Goal: Transaction & Acquisition: Purchase product/service

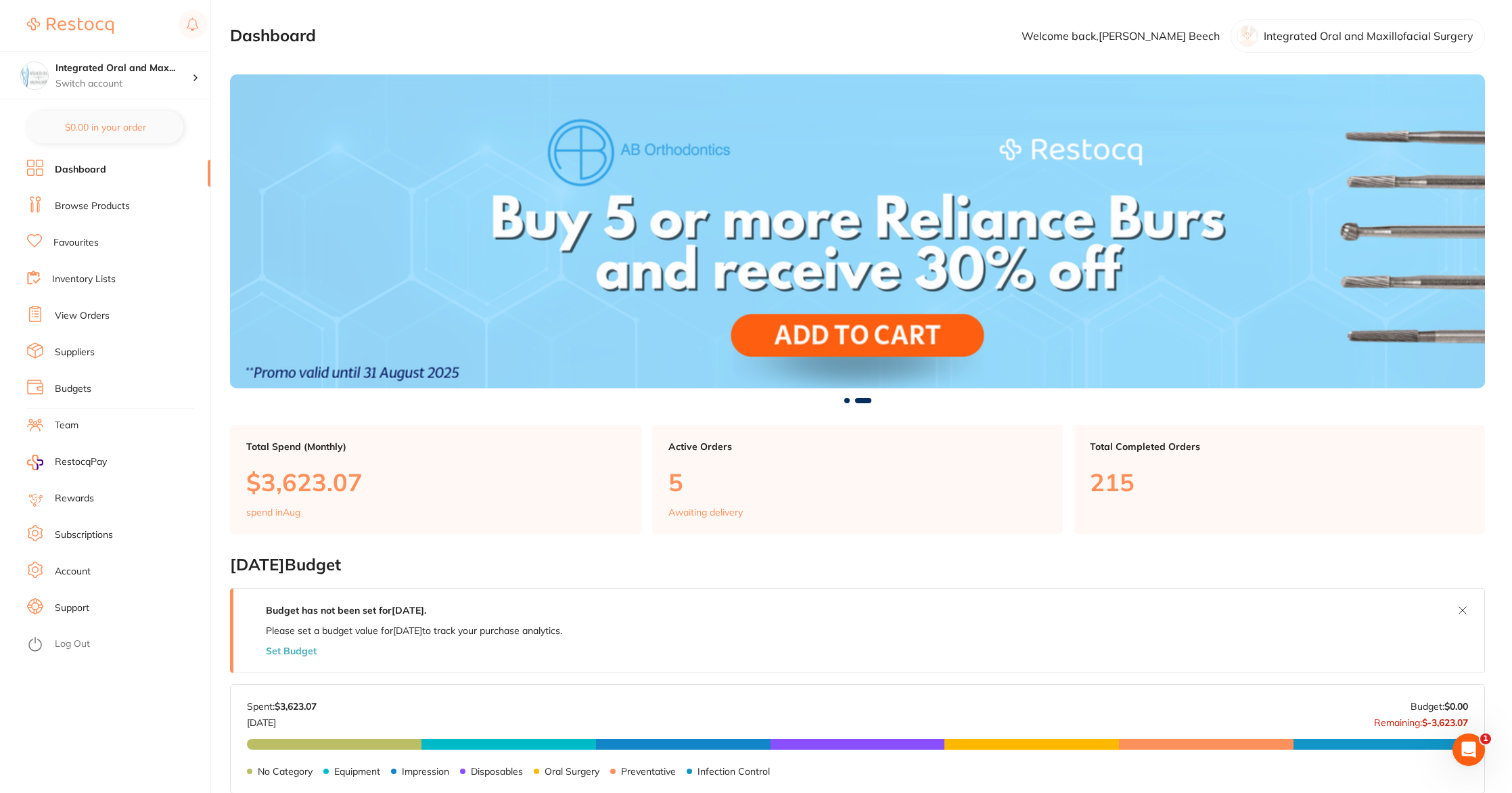
click at [60, 242] on link "Favourites" at bounding box center [76, 243] width 45 height 14
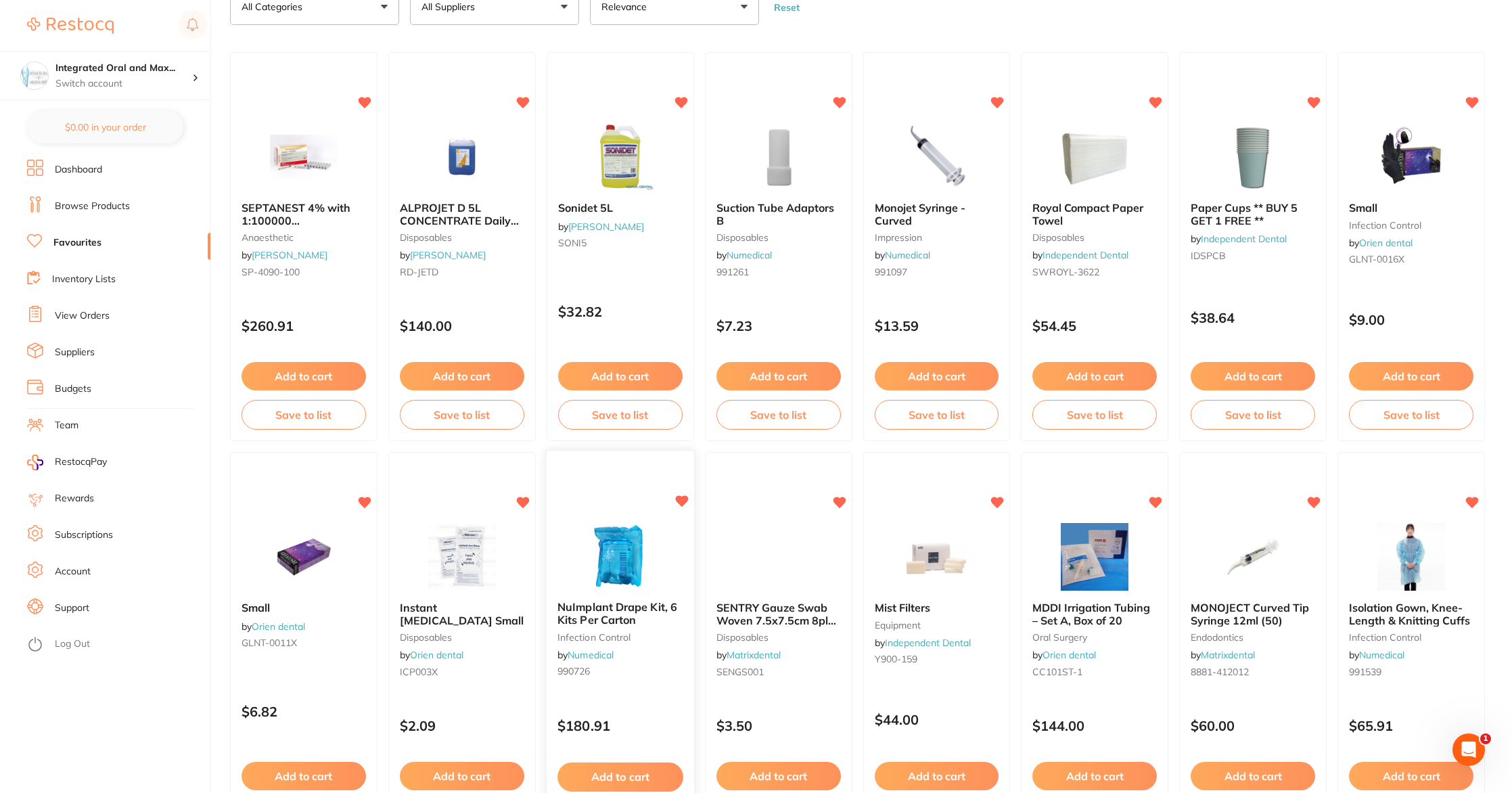
scroll to position [145, 0]
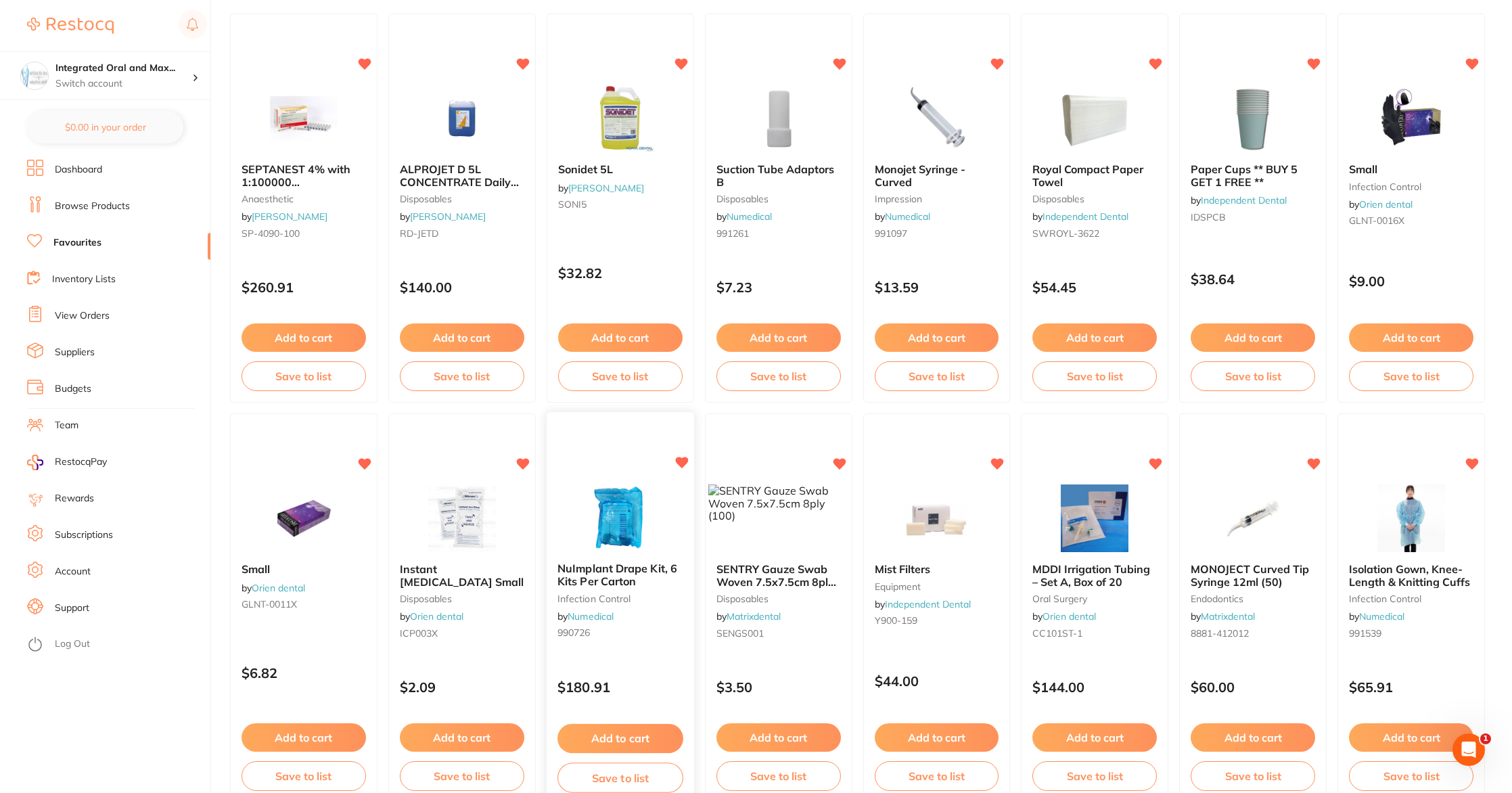
click at [609, 732] on button "Add to cart" at bounding box center [620, 739] width 126 height 29
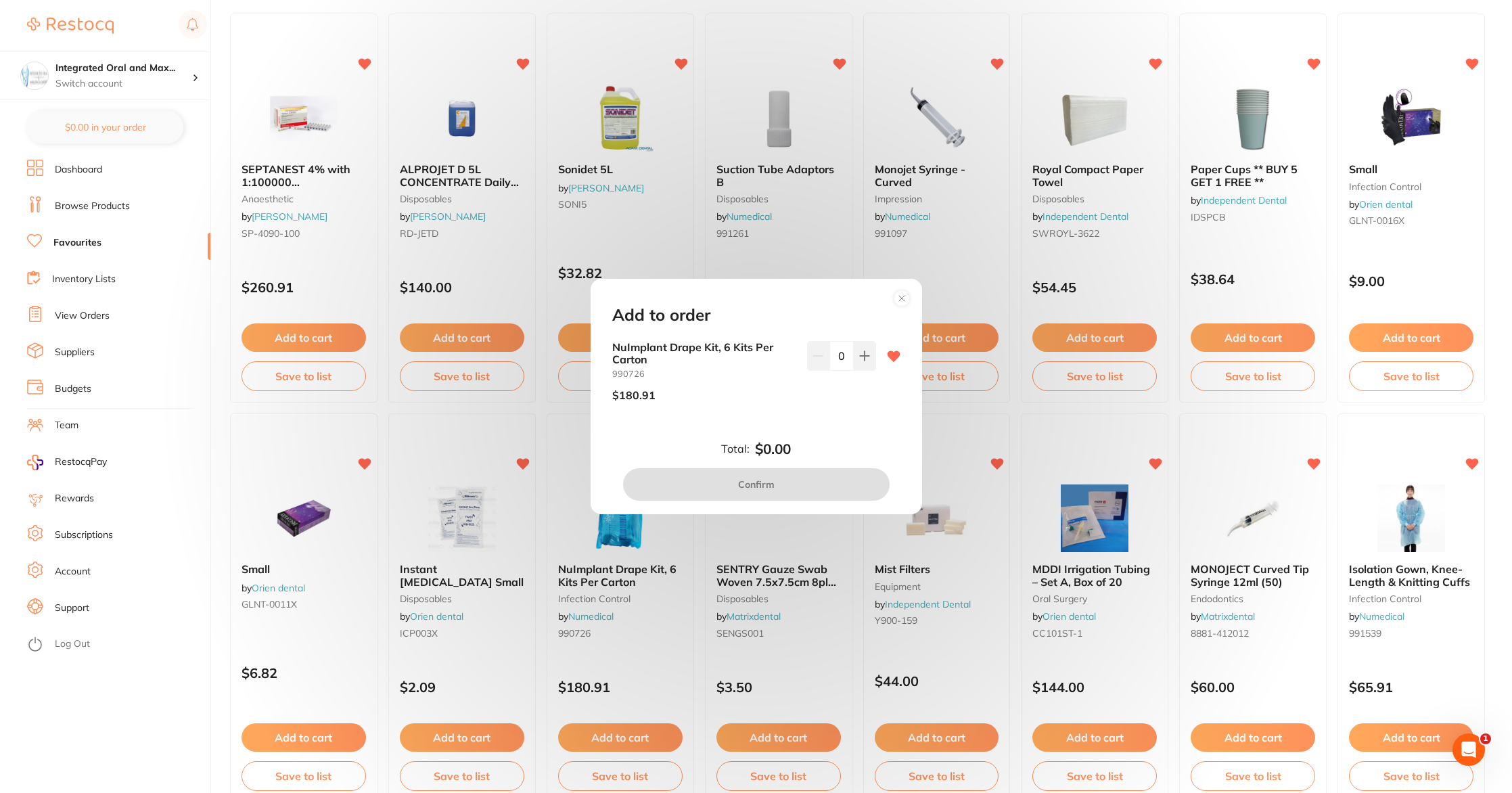
scroll to position [0, 0]
click at [860, 362] on button at bounding box center [865, 356] width 22 height 30
type input "2"
click at [779, 479] on button "Confirm" at bounding box center [756, 484] width 266 height 32
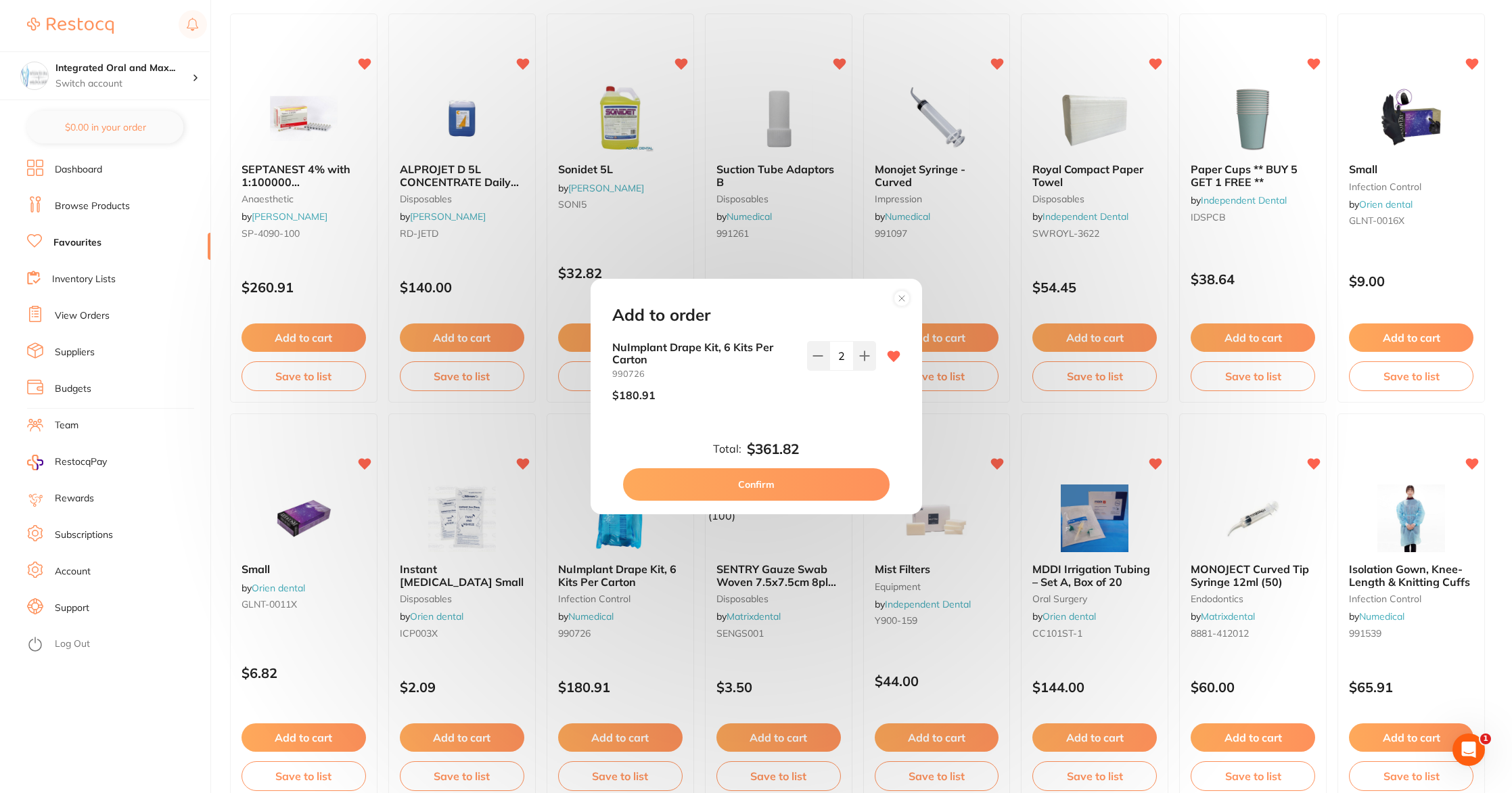
checkbox input "false"
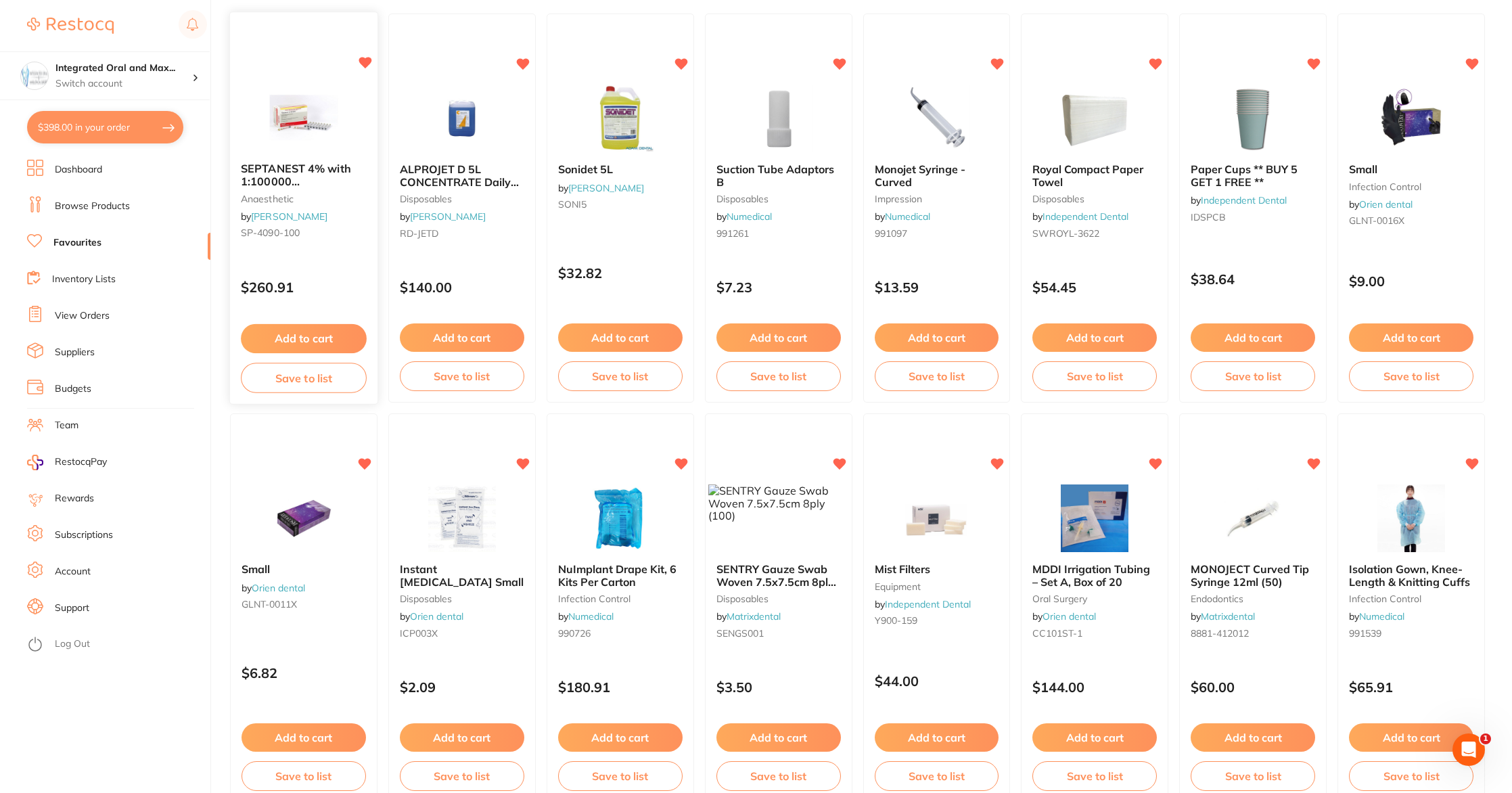
click at [280, 337] on button "Add to cart" at bounding box center [304, 339] width 126 height 29
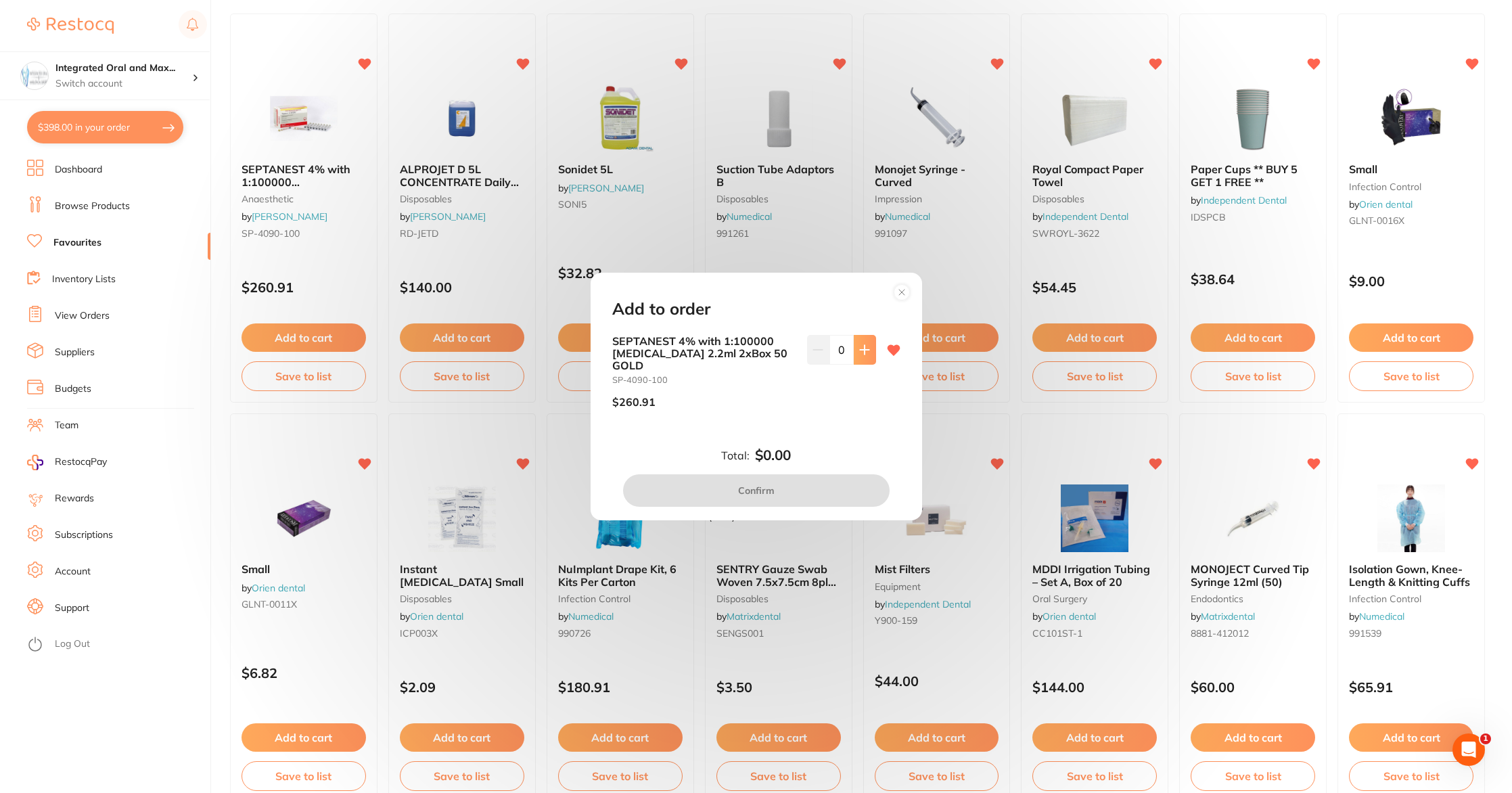
click at [860, 351] on icon at bounding box center [864, 350] width 9 height 9
click at [860, 351] on icon at bounding box center [864, 350] width 9 height 9
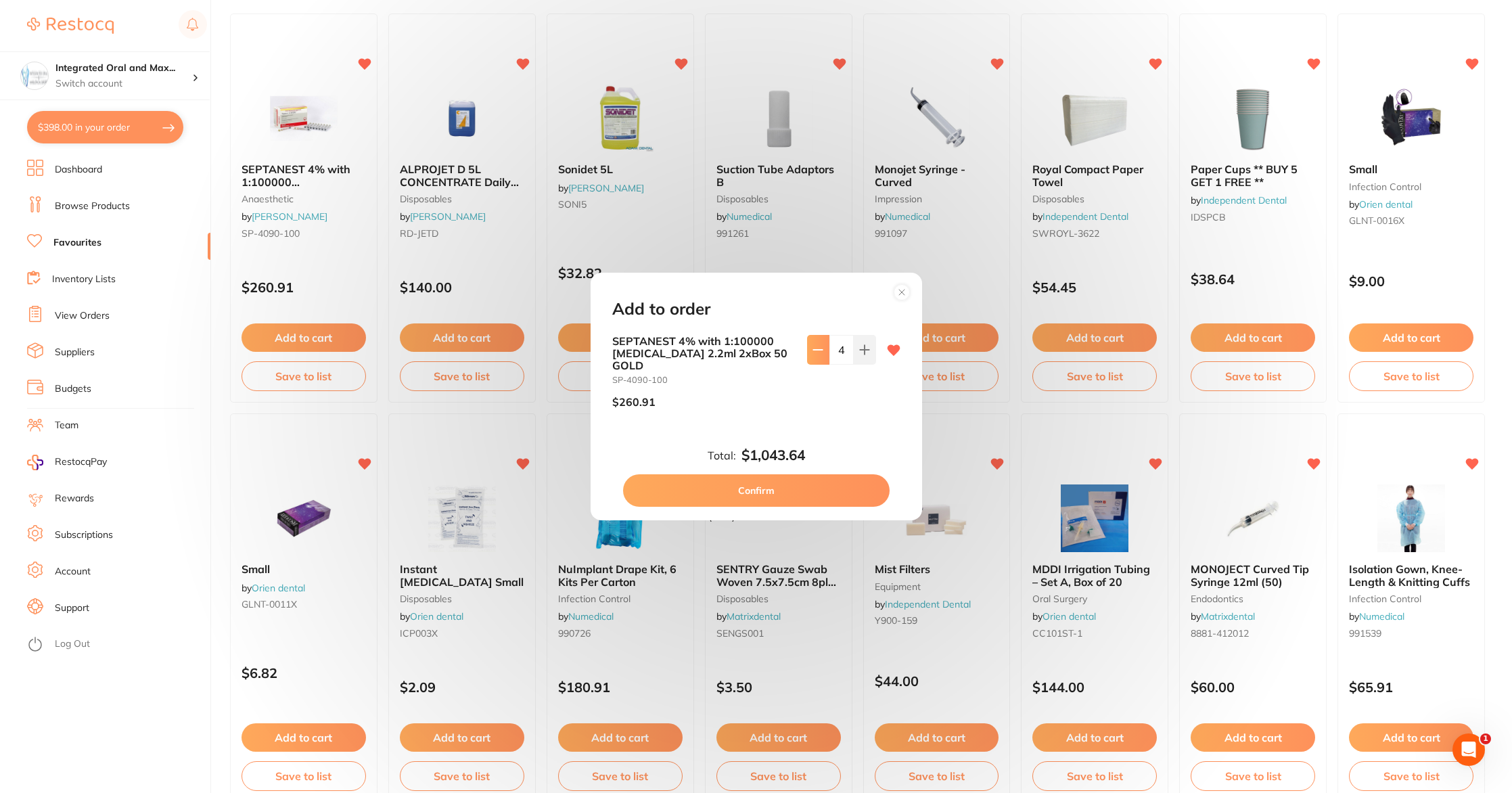
click at [807, 351] on button at bounding box center [819, 350] width 22 height 30
type input "2"
click at [764, 476] on button "Confirm" at bounding box center [756, 490] width 266 height 32
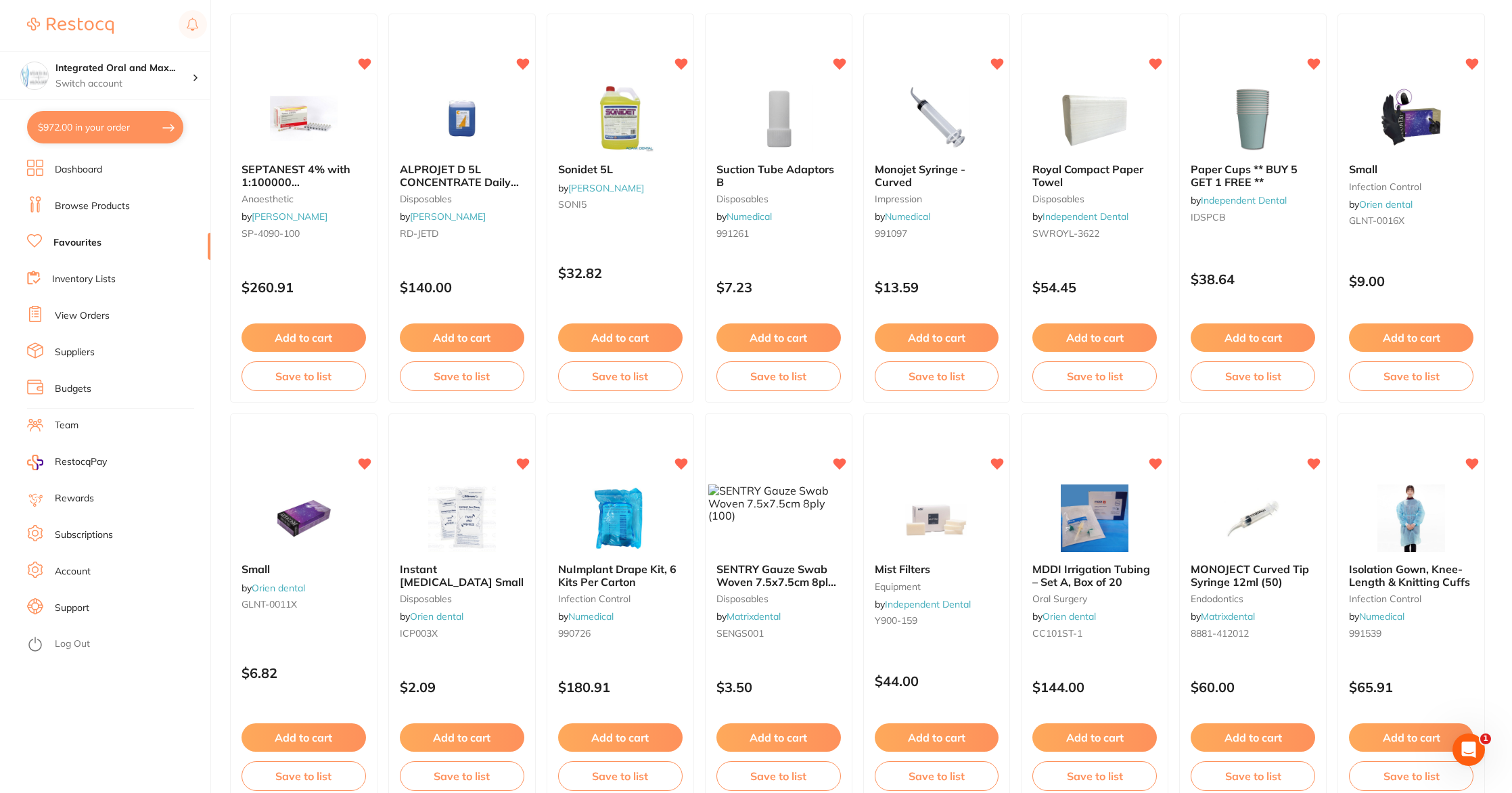
click at [486, 343] on button "Add to cart" at bounding box center [462, 337] width 124 height 28
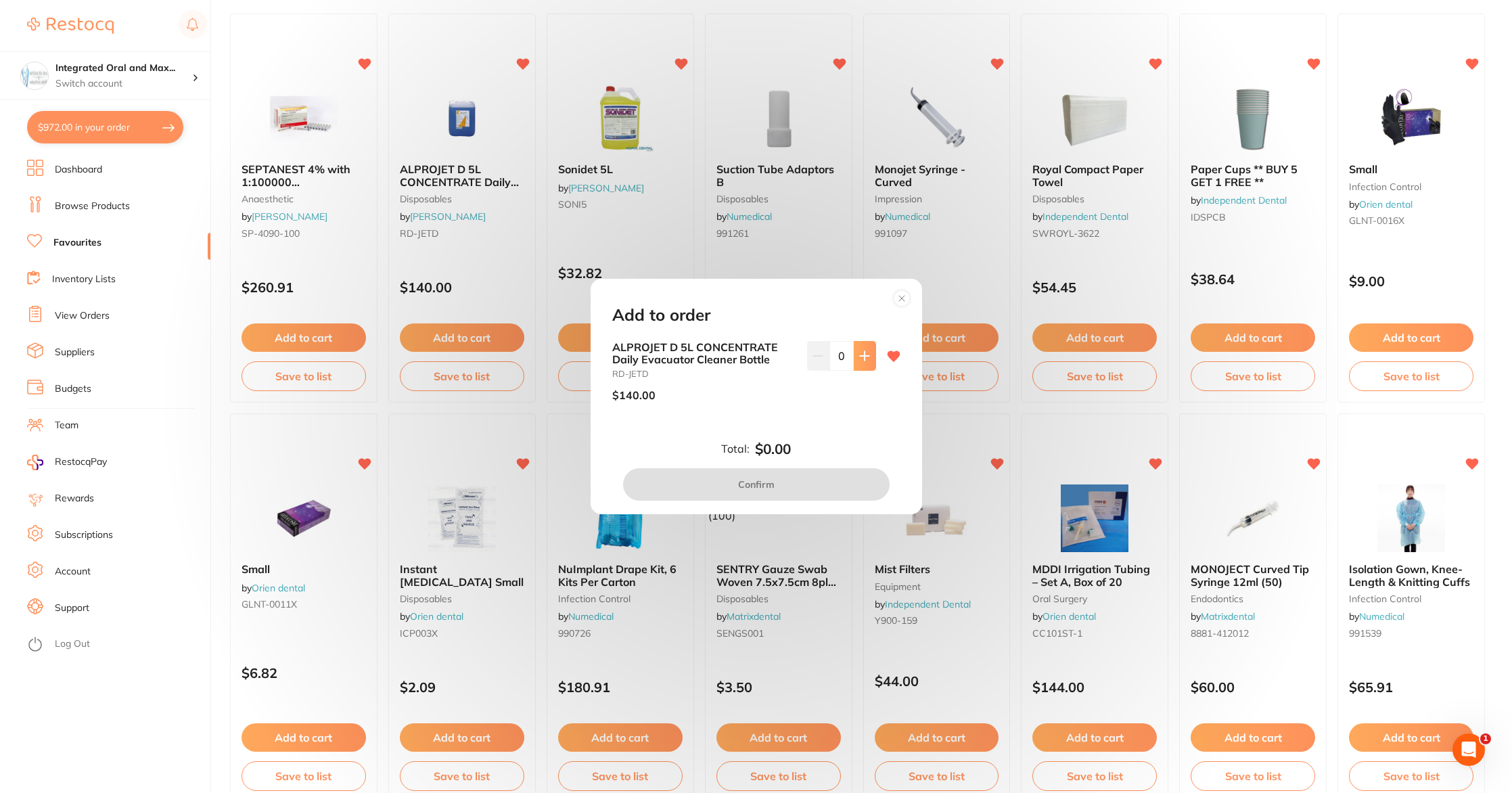
click at [869, 365] on button at bounding box center [865, 356] width 22 height 30
type input "1"
click at [792, 481] on button "Confirm" at bounding box center [756, 484] width 266 height 32
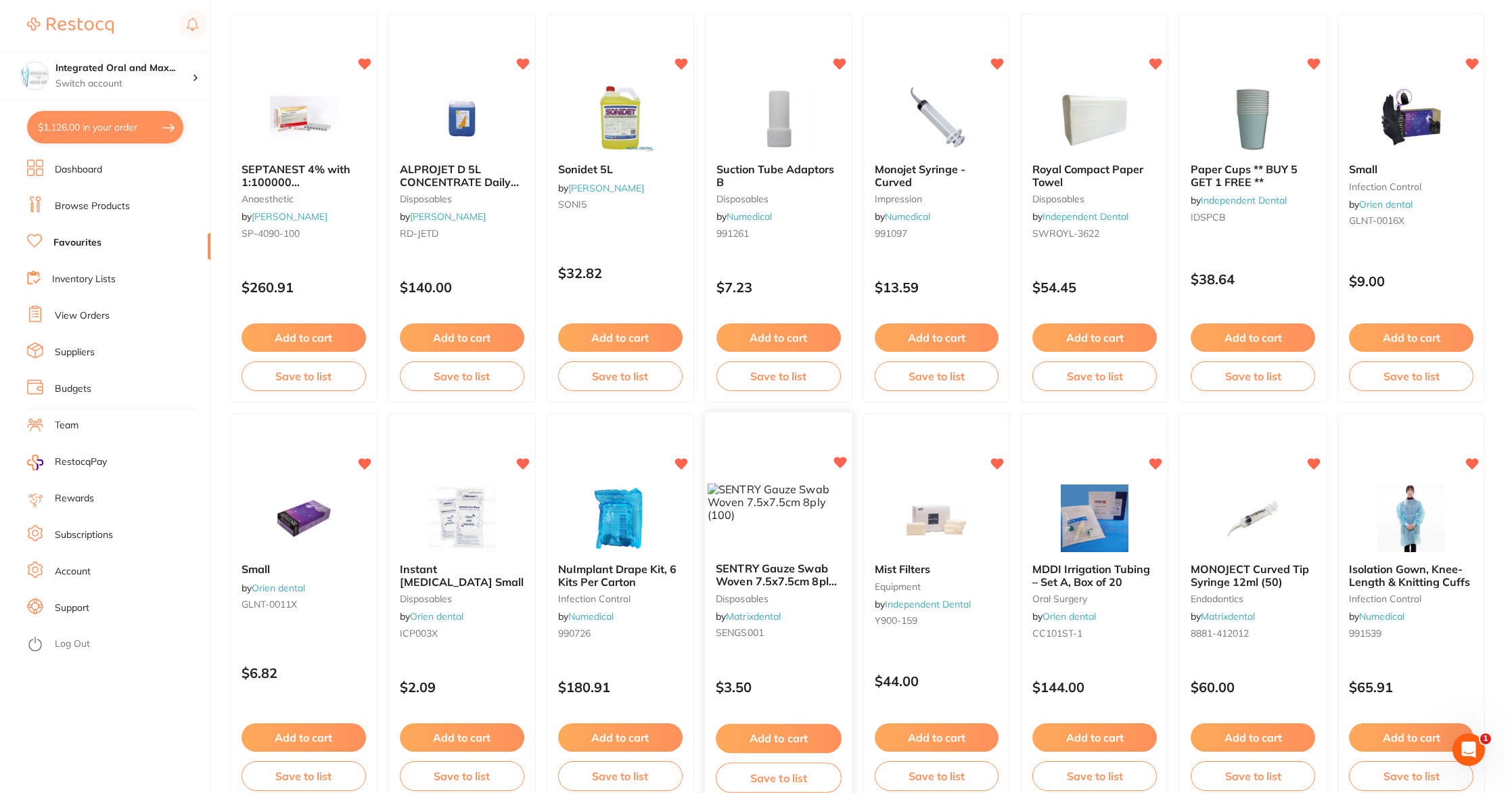
scroll to position [141, 0]
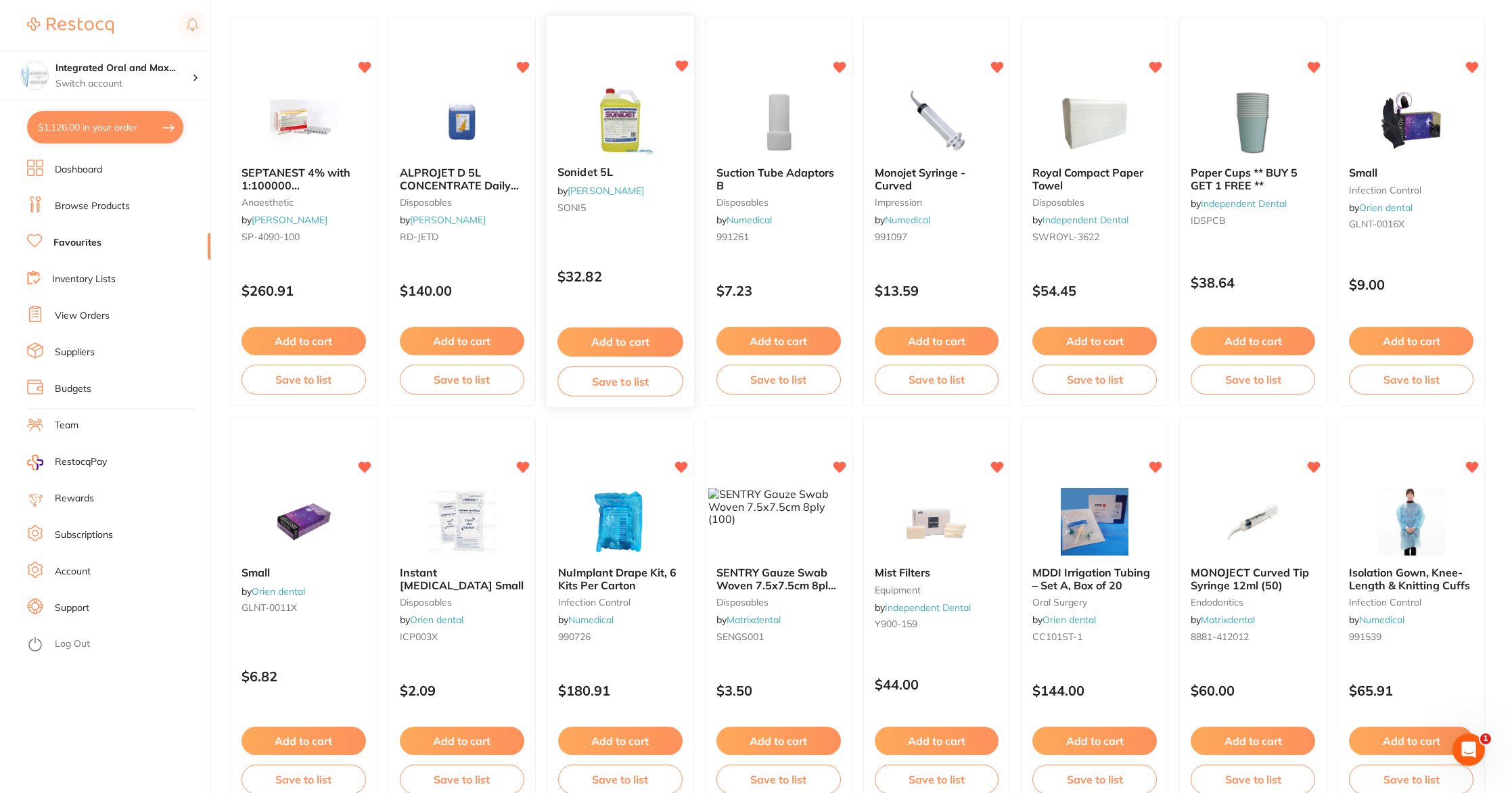
click at [653, 348] on button "Add to cart" at bounding box center [620, 342] width 126 height 29
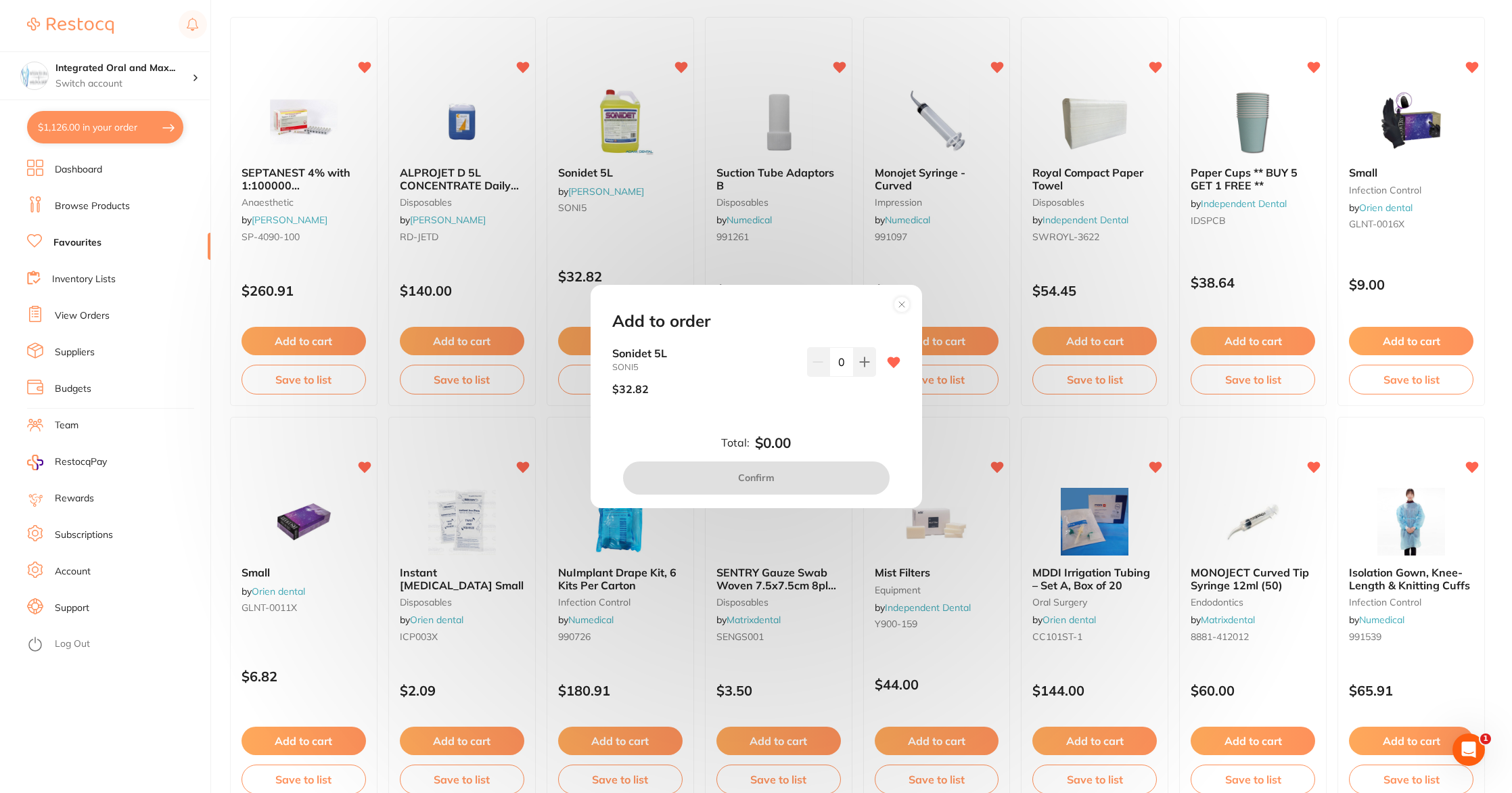
scroll to position [0, 0]
click at [861, 356] on button at bounding box center [865, 362] width 22 height 30
type input "1"
click at [810, 477] on button "Confirm" at bounding box center [756, 477] width 266 height 32
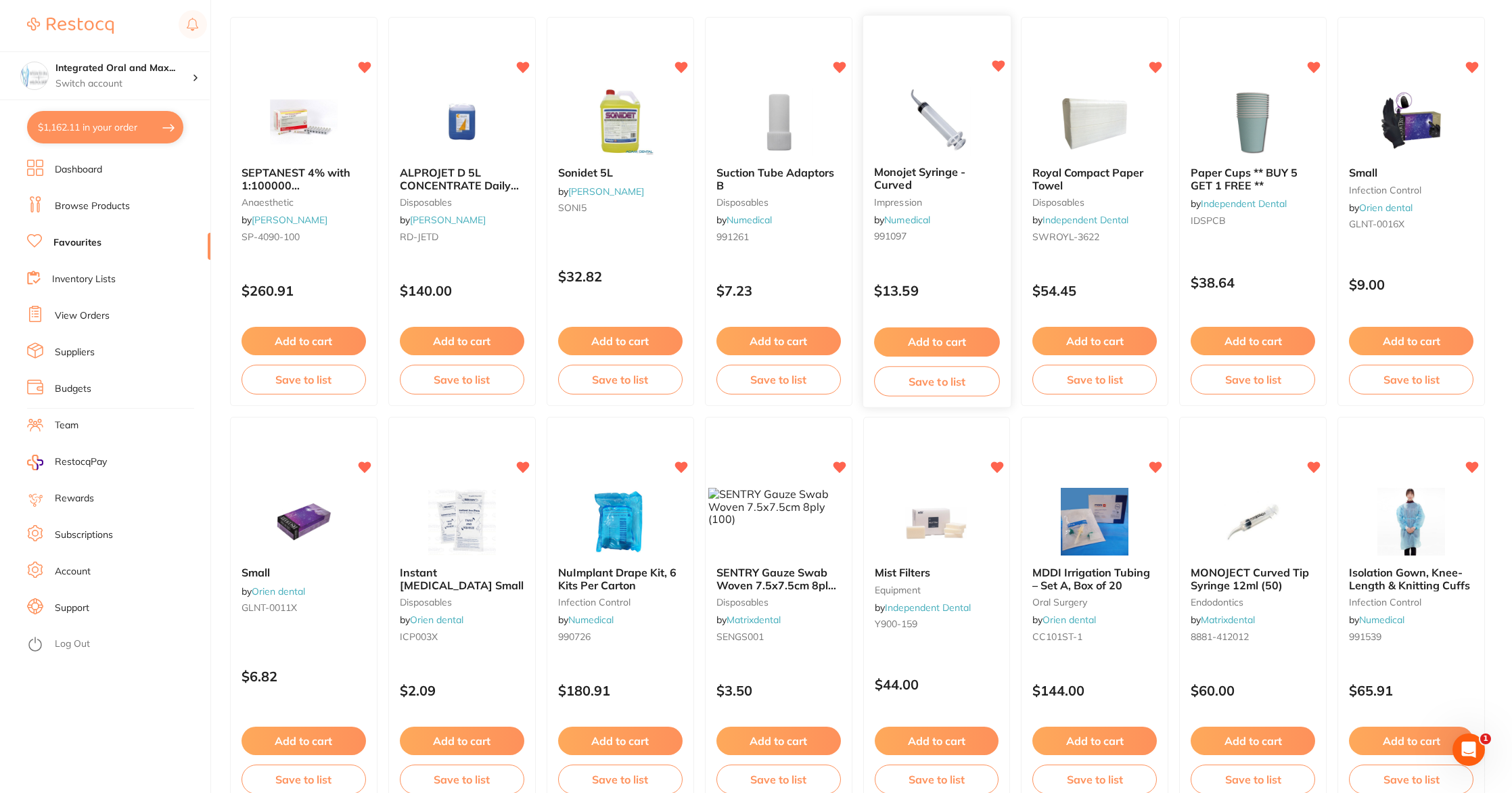
click at [942, 338] on button "Add to cart" at bounding box center [937, 342] width 126 height 29
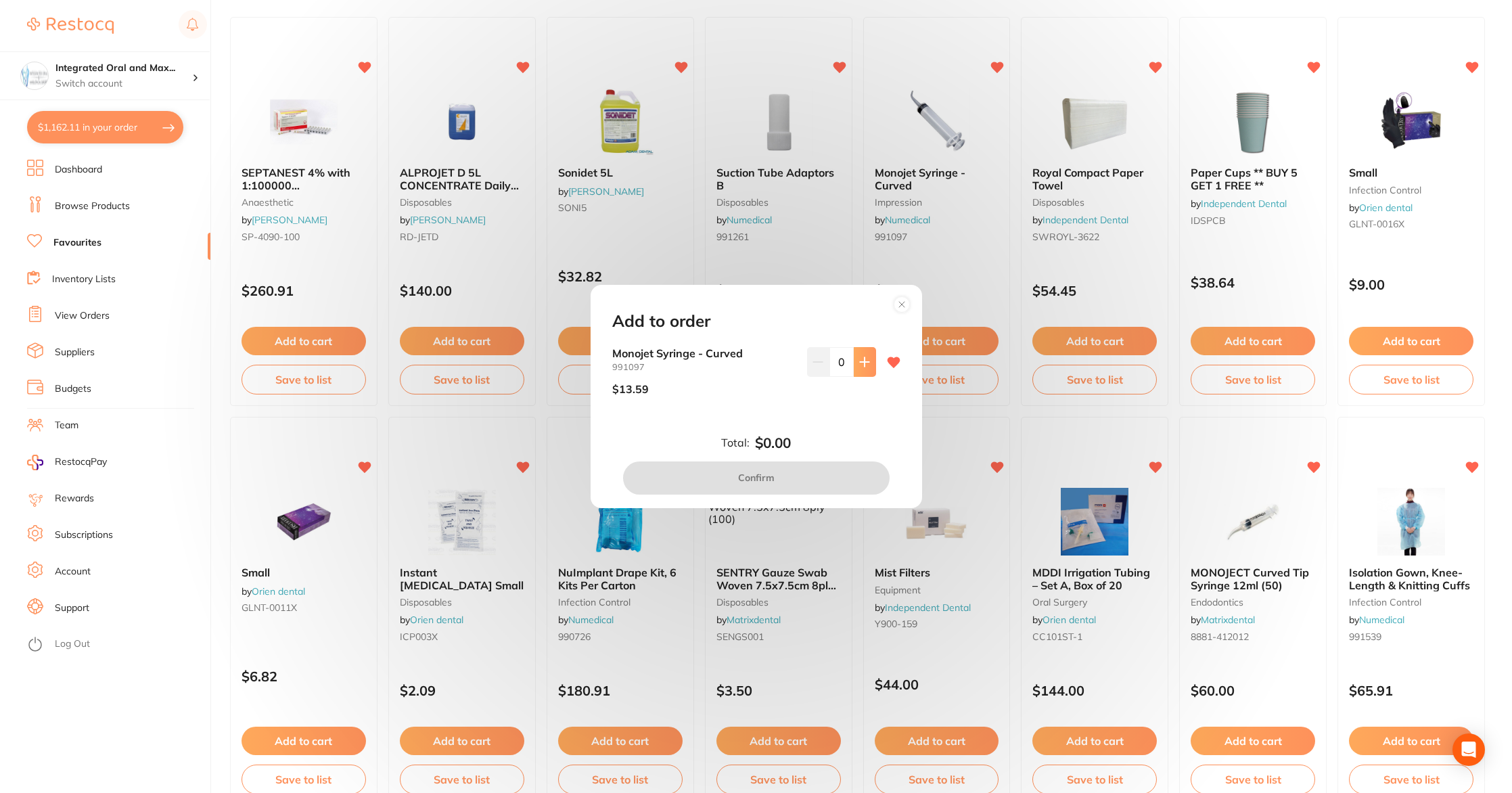
click at [859, 368] on button at bounding box center [865, 362] width 22 height 30
click at [865, 361] on icon at bounding box center [864, 362] width 11 height 11
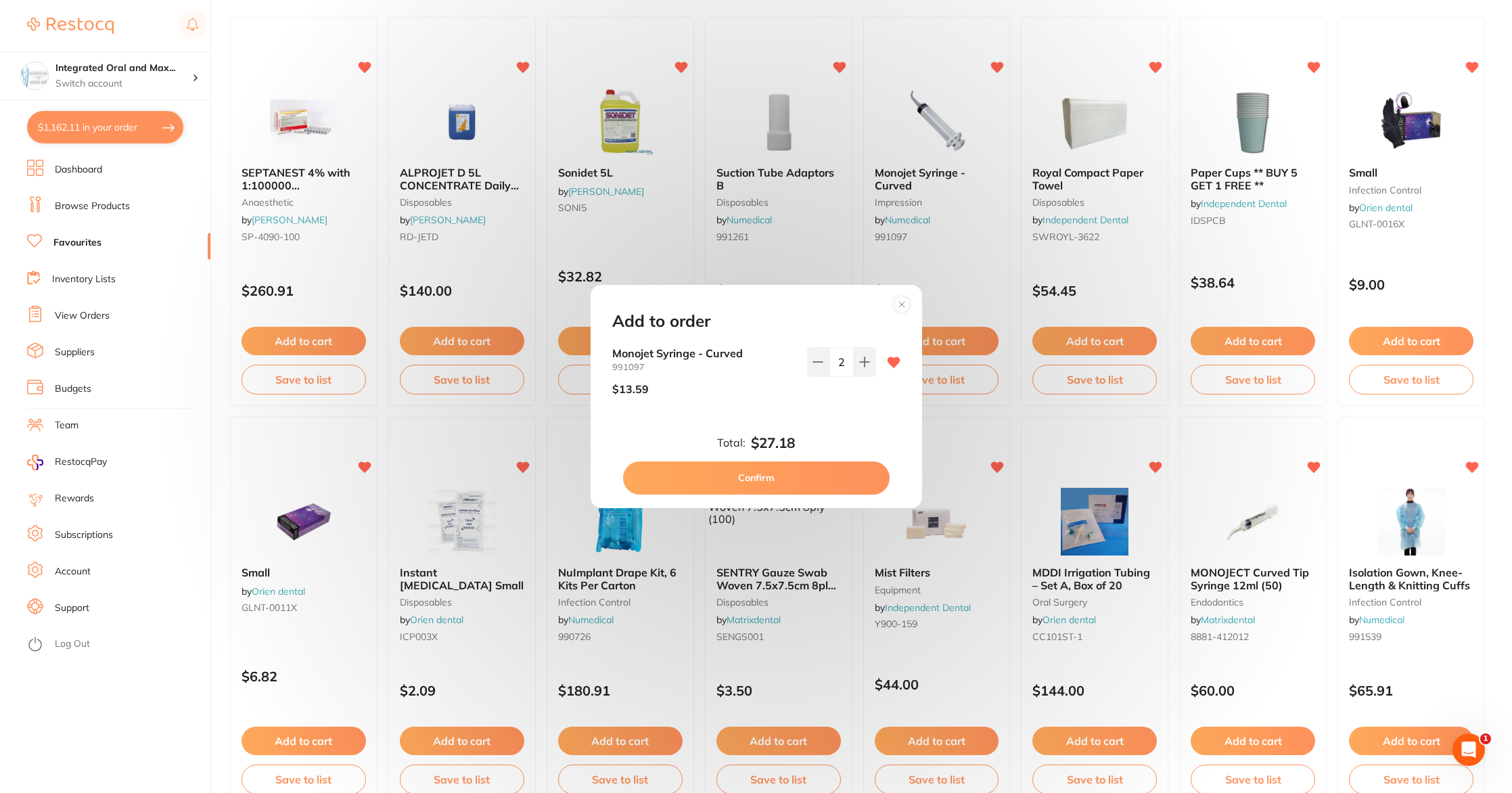
type input "3"
click at [814, 470] on button "Confirm" at bounding box center [756, 477] width 266 height 32
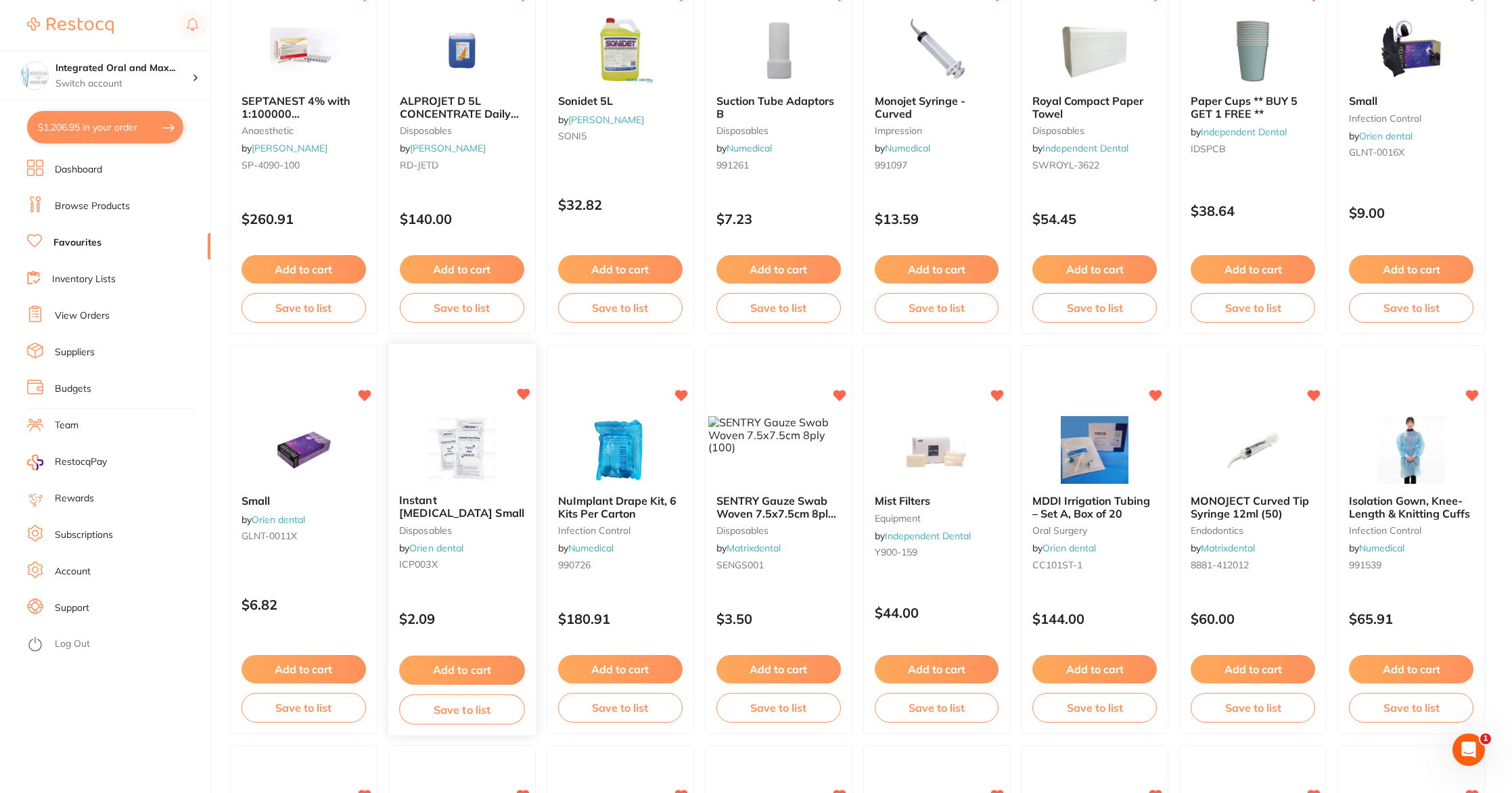
scroll to position [216, 0]
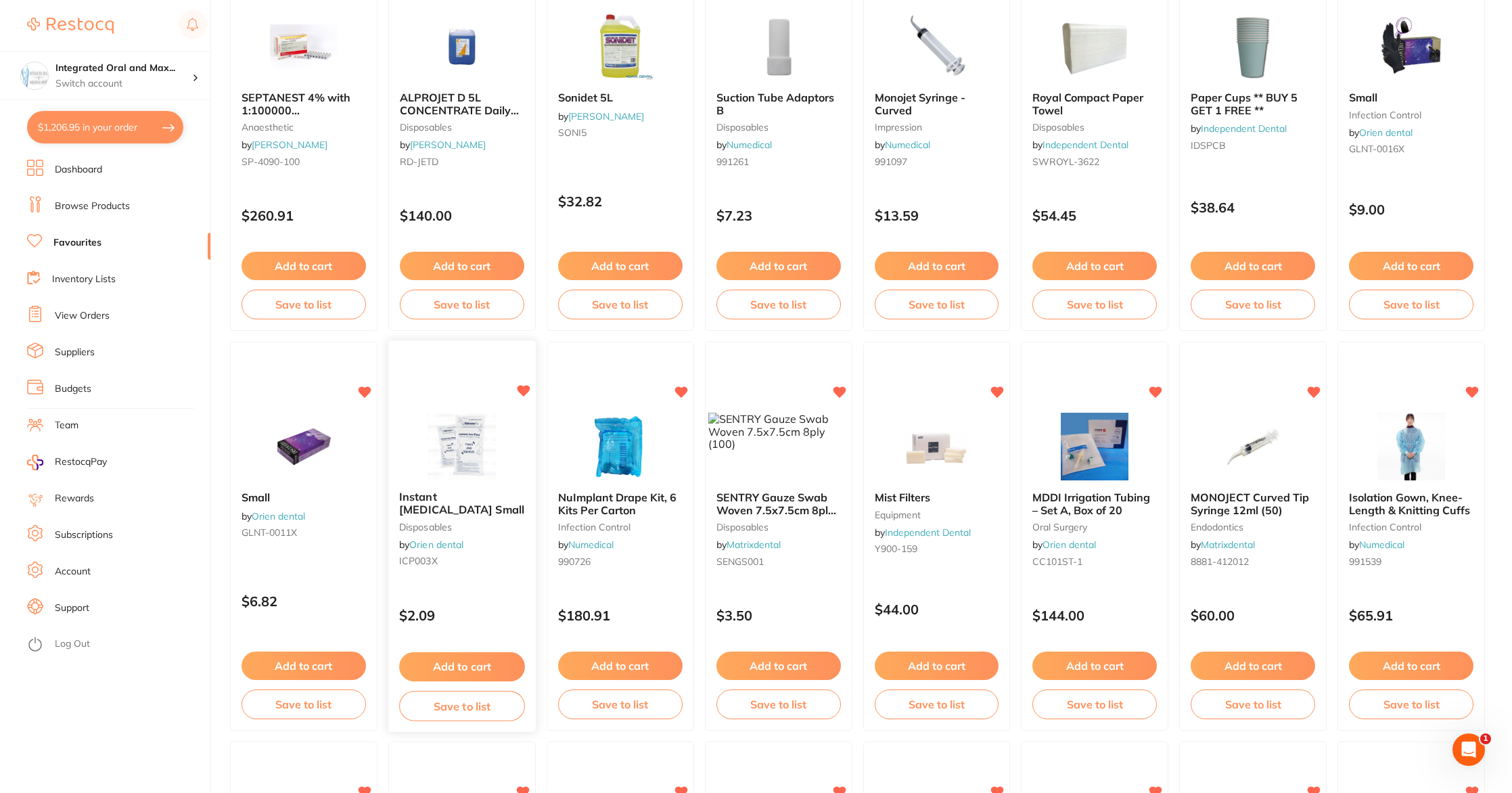
click at [446, 659] on button "Add to cart" at bounding box center [462, 667] width 126 height 29
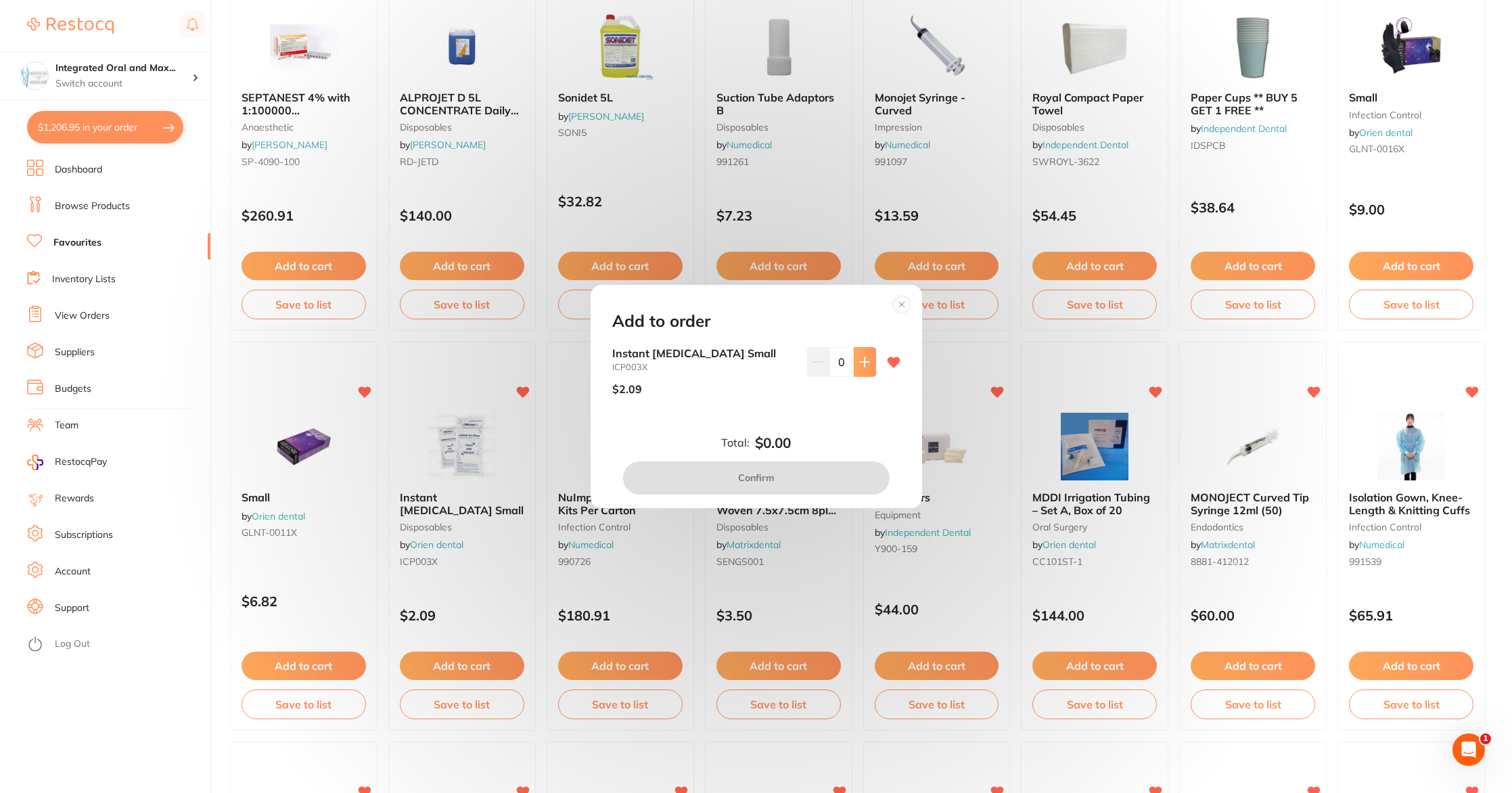
scroll to position [0, 0]
drag, startPoint x: 835, startPoint y: 366, endPoint x: 867, endPoint y: 368, distance: 32.1
click at [867, 368] on div "0" at bounding box center [842, 362] width 69 height 30
type input "100"
click at [789, 476] on button "Confirm" at bounding box center [756, 477] width 266 height 32
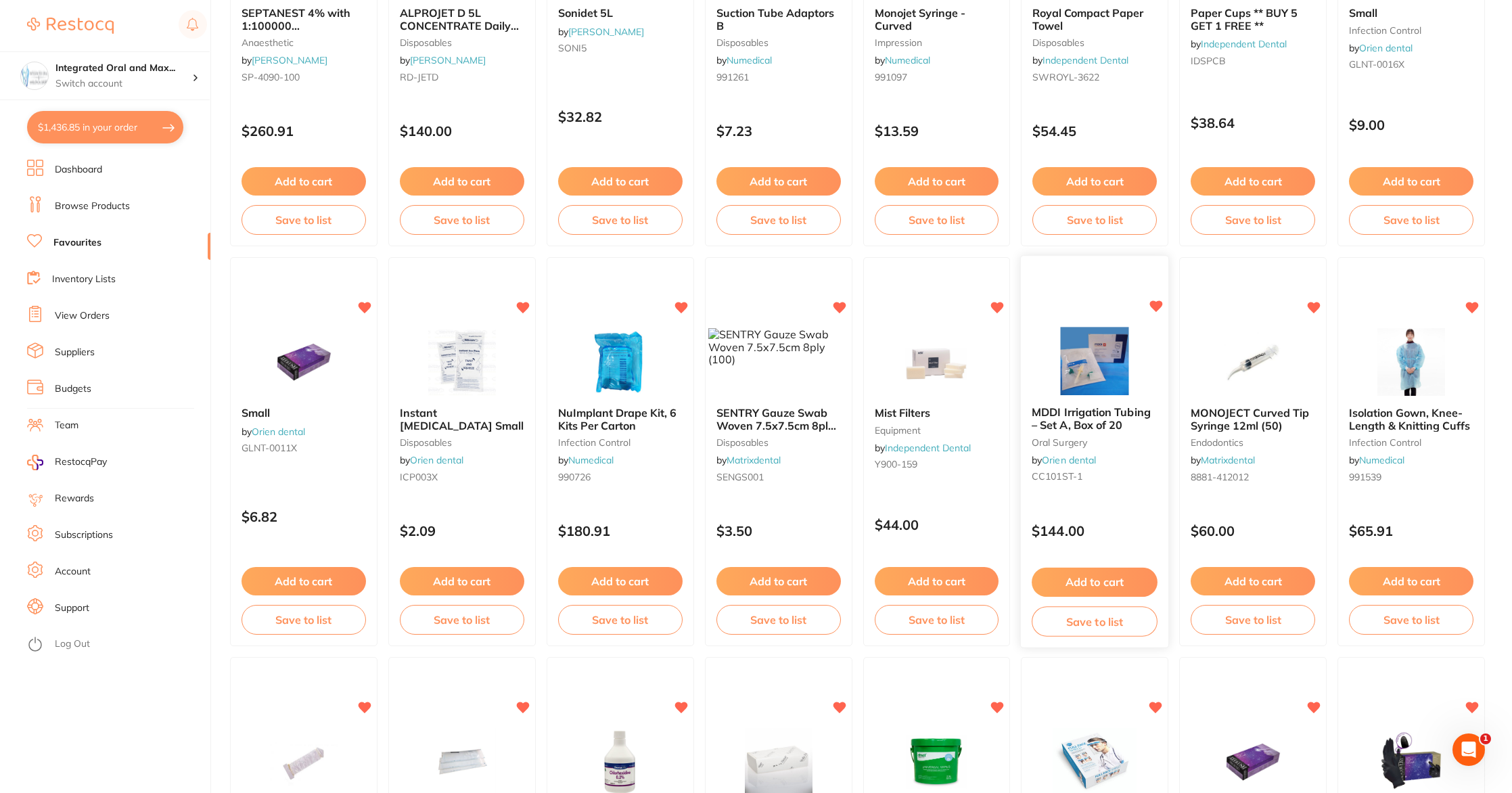
scroll to position [307, 0]
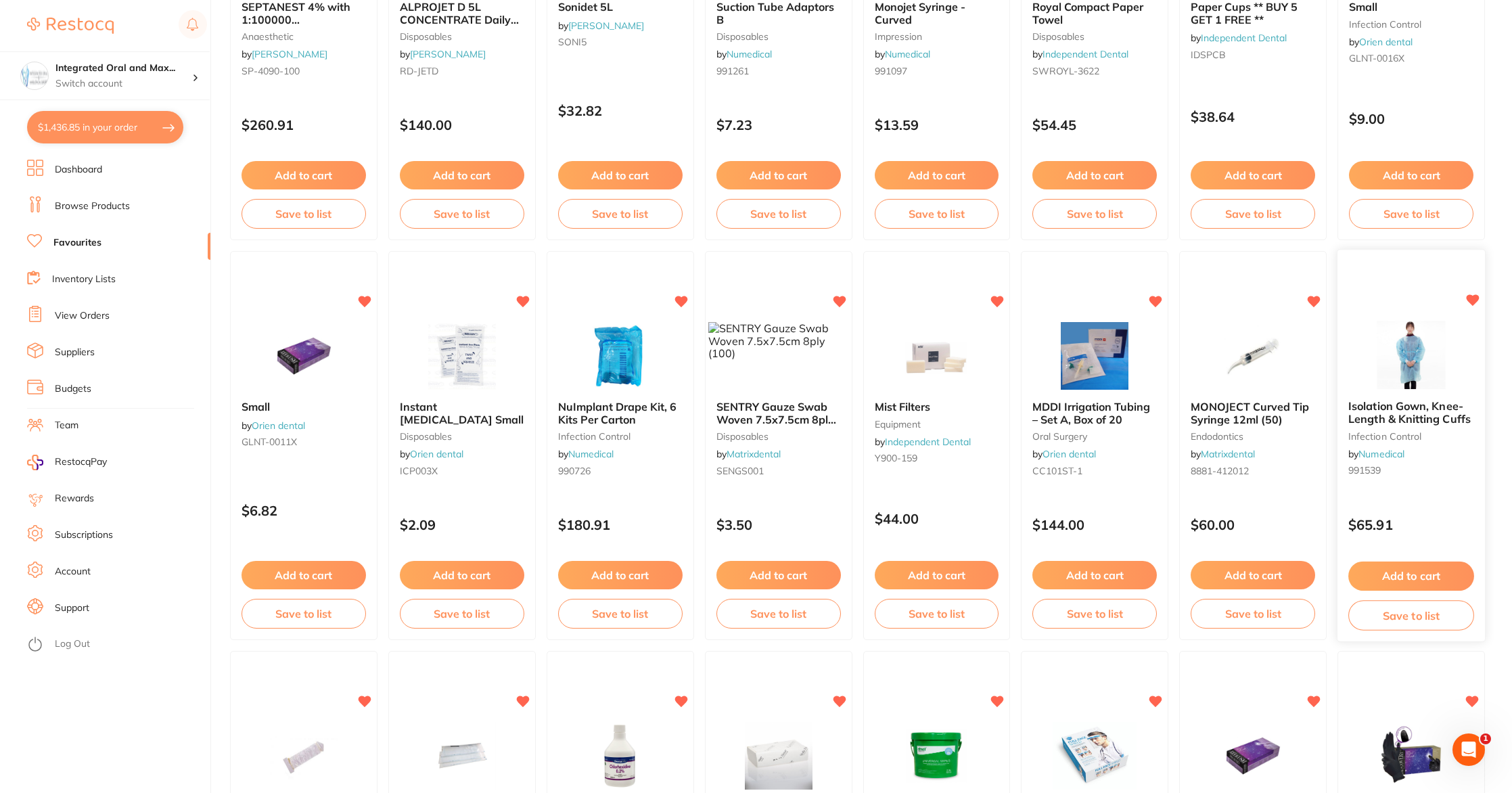
click at [1409, 579] on button "Add to cart" at bounding box center [1412, 576] width 126 height 29
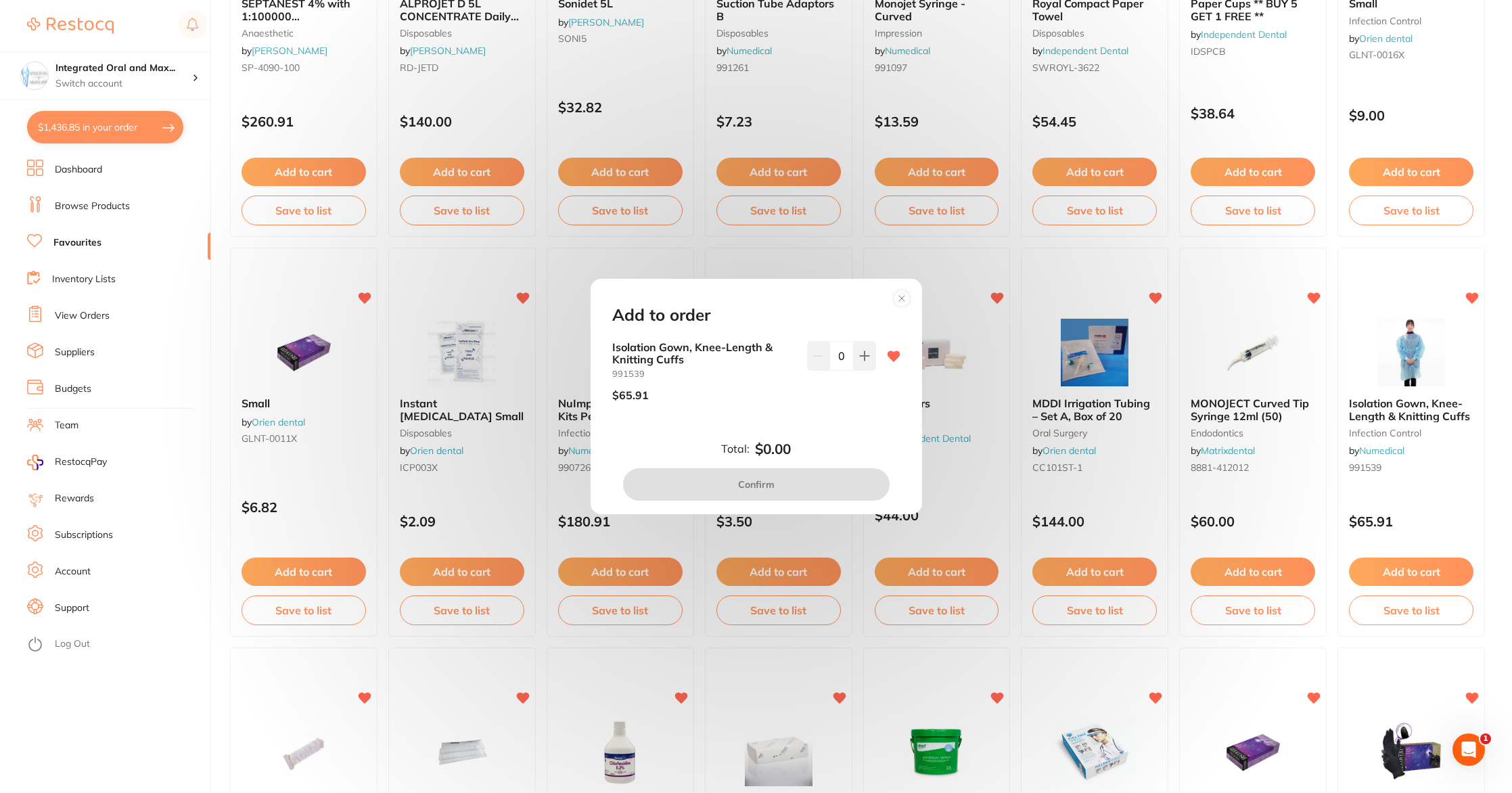
scroll to position [0, 0]
click at [860, 362] on button at bounding box center [865, 356] width 22 height 30
type input "2"
click at [785, 486] on button "Confirm" at bounding box center [756, 484] width 266 height 32
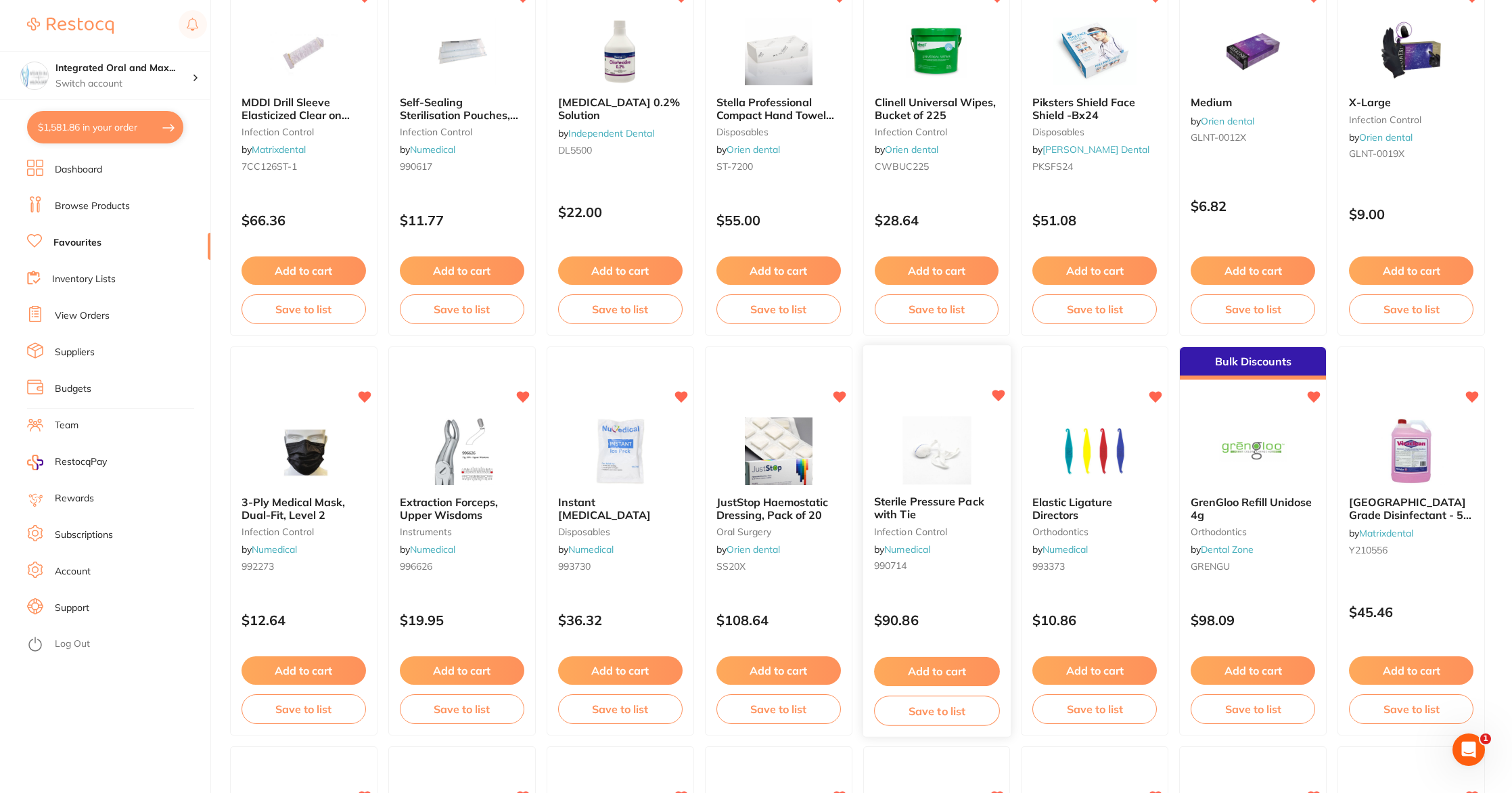
scroll to position [1016, 0]
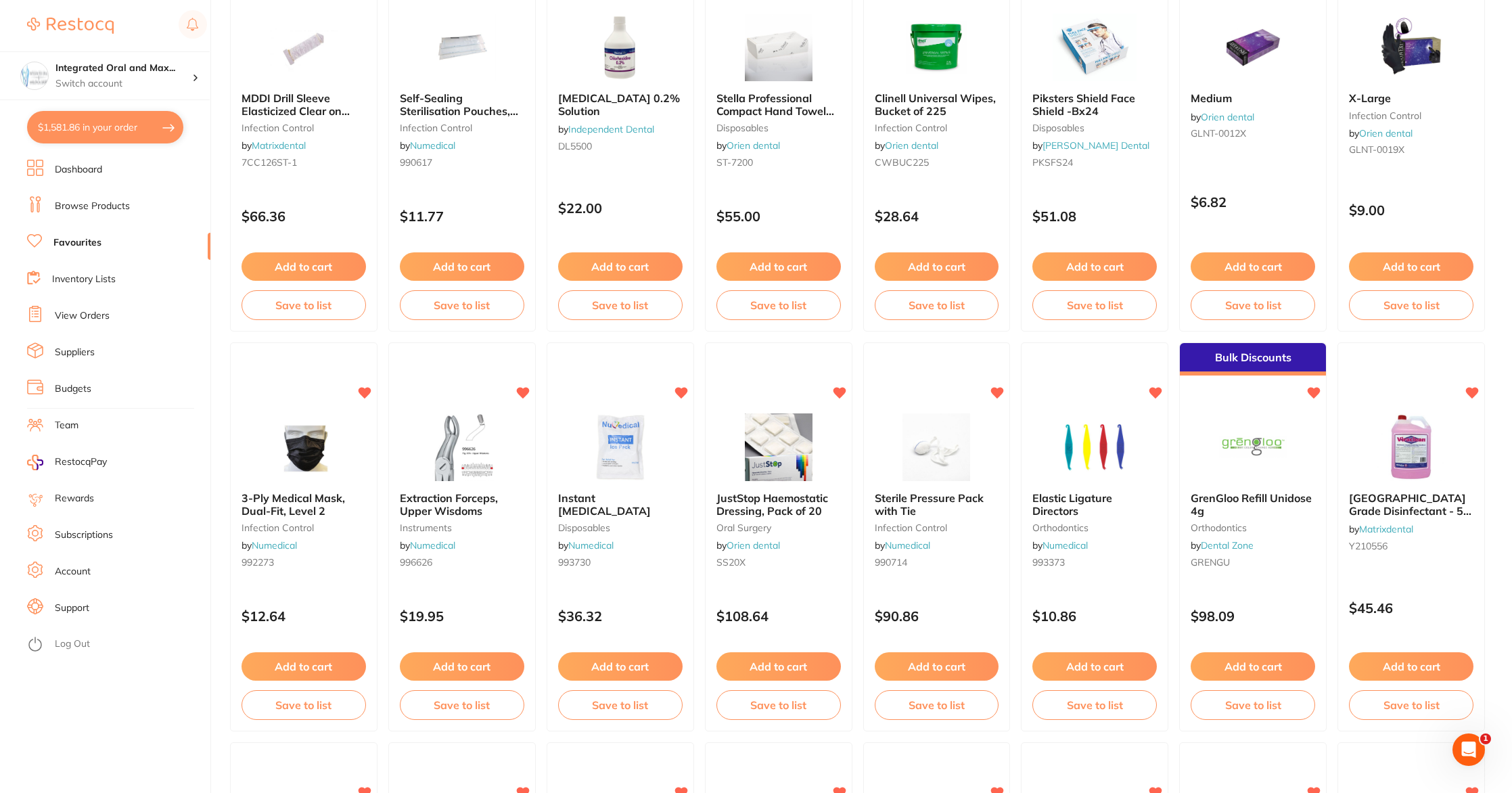
click at [906, 655] on button "Add to cart" at bounding box center [937, 666] width 124 height 28
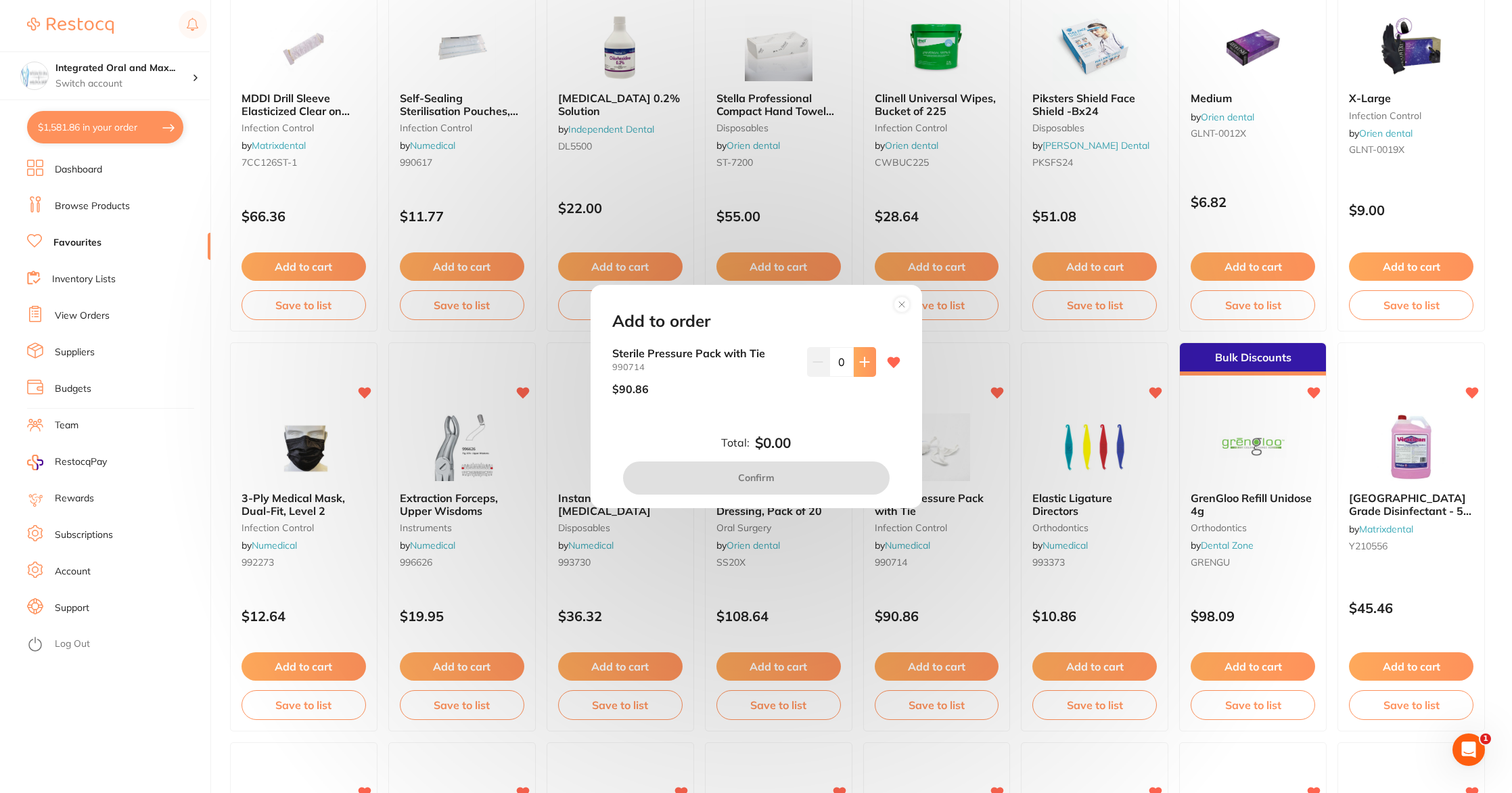
scroll to position [0, 0]
click at [864, 364] on icon at bounding box center [864, 362] width 11 height 11
type input "1"
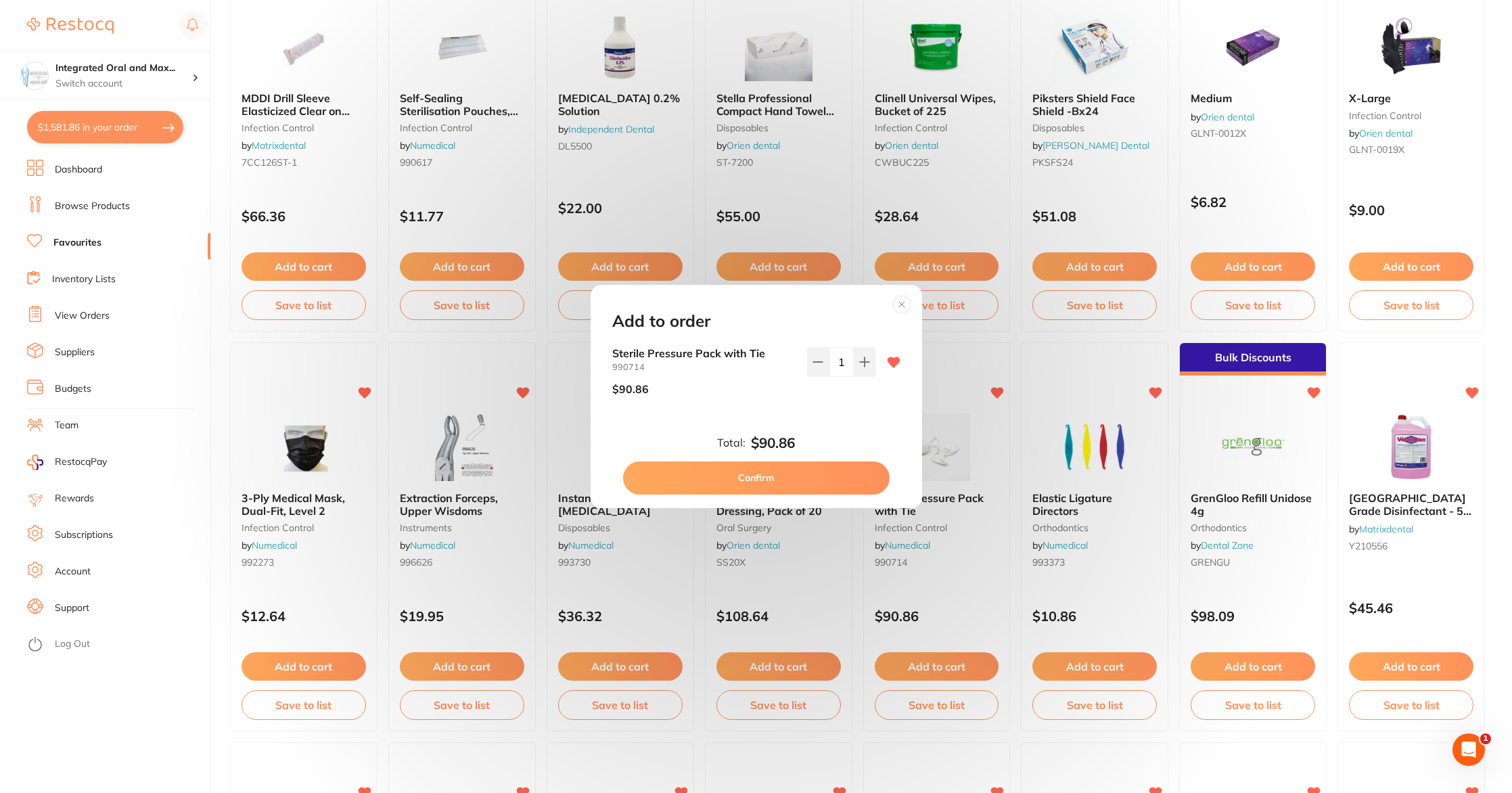
click at [802, 472] on button "Confirm" at bounding box center [756, 477] width 266 height 32
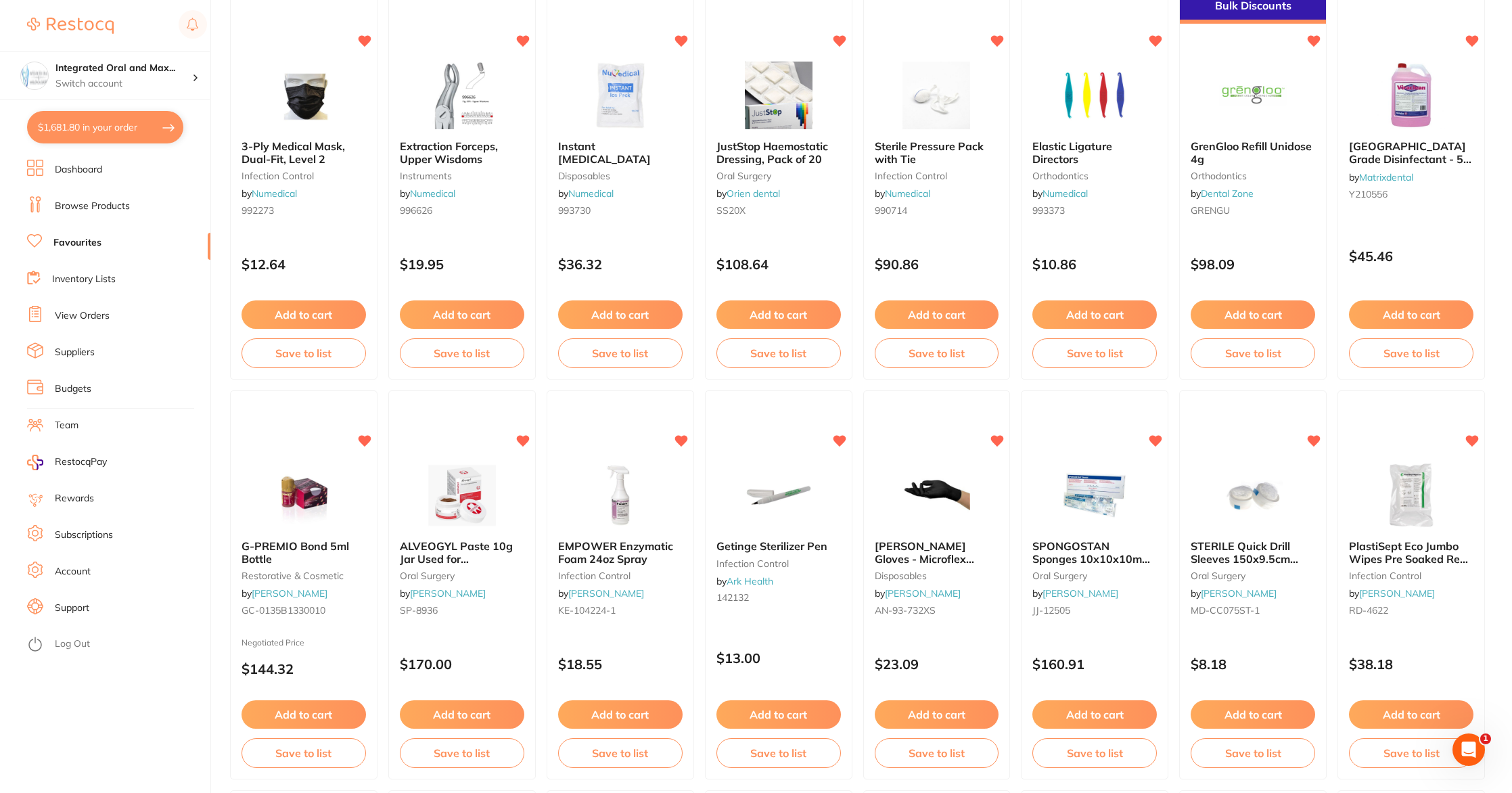
scroll to position [1368, 0]
click at [637, 724] on button "Add to cart" at bounding box center [620, 713] width 124 height 28
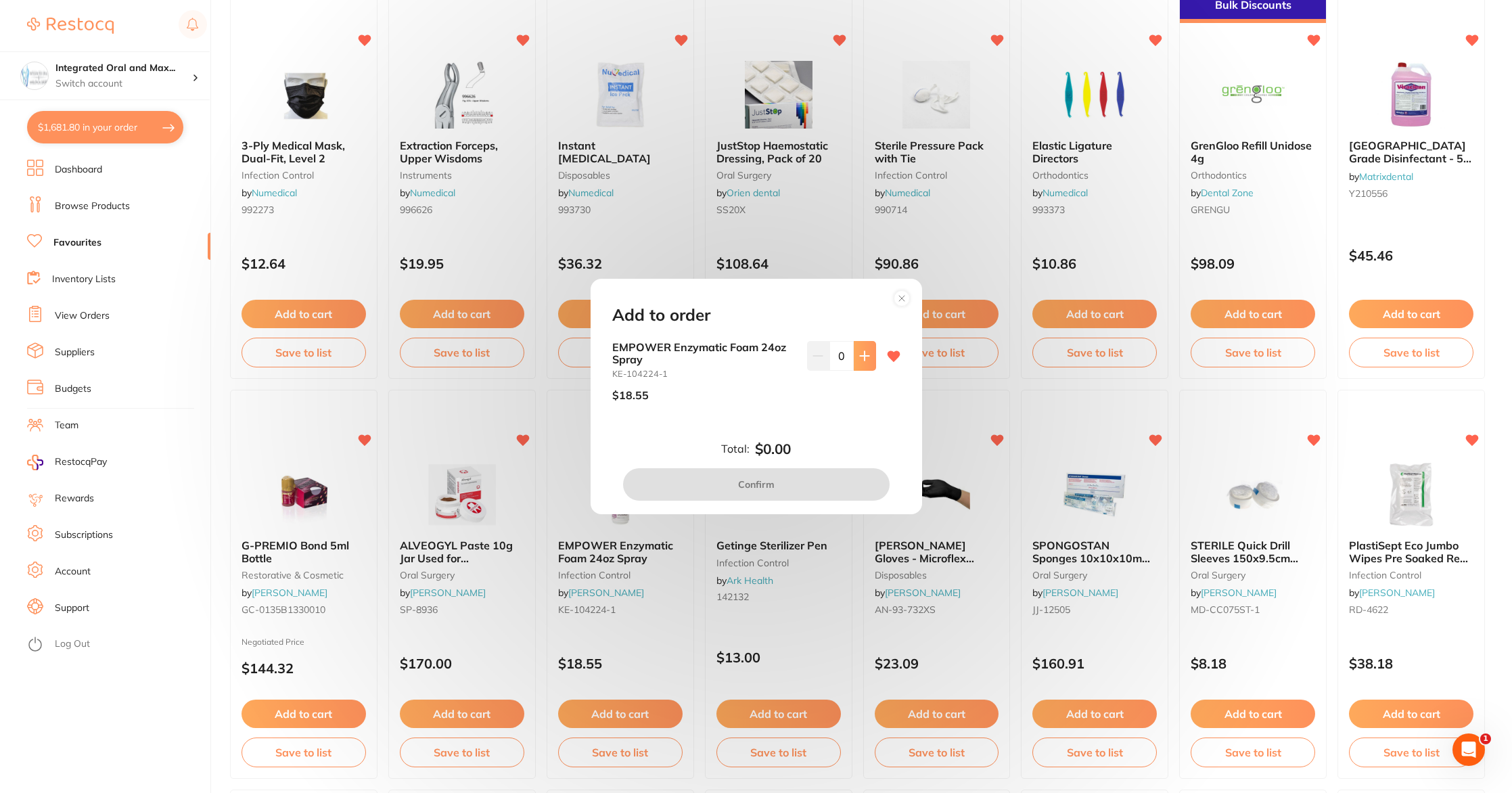
scroll to position [0, 0]
click at [860, 362] on button at bounding box center [865, 356] width 22 height 30
type input "1"
click at [742, 482] on button "Confirm" at bounding box center [756, 484] width 266 height 32
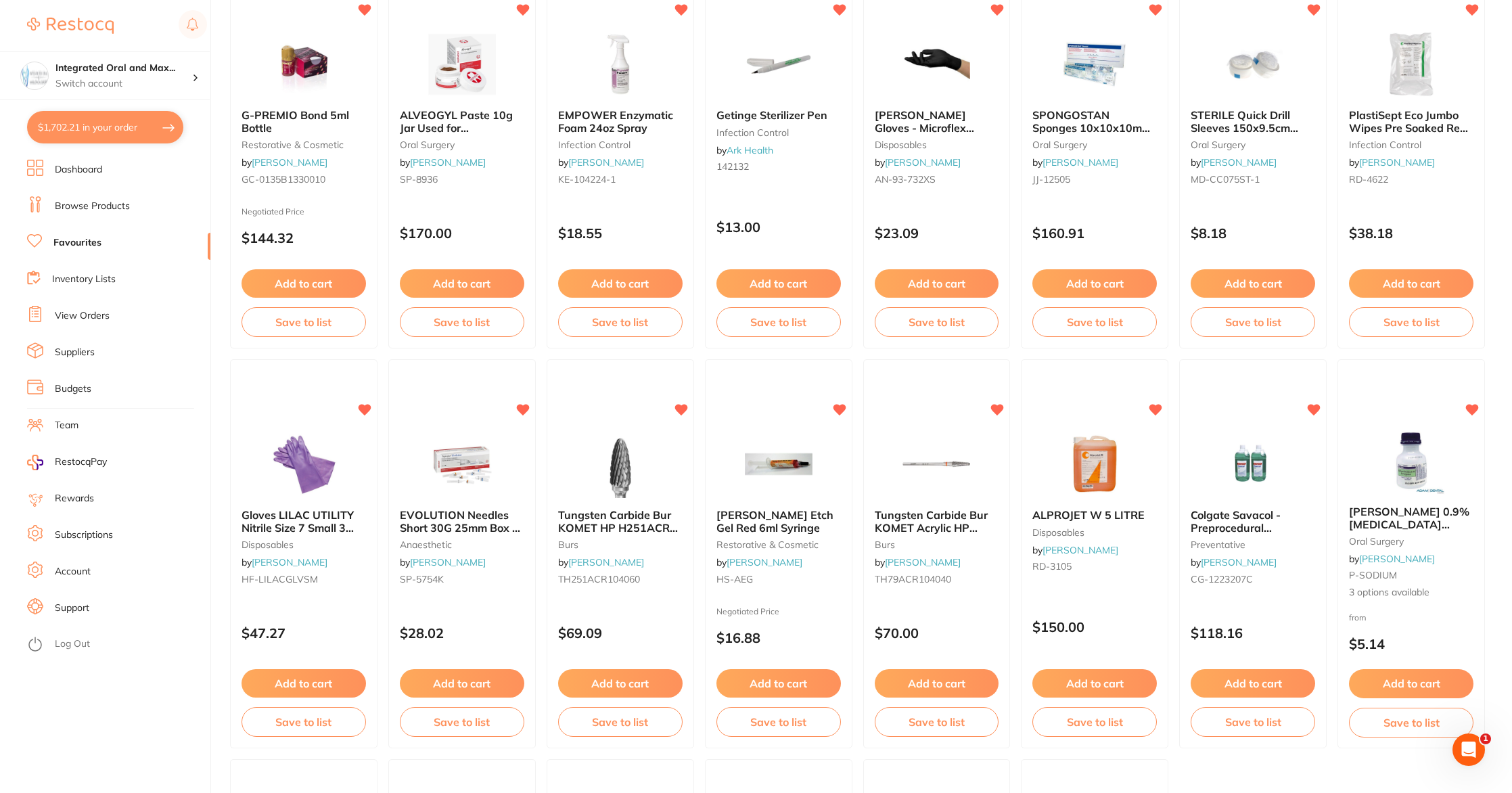
scroll to position [1800, 0]
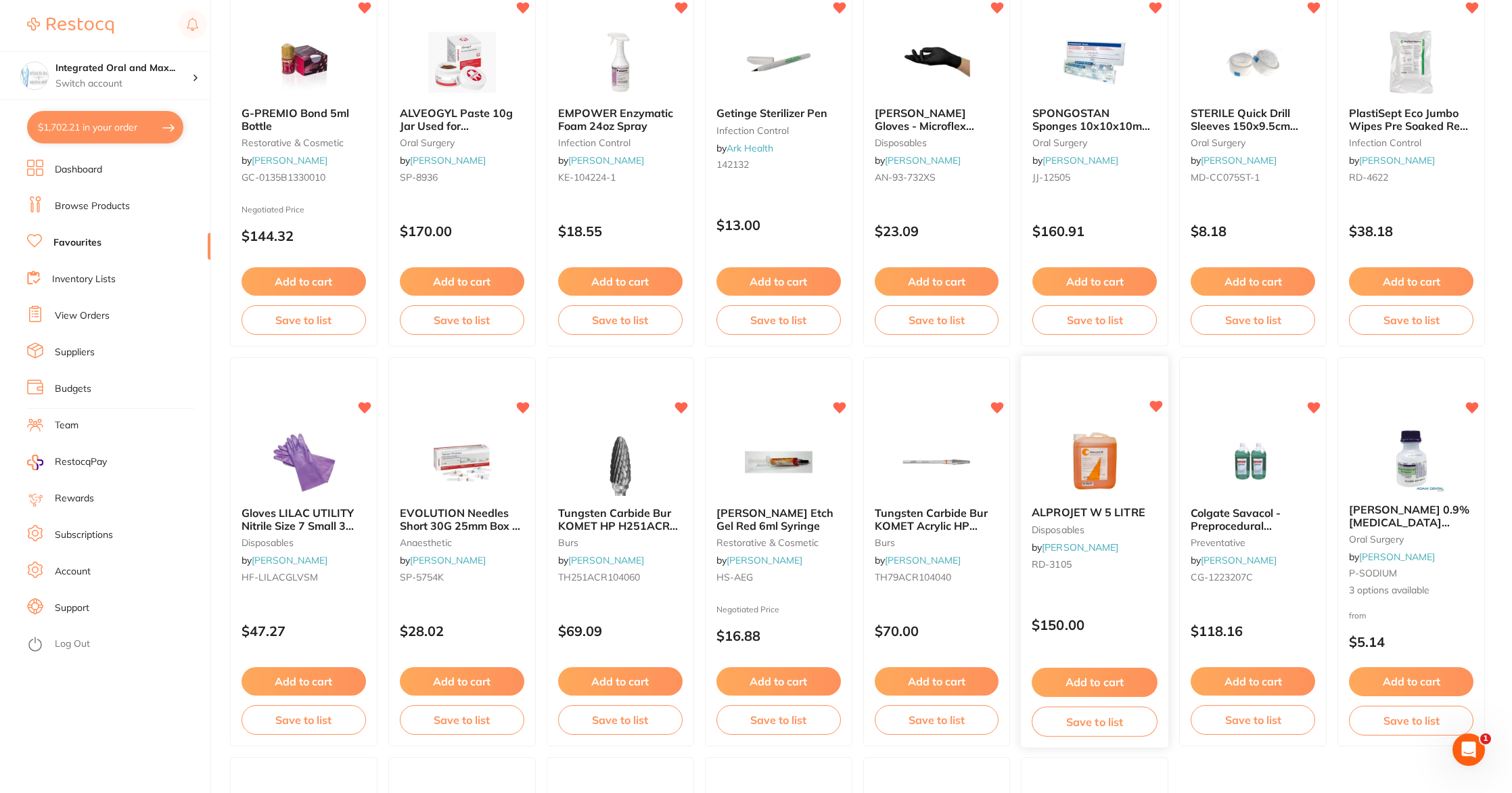
click at [1075, 680] on button "Add to cart" at bounding box center [1095, 682] width 126 height 29
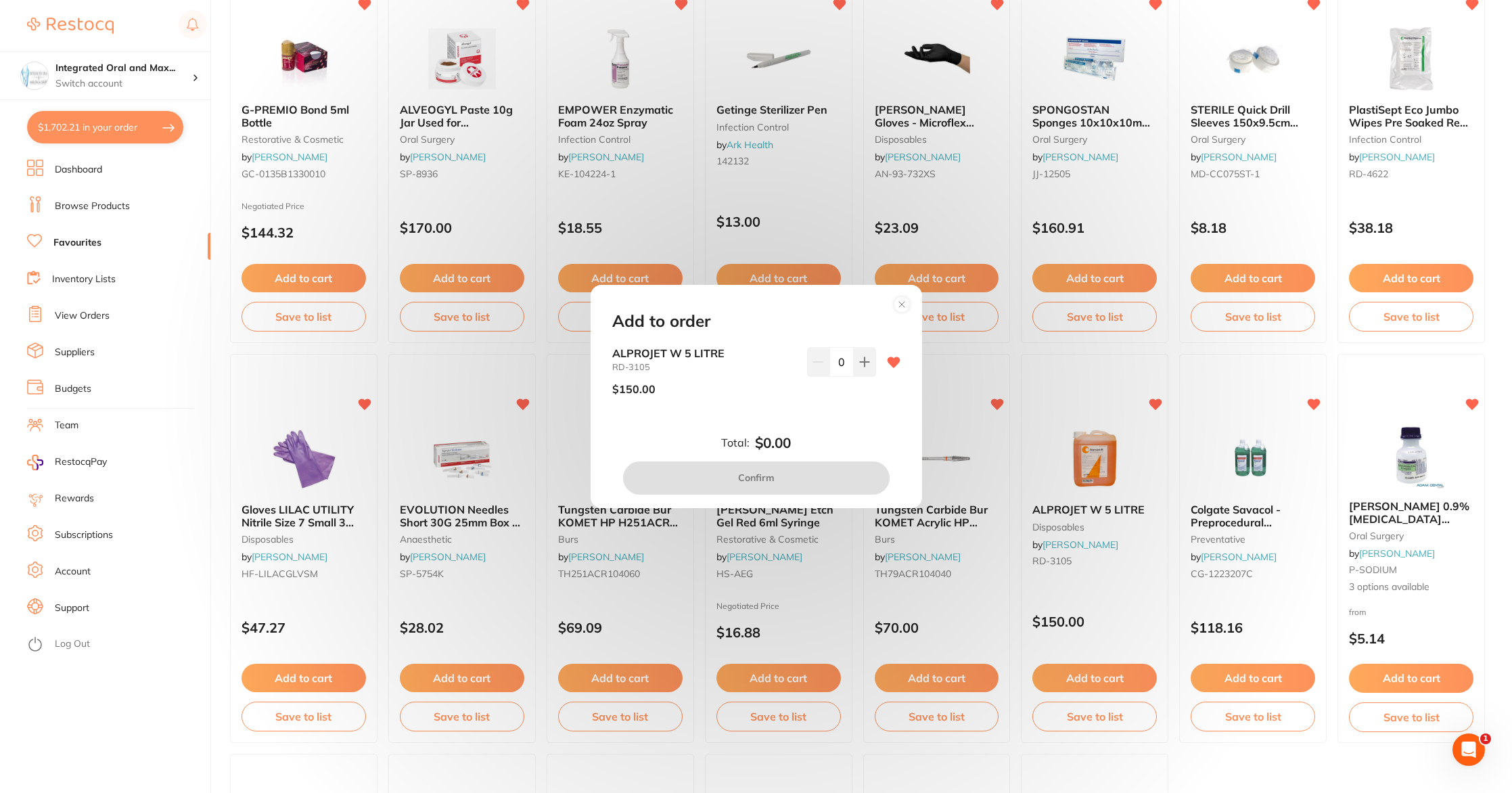
scroll to position [0, 0]
click at [859, 374] on button at bounding box center [865, 362] width 22 height 30
type input "1"
click at [801, 472] on button "Confirm" at bounding box center [756, 477] width 266 height 32
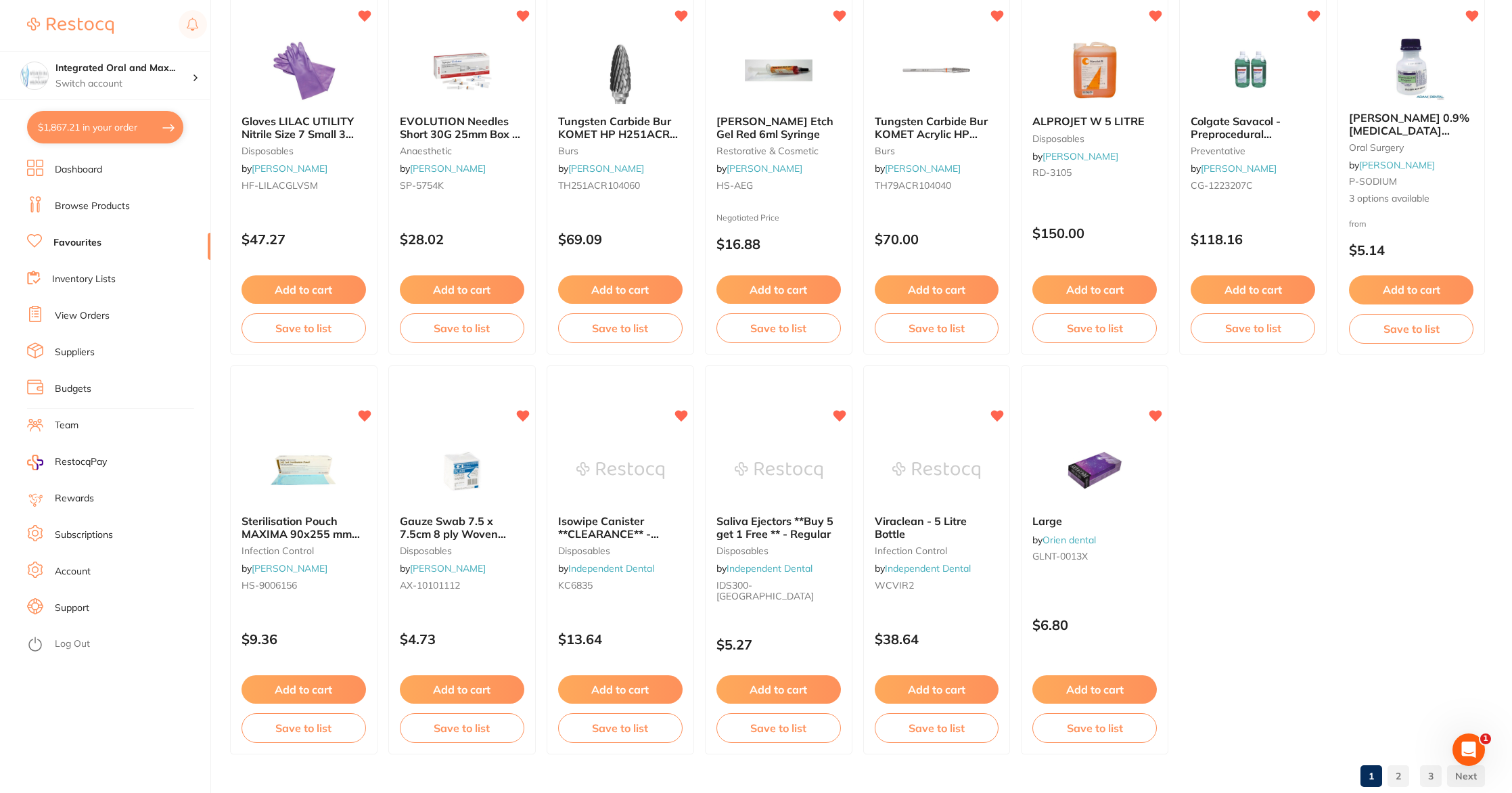
scroll to position [2194, 0]
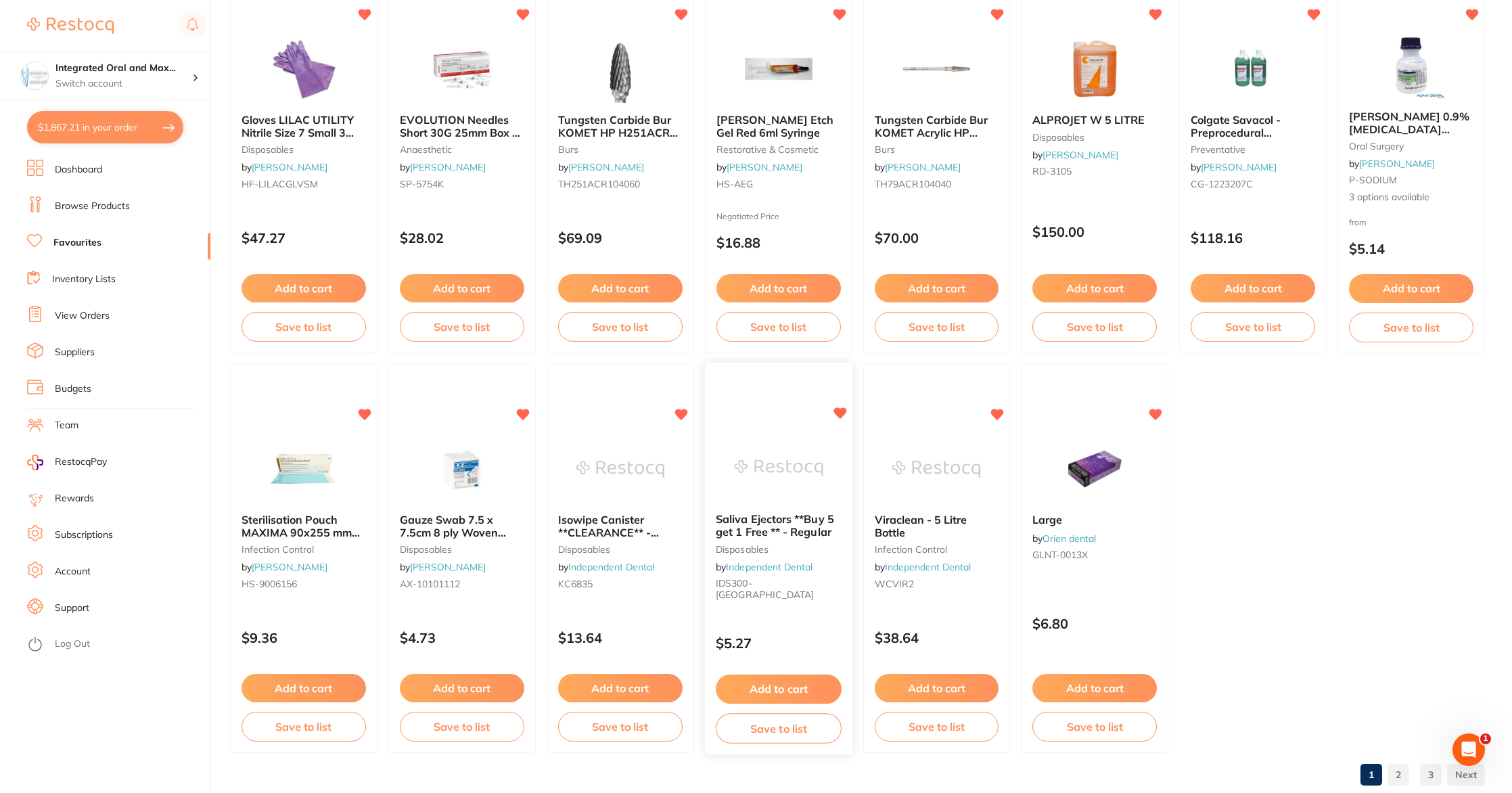
click at [796, 683] on button "Add to cart" at bounding box center [779, 689] width 126 height 29
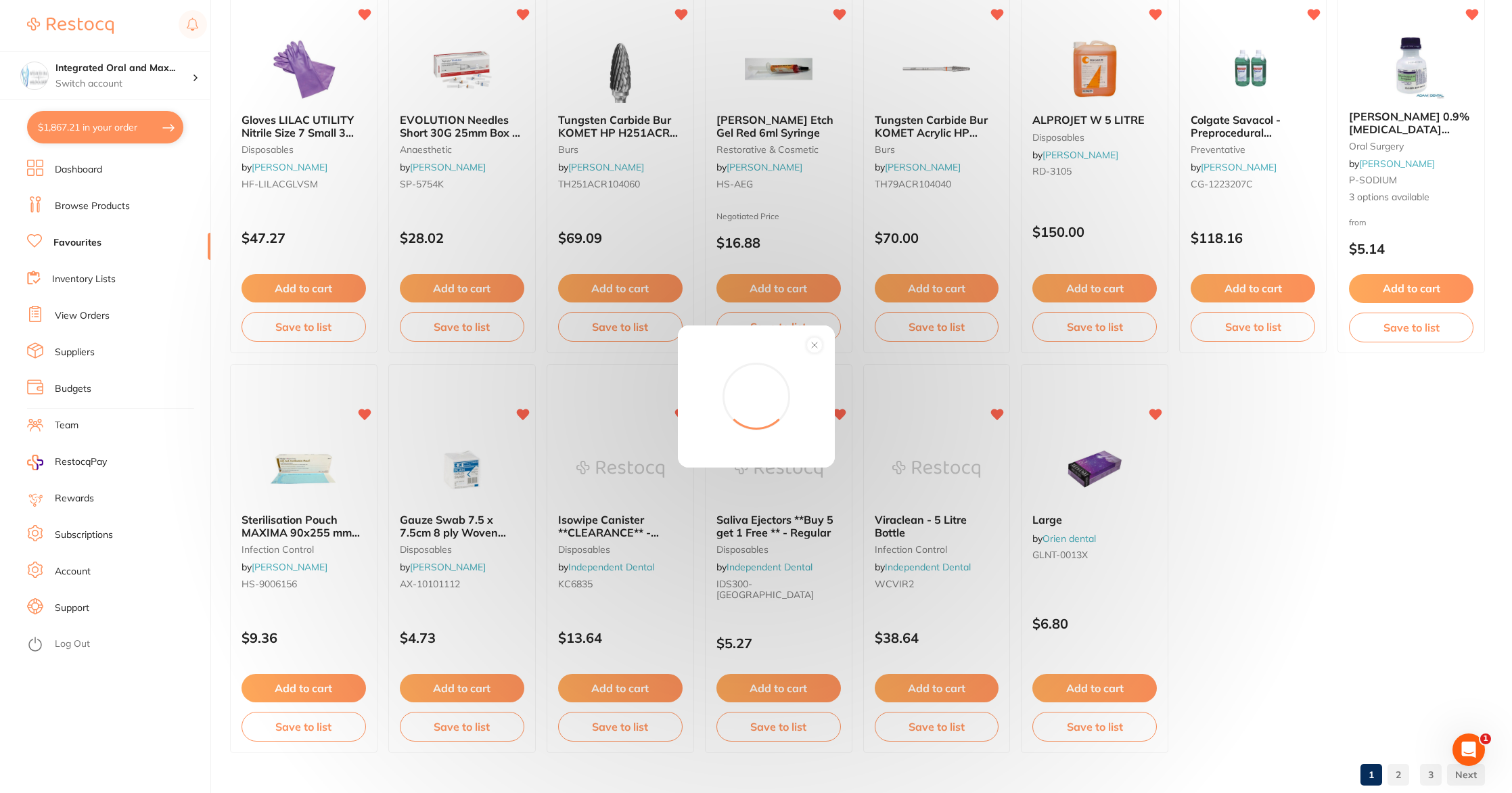
click at [766, 679] on div "Add to order Total: -- Confirm" at bounding box center [756, 396] width 1512 height 793
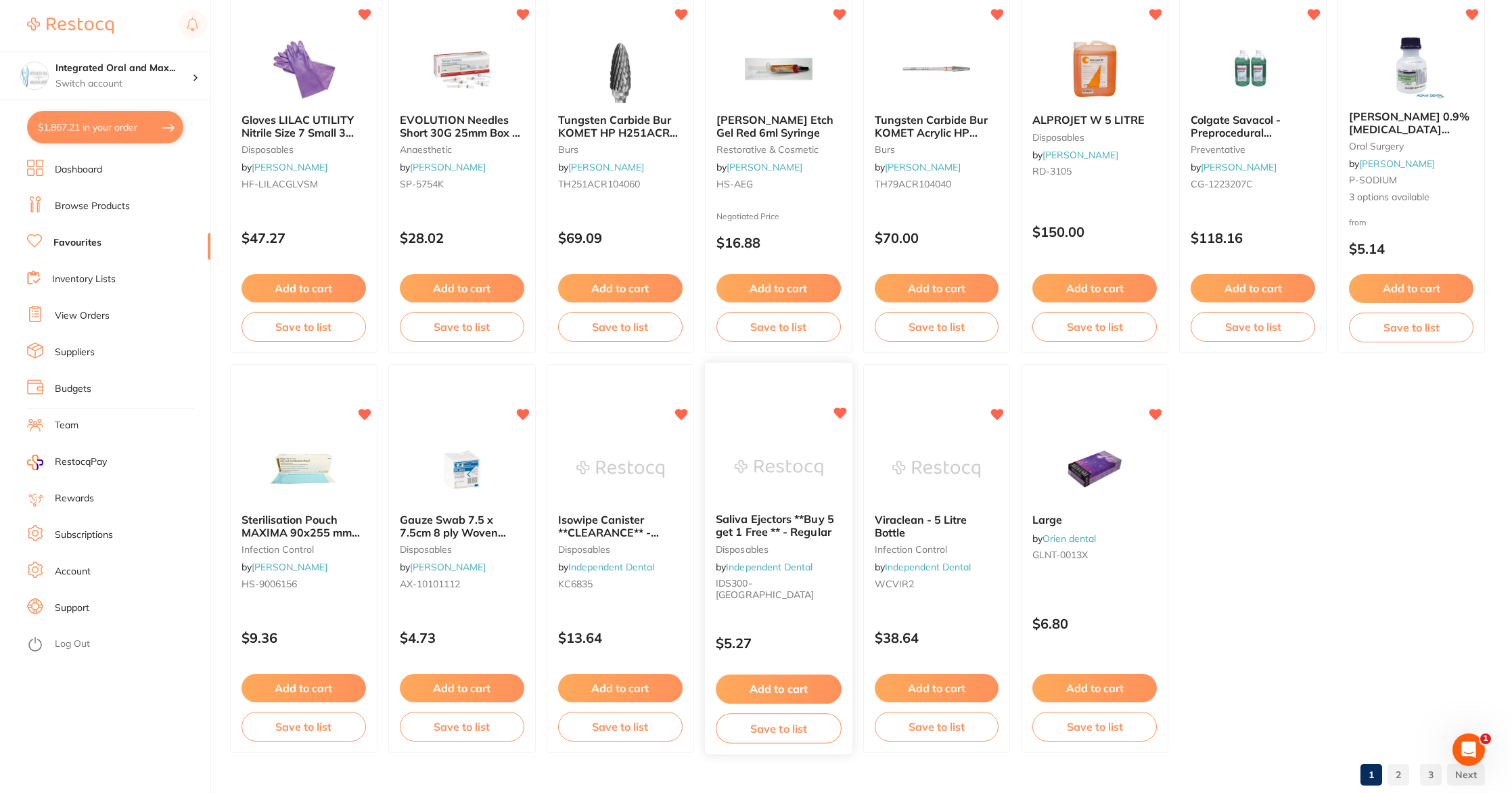
click at [770, 682] on button "Add to cart" at bounding box center [779, 689] width 126 height 29
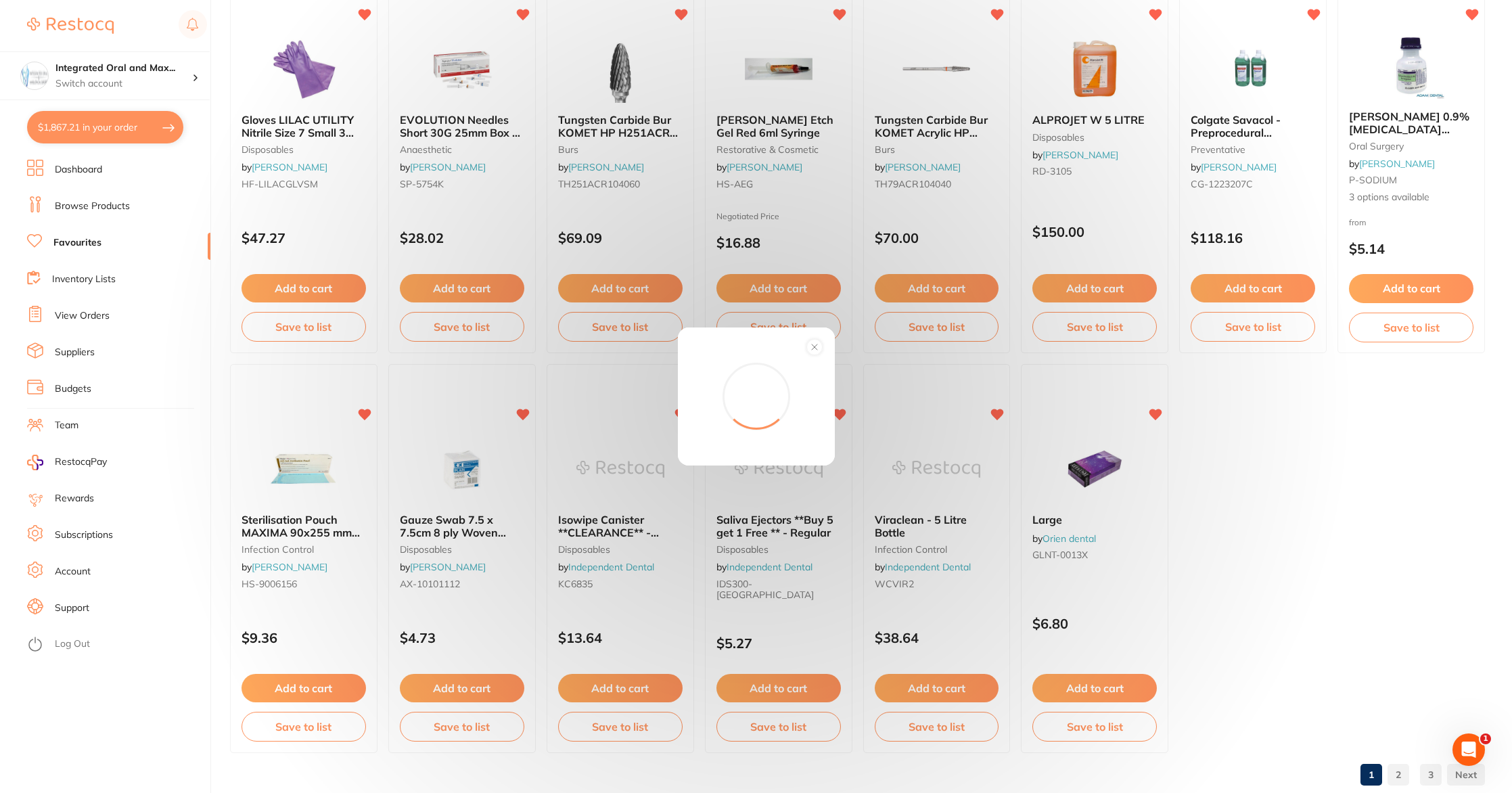
click at [1395, 775] on div "Add to order Total: 0.00 Confirm" at bounding box center [756, 396] width 1512 height 793
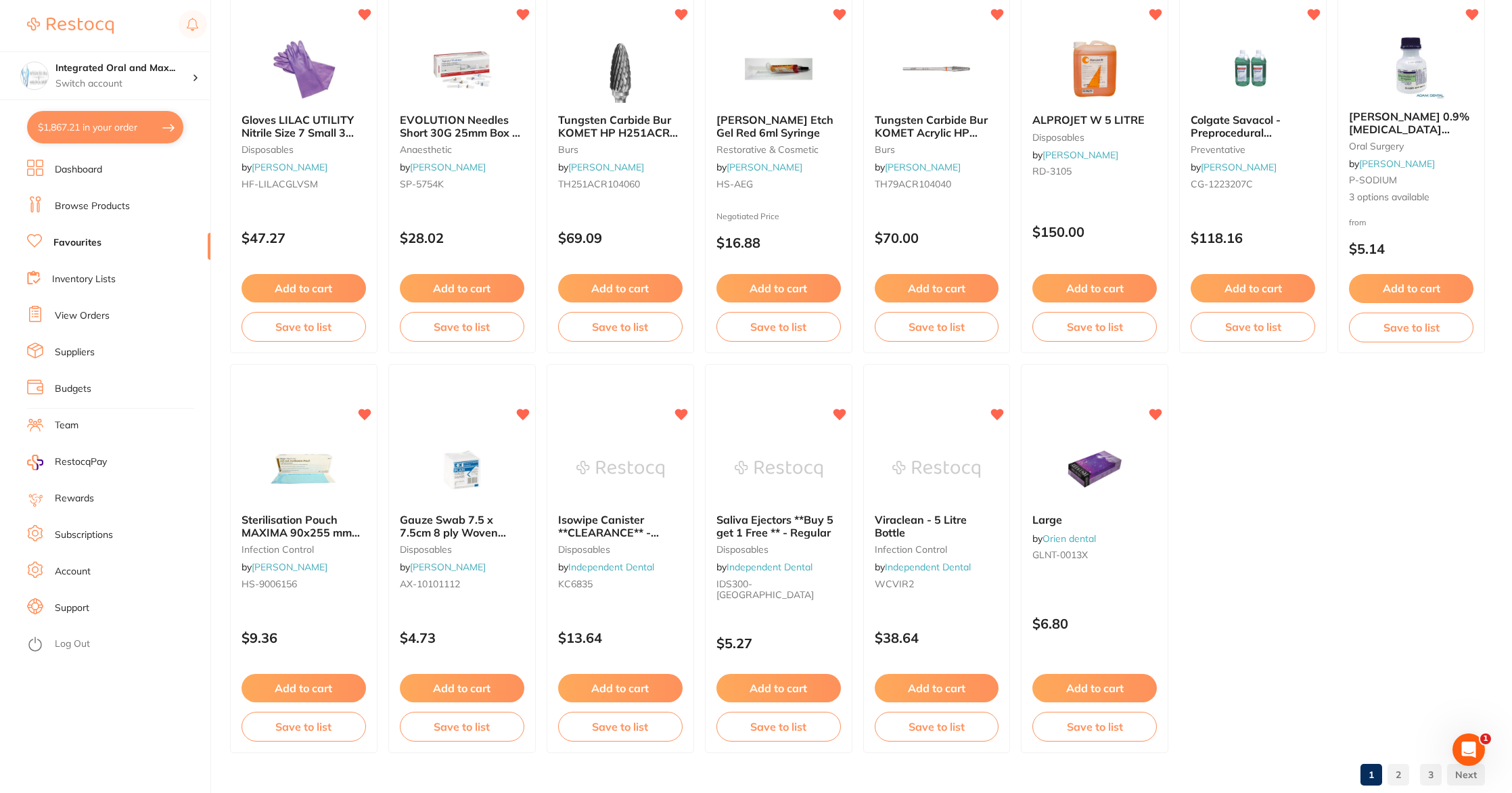
click at [1395, 775] on link "2" at bounding box center [1398, 775] width 21 height 27
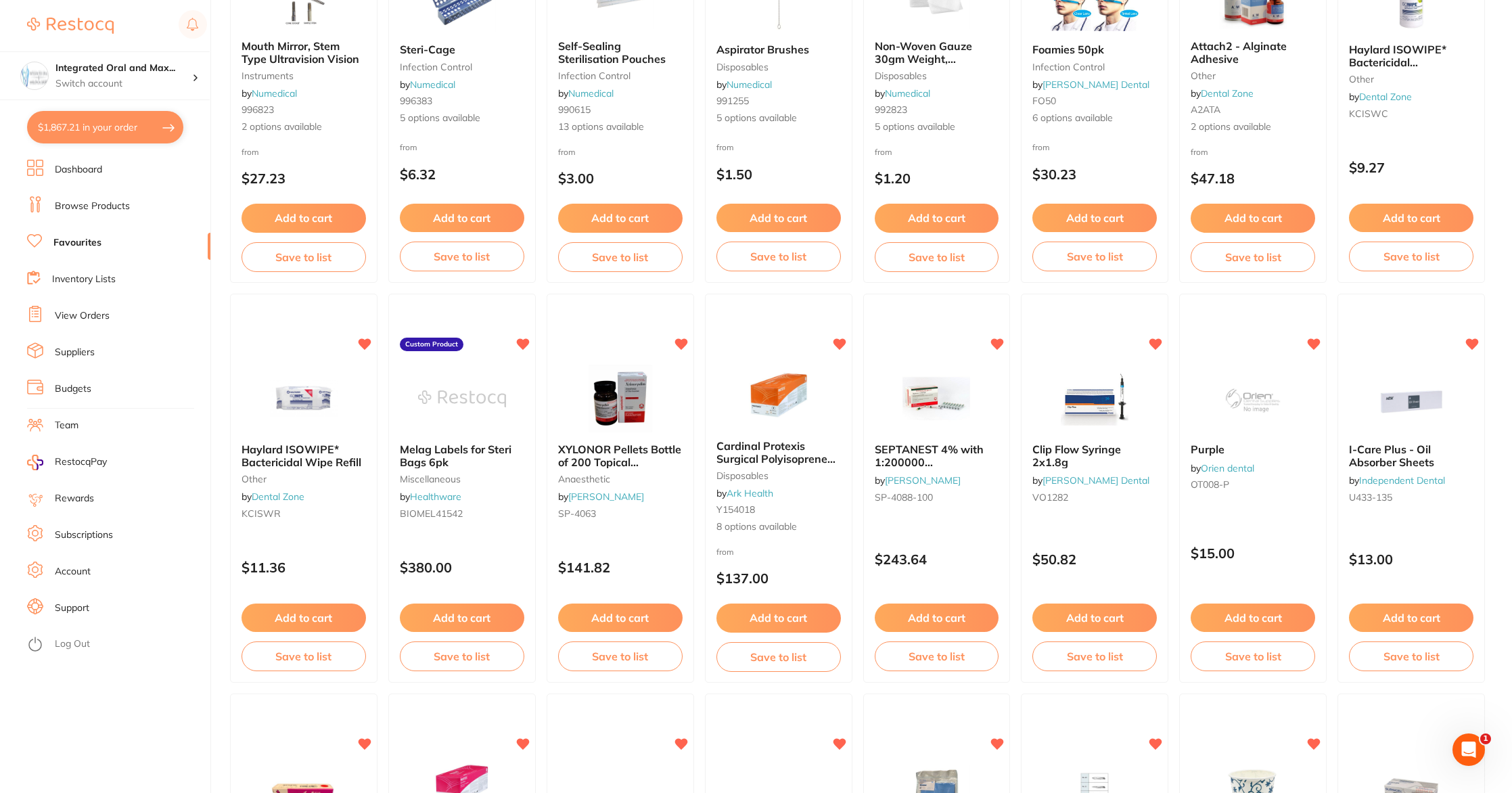
scroll to position [665, 0]
click at [936, 622] on button "Add to cart" at bounding box center [937, 618] width 126 height 29
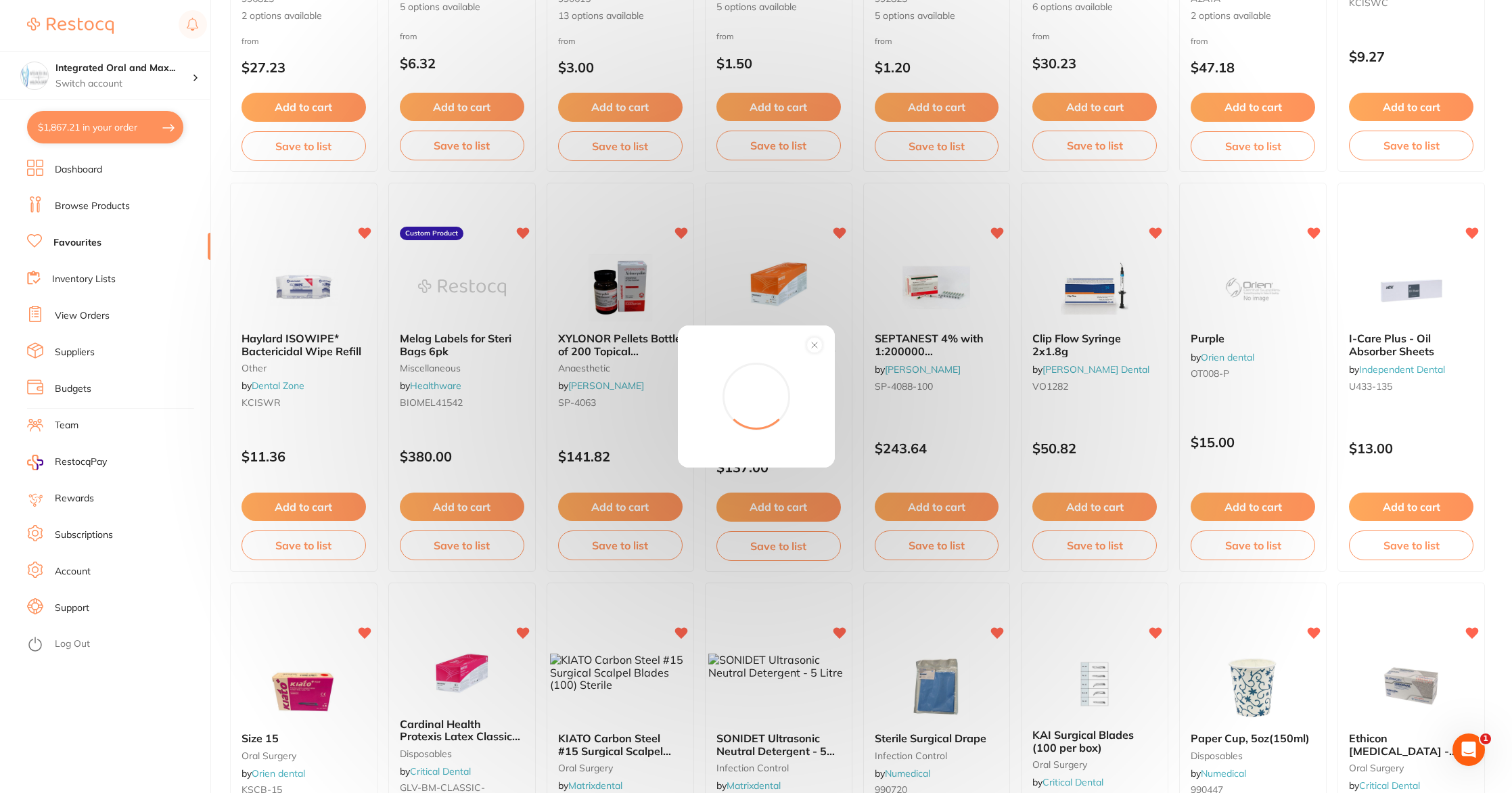
scroll to position [782, 0]
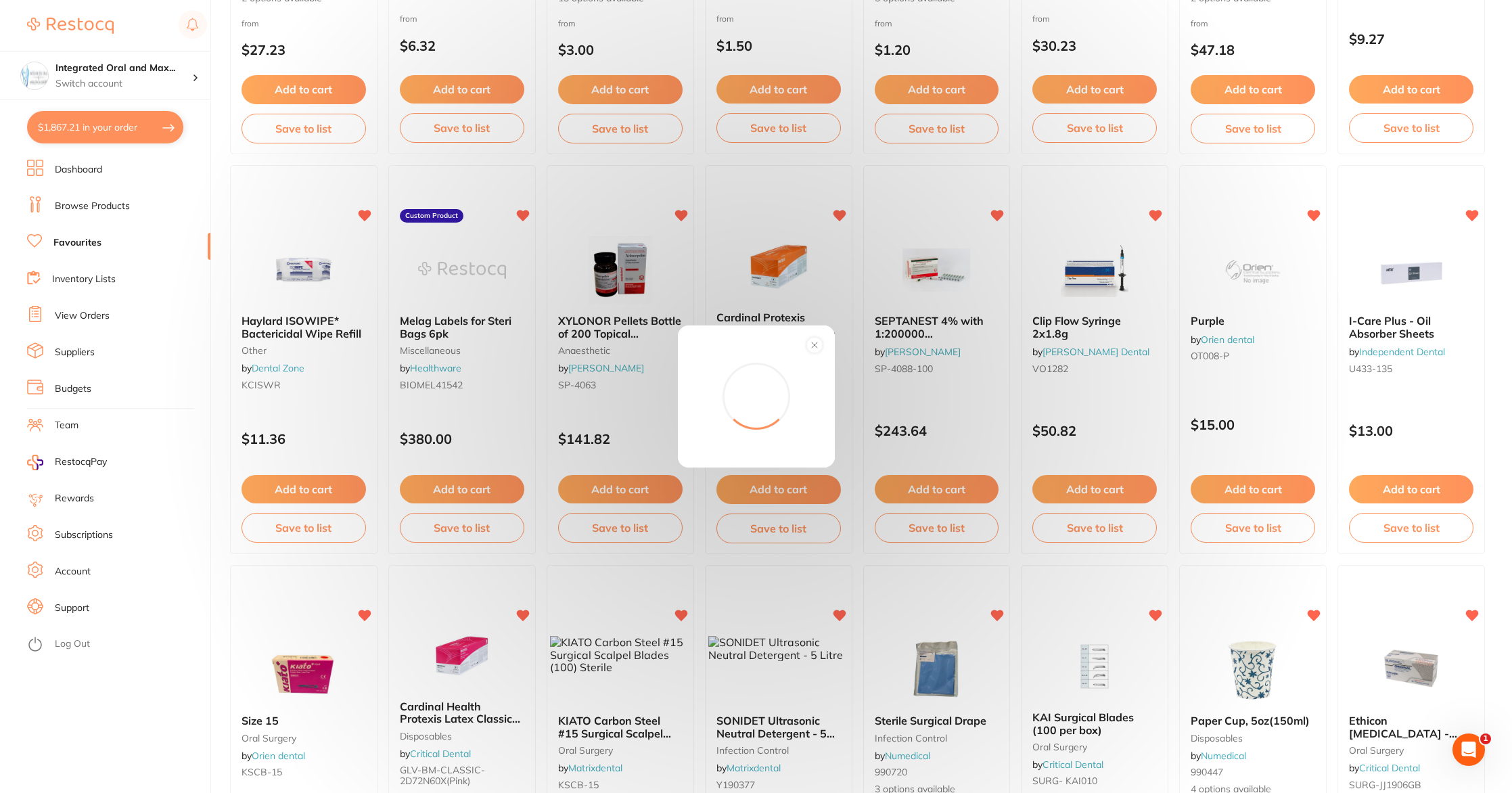
click at [811, 345] on circle at bounding box center [814, 345] width 15 height 15
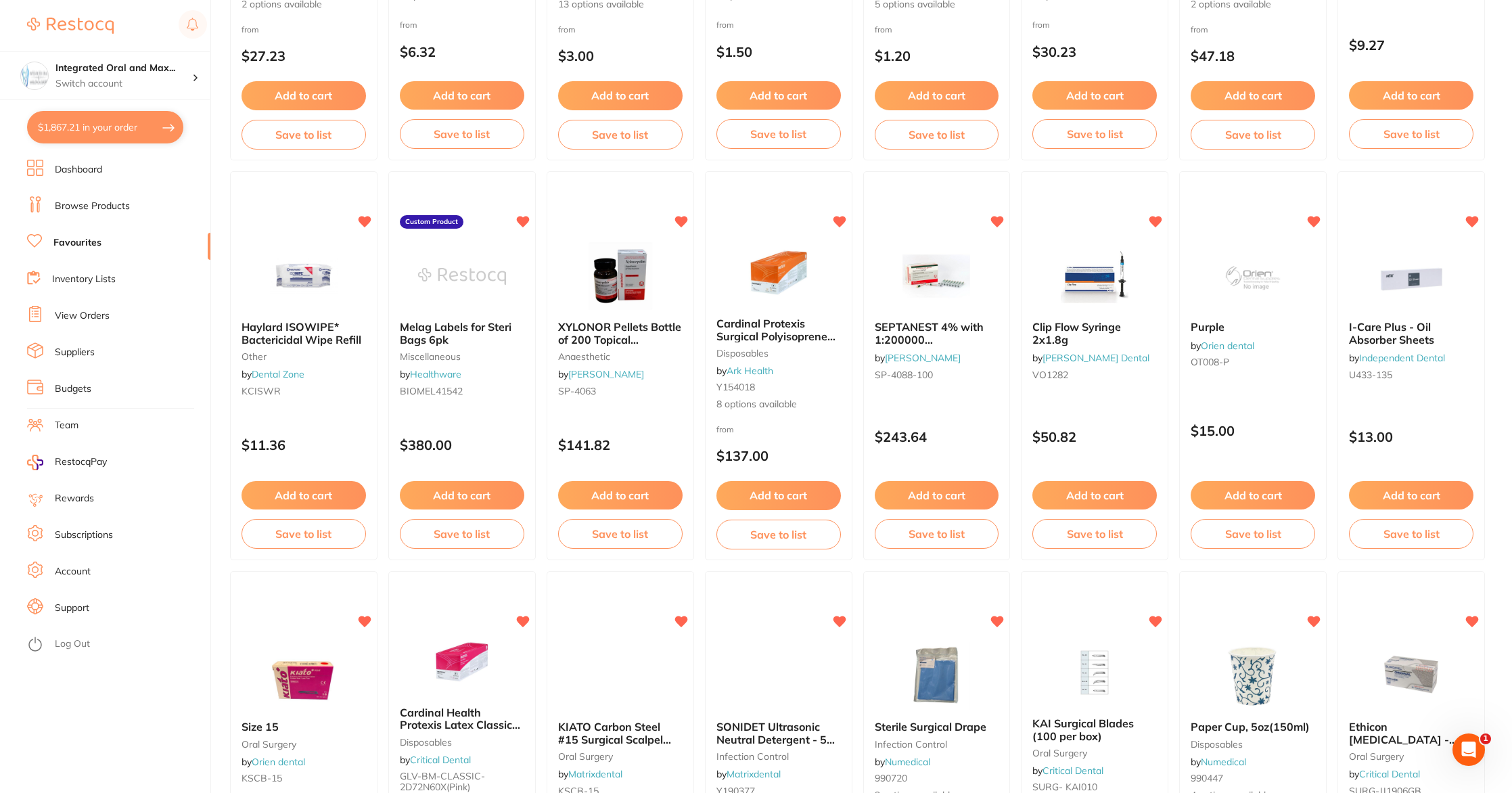
scroll to position [0, 0]
click at [134, 137] on button "$1,867.21 in your order" at bounding box center [106, 127] width 157 height 32
checkbox input "true"
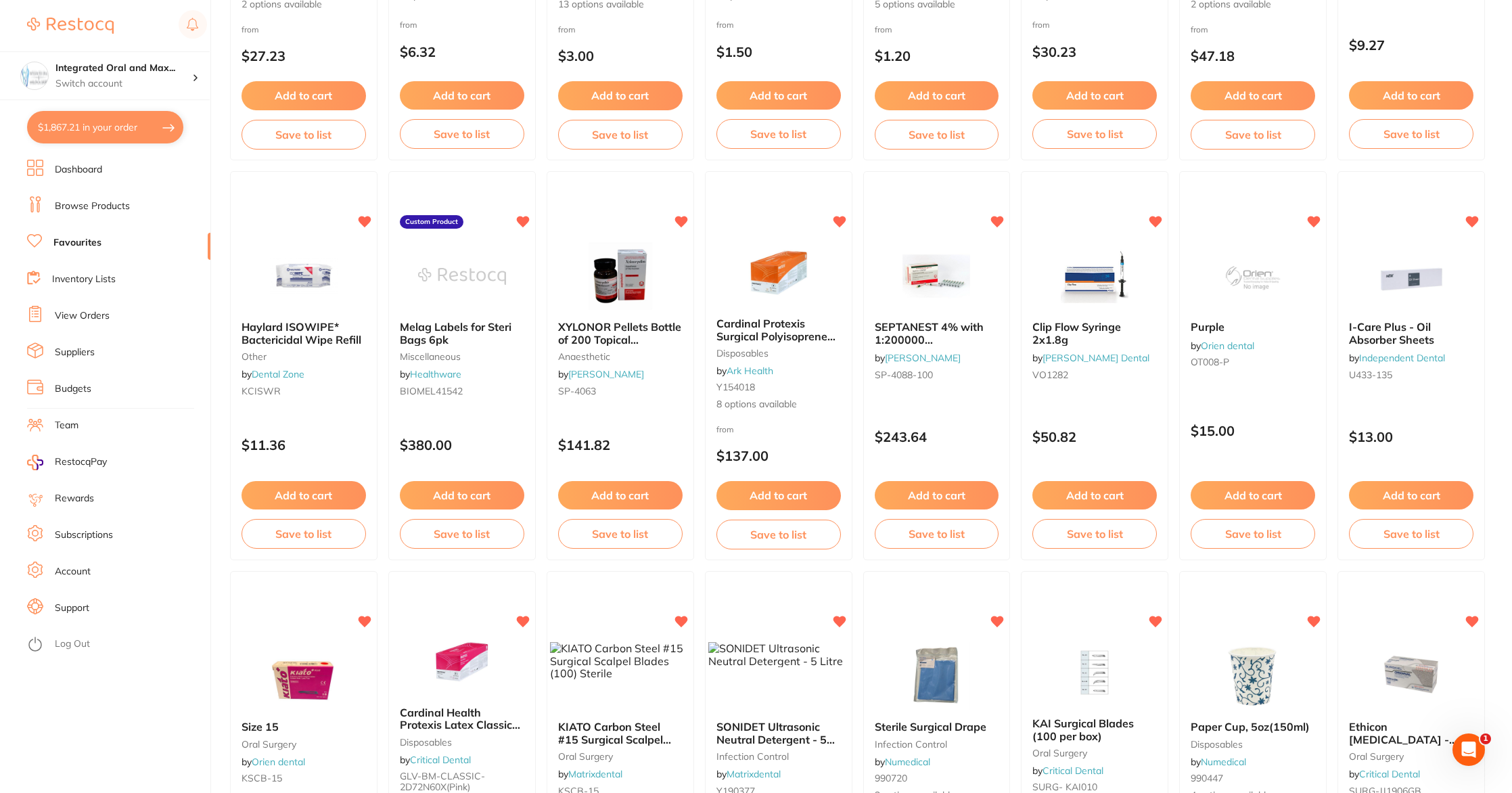
checkbox input "true"
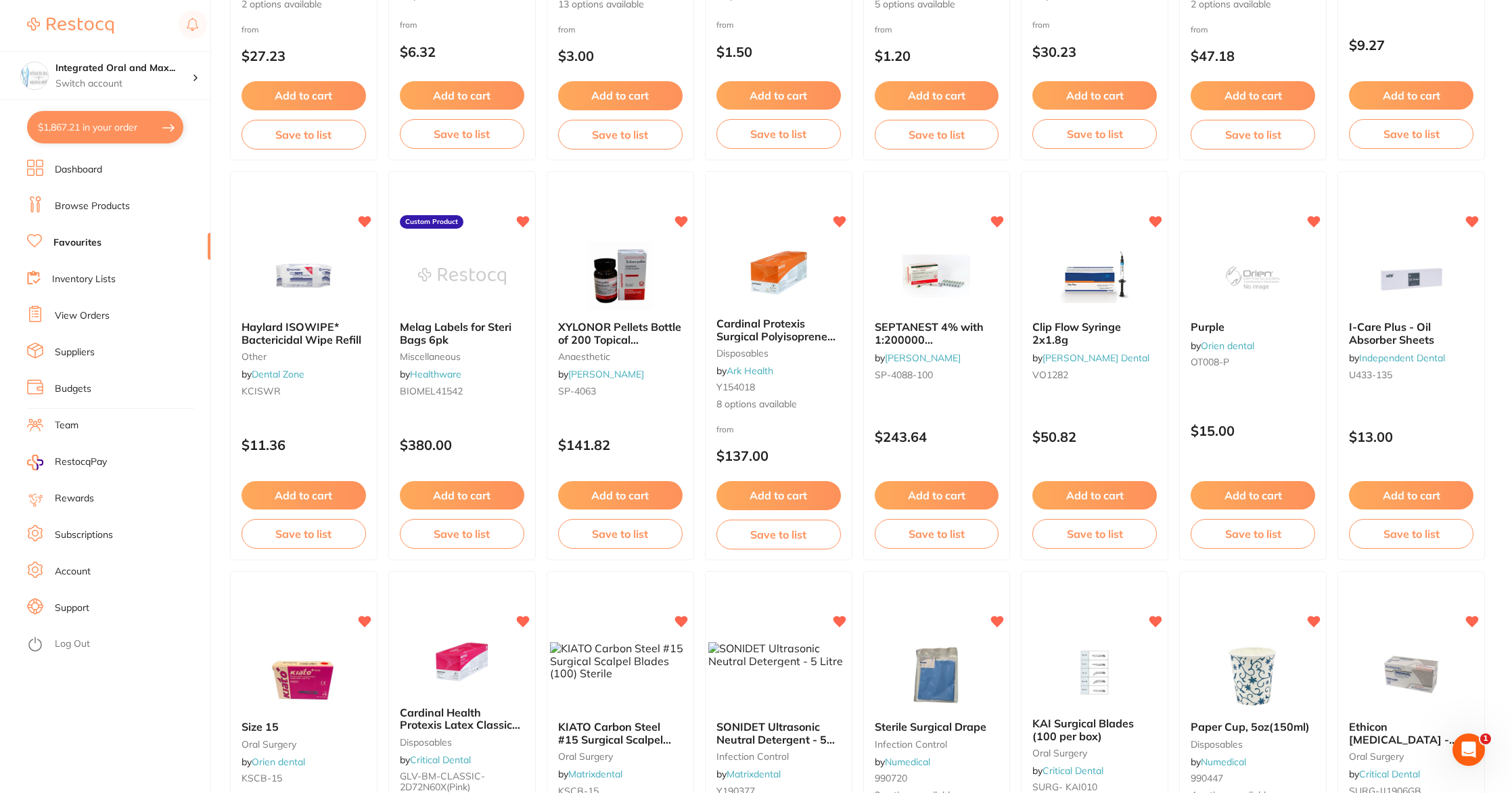
checkbox input "true"
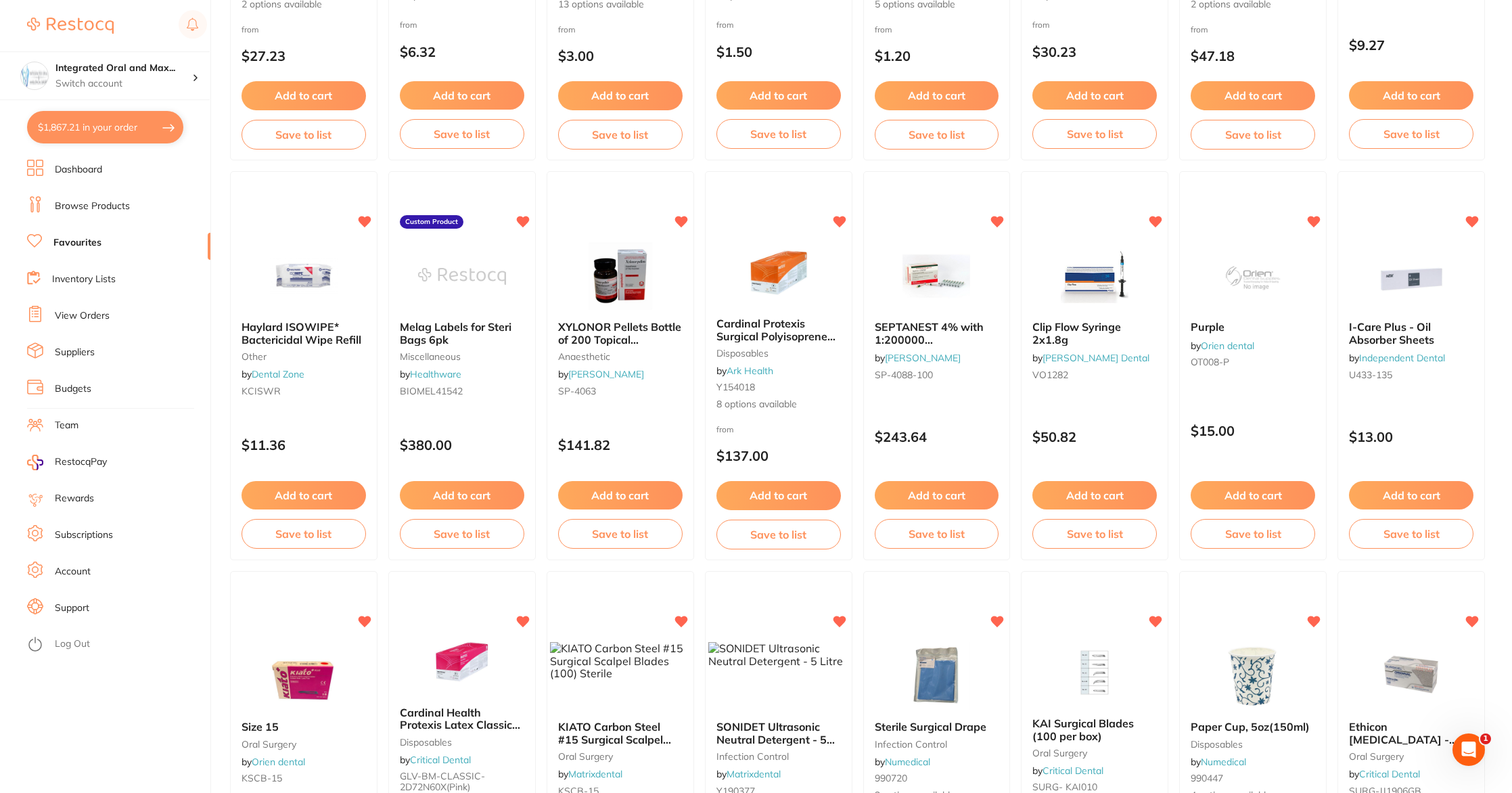
checkbox input "true"
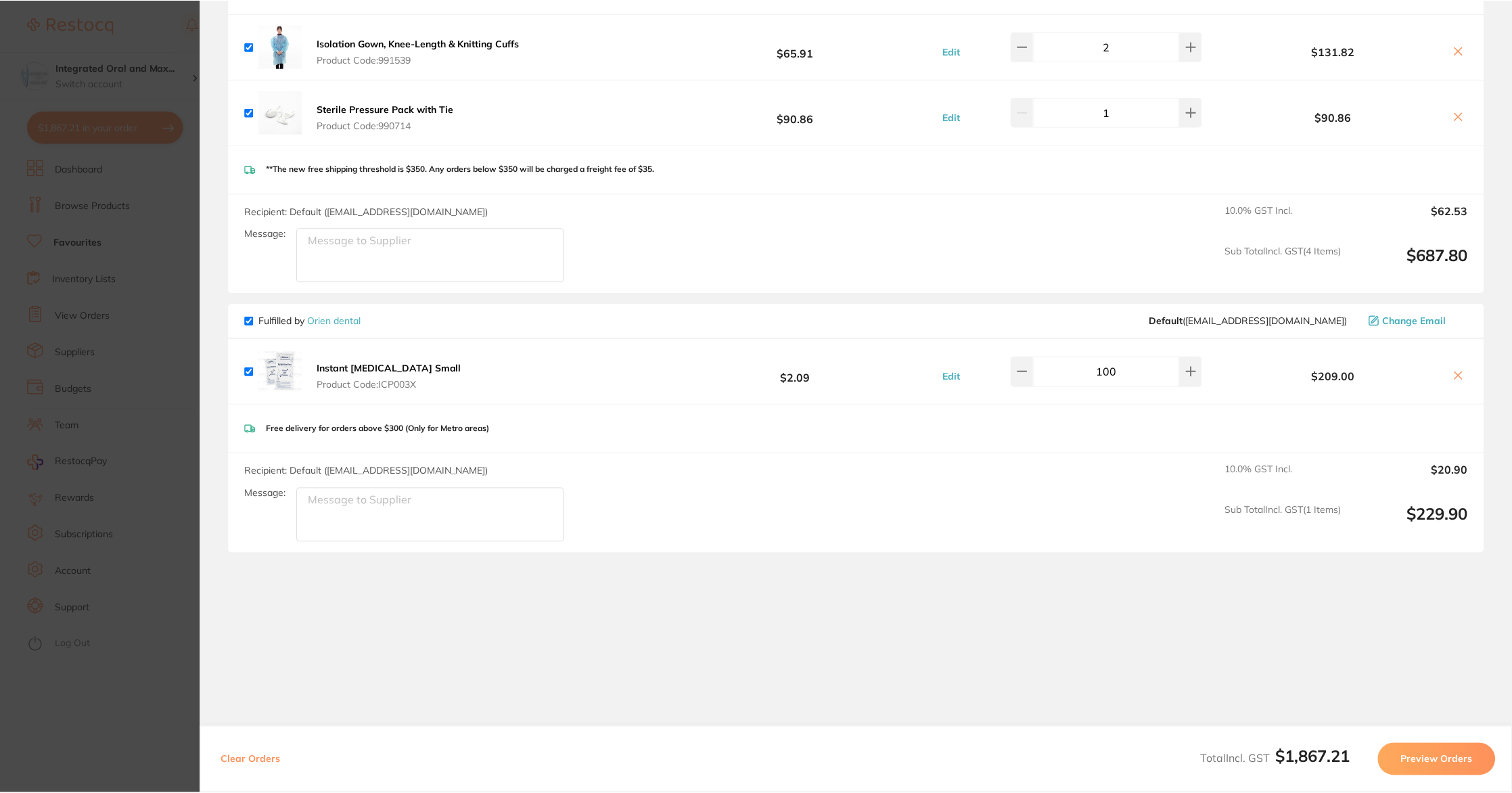
scroll to position [1042, 0]
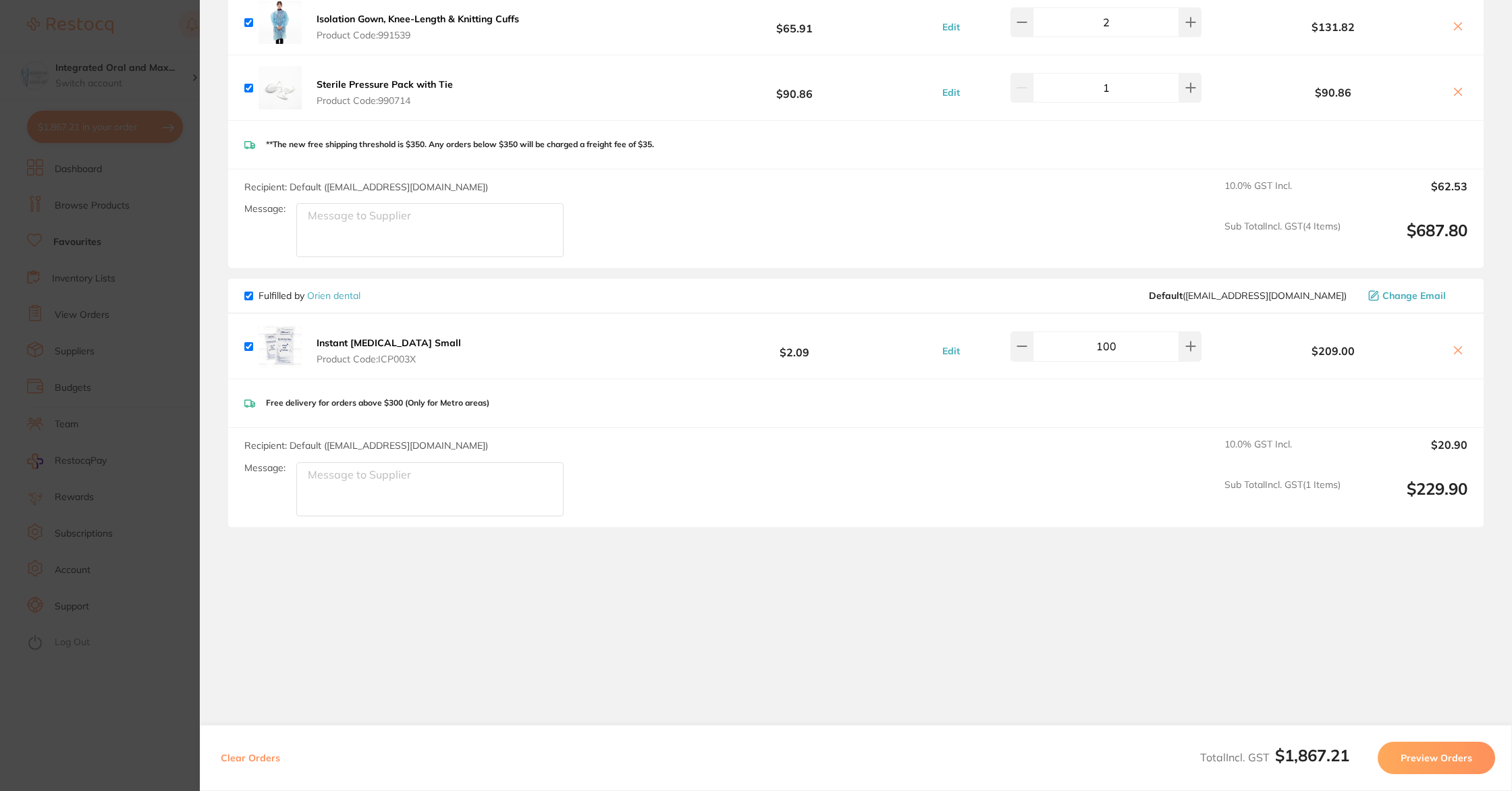
click at [189, 21] on section "Update RRP Set your pre negotiated price for this item. Item Agreed RRP (excl. …" at bounding box center [756, 396] width 1512 height 791
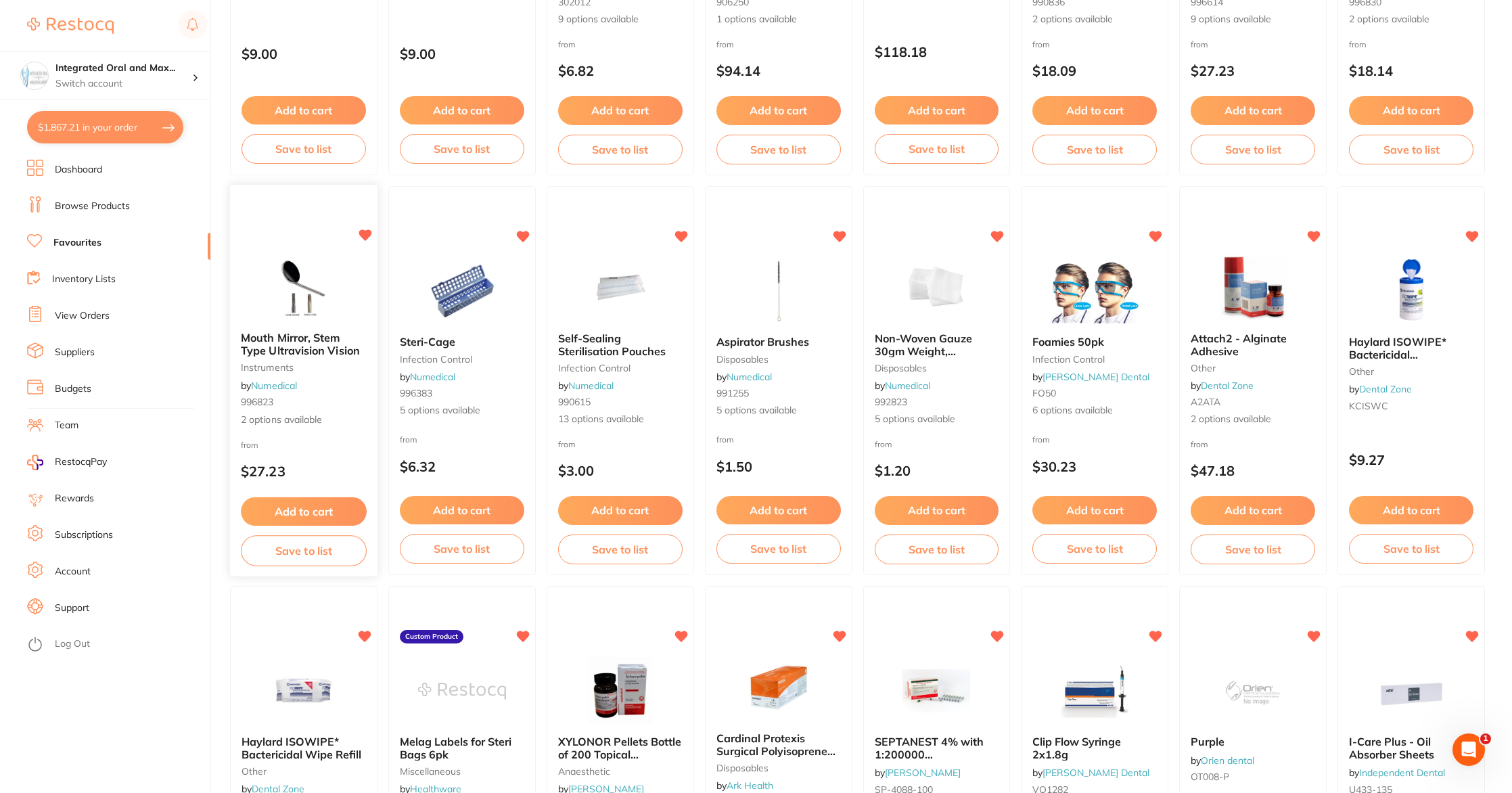
scroll to position [384, 0]
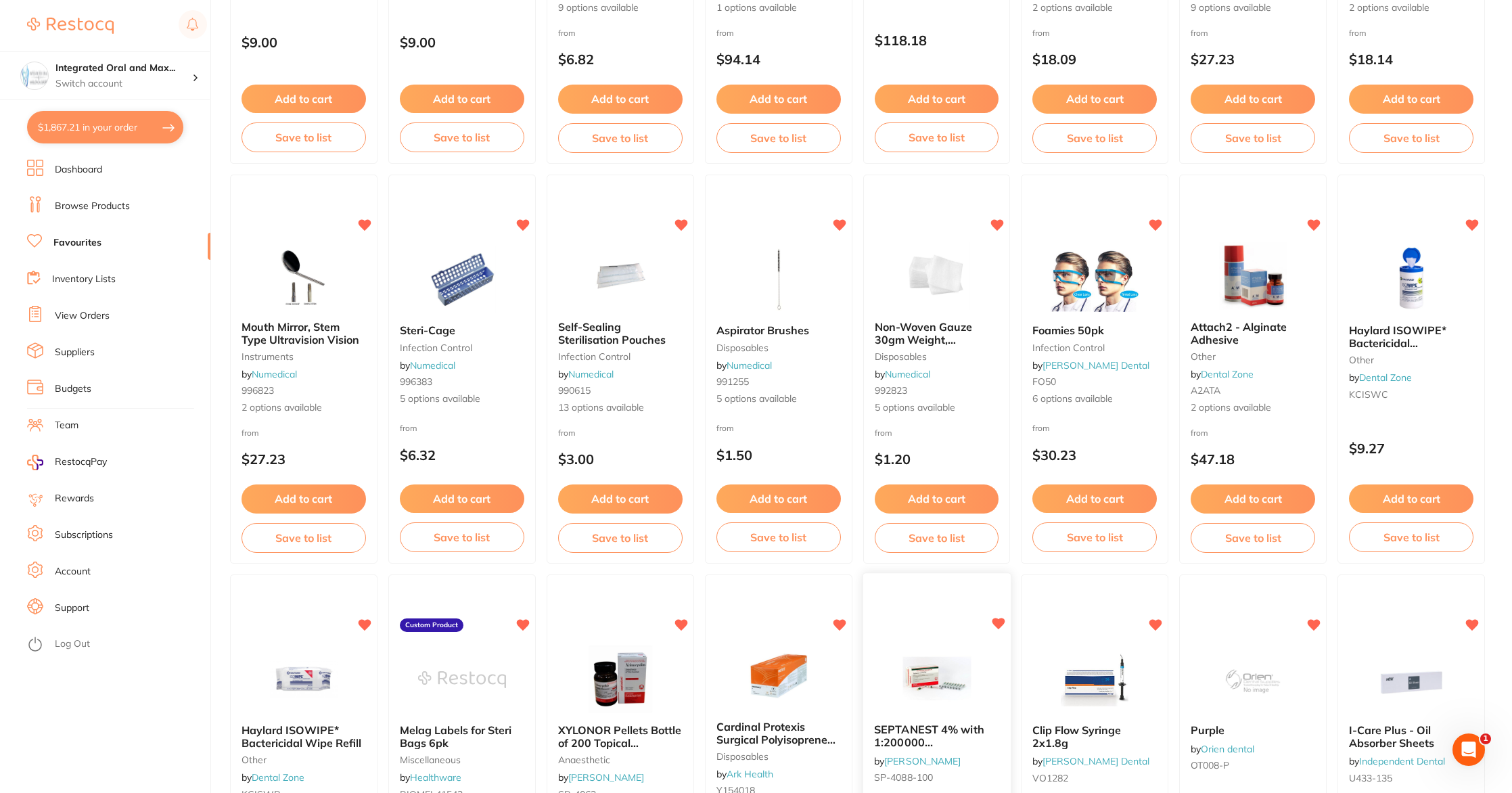
click at [913, 726] on span "SEPTANEST 4% with 1:200000 [MEDICAL_DATA] 2.2ml 2xBox 50 D.GRN" at bounding box center [936, 749] width 125 height 51
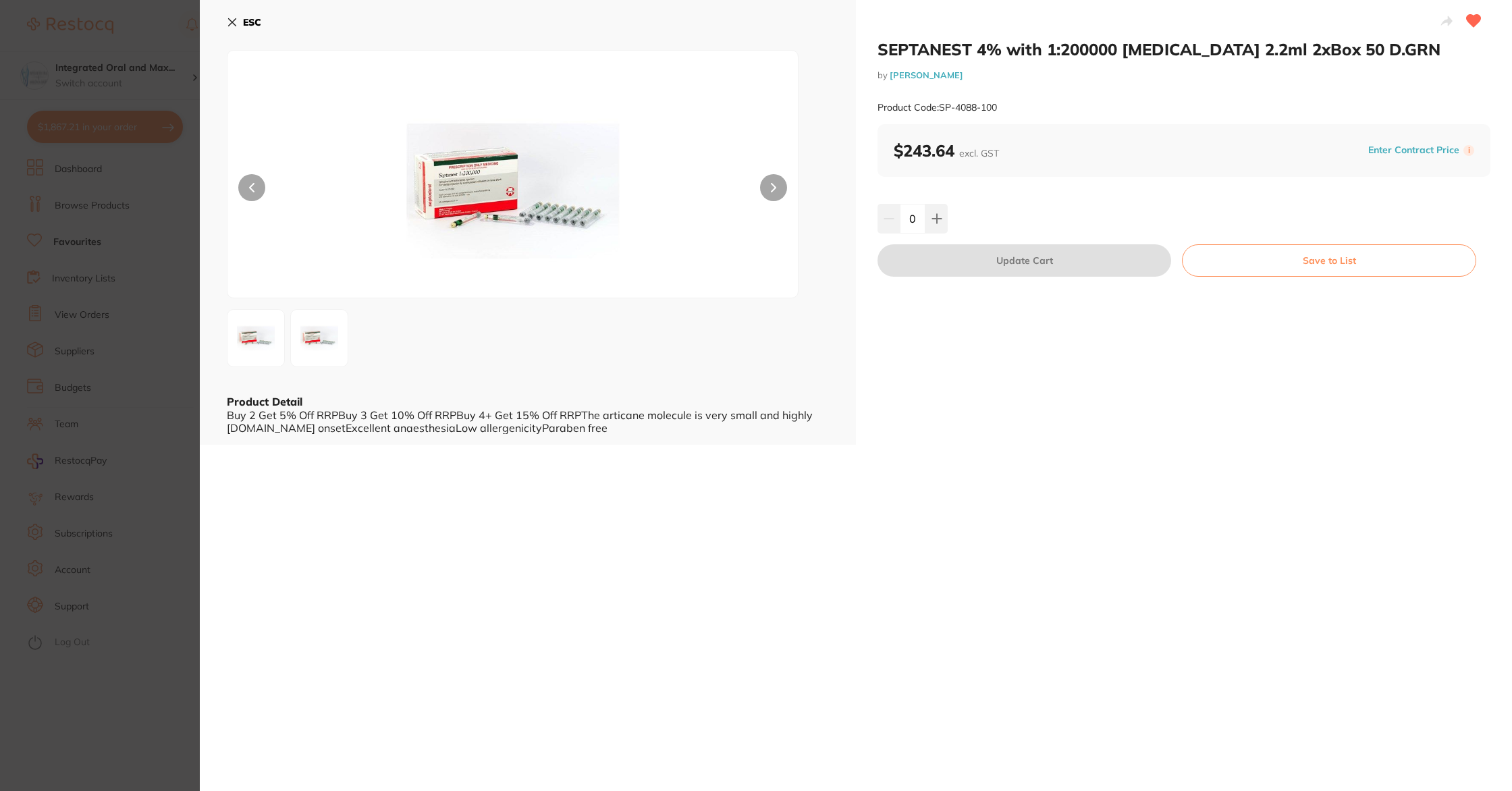
click at [947, 216] on div "0" at bounding box center [1184, 218] width 613 height 30
click at [944, 216] on button at bounding box center [936, 218] width 22 height 30
click at [945, 216] on button at bounding box center [936, 218] width 22 height 30
click at [946, 216] on div "2" at bounding box center [1184, 218] width 613 height 30
click at [938, 222] on icon at bounding box center [936, 218] width 11 height 11
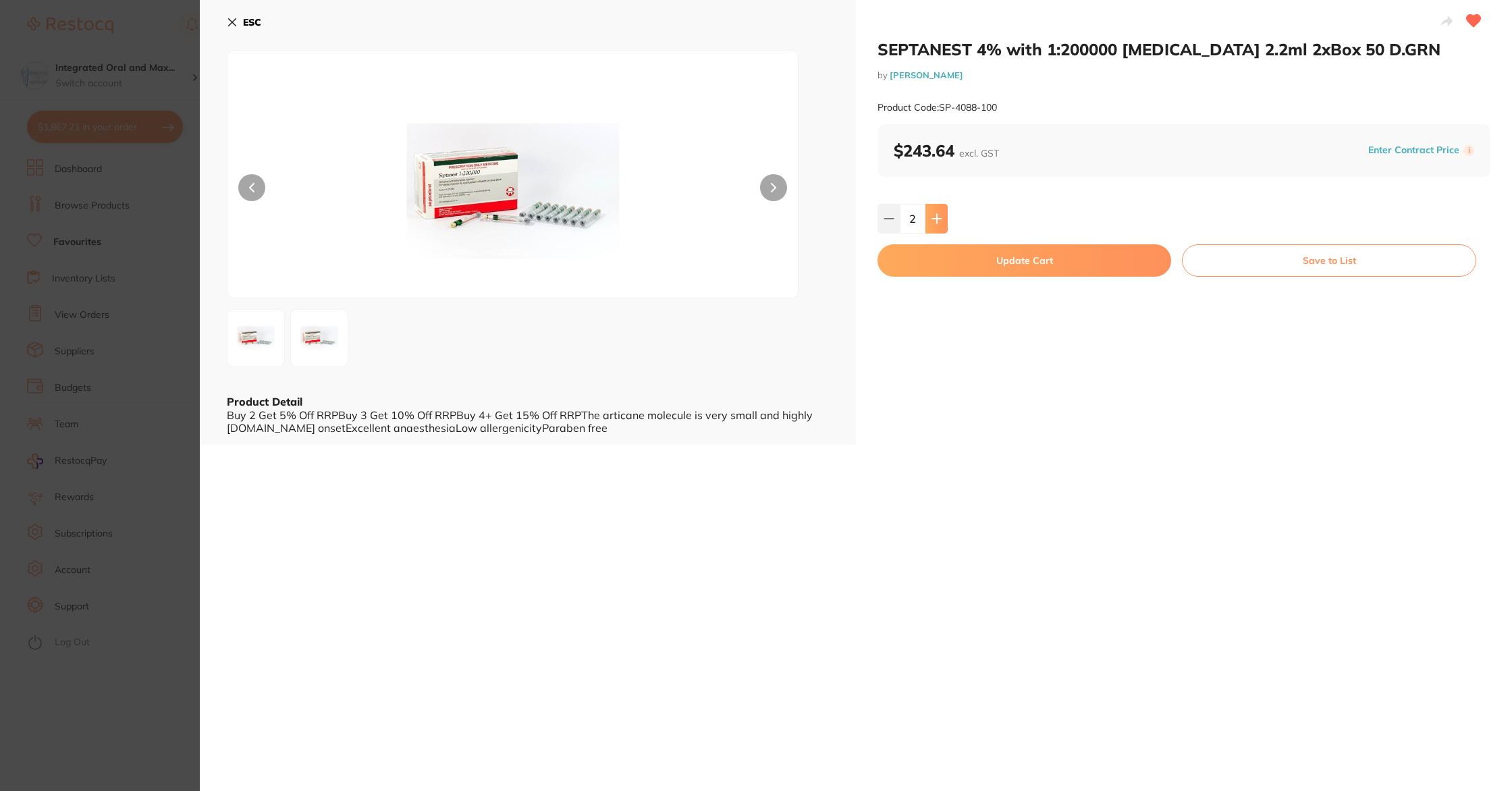
type input "3"
click at [953, 250] on button "Update Cart" at bounding box center [1025, 261] width 294 height 32
checkbox input "false"
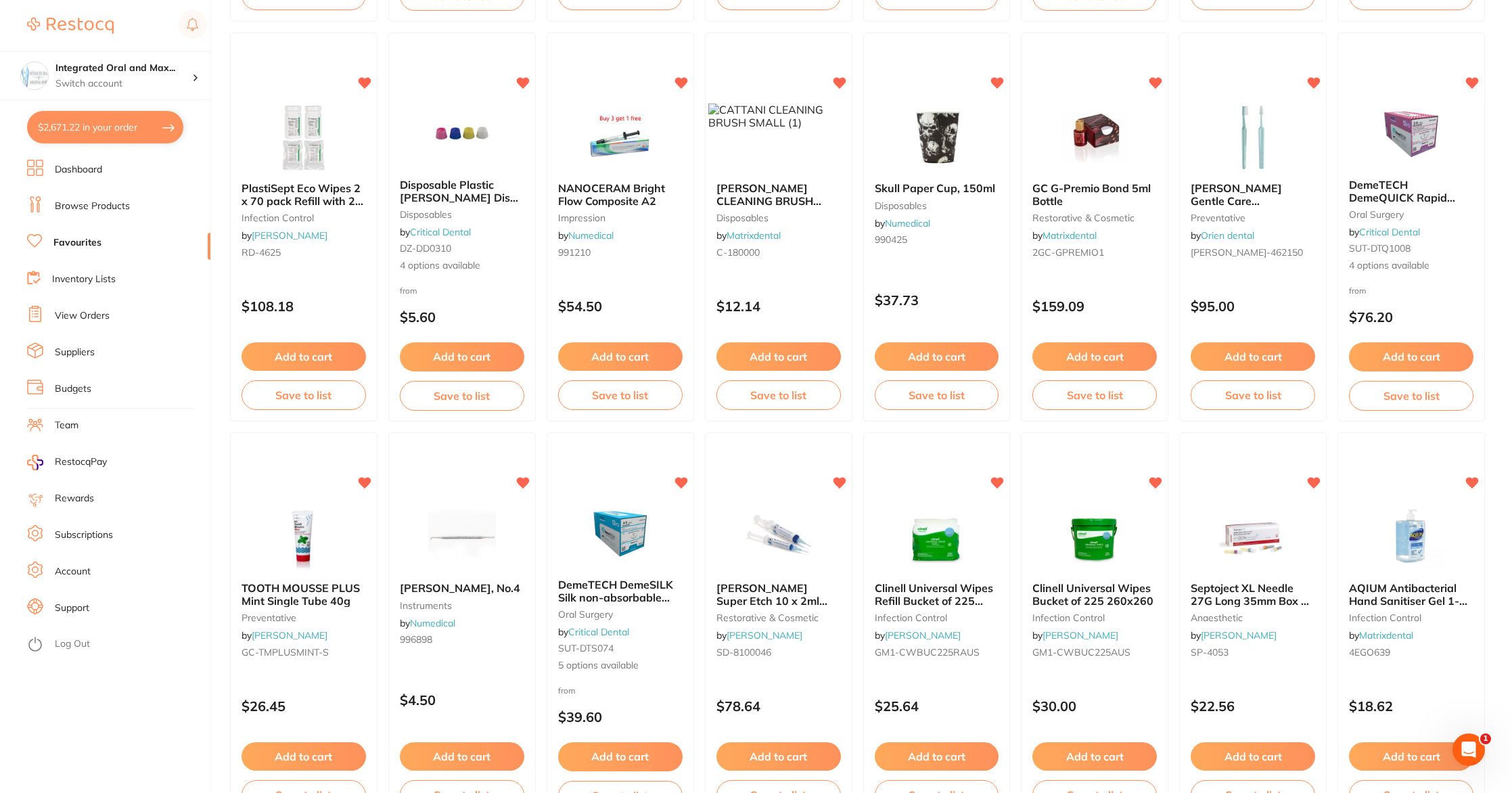
scroll to position [1728, 0]
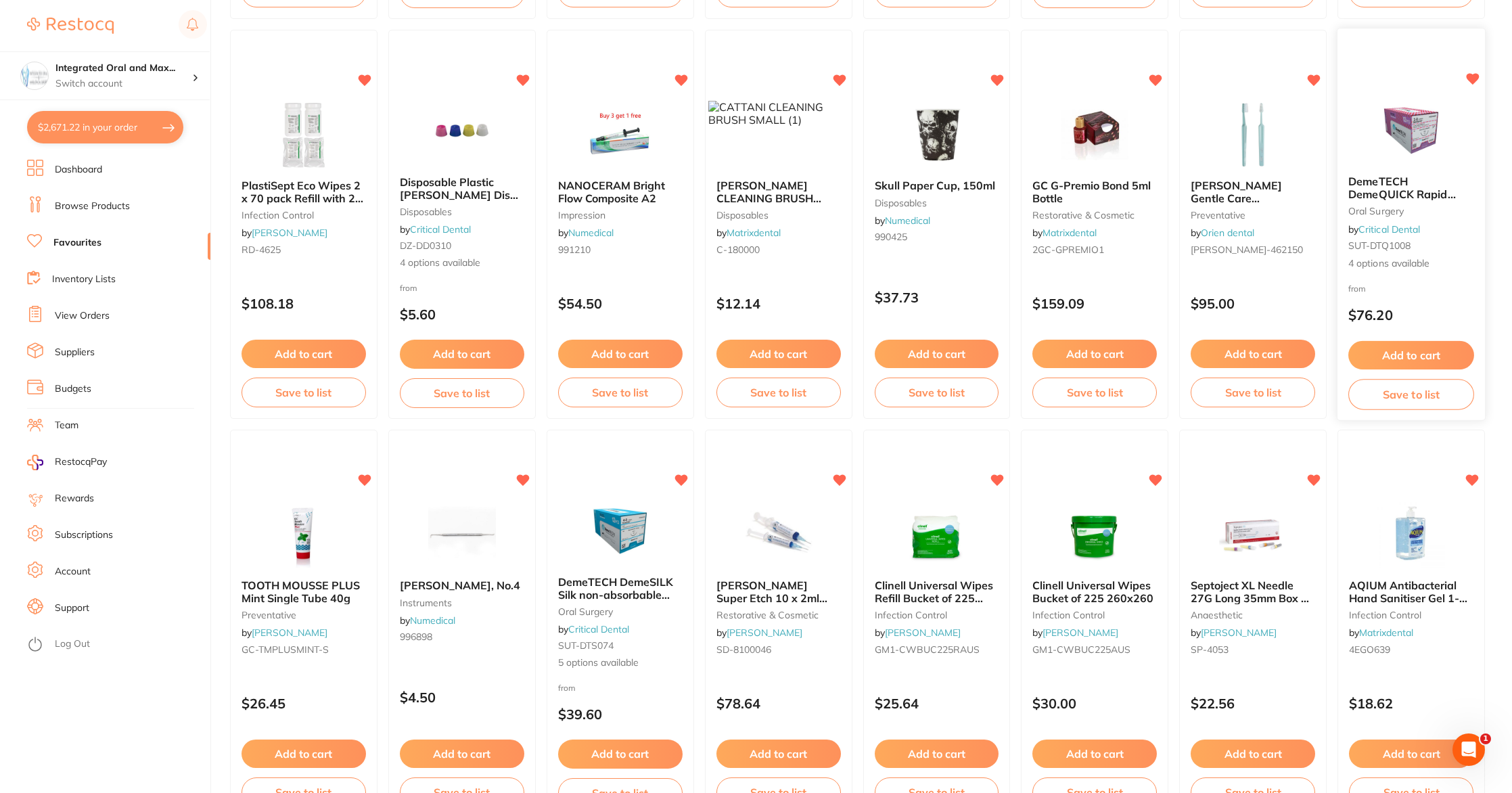
click at [1413, 351] on button "Add to cart" at bounding box center [1412, 356] width 126 height 29
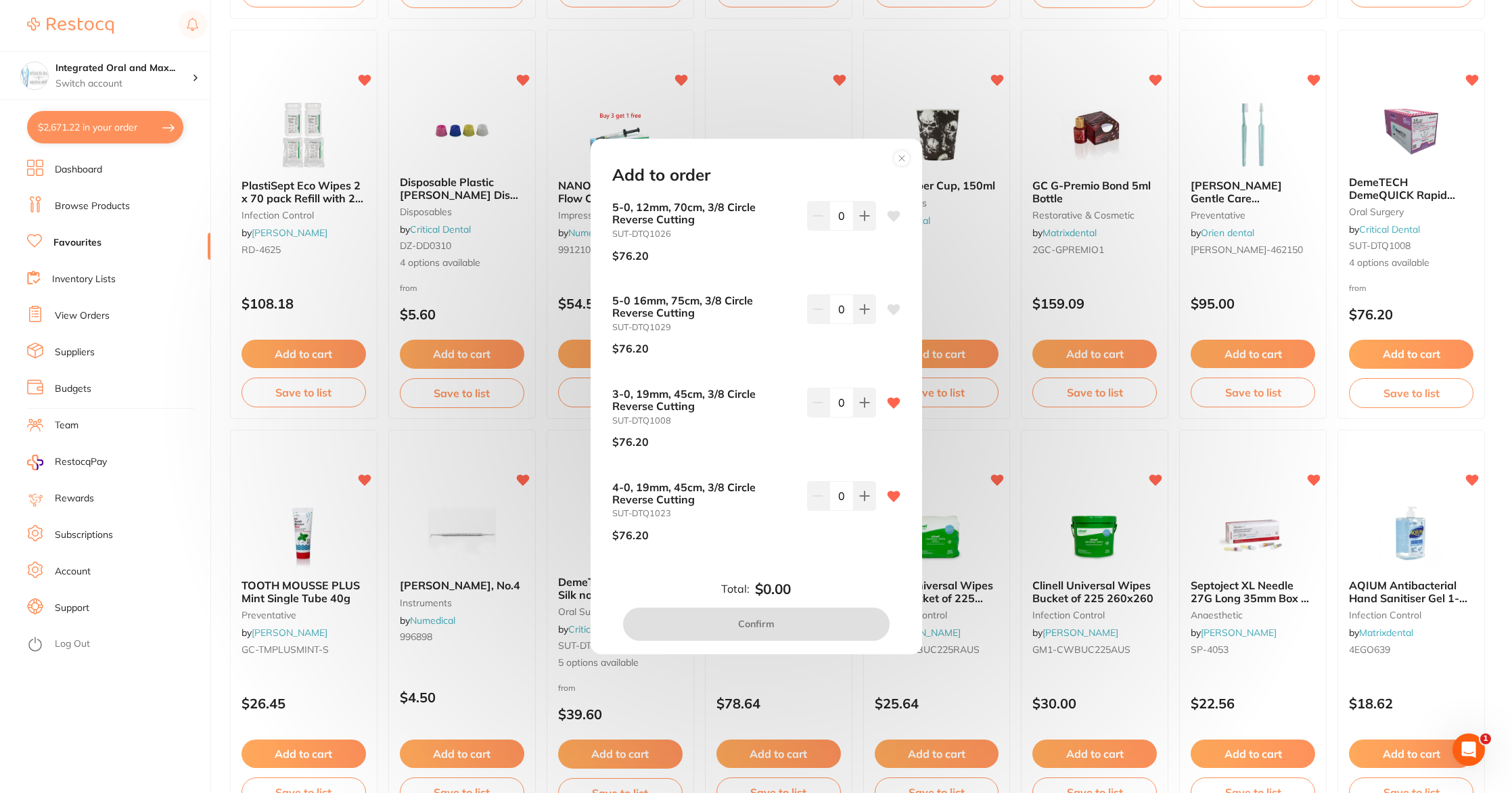
scroll to position [0, 0]
click at [864, 404] on icon at bounding box center [864, 402] width 11 height 11
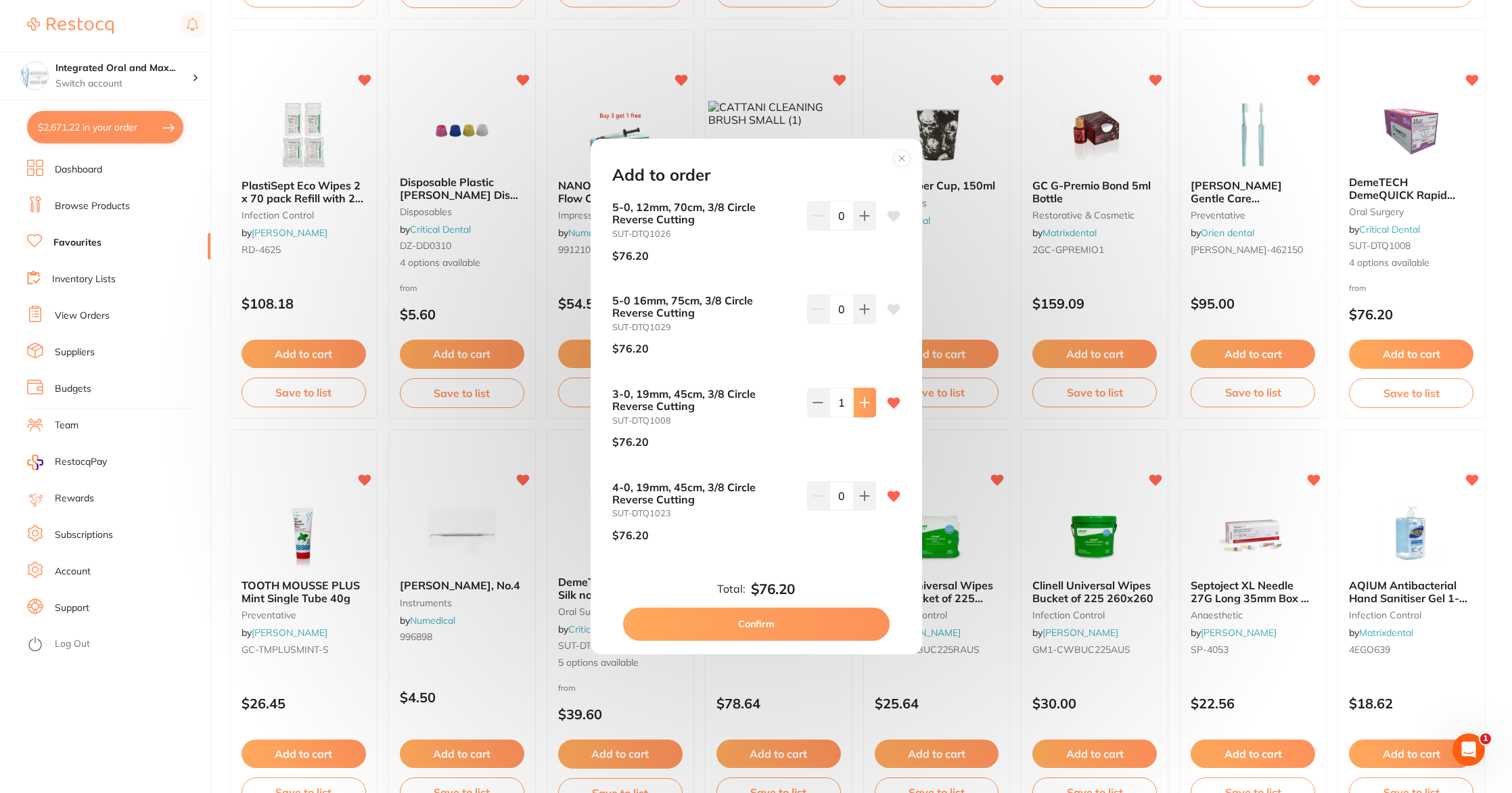
click at [864, 404] on icon at bounding box center [864, 402] width 11 height 11
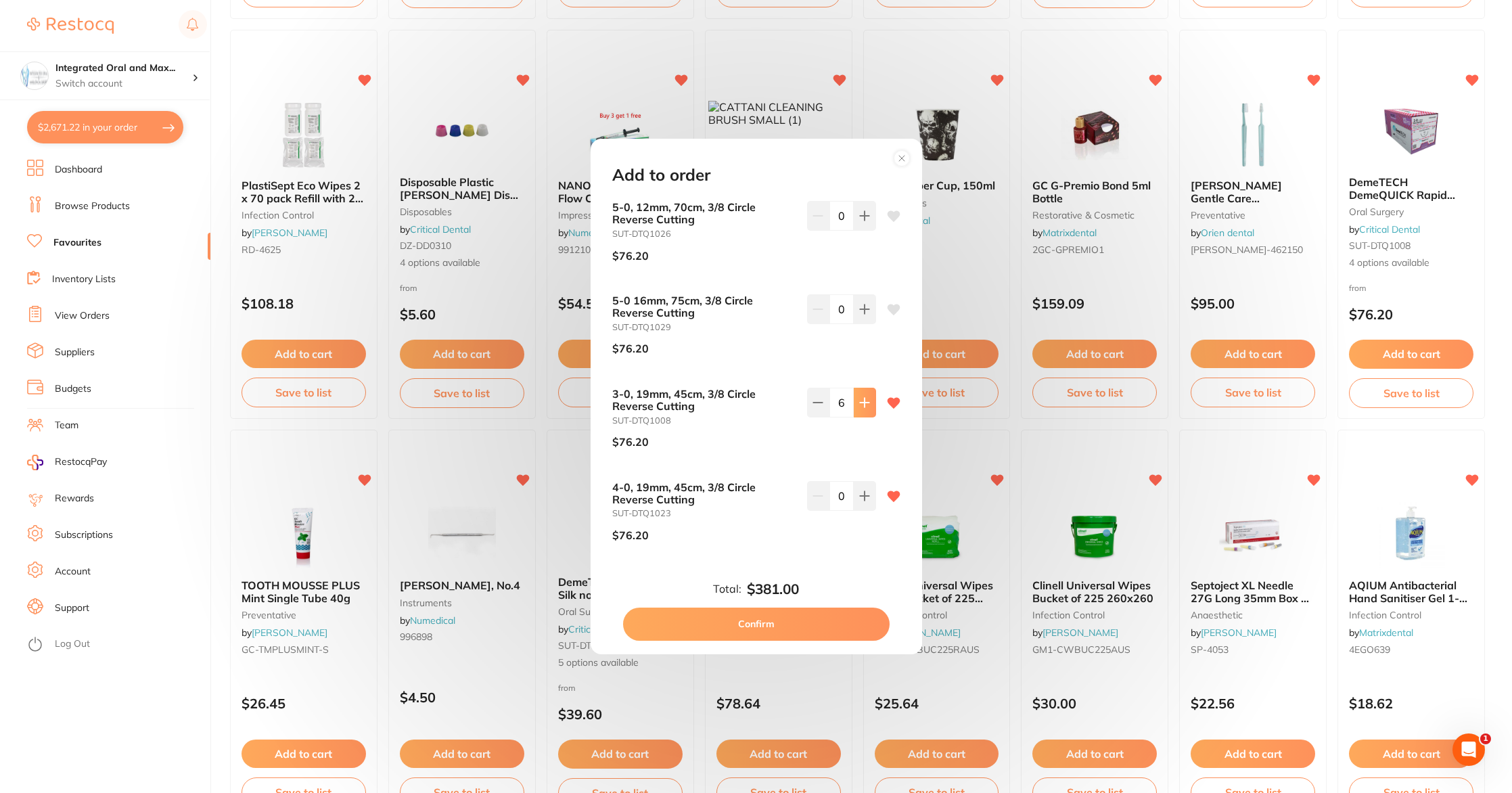
click at [864, 404] on icon at bounding box center [864, 402] width 11 height 11
type input "8"
drag, startPoint x: 772, startPoint y: 619, endPoint x: 778, endPoint y: 619, distance: 6.0
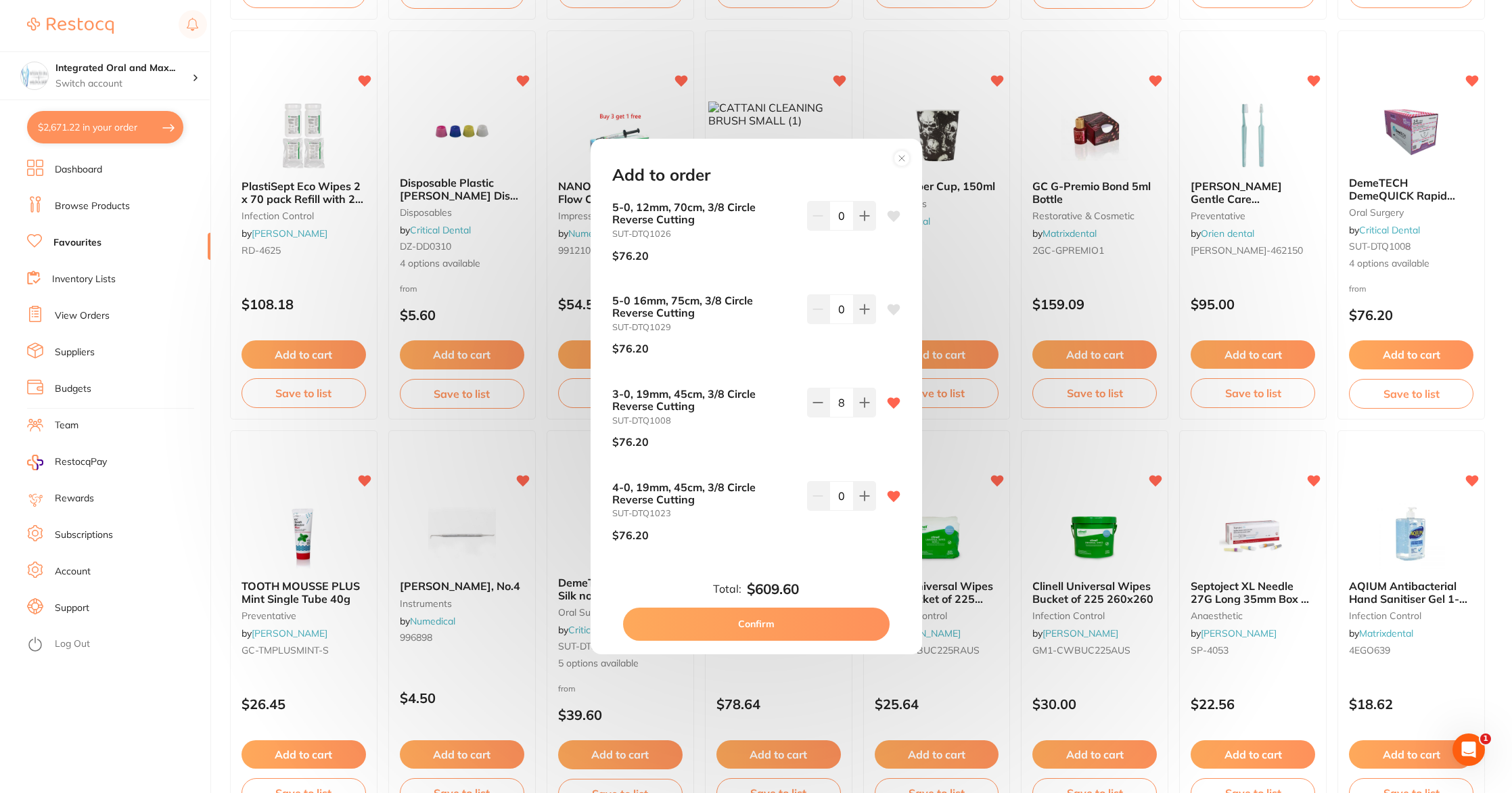
click at [778, 619] on button "Confirm" at bounding box center [756, 624] width 266 height 32
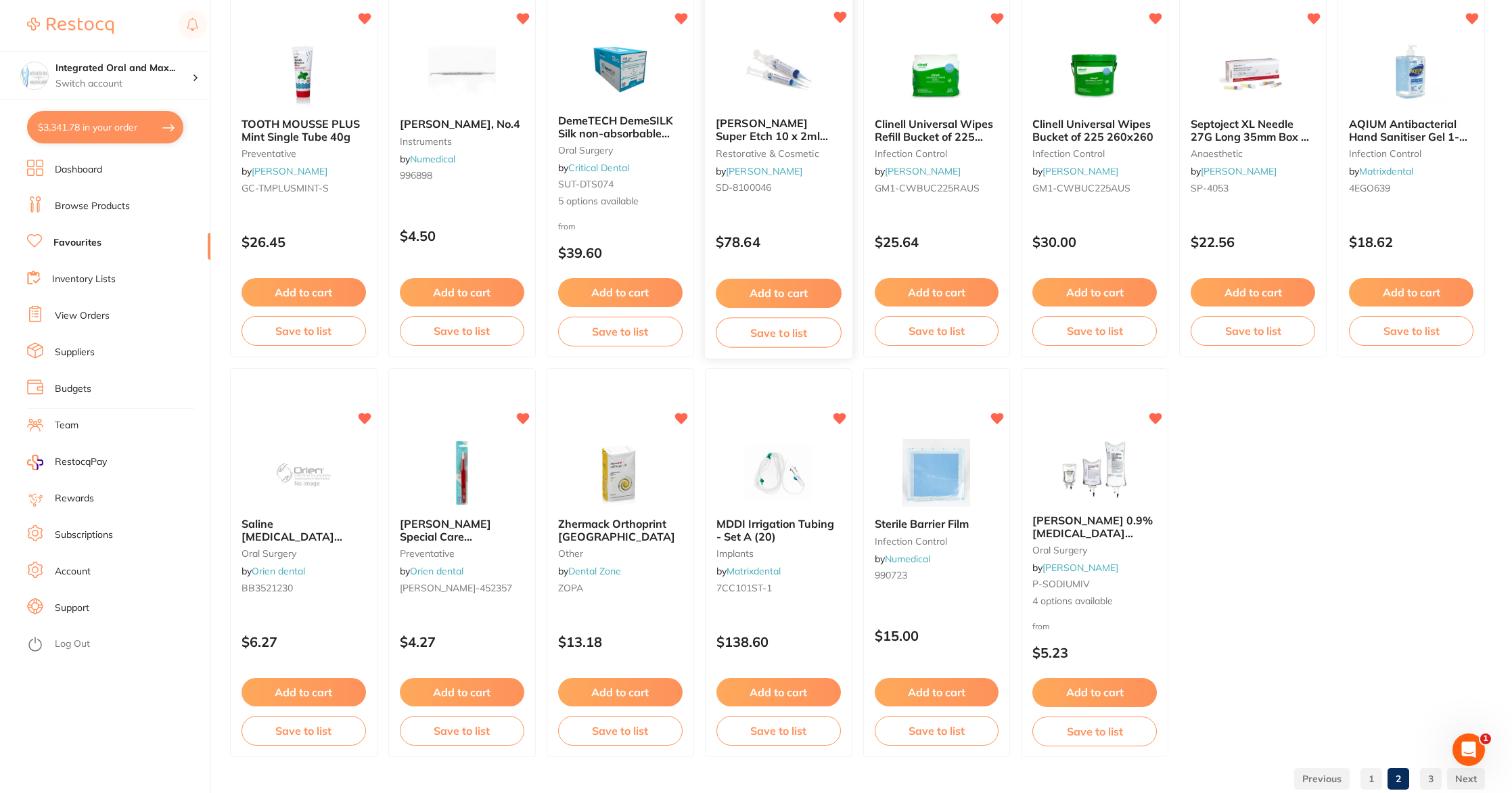
scroll to position [2224, 0]
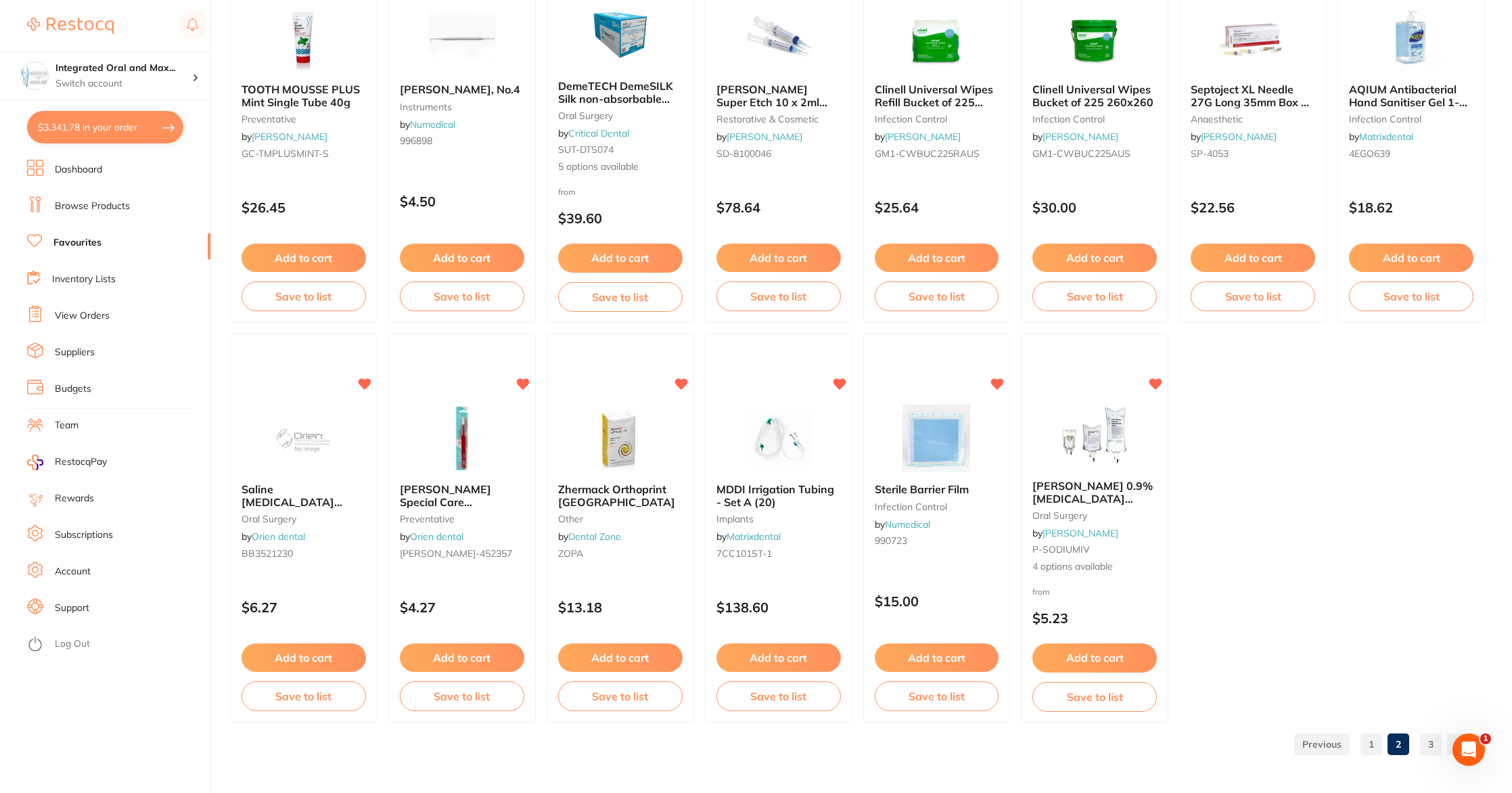
click at [1425, 750] on link "3" at bounding box center [1430, 745] width 21 height 27
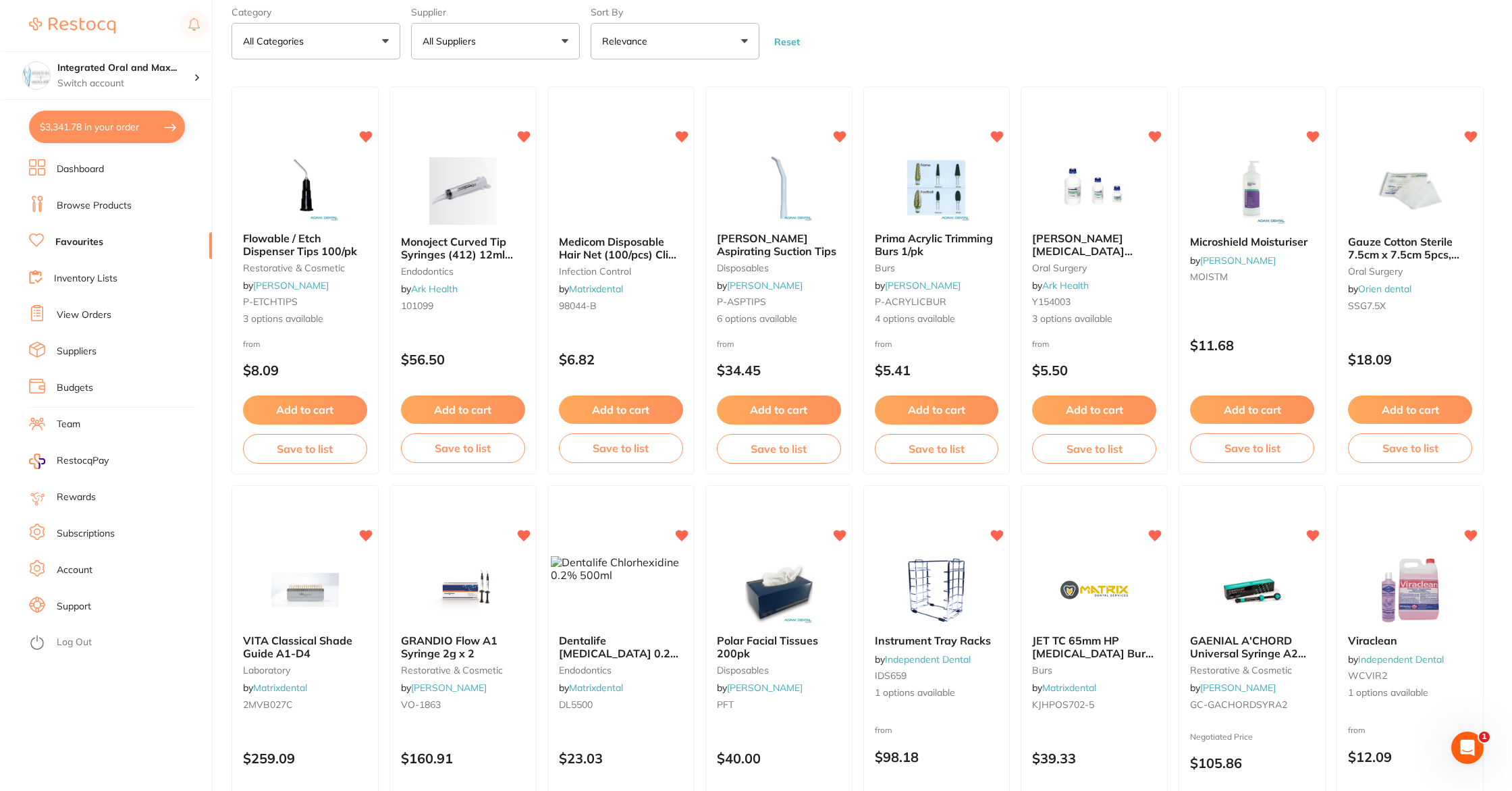
scroll to position [0, 0]
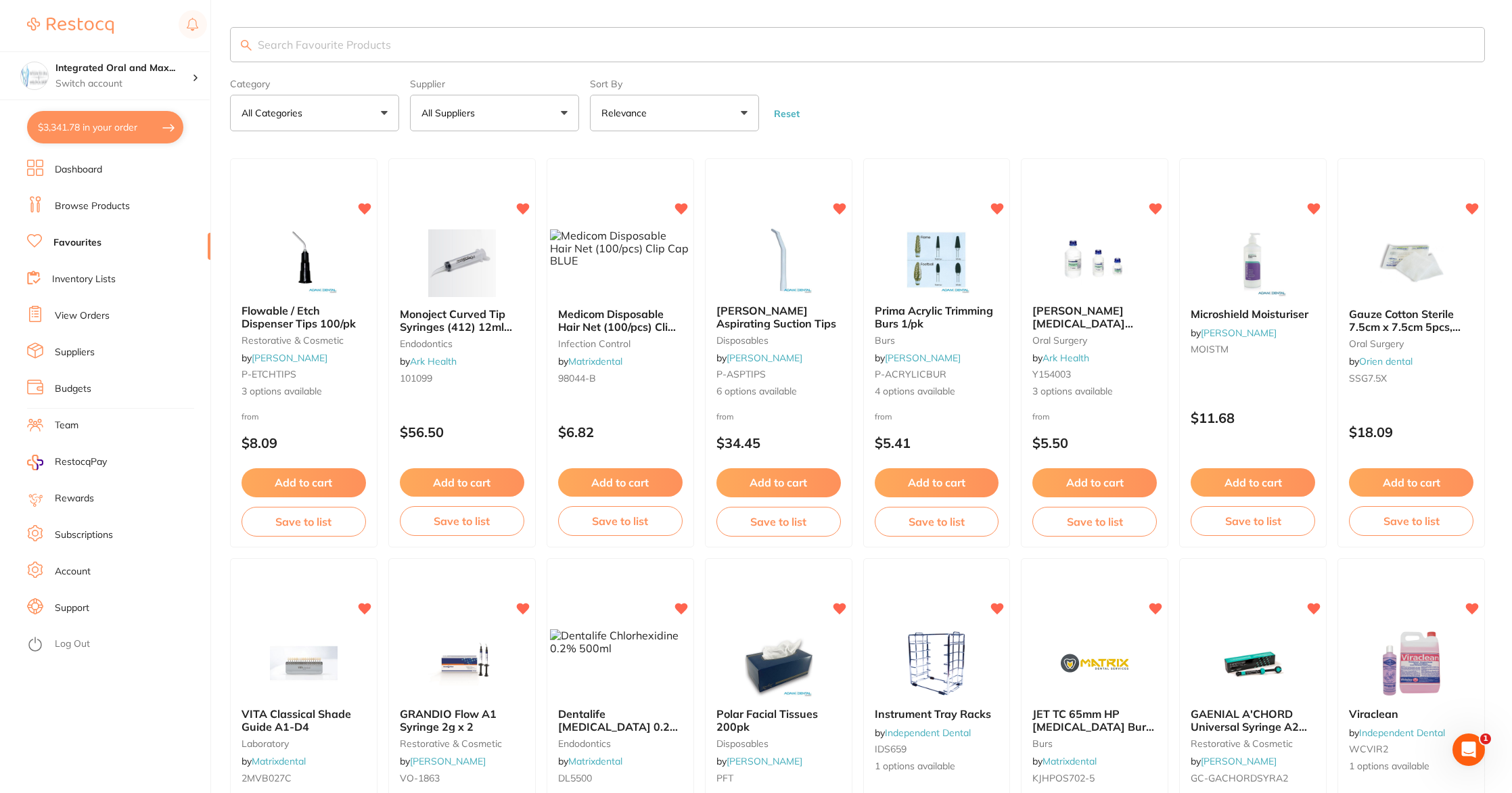
click at [118, 124] on button "$3,341.78 in your order" at bounding box center [106, 127] width 157 height 32
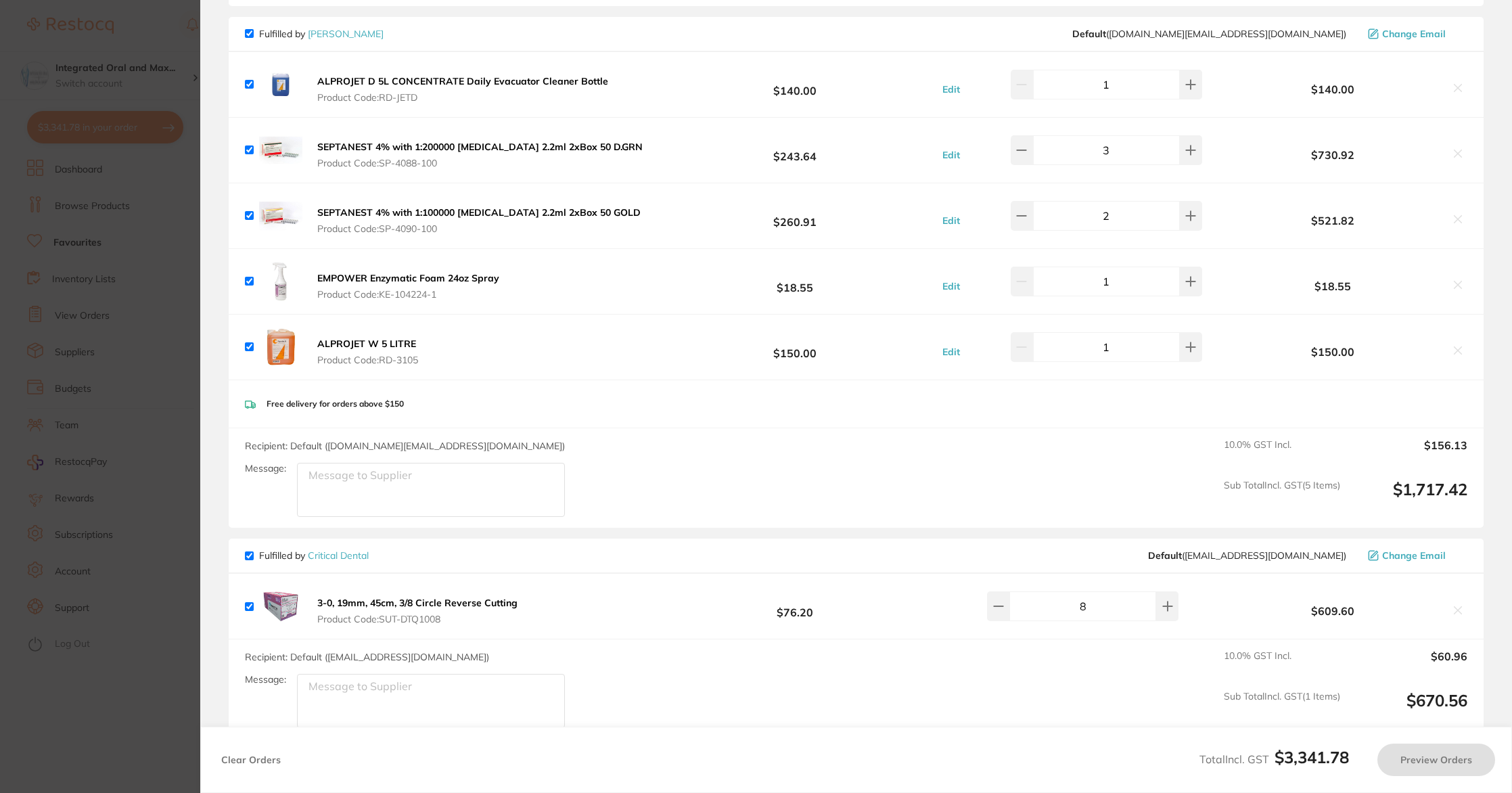
checkbox input "true"
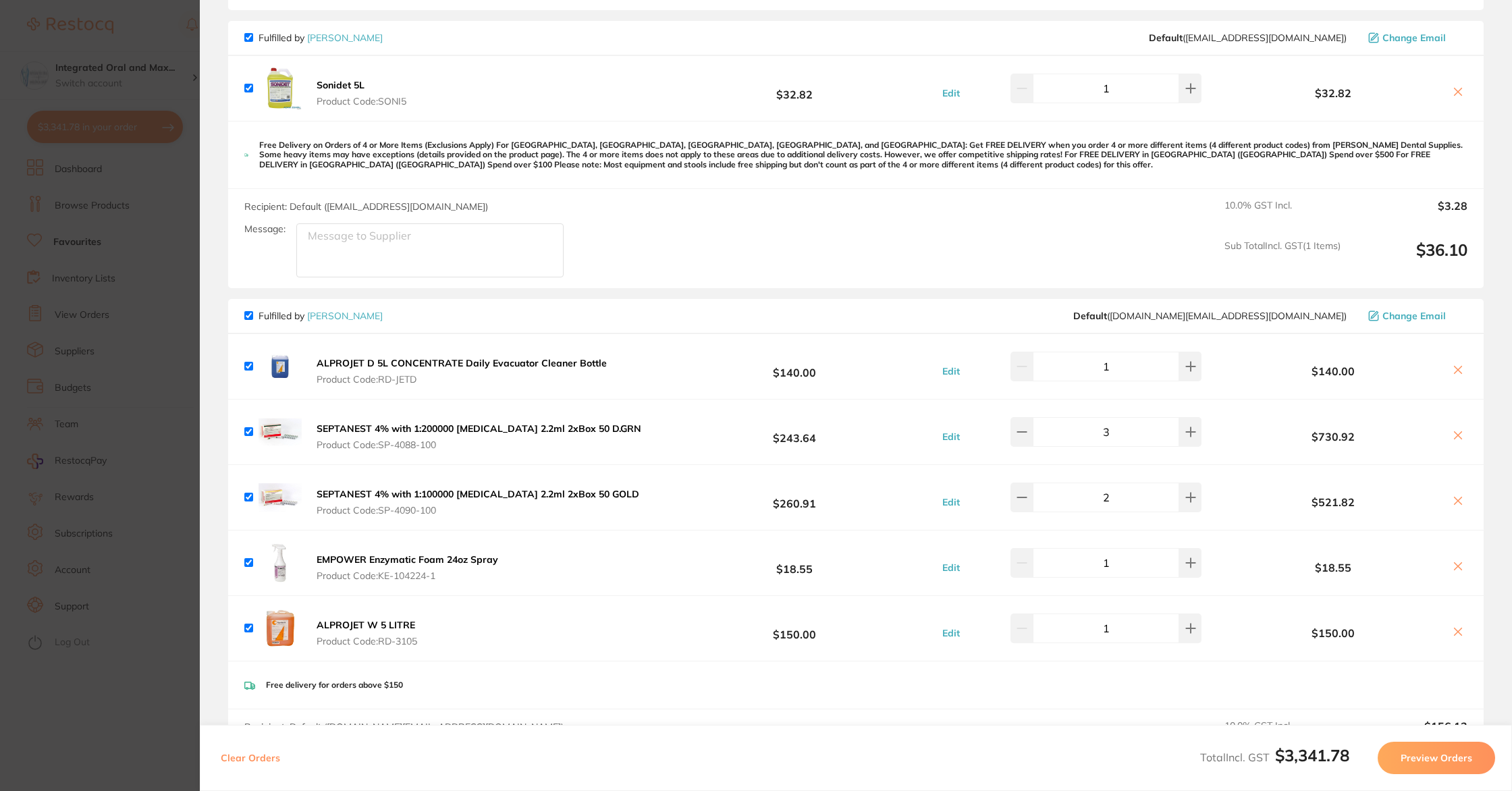
scroll to position [114, 0]
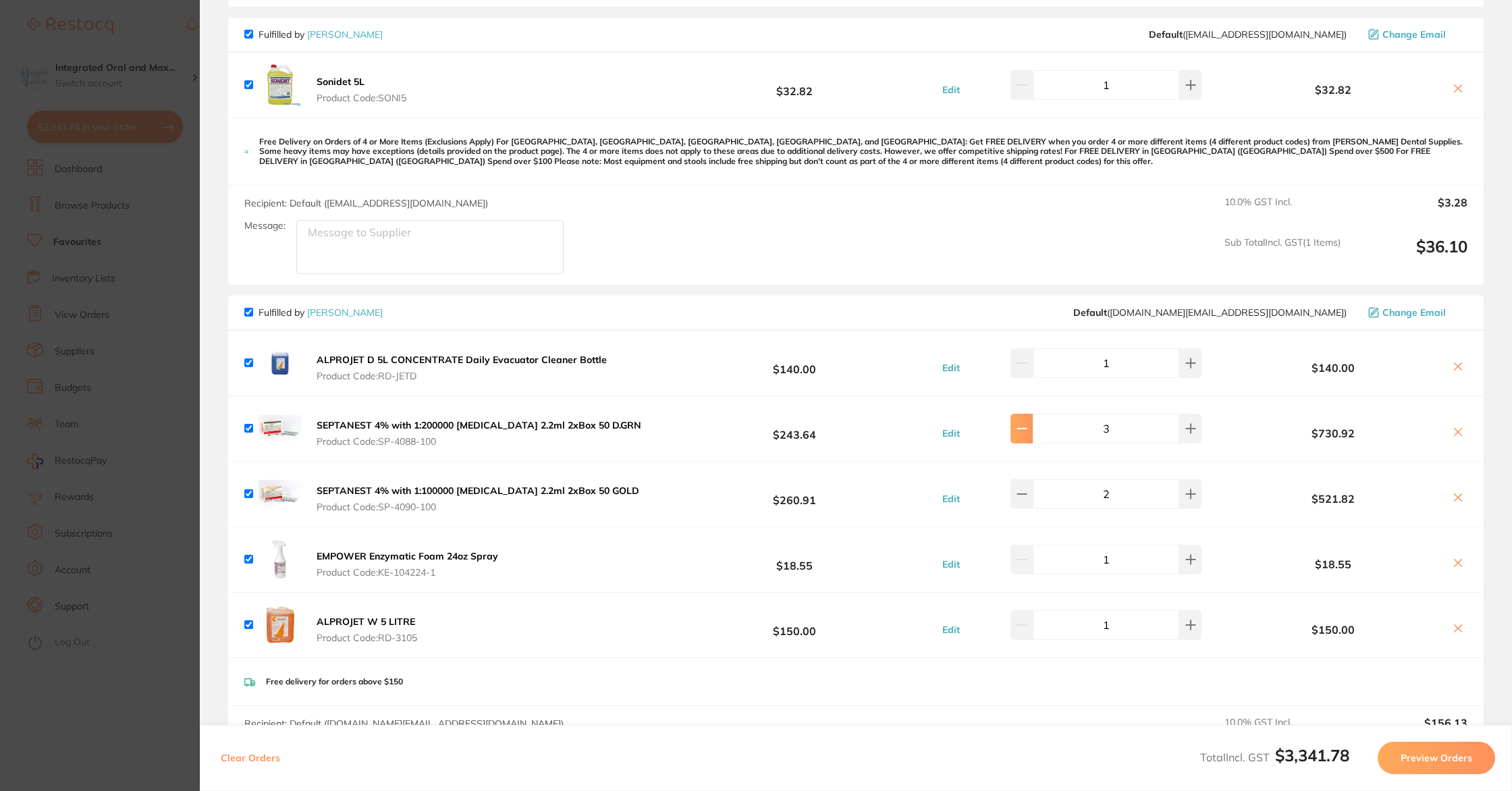
click at [1027, 429] on icon at bounding box center [1022, 429] width 11 height 11
type input "2"
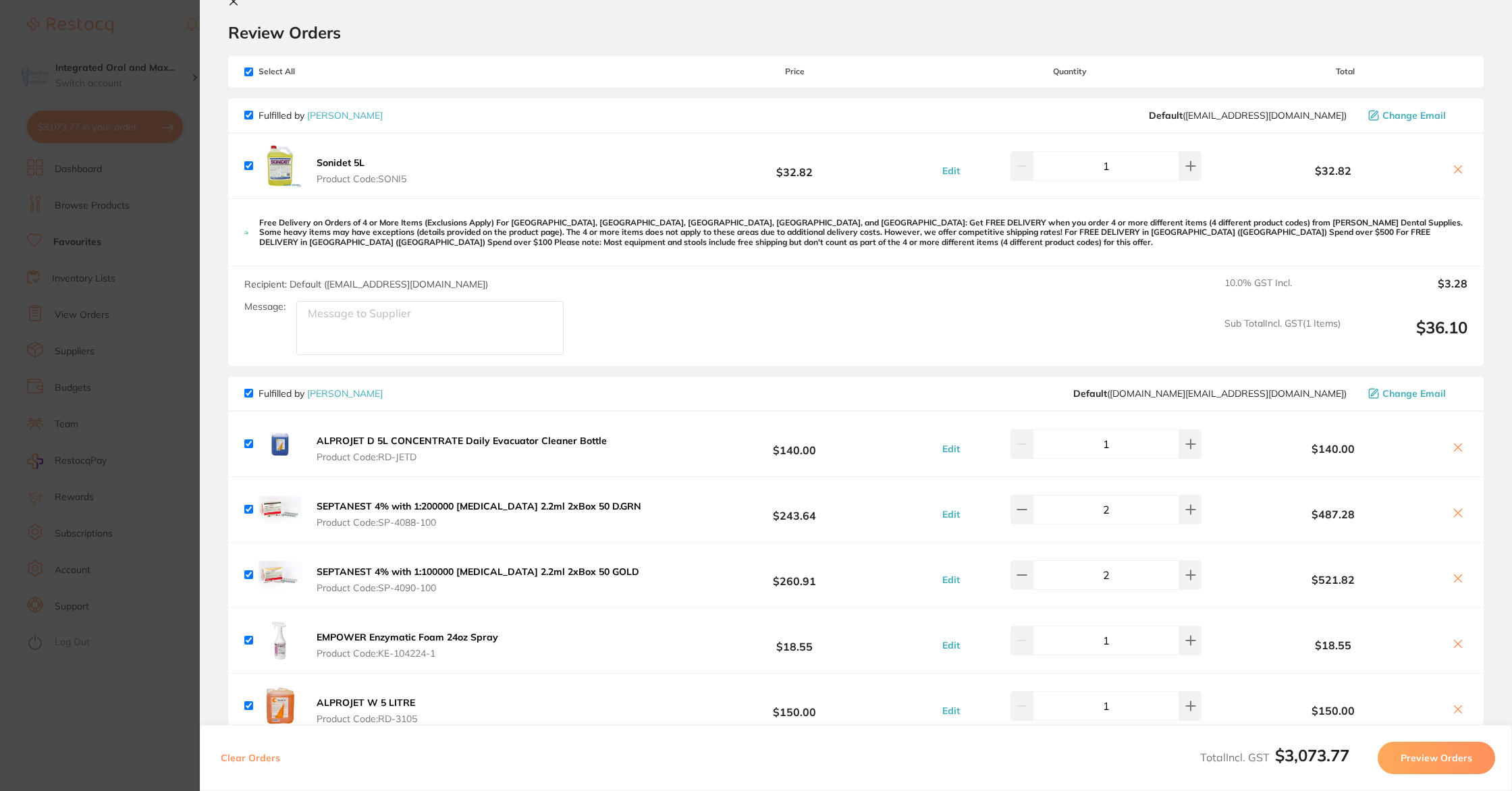
scroll to position [36, 0]
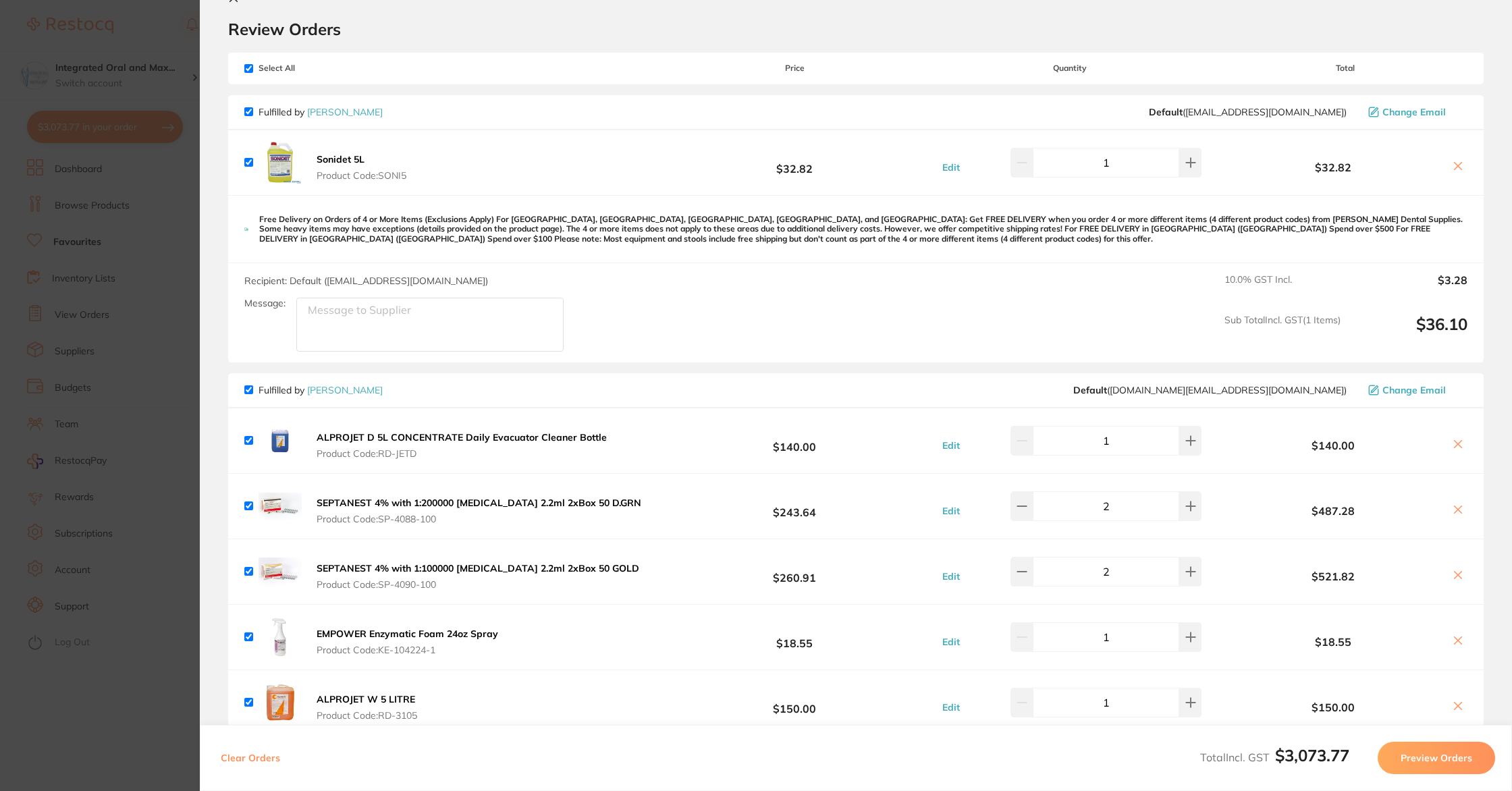
click at [193, 44] on section "Update RRP Set your pre negotiated price for this item. Item Agreed RRP (excl. …" at bounding box center [756, 396] width 1512 height 791
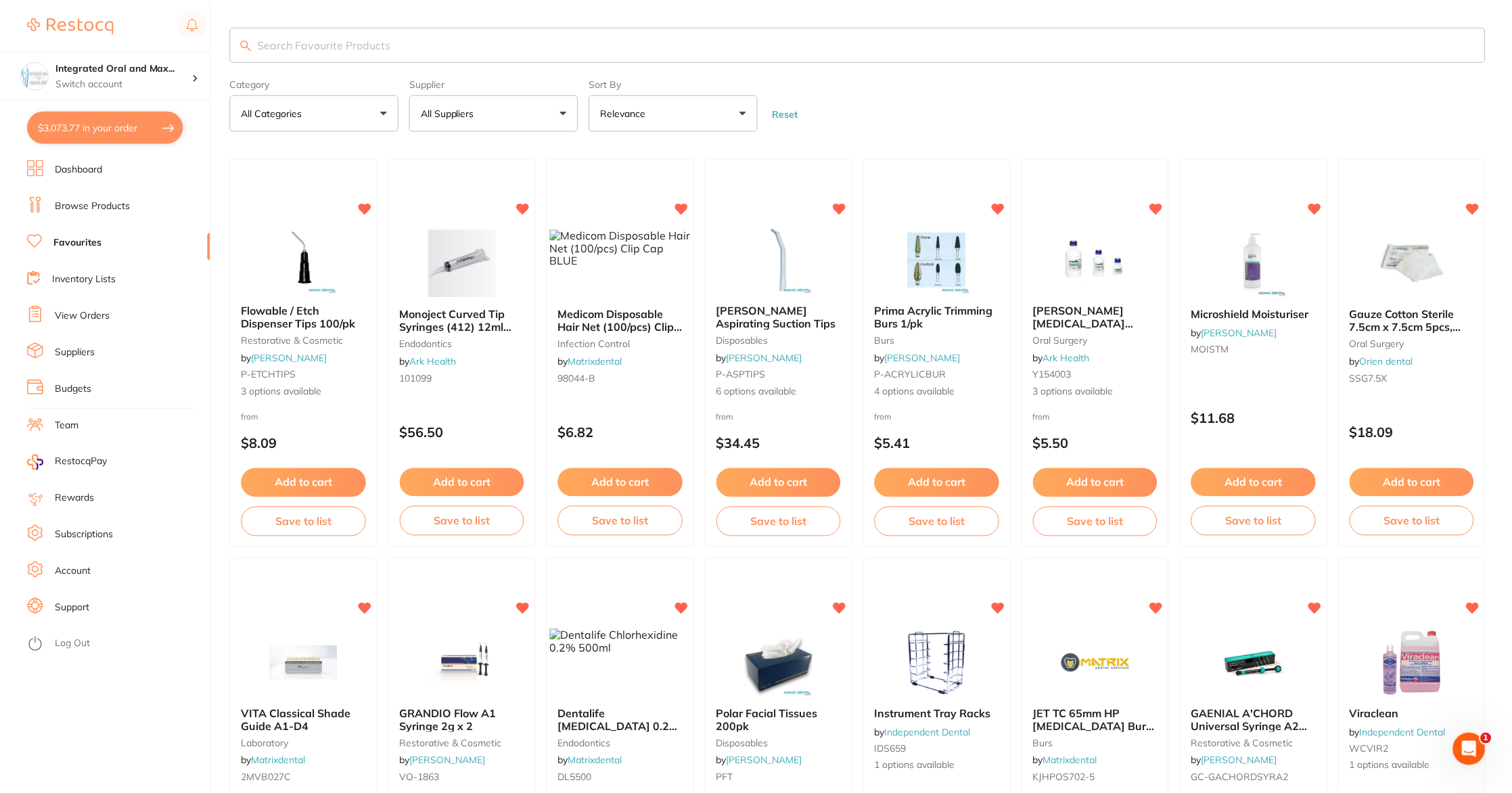
scroll to position [0, 0]
click at [269, 51] on input "search" at bounding box center [857, 44] width 1255 height 35
type input "pouches"
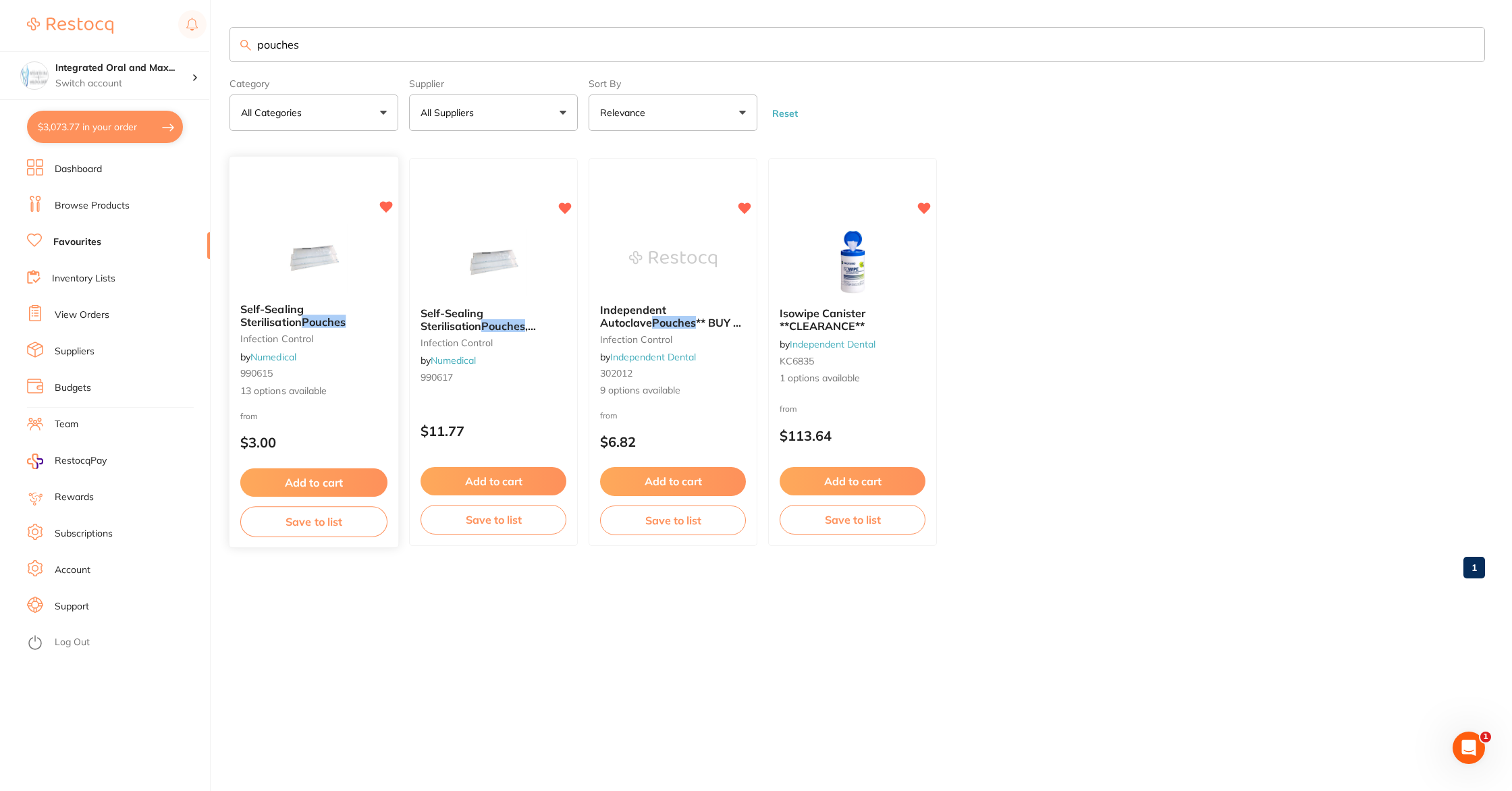
click at [304, 311] on span "Self-Sealing Sterilisation" at bounding box center [272, 315] width 64 height 26
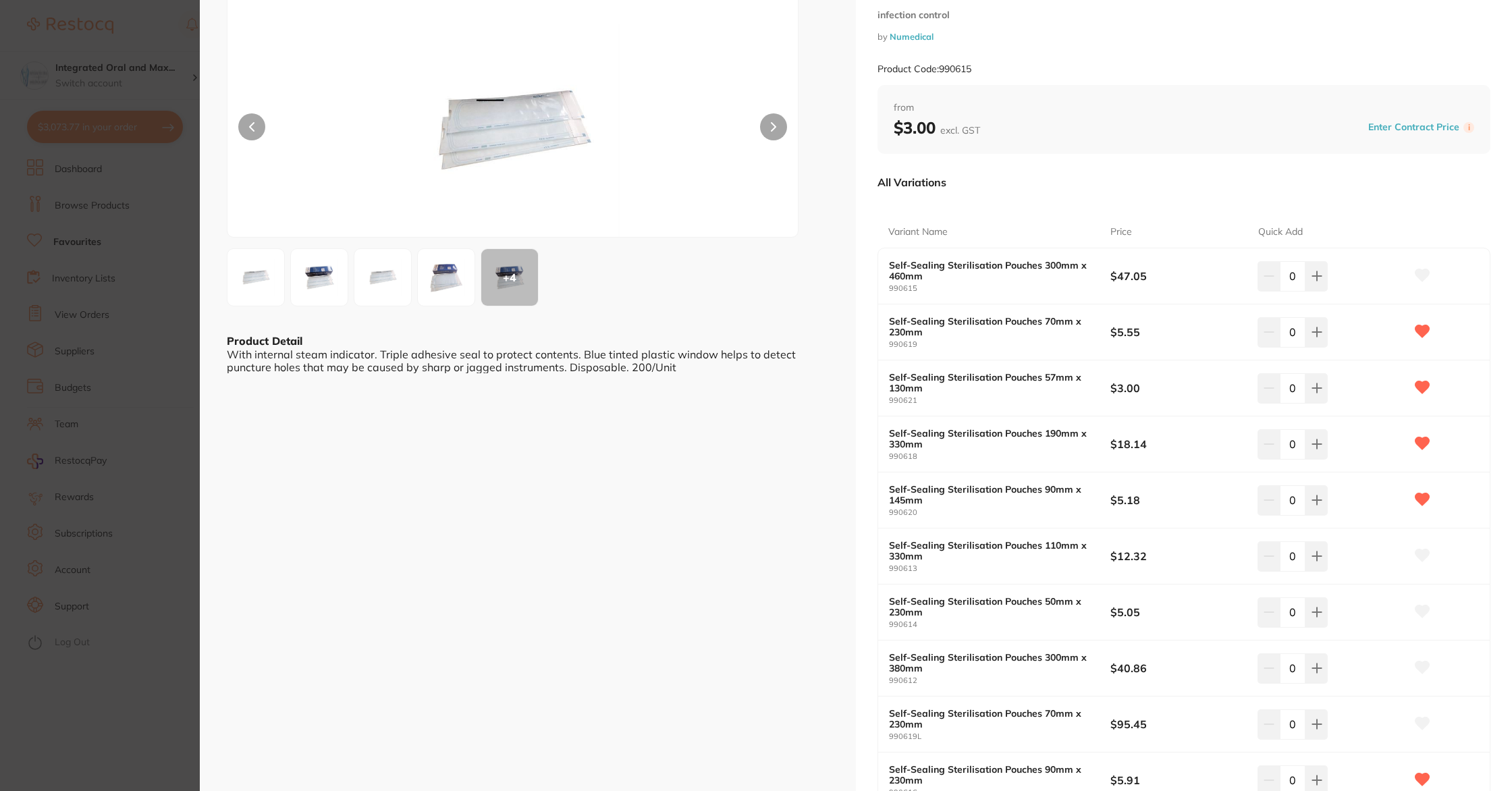
scroll to position [87, 0]
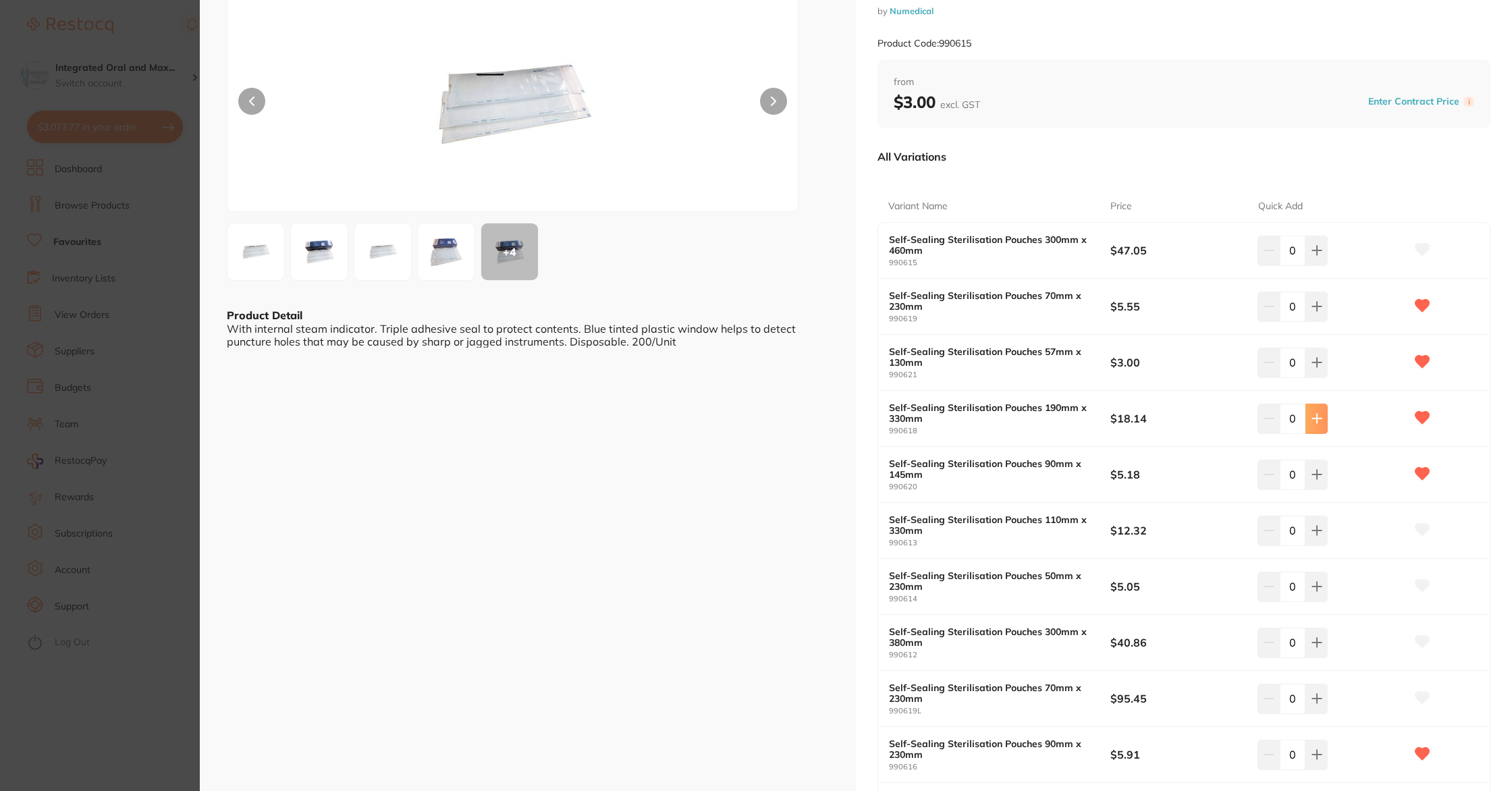
click at [1314, 424] on icon at bounding box center [1317, 418] width 11 height 11
click at [1315, 424] on icon at bounding box center [1317, 418] width 11 height 11
click at [1314, 424] on button at bounding box center [1317, 418] width 22 height 30
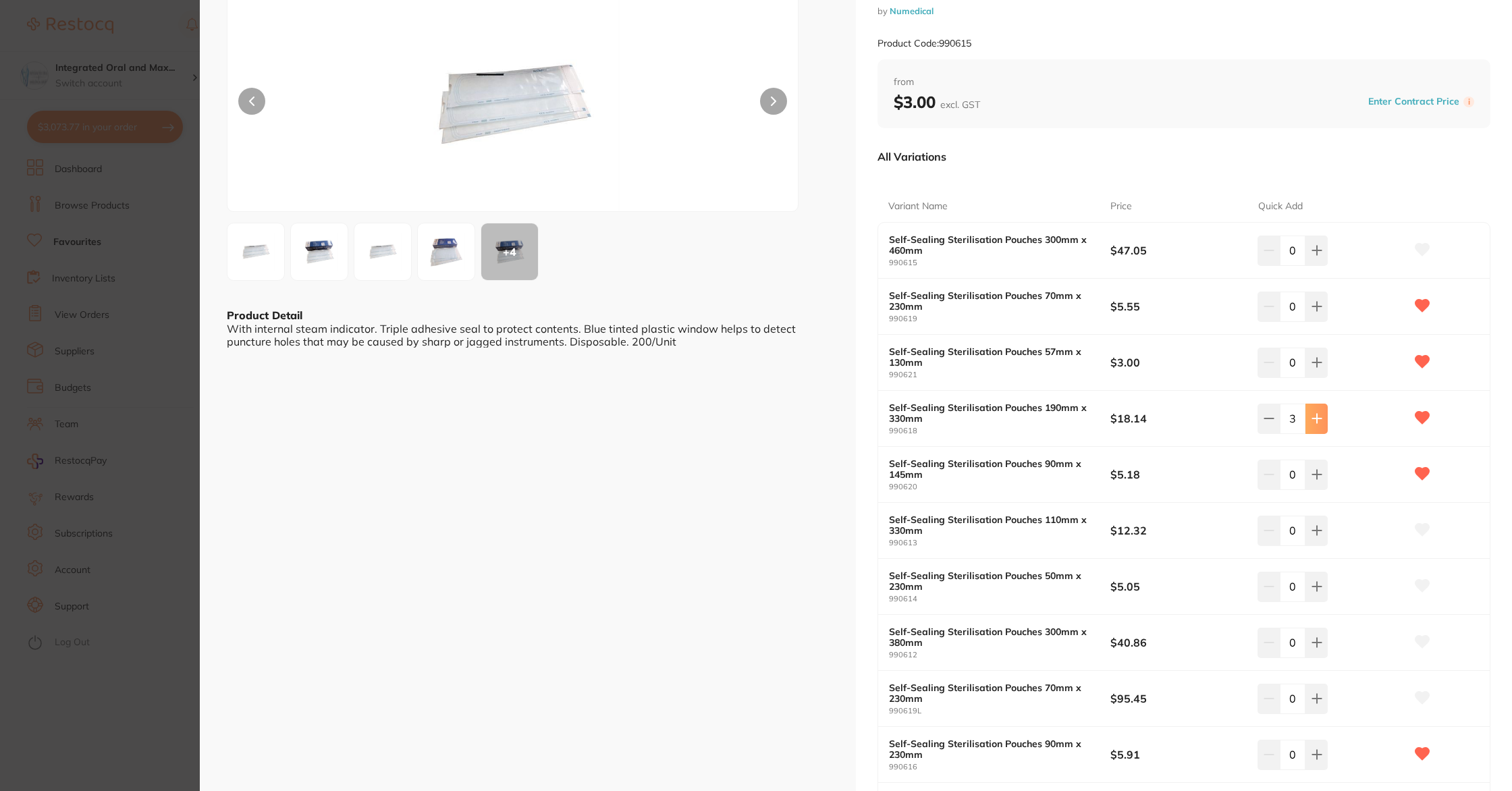
type input "4"
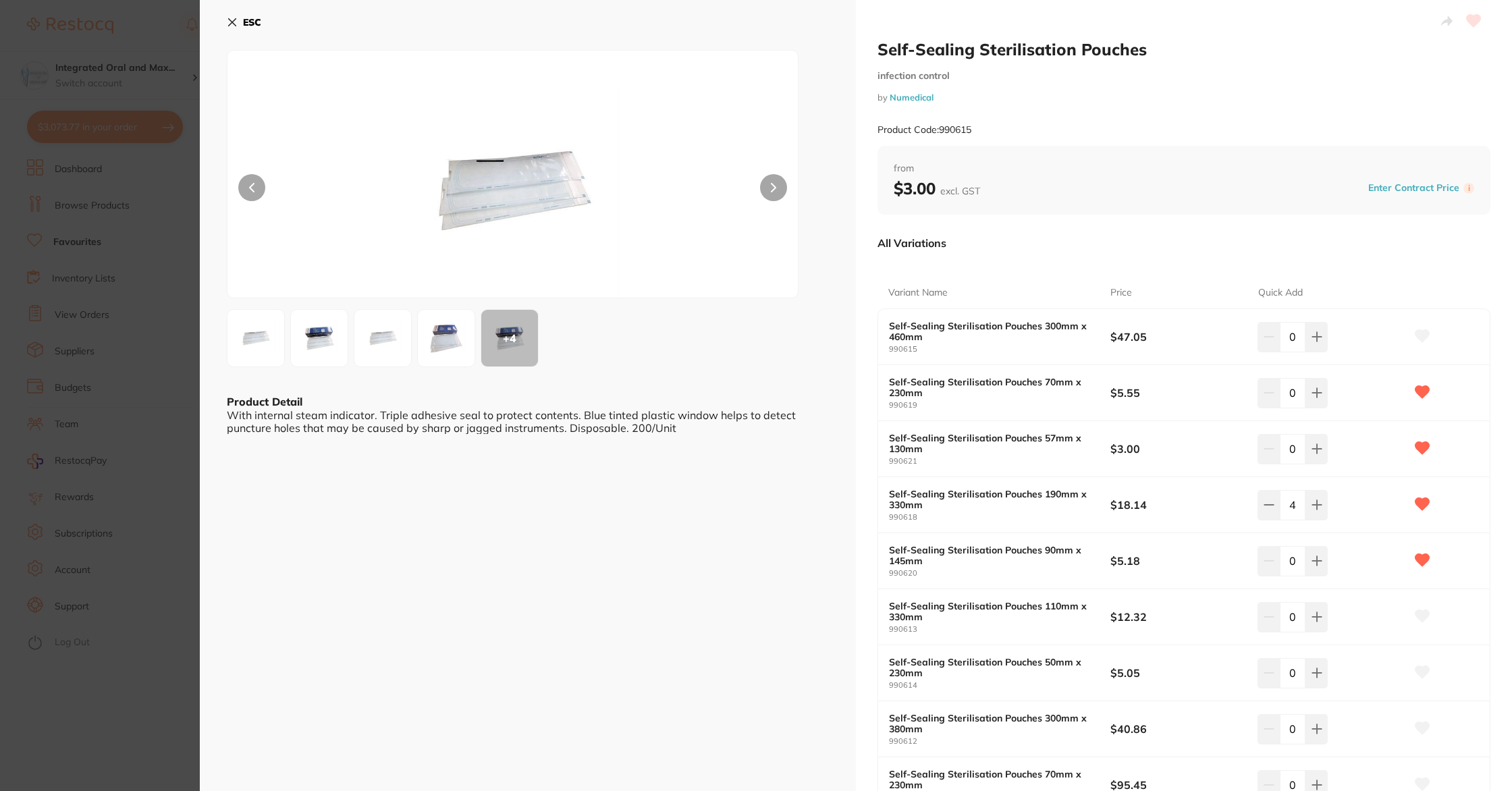
click at [251, 20] on b "ESC" at bounding box center [251, 22] width 18 height 12
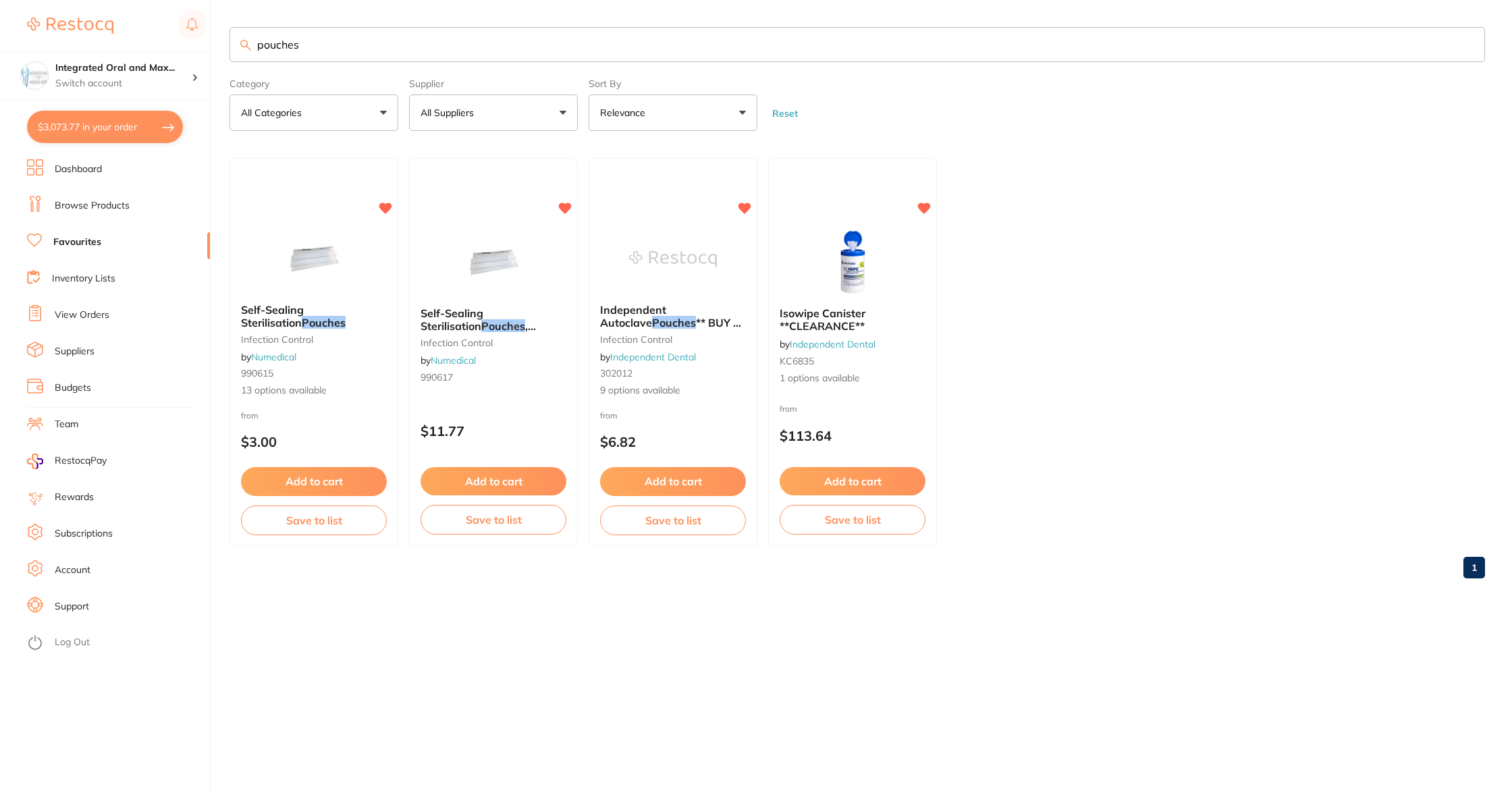
click at [354, 46] on input "pouches" at bounding box center [857, 44] width 1256 height 35
click at [216, 46] on div "$3,073.77 Integrated Oral and Max... Switch account Integrated Oral and Maxillo…" at bounding box center [756, 396] width 1512 height 791
type input "saliva ejectors"
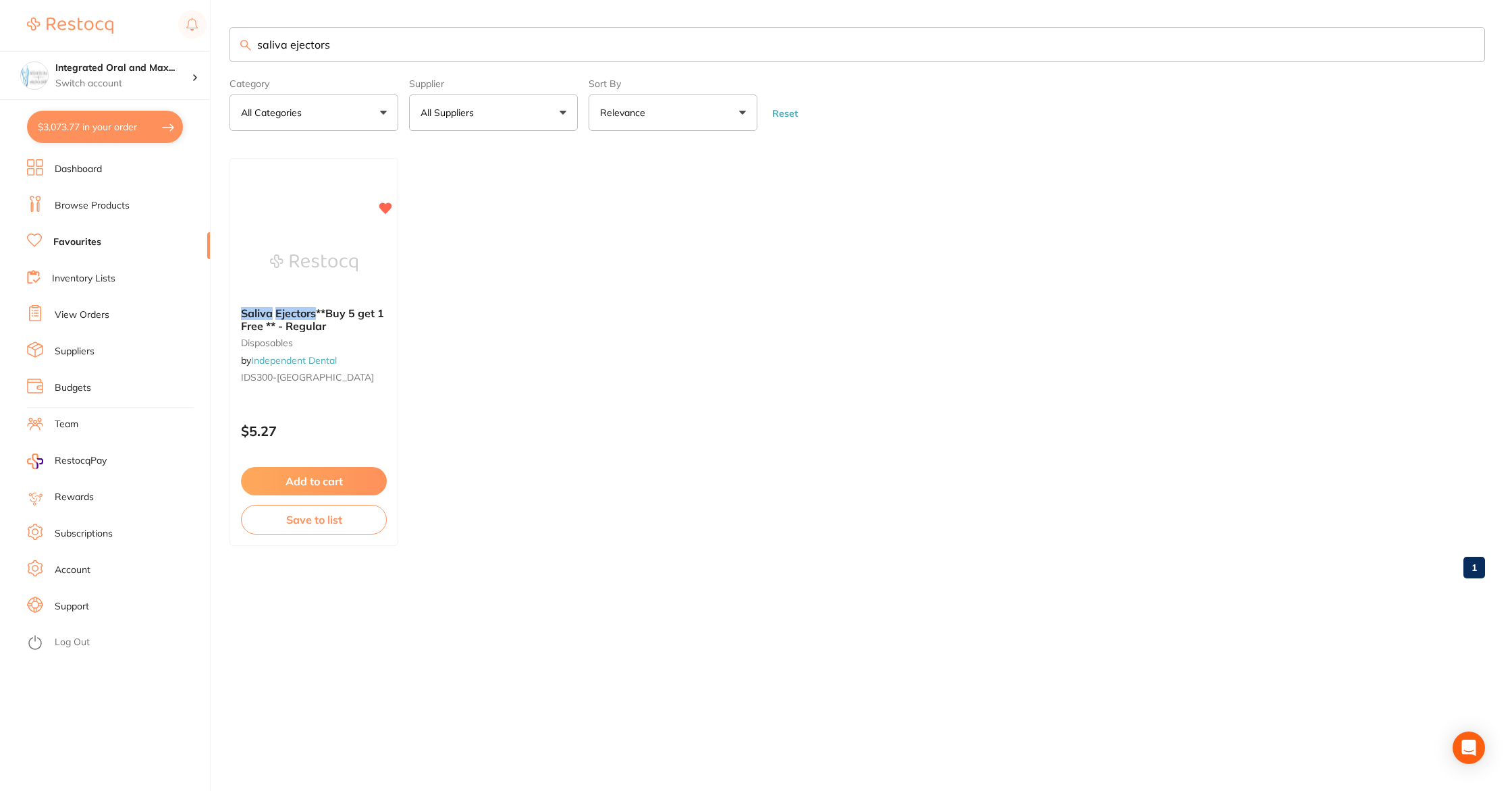
click at [328, 481] on button "Add to cart" at bounding box center [314, 480] width 146 height 28
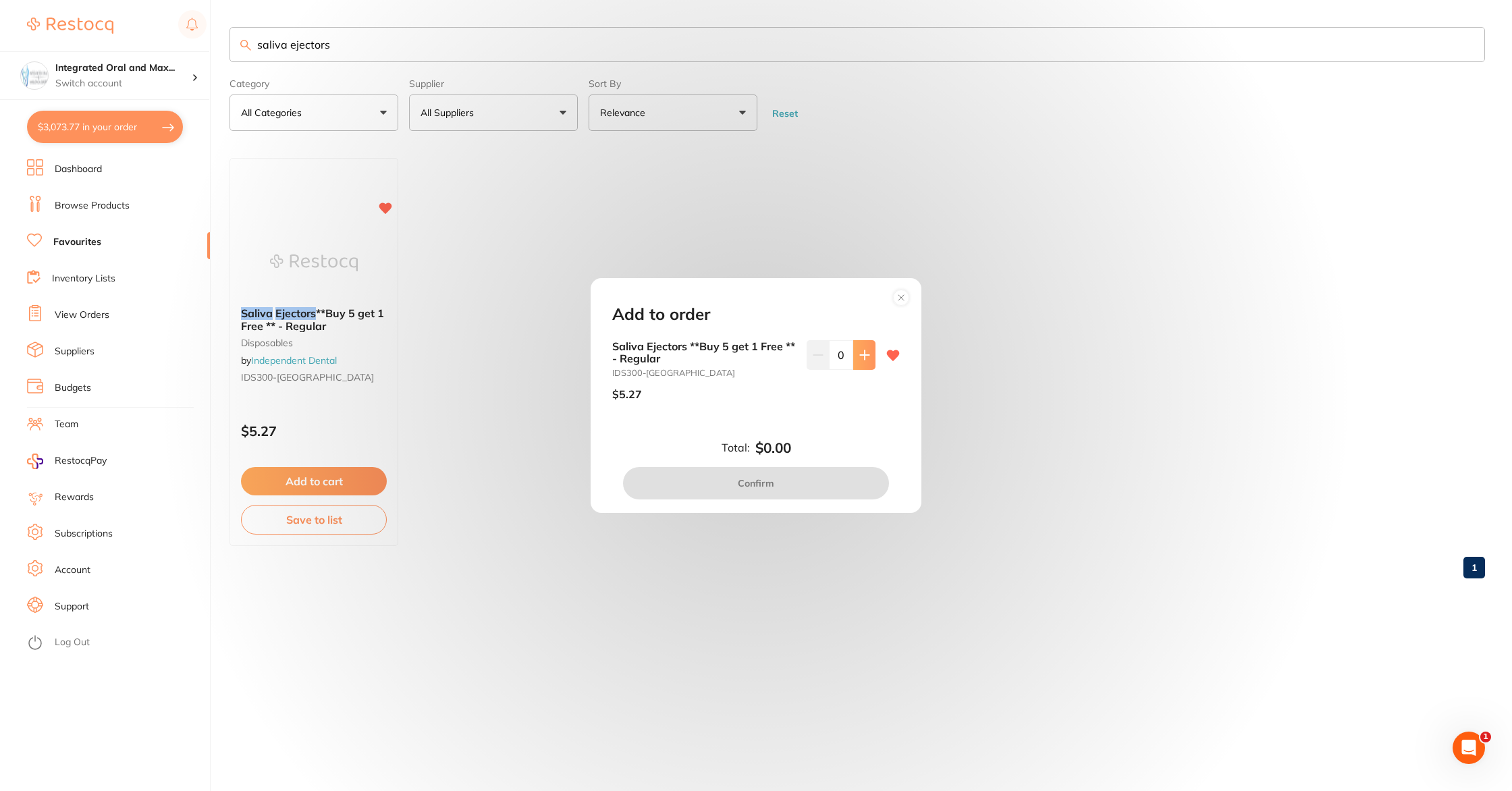
click at [863, 358] on icon at bounding box center [864, 355] width 11 height 11
type input "2"
click at [813, 482] on button "Confirm" at bounding box center [756, 483] width 266 height 32
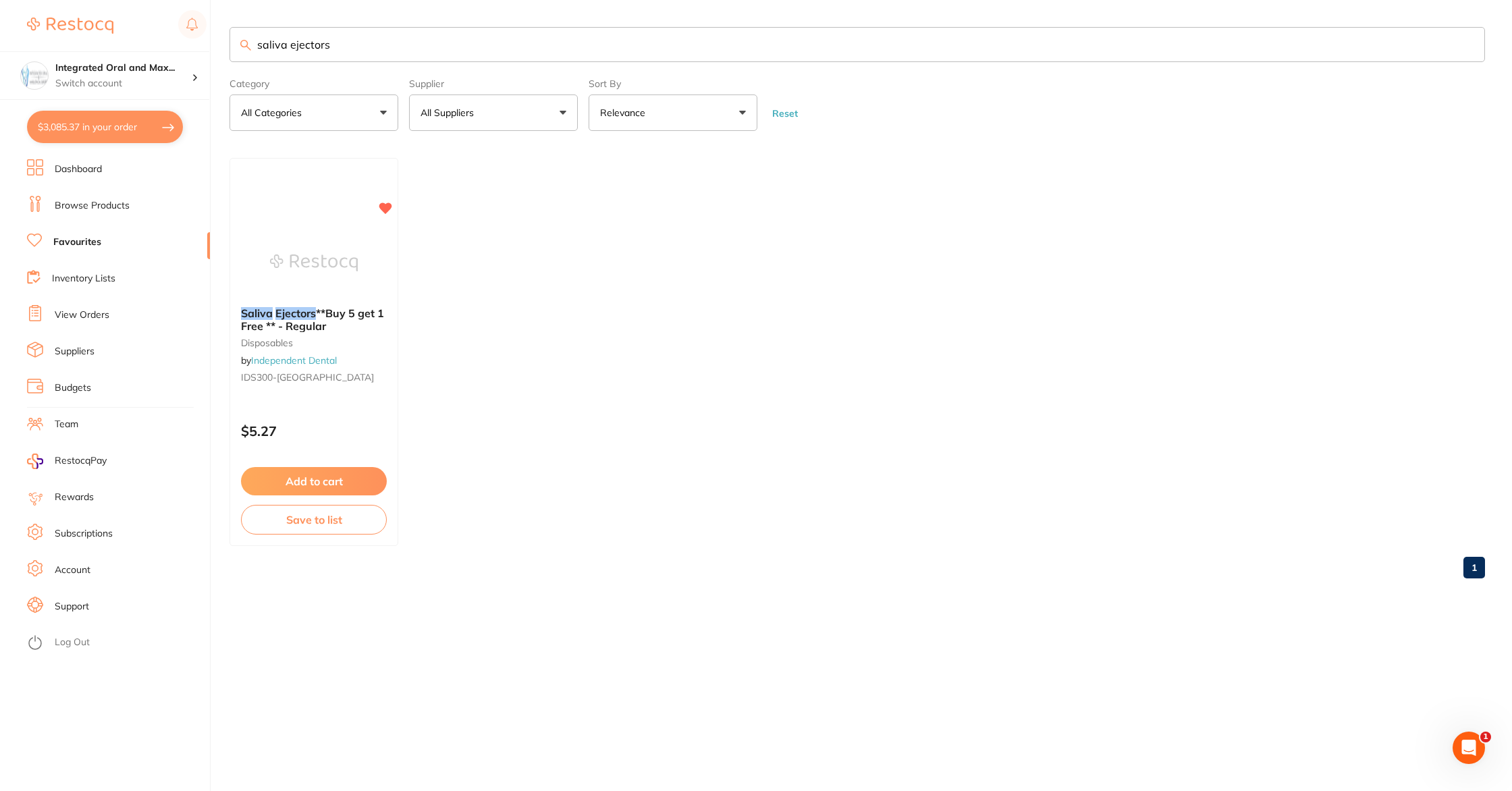
click at [114, 139] on button "$3,085.37 in your order" at bounding box center [105, 126] width 156 height 32
checkbox input "true"
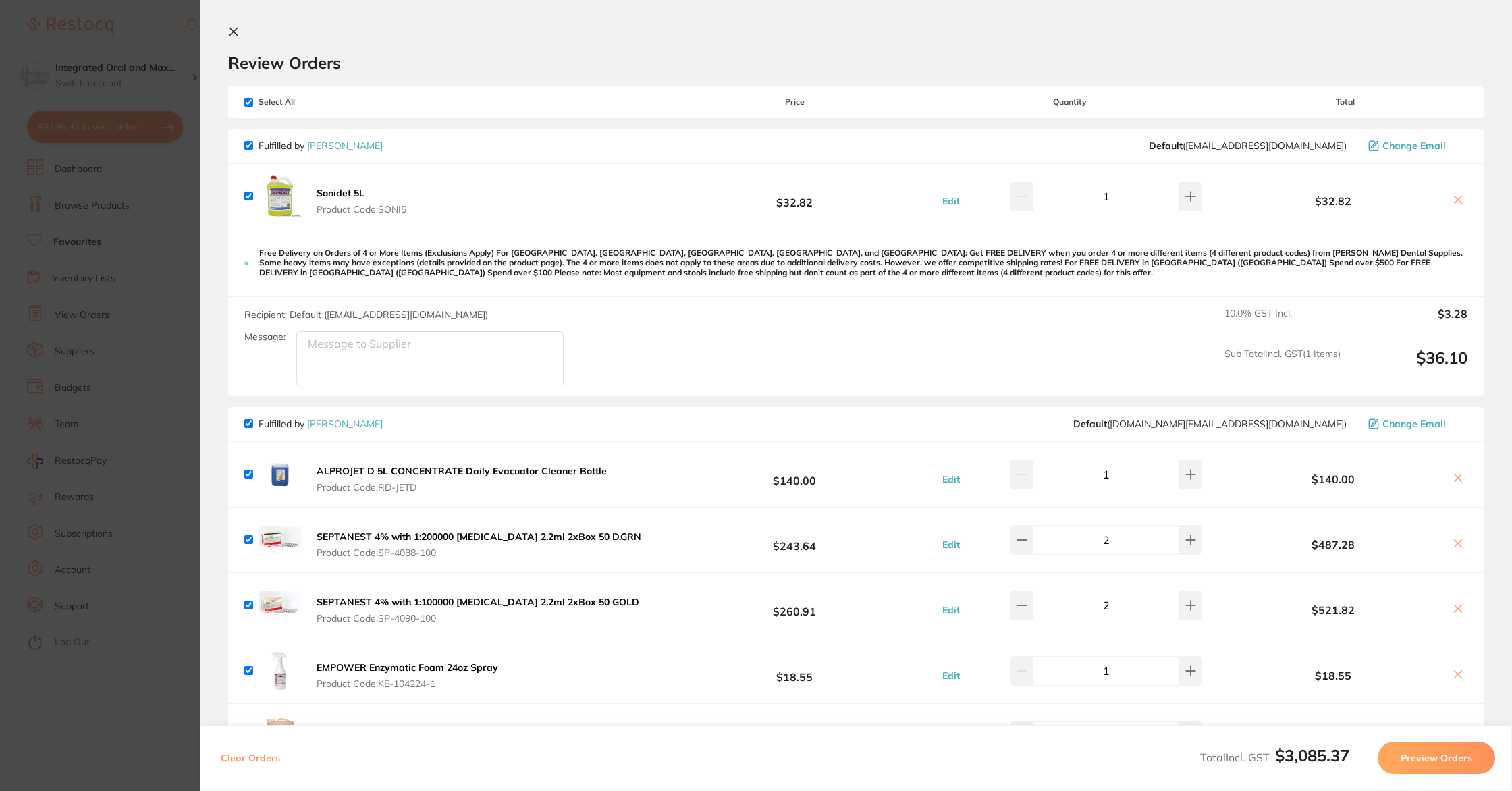
scroll to position [2, 0]
drag, startPoint x: 236, startPoint y: 27, endPoint x: 274, endPoint y: 48, distance: 43.4
click at [241, 30] on button at bounding box center [236, 33] width 16 height 13
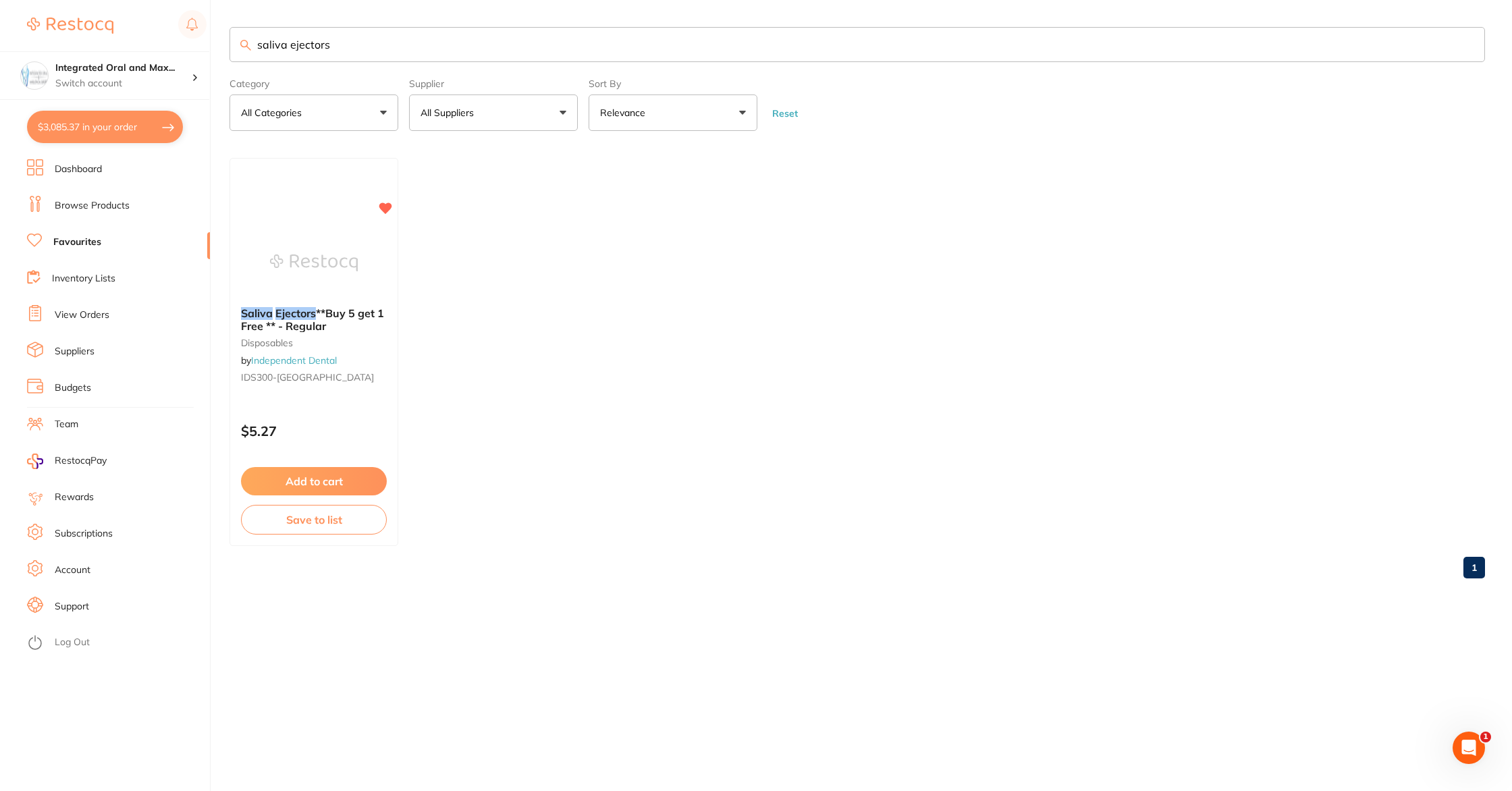
scroll to position [0, 0]
drag, startPoint x: 341, startPoint y: 48, endPoint x: 210, endPoint y: 52, distance: 131.1
click at [210, 51] on div "$3,085.37 Integrated Oral and Max... Switch account Integrated Oral and Maxillo…" at bounding box center [756, 396] width 1512 height 791
click at [322, 48] on input "saliva ejectorssmall gauze" at bounding box center [857, 44] width 1256 height 35
drag, startPoint x: 329, startPoint y: 46, endPoint x: 236, endPoint y: 48, distance: 93.0
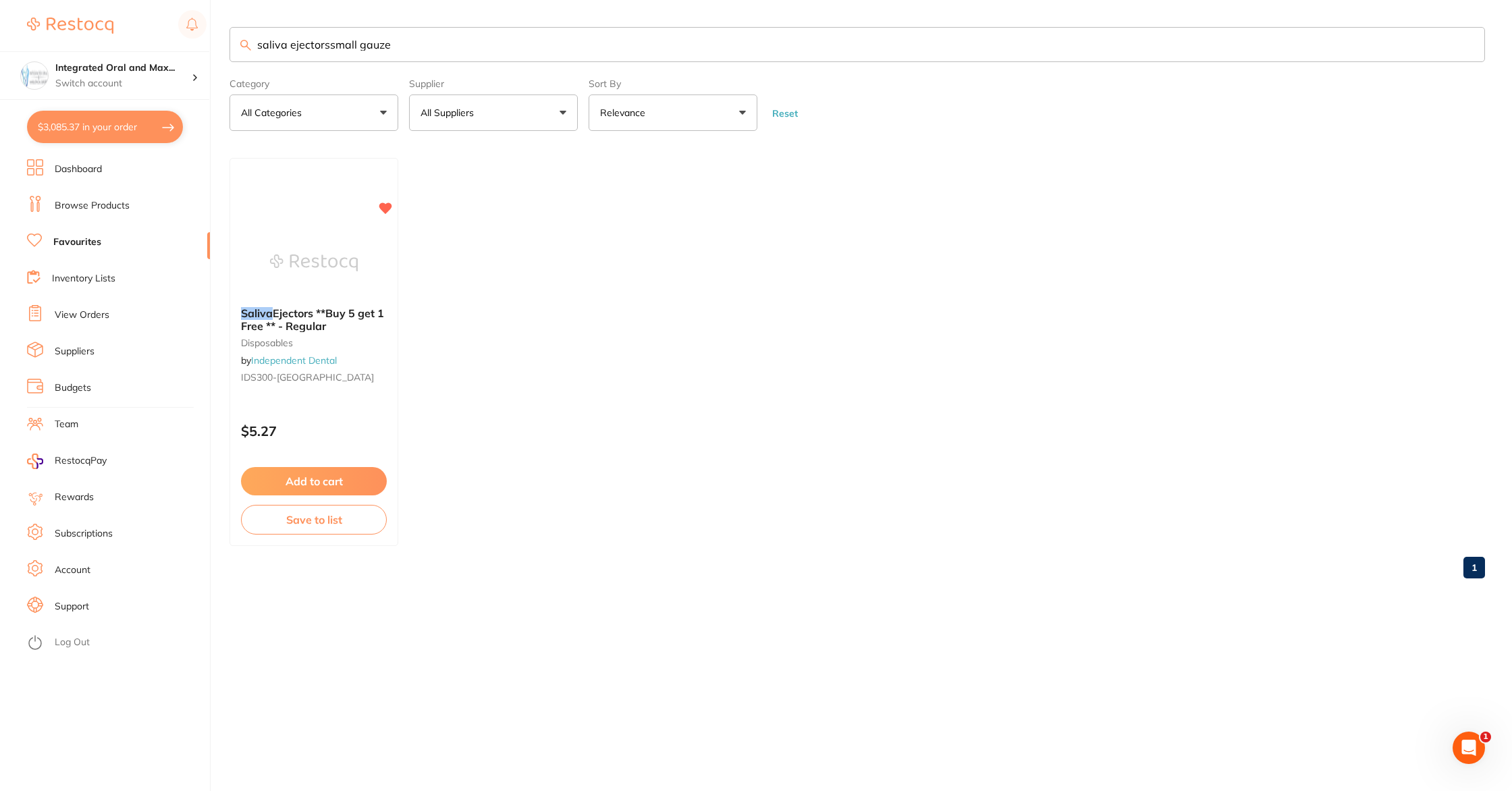
click at [236, 48] on input "saliva ejectorssmall gauze" at bounding box center [857, 44] width 1256 height 35
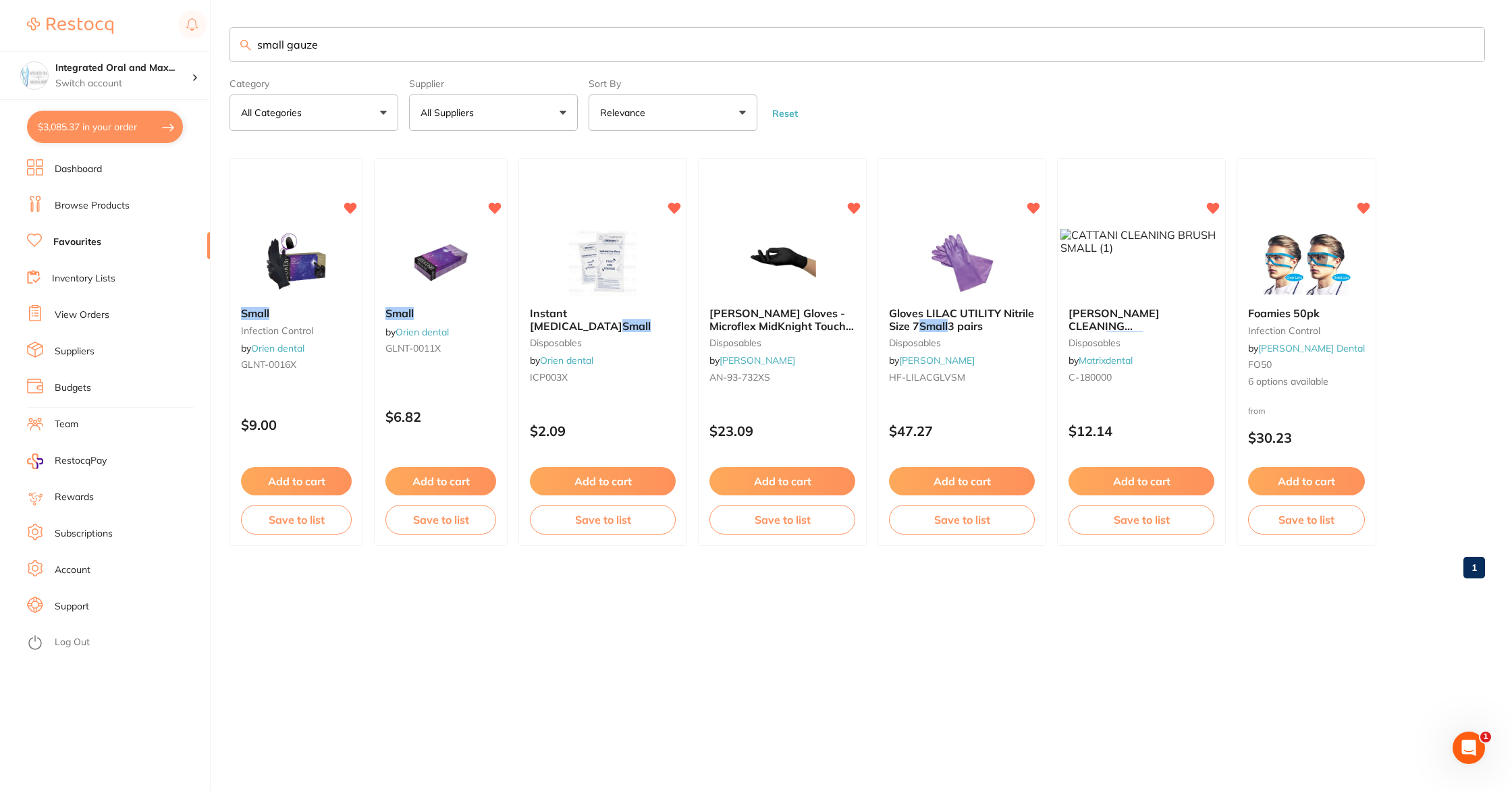
click at [291, 43] on input "small gauze" at bounding box center [857, 44] width 1256 height 35
click at [289, 45] on input "small gauze" at bounding box center [857, 44] width 1256 height 35
click at [287, 46] on input "small gauze" at bounding box center [857, 44] width 1256 height 35
type input "gauze"
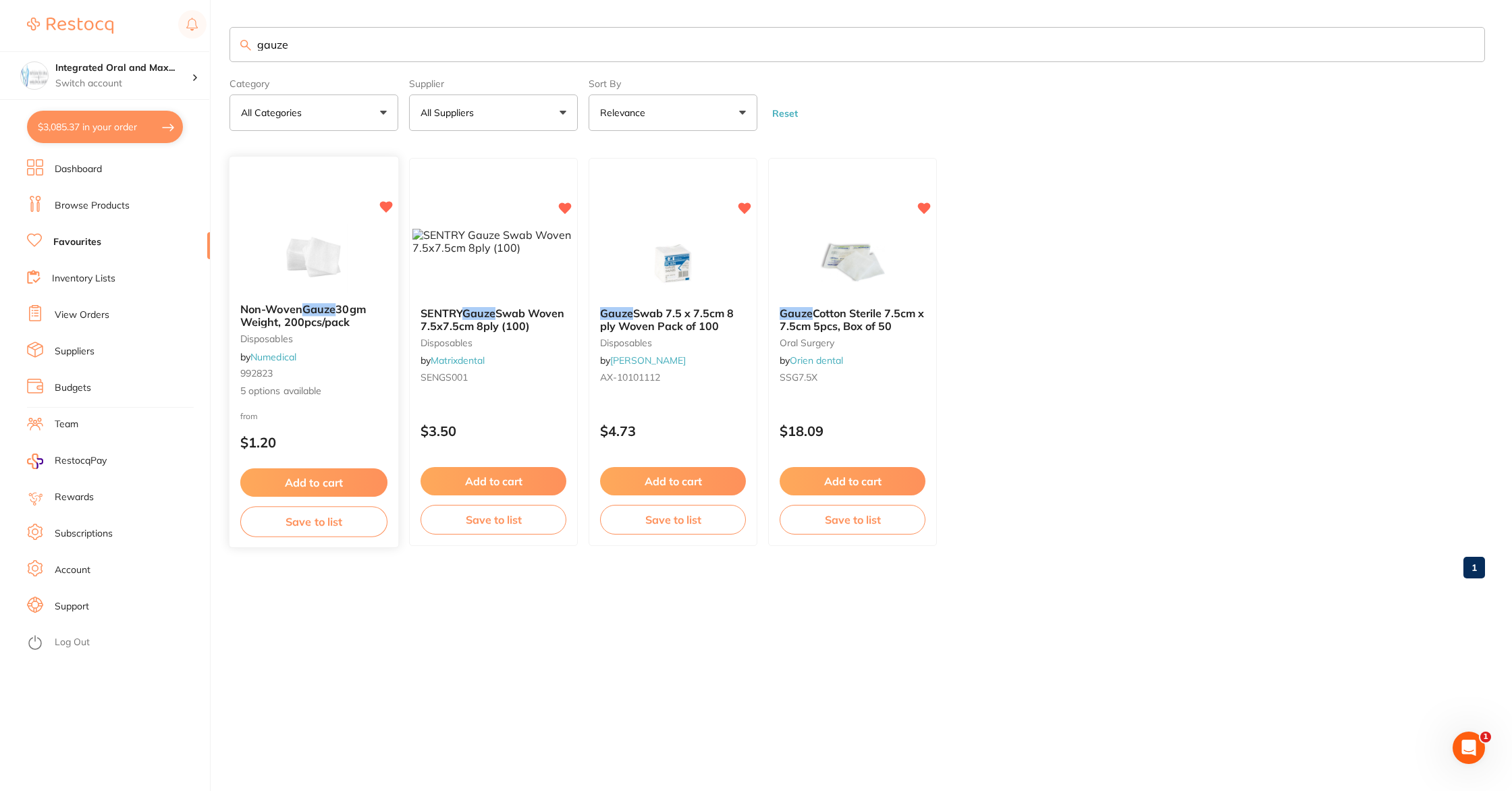
click at [339, 478] on button "Add to cart" at bounding box center [313, 483] width 147 height 29
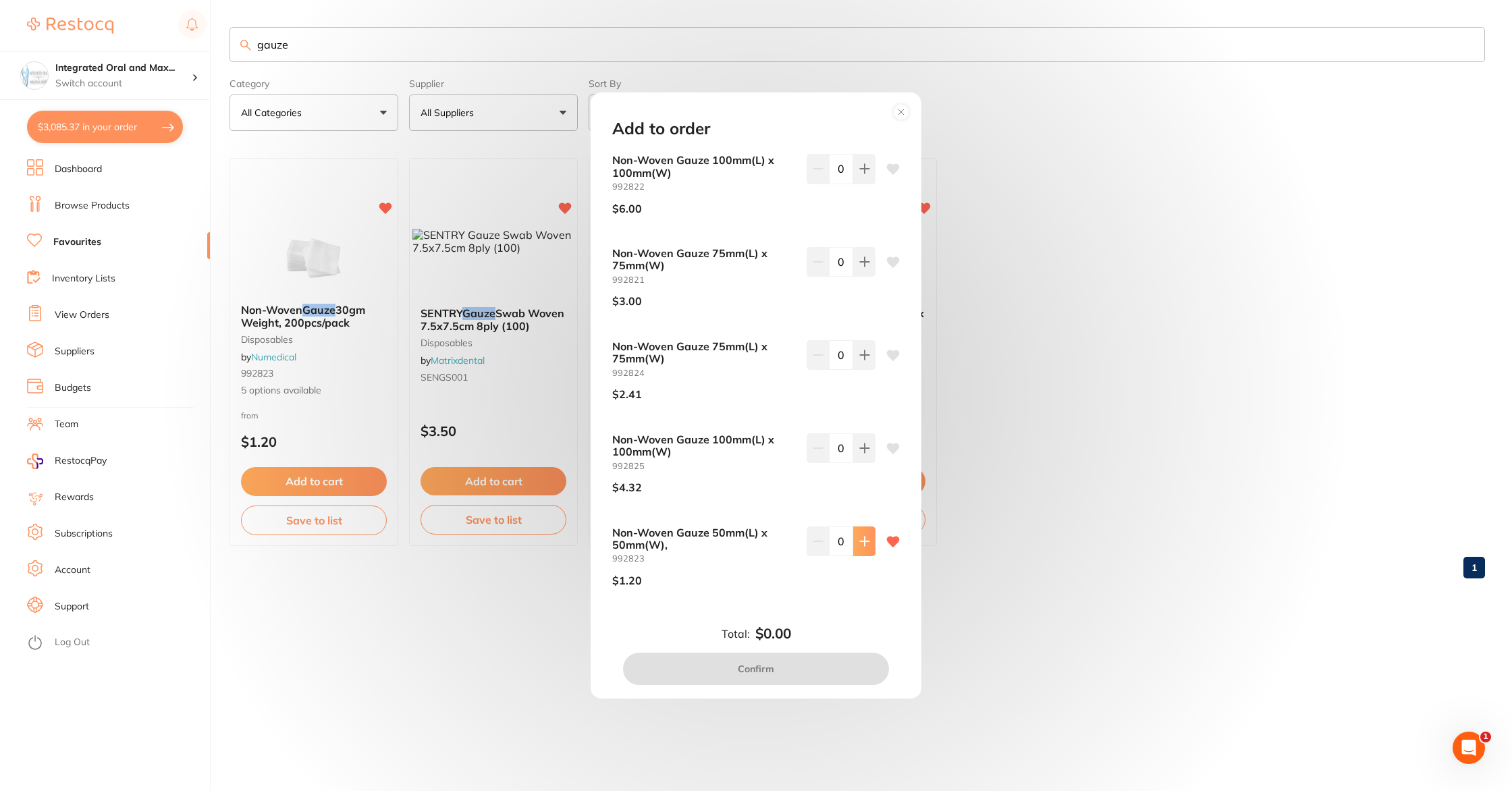
click at [856, 547] on button at bounding box center [864, 541] width 22 height 30
click at [856, 548] on button at bounding box center [864, 541] width 22 height 30
type input "2"
click at [810, 677] on button "Confirm" at bounding box center [756, 669] width 266 height 32
checkbox input "false"
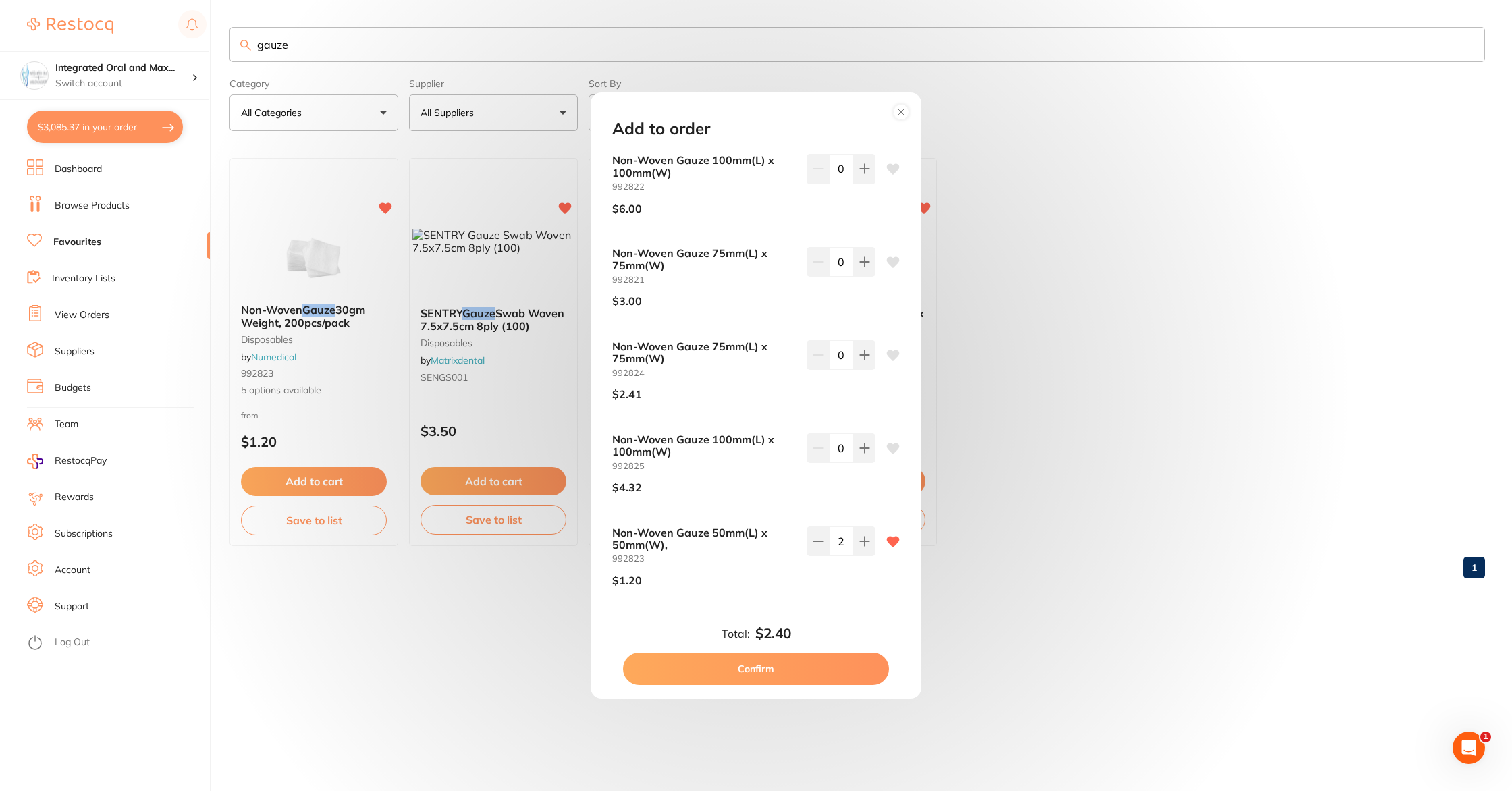
checkbox input "false"
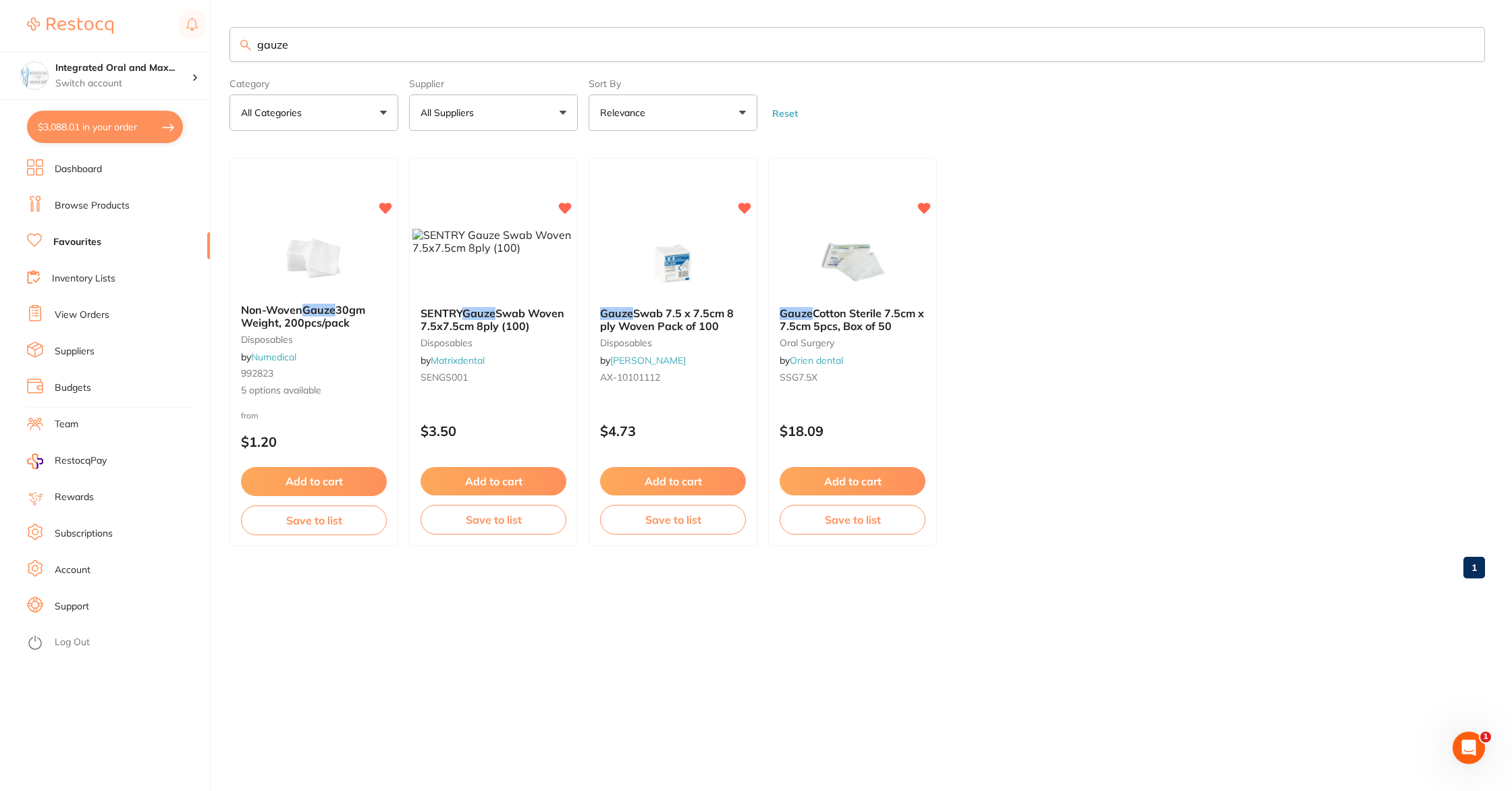
drag, startPoint x: 345, startPoint y: 42, endPoint x: 233, endPoint y: 45, distance: 112.0
click at [234, 44] on input "gauze" at bounding box center [857, 44] width 1256 height 35
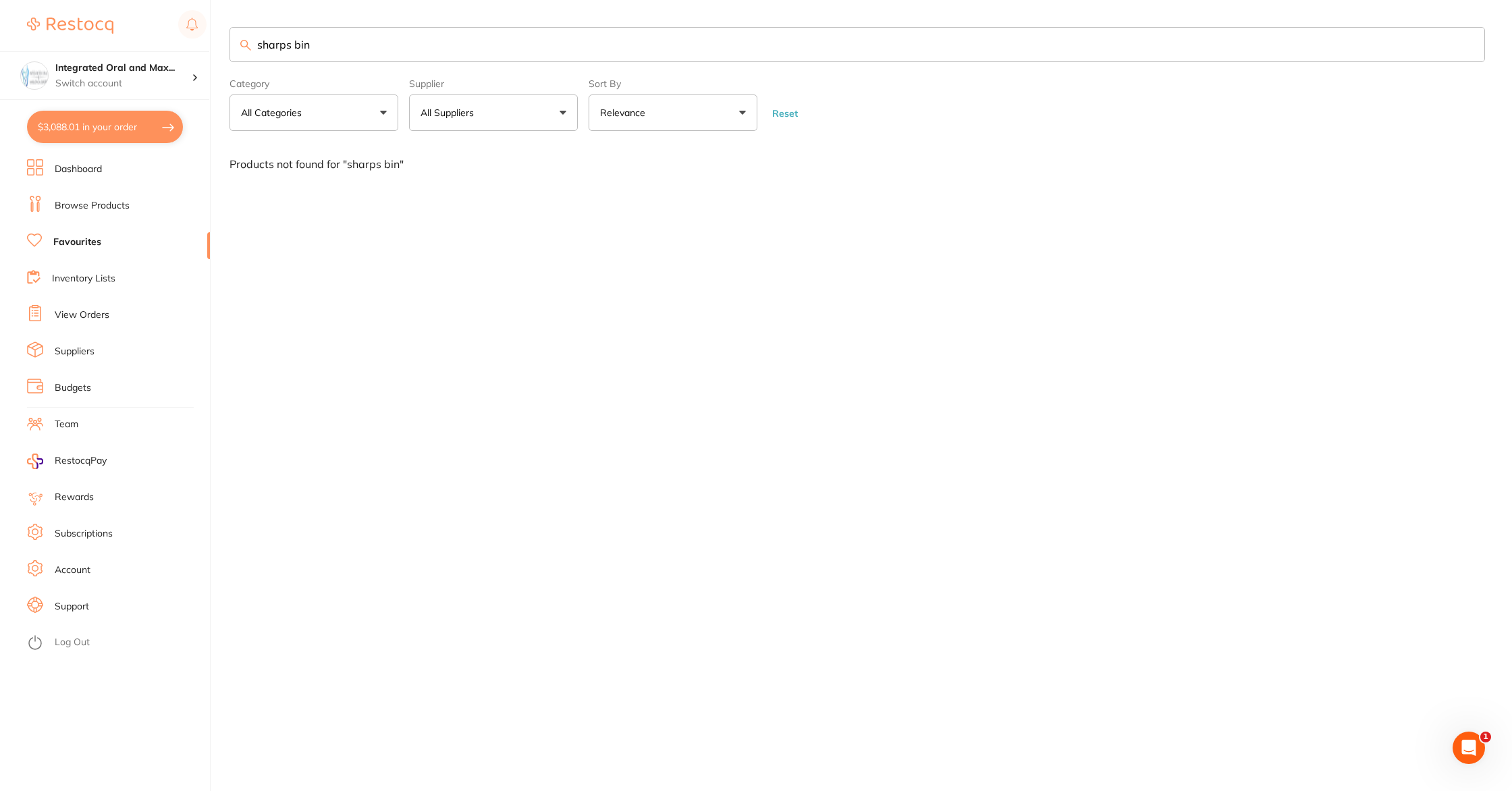
drag, startPoint x: 318, startPoint y: 39, endPoint x: 248, endPoint y: 44, distance: 70.2
click at [247, 44] on div "sharps bin" at bounding box center [857, 44] width 1256 height 35
type input "990722"
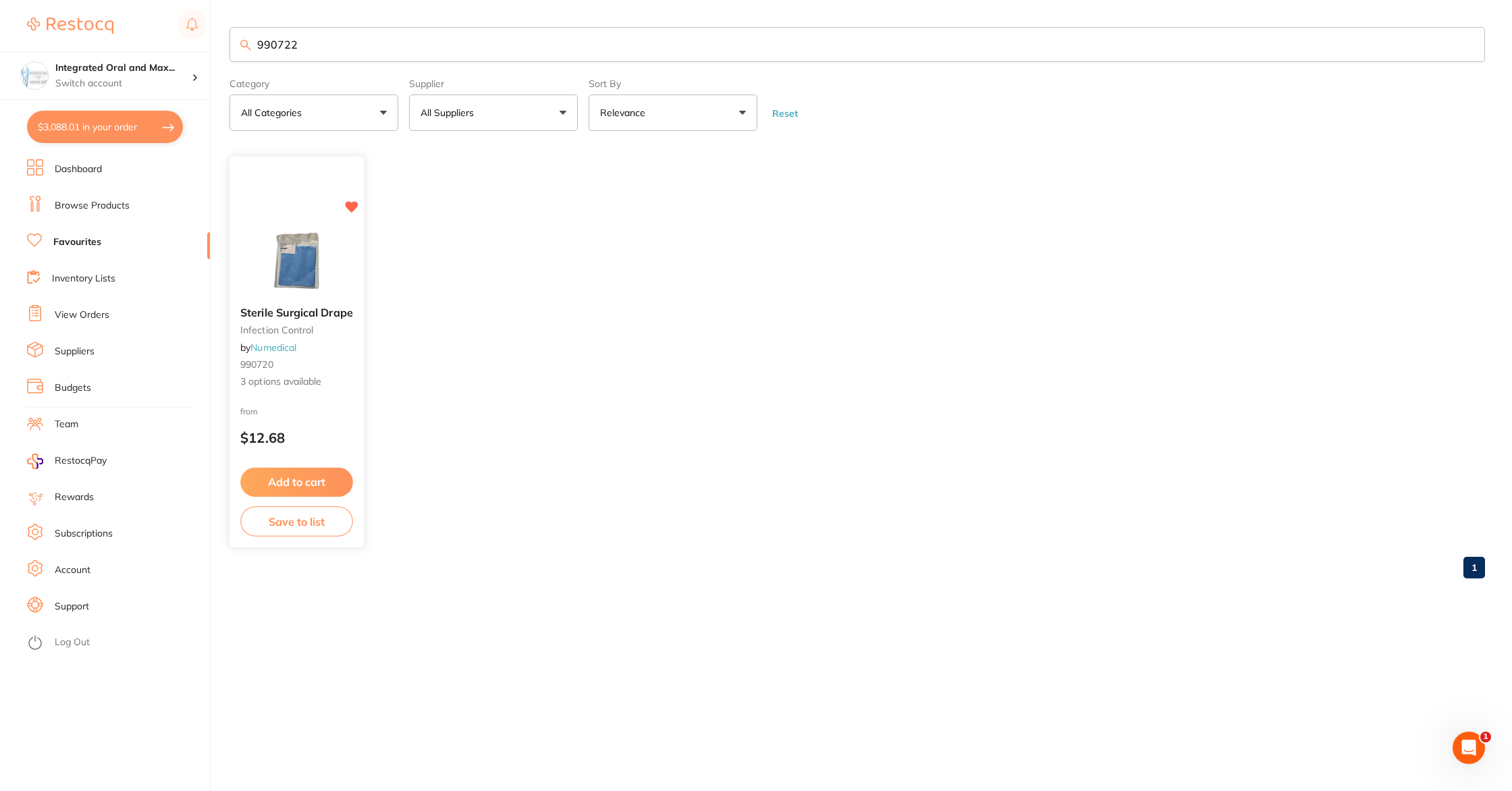
click at [291, 491] on button "Add to cart" at bounding box center [296, 482] width 113 height 29
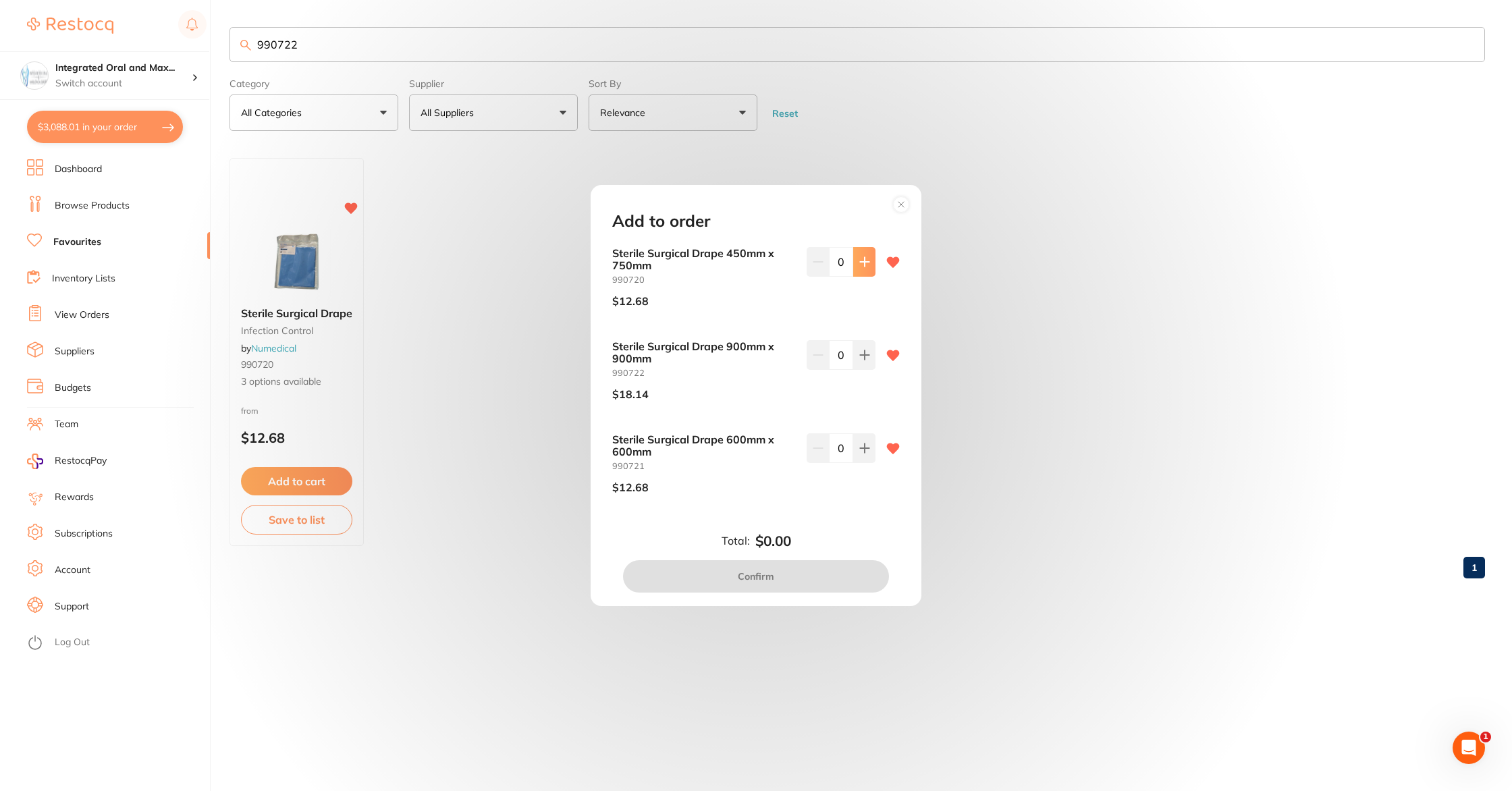
click at [859, 266] on icon at bounding box center [864, 261] width 11 height 11
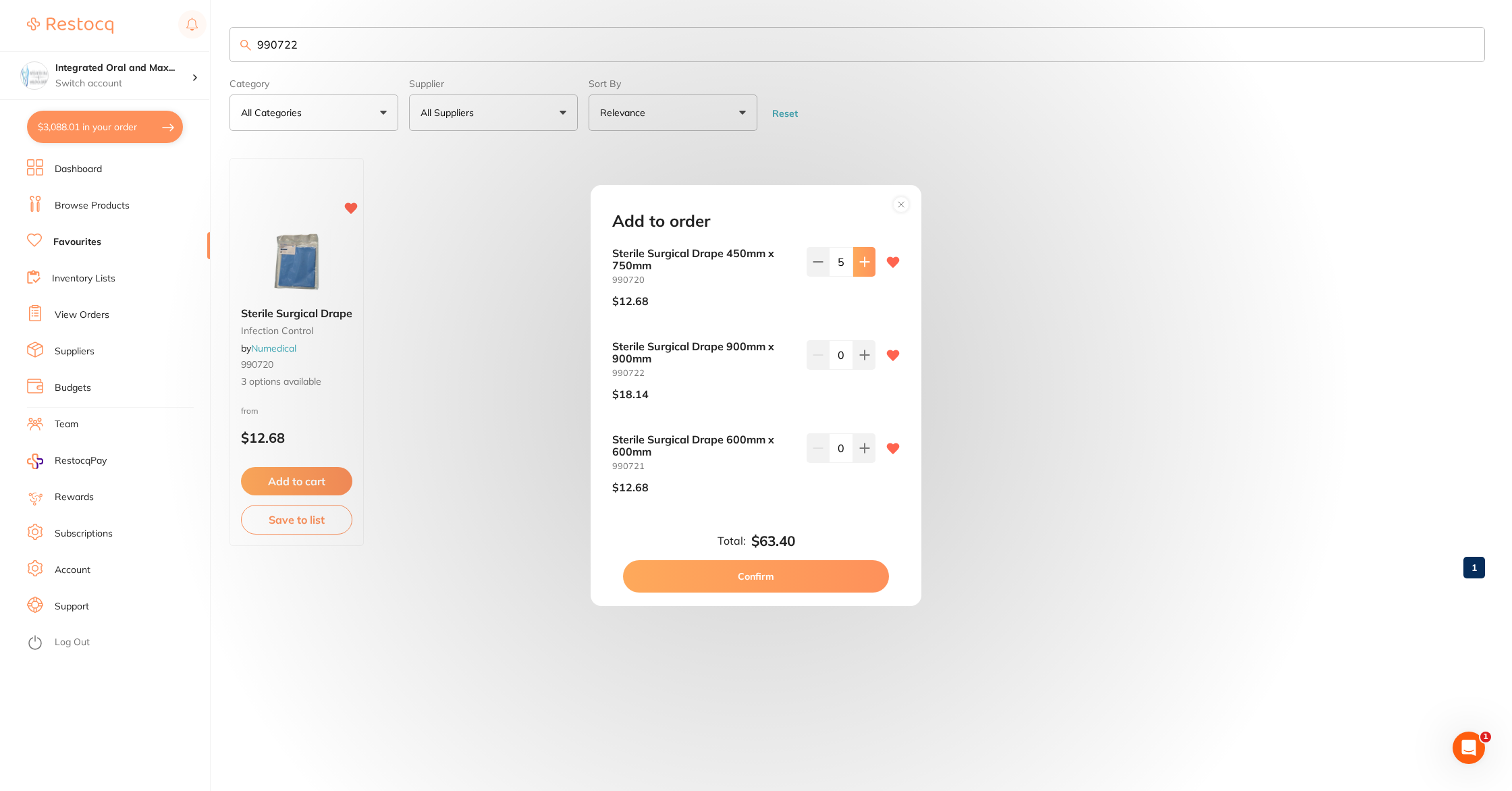
click at [859, 266] on icon at bounding box center [864, 261] width 11 height 11
type input "6"
click at [859, 351] on icon at bounding box center [864, 355] width 11 height 11
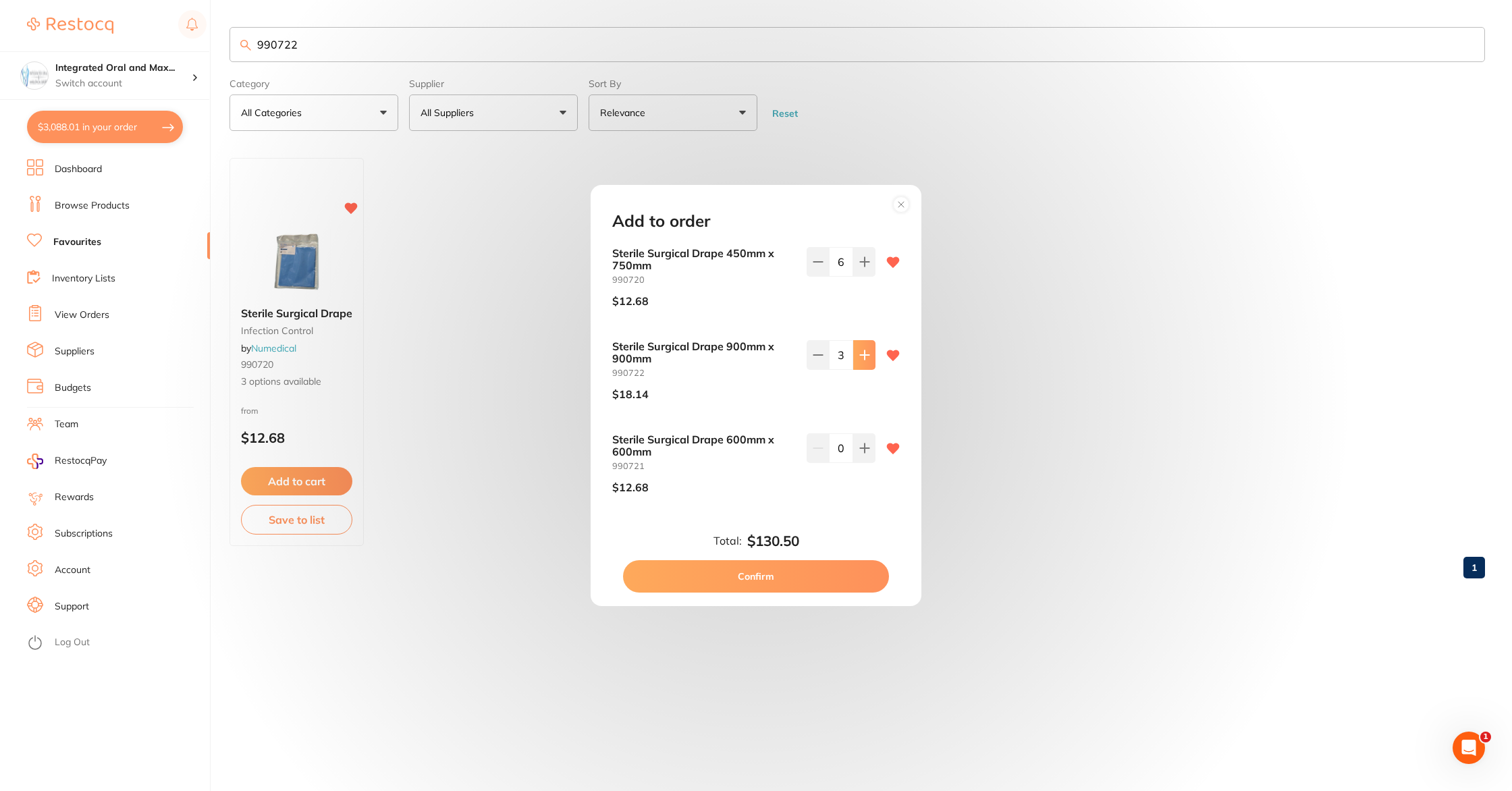
click at [859, 351] on icon at bounding box center [864, 355] width 11 height 11
type input "6"
click at [707, 571] on button "Confirm" at bounding box center [756, 576] width 266 height 32
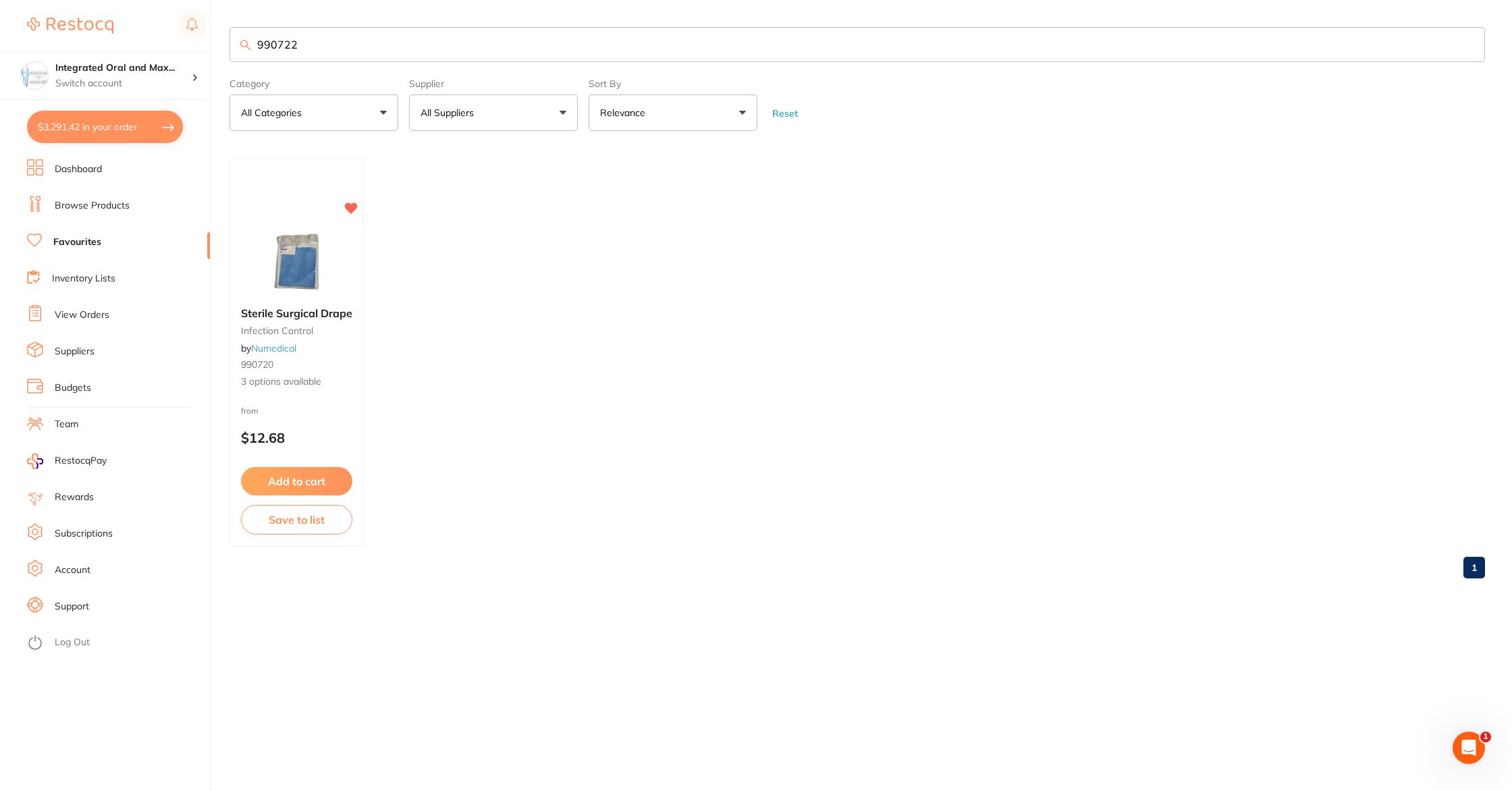
drag, startPoint x: 340, startPoint y: 42, endPoint x: 250, endPoint y: 44, distance: 90.0
click at [250, 44] on div "990722" at bounding box center [857, 44] width 1256 height 35
type input "996818"
drag, startPoint x: 306, startPoint y: 45, endPoint x: 218, endPoint y: 41, distance: 88.1
click at [218, 41] on div "$3,291.42 Integrated Oral and Max... Switch account Integrated Oral and Maxillo…" at bounding box center [756, 396] width 1512 height 791
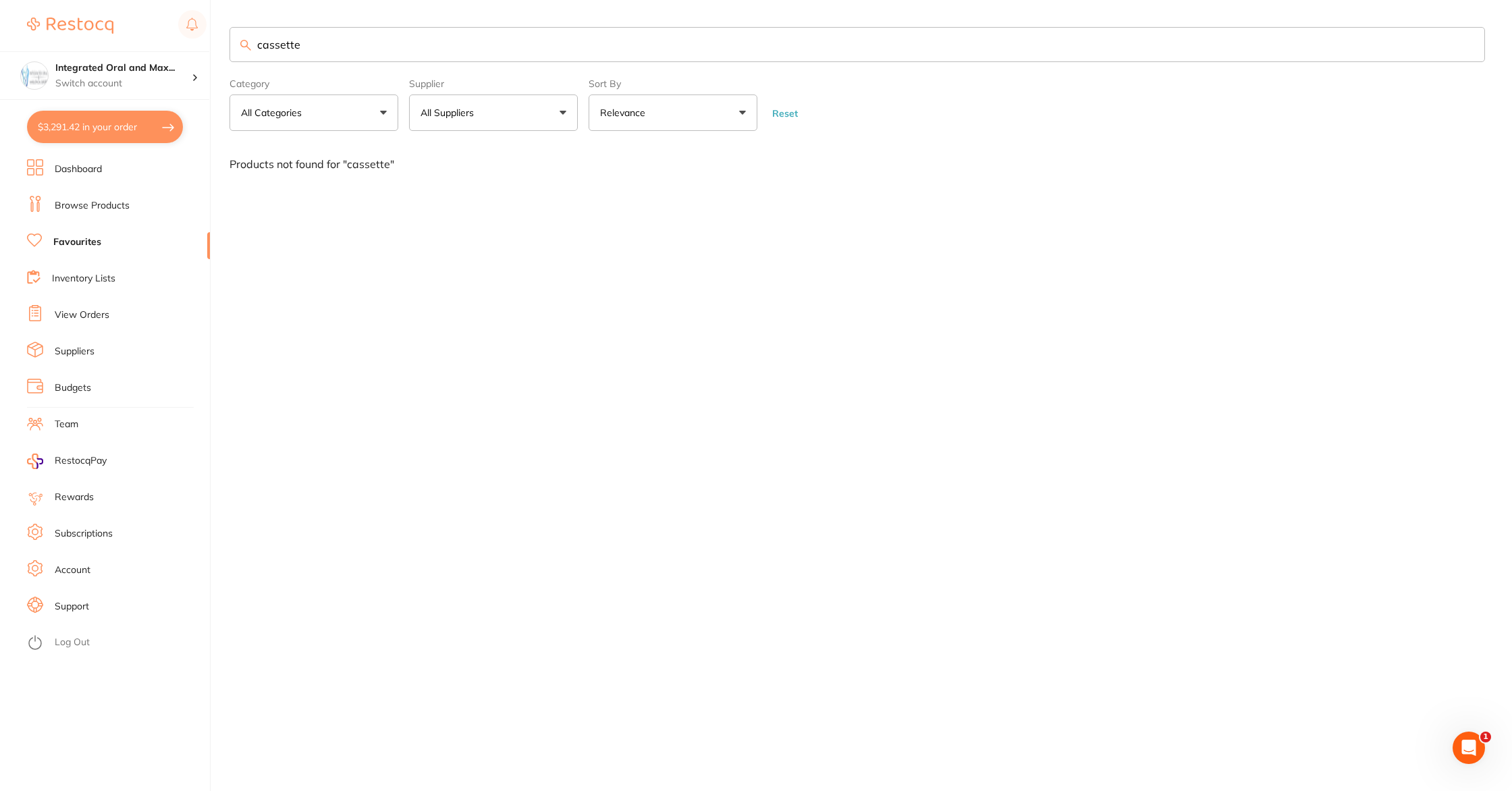
drag, startPoint x: 307, startPoint y: 48, endPoint x: 297, endPoint y: 57, distance: 13.5
click at [271, 51] on input "cassette" at bounding box center [857, 44] width 1256 height 35
drag, startPoint x: 324, startPoint y: 42, endPoint x: 249, endPoint y: 48, distance: 75.2
click at [250, 48] on div "cassetteplax" at bounding box center [857, 44] width 1256 height 35
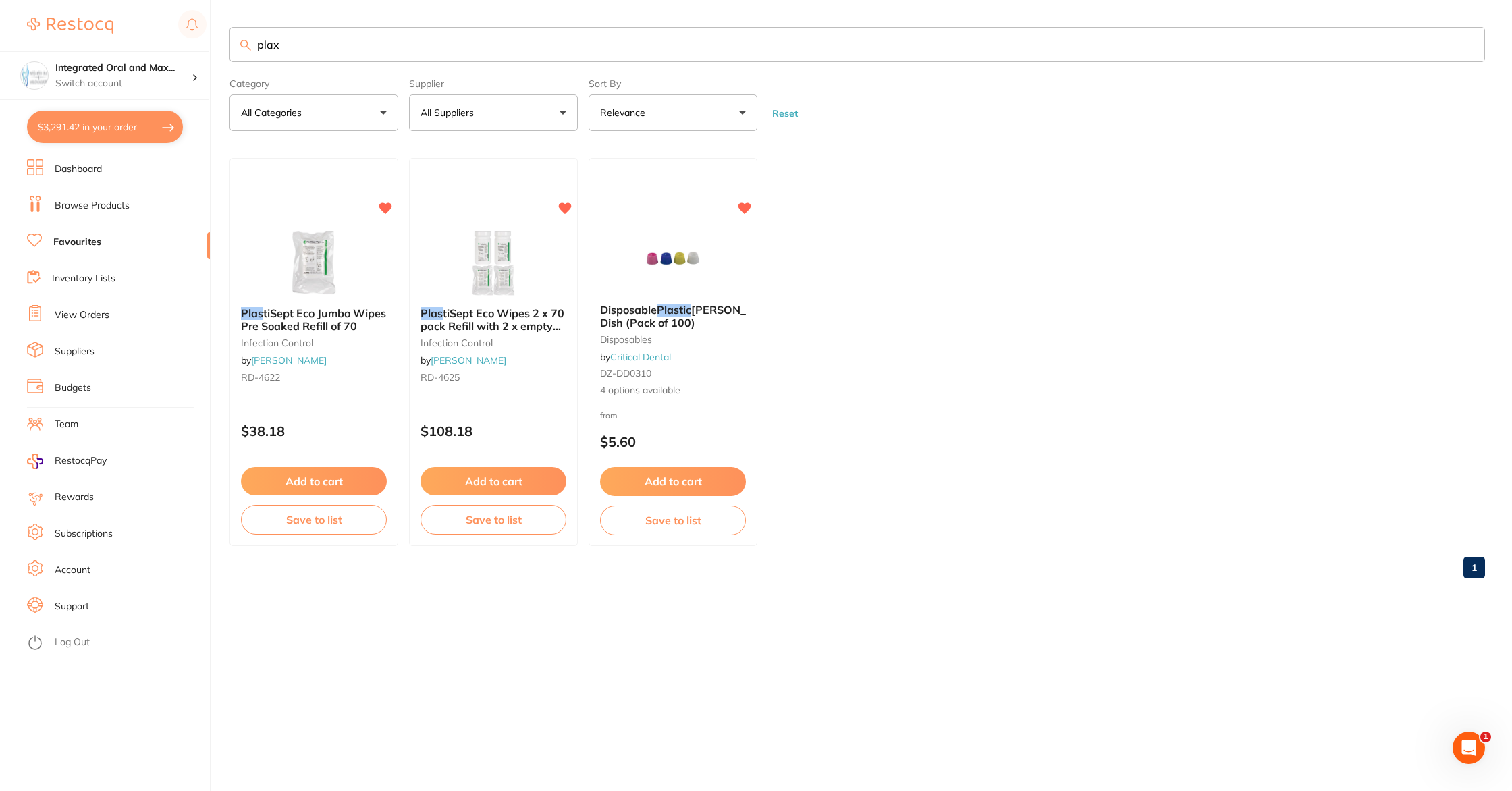
drag, startPoint x: 282, startPoint y: 42, endPoint x: 252, endPoint y: 44, distance: 30.1
click at [252, 44] on input "plax" at bounding box center [857, 44] width 1256 height 35
type input "mouth wash"
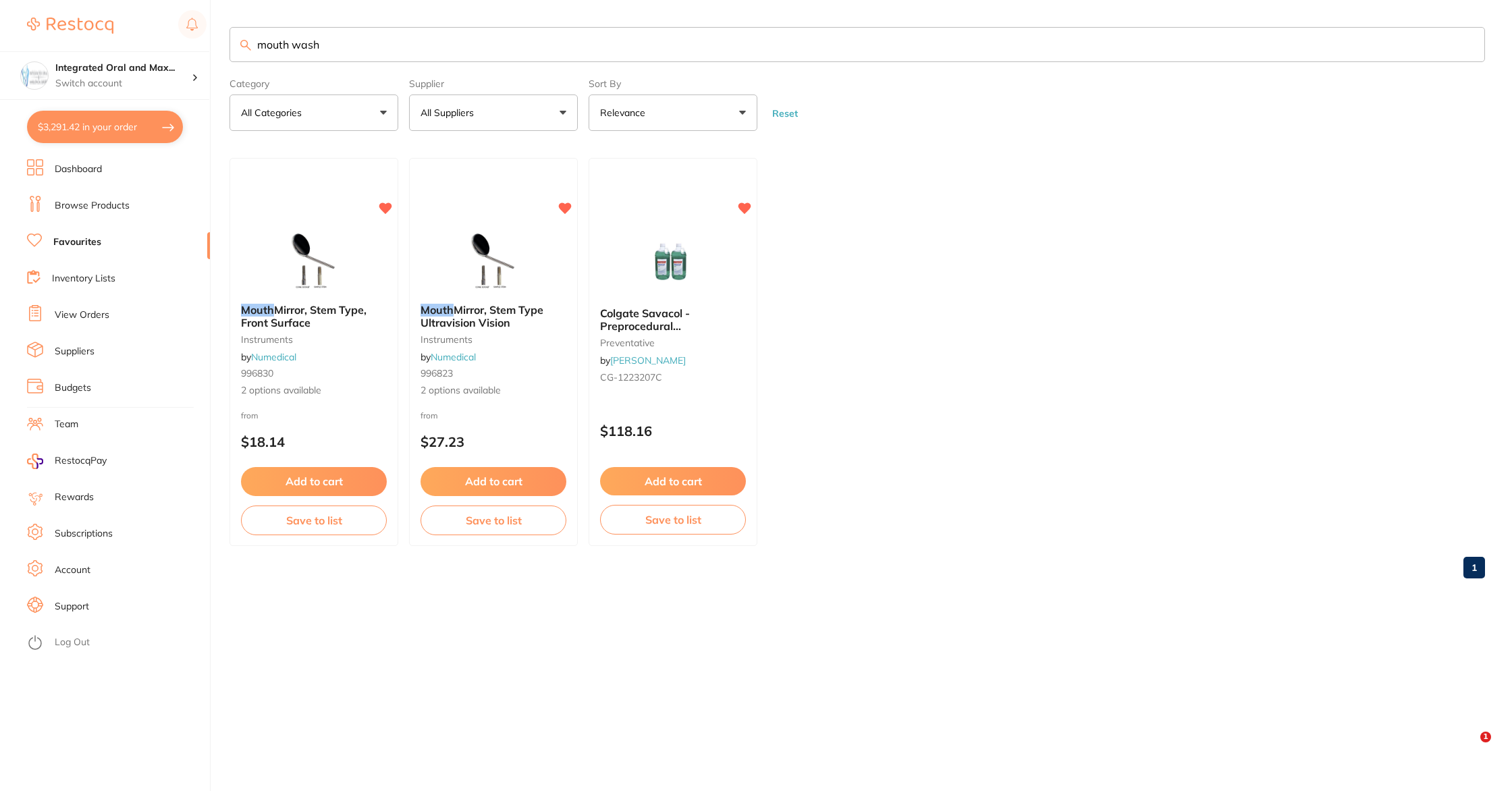
click at [85, 208] on link "Browse Products" at bounding box center [92, 206] width 75 height 14
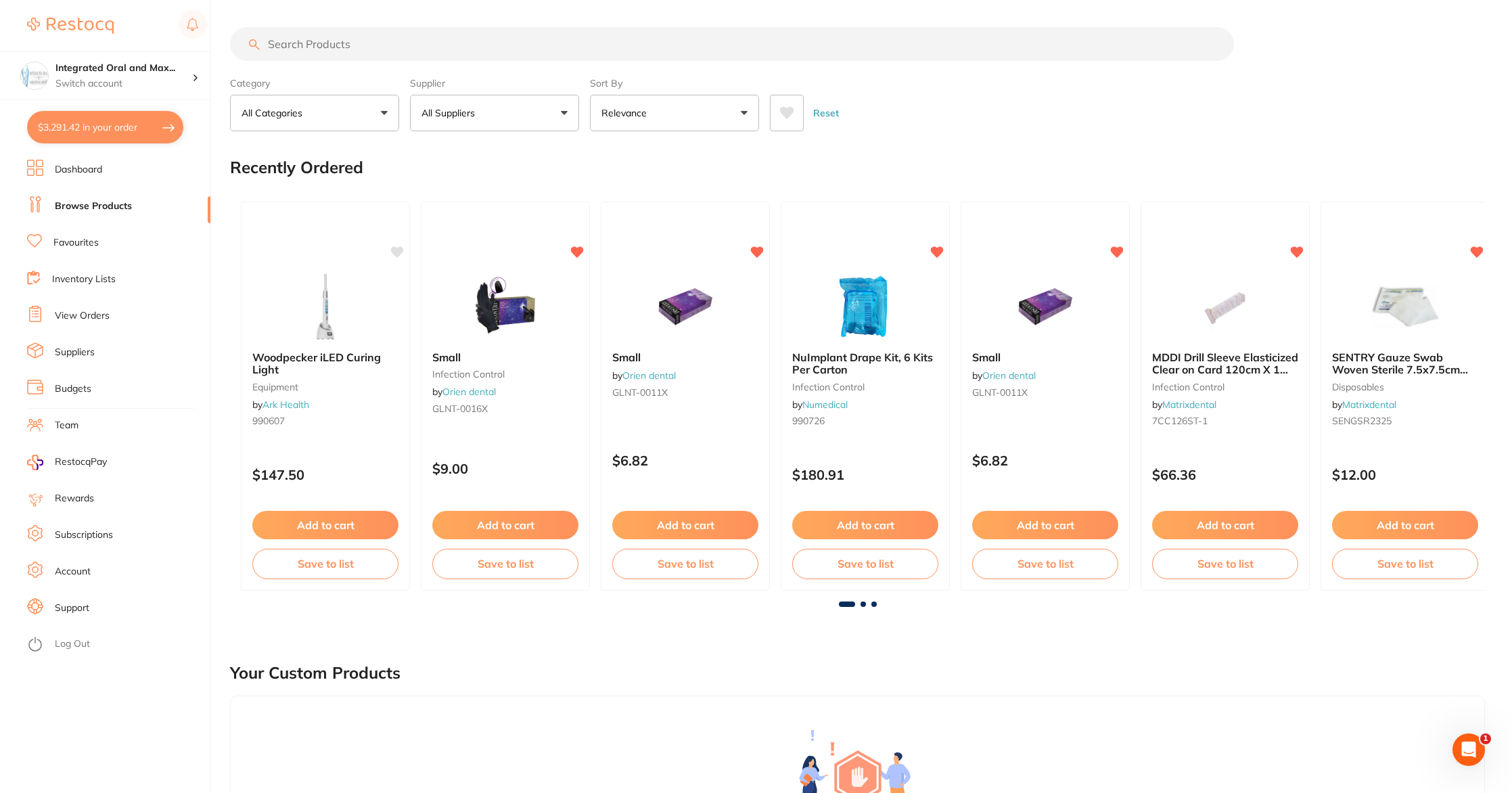
click at [100, 242] on li "Favourites" at bounding box center [118, 243] width 183 height 20
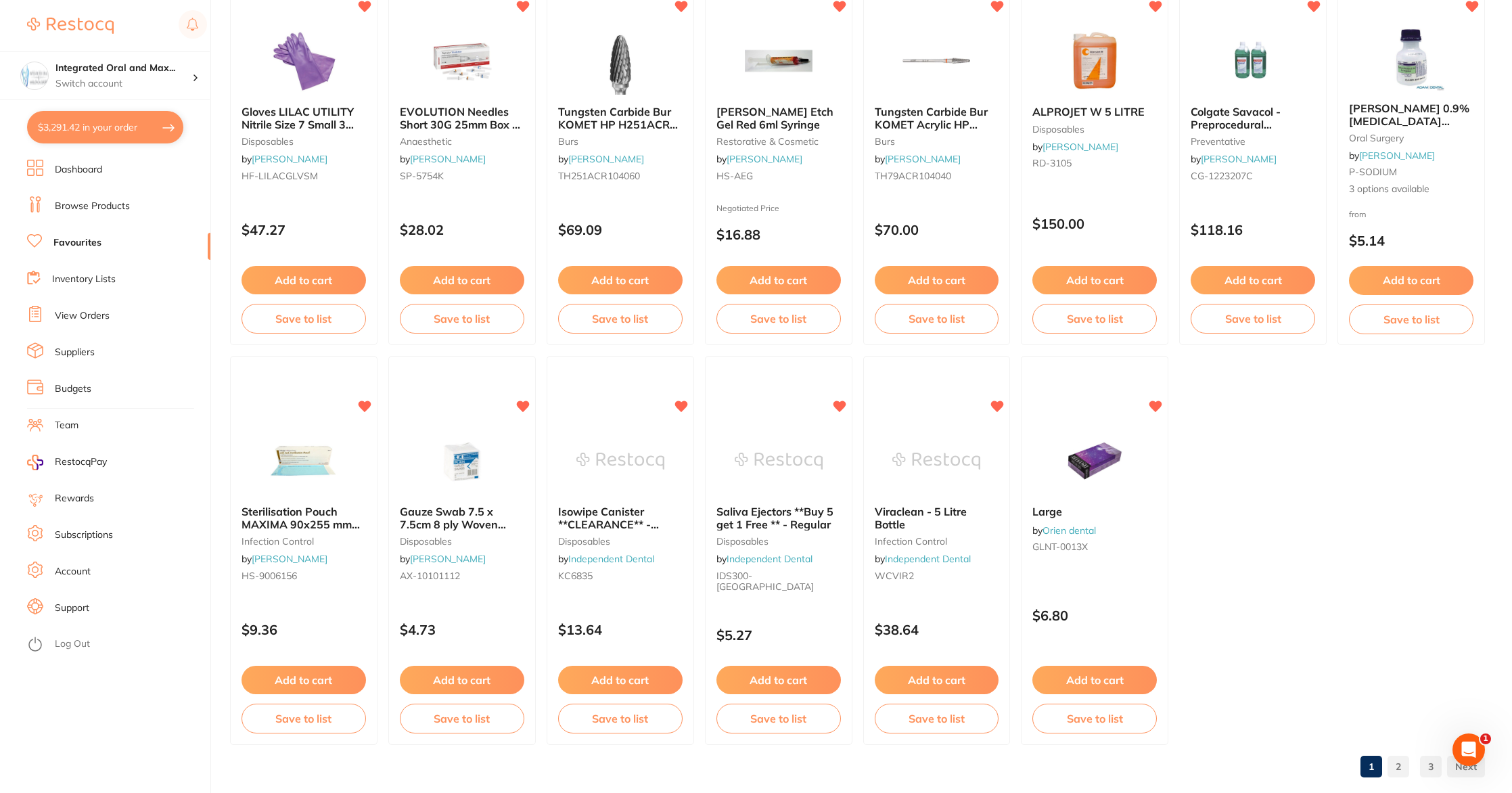
scroll to position [2224, 0]
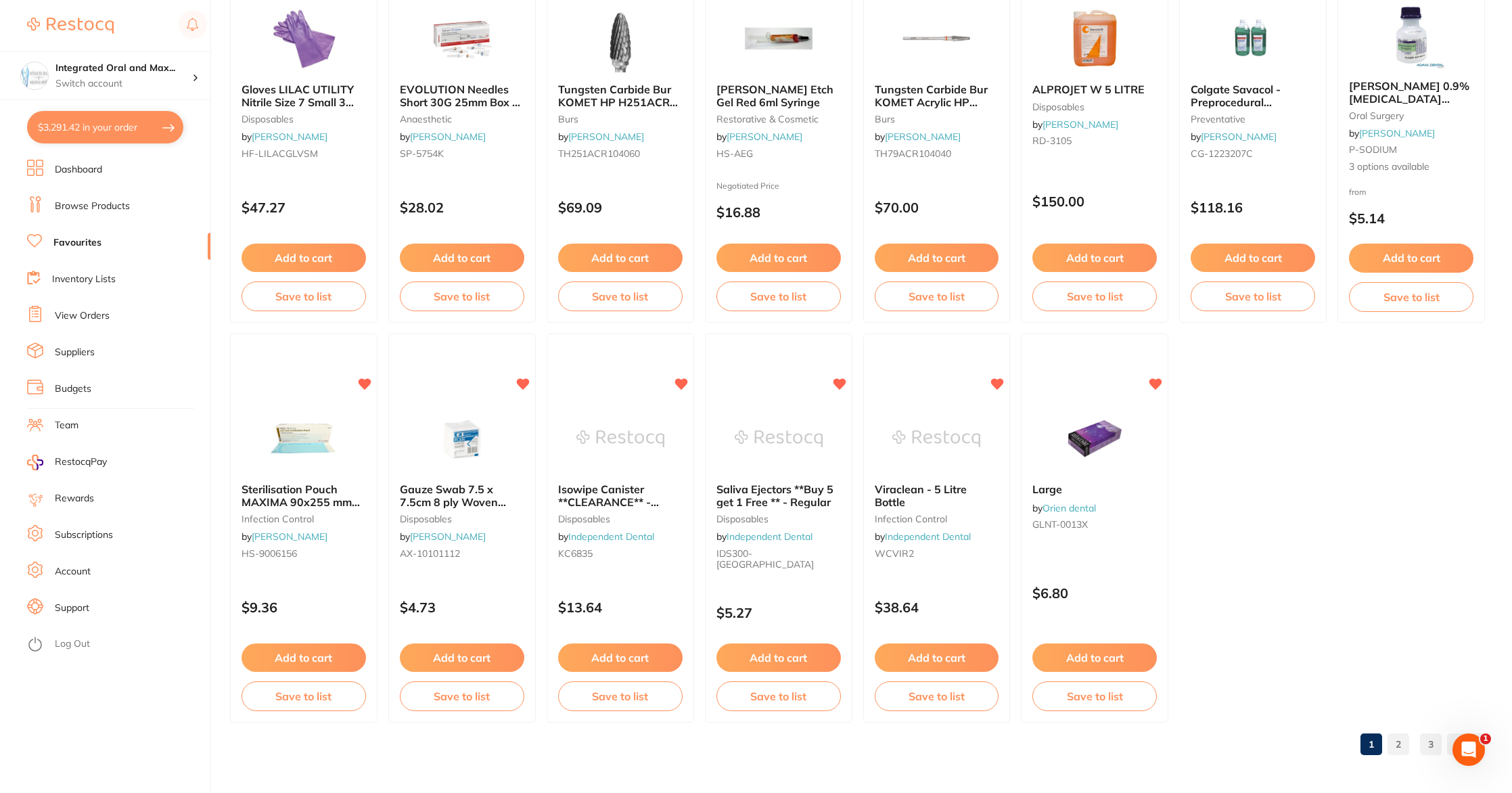
click at [1393, 742] on link "2" at bounding box center [1398, 745] width 21 height 27
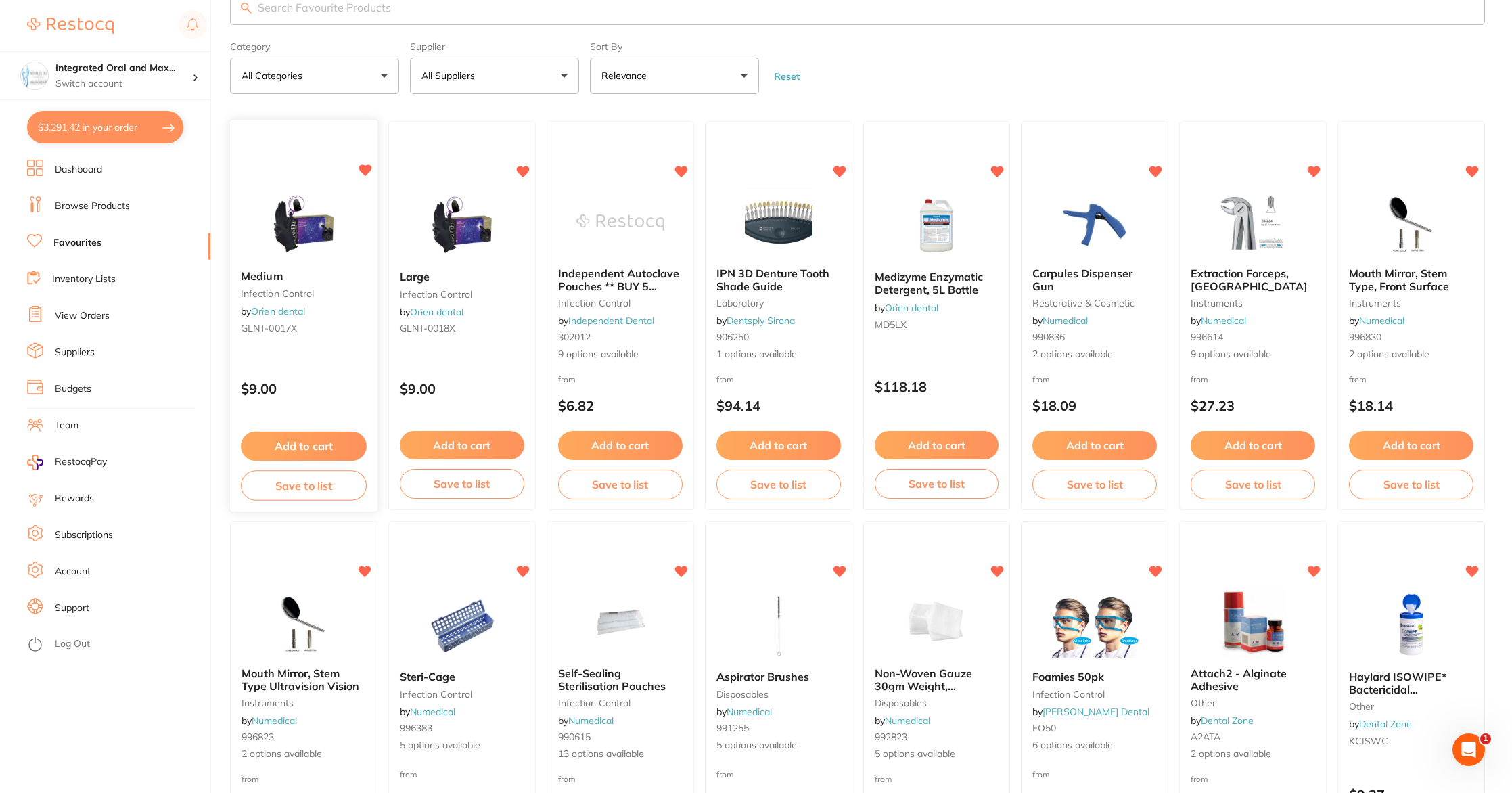
scroll to position [38, 0]
click at [74, 351] on link "Suppliers" at bounding box center [74, 352] width 40 height 14
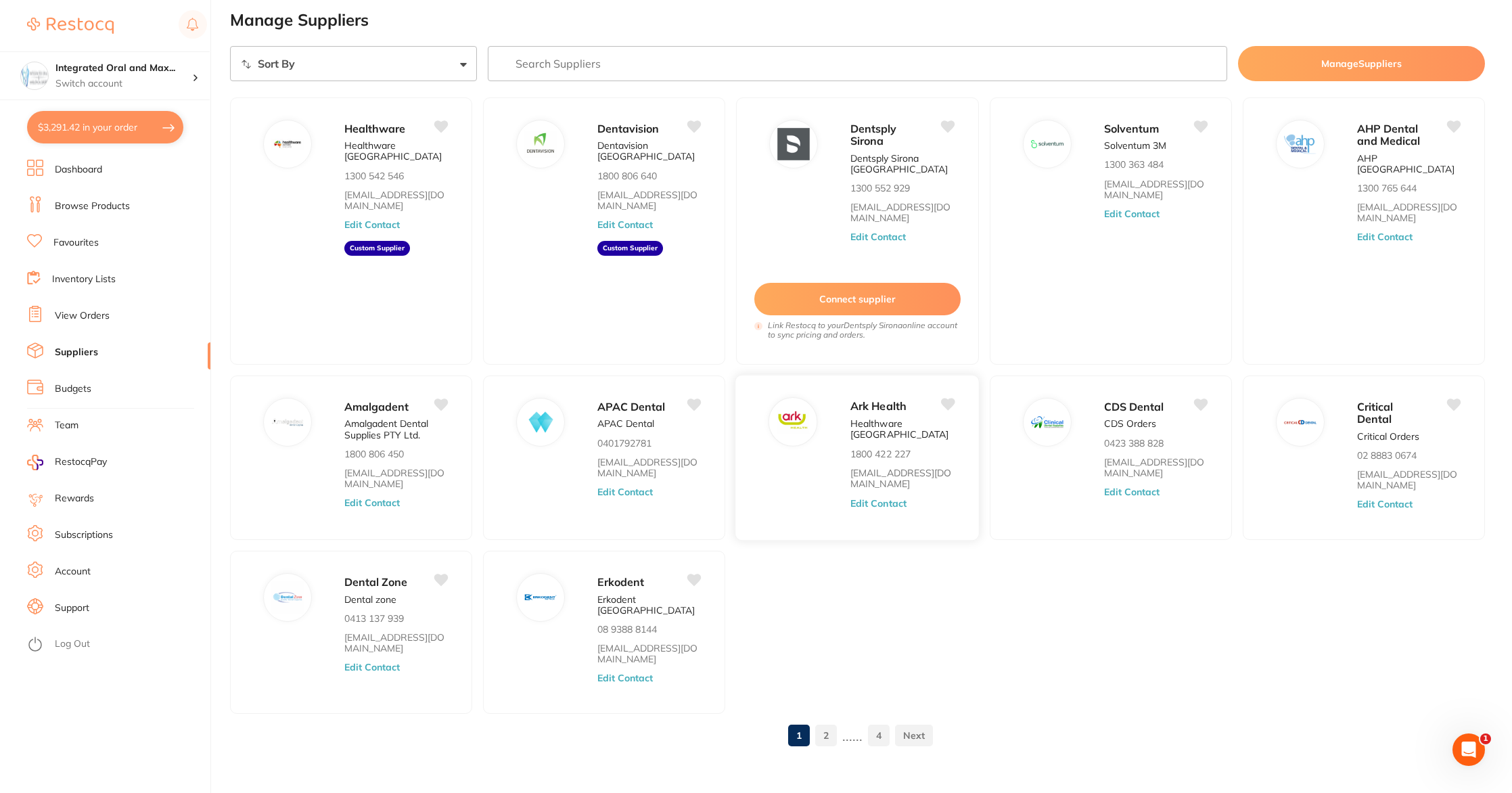
scroll to position [18, 0]
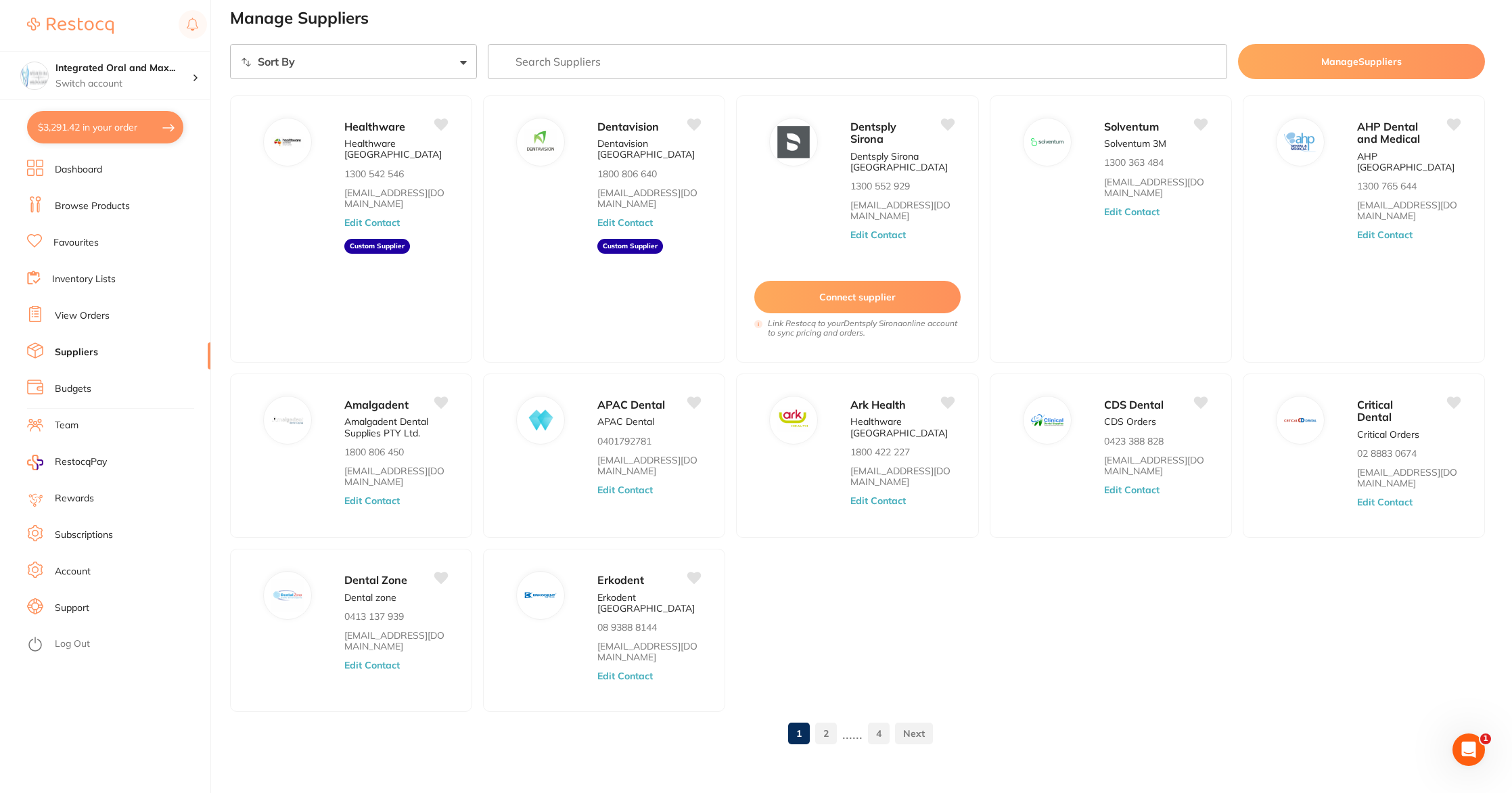
click at [134, 137] on button "$3,291.42 in your order" at bounding box center [106, 127] width 157 height 32
checkbox input "true"
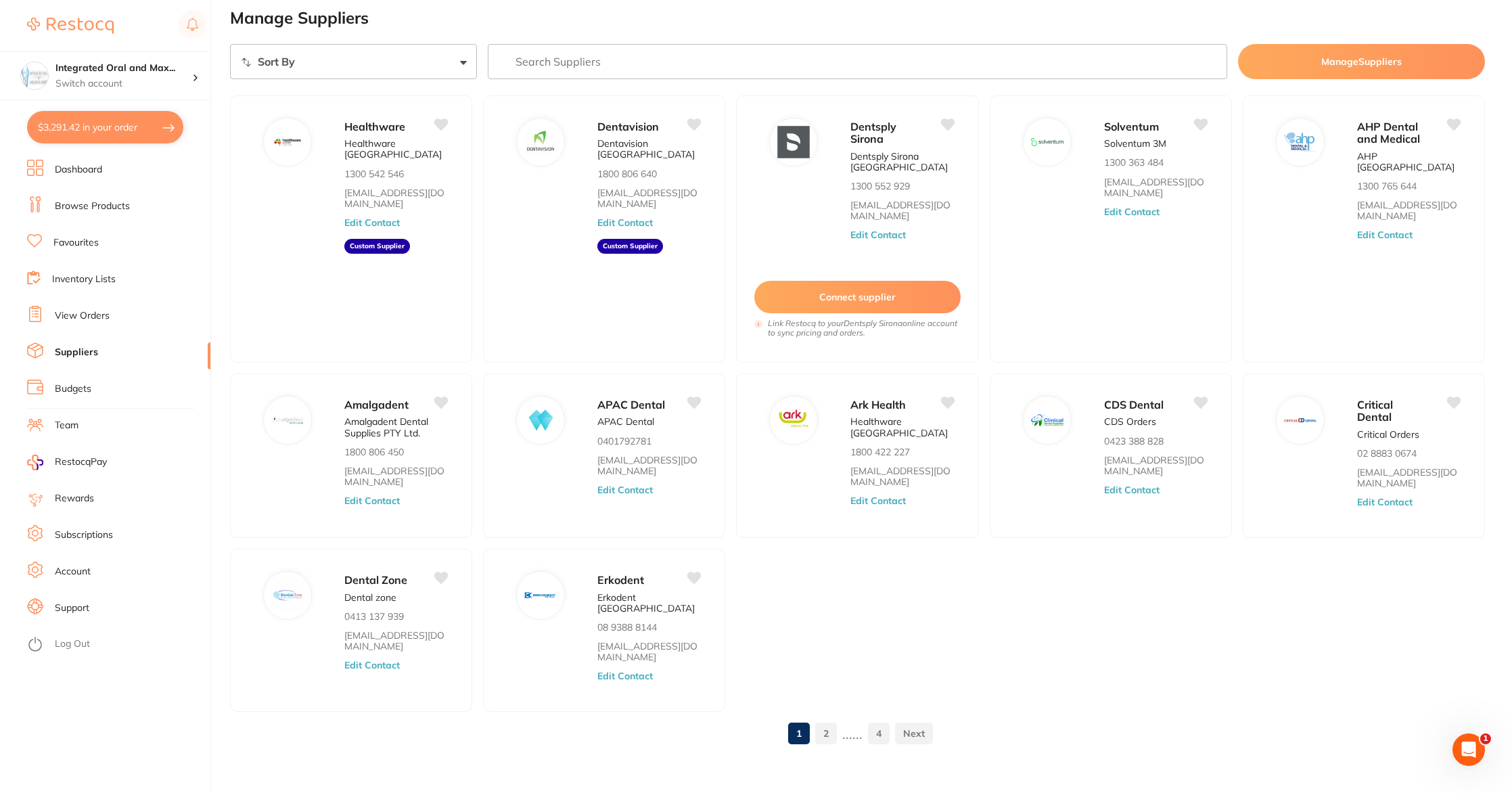
checkbox input "true"
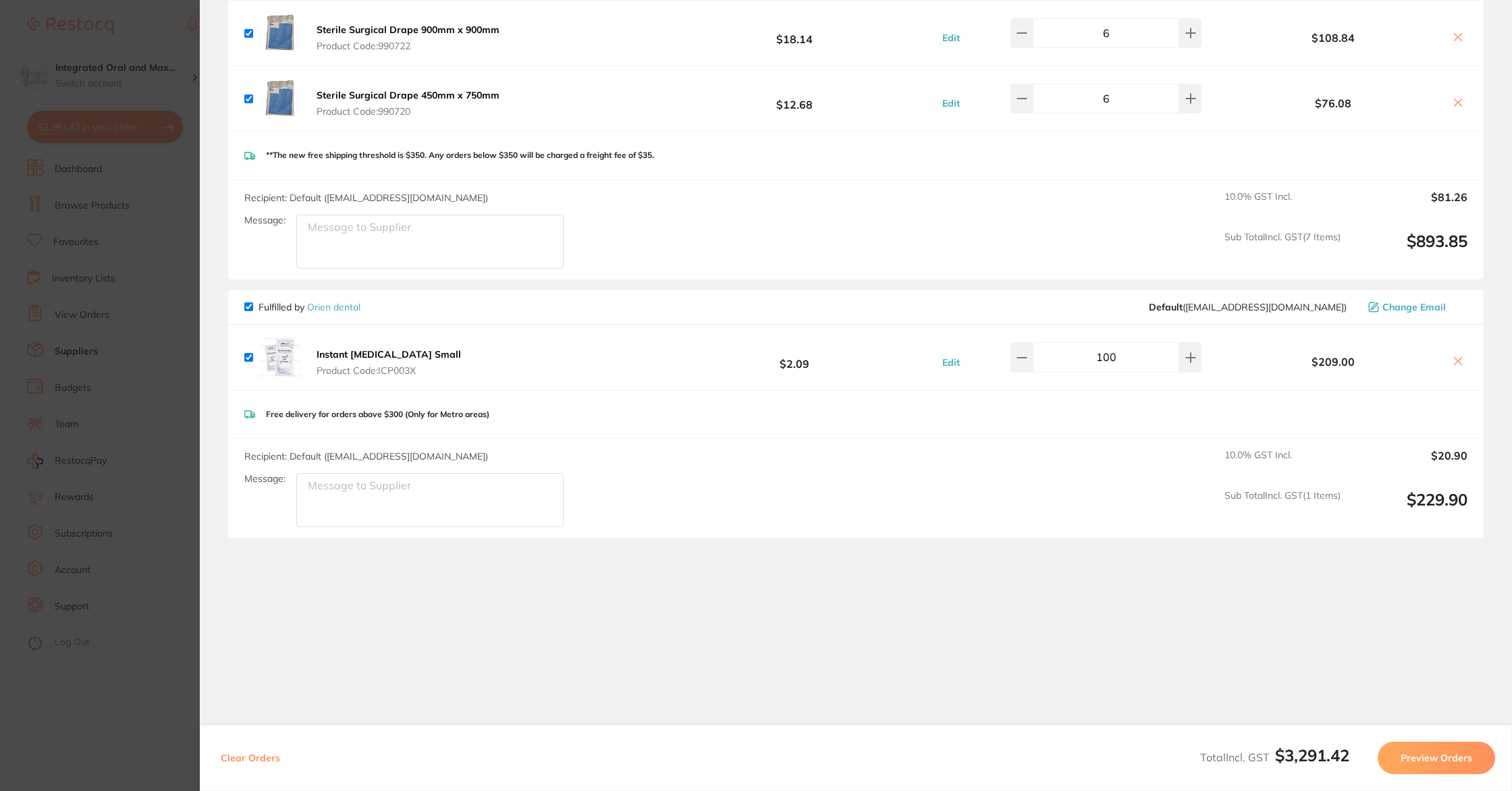
scroll to position [1761, 0]
click at [1402, 764] on button "Preview Orders" at bounding box center [1436, 758] width 117 height 32
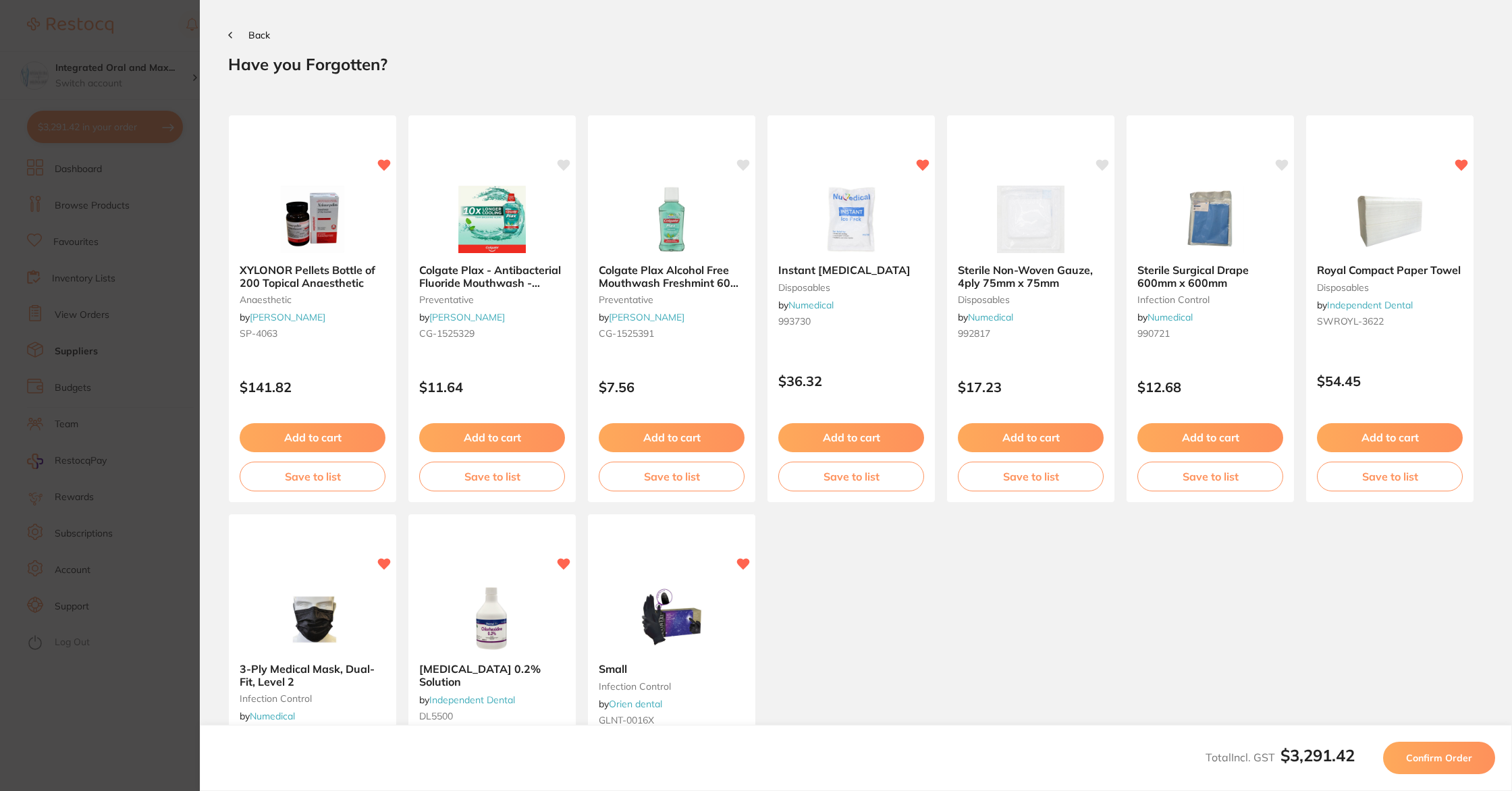
scroll to position [0, 0]
click at [545, 442] on button "Add to cart" at bounding box center [492, 439] width 147 height 29
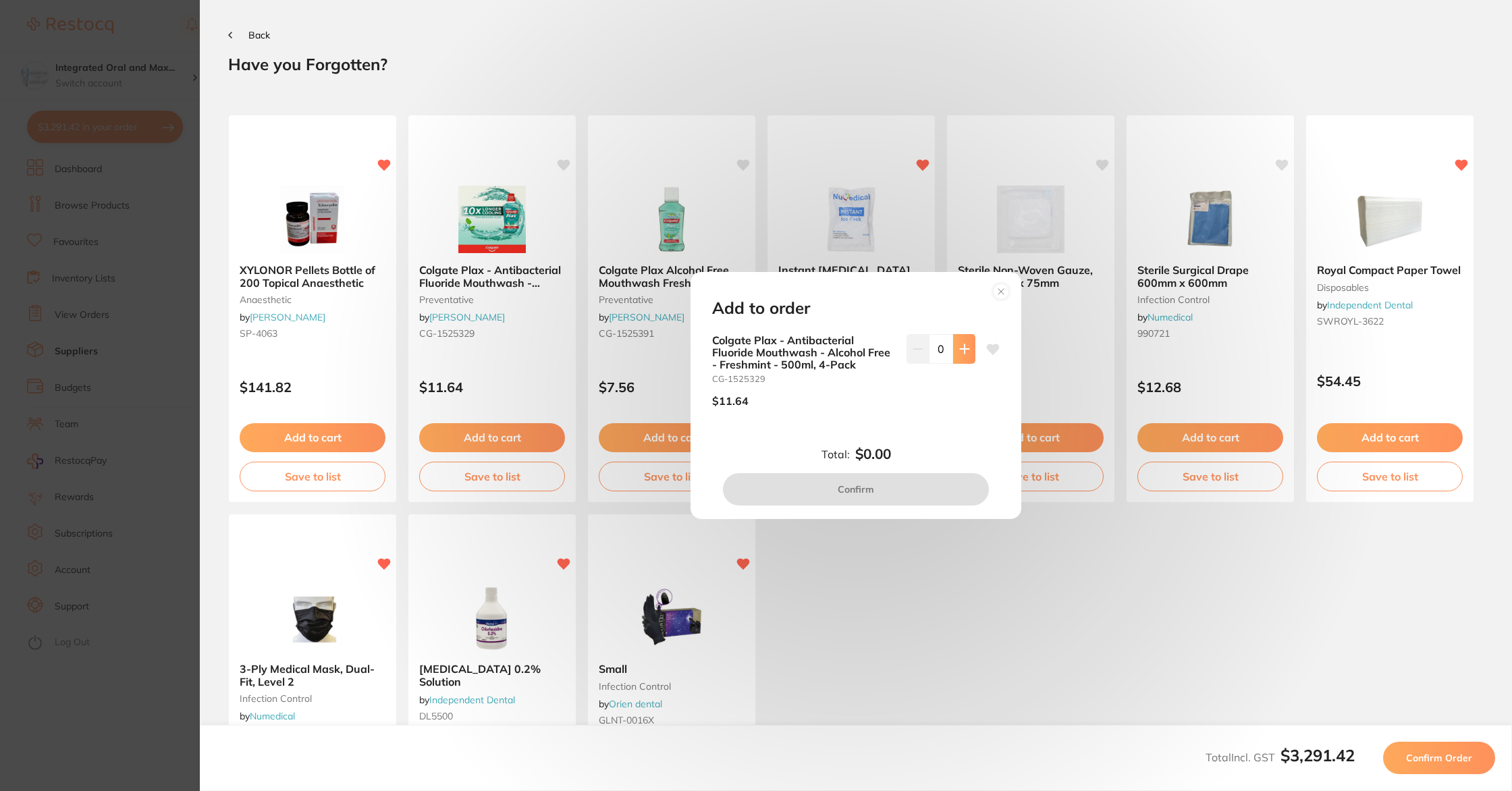
click at [959, 353] on icon at bounding box center [964, 349] width 11 height 11
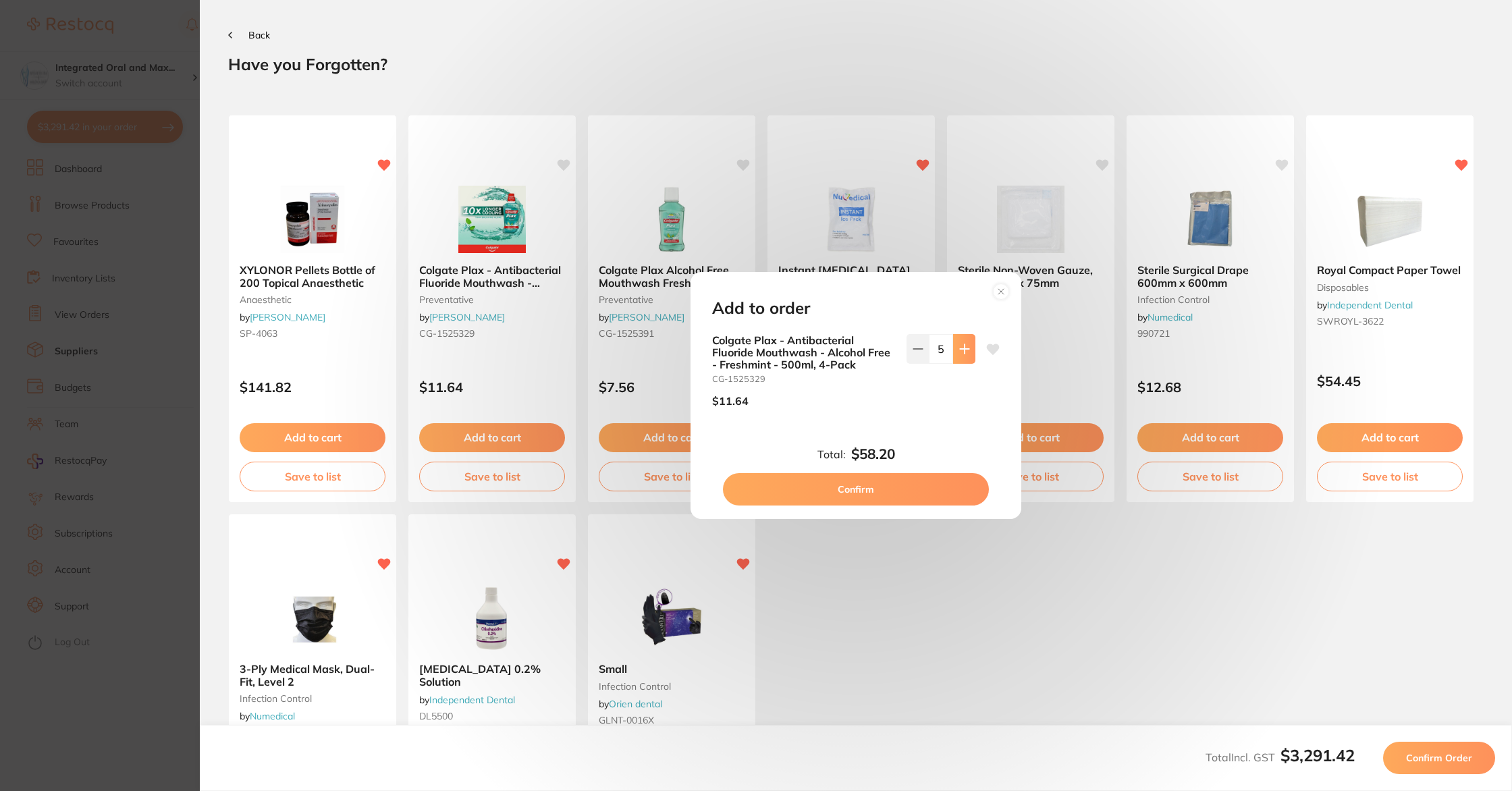
click at [959, 353] on icon at bounding box center [964, 349] width 11 height 11
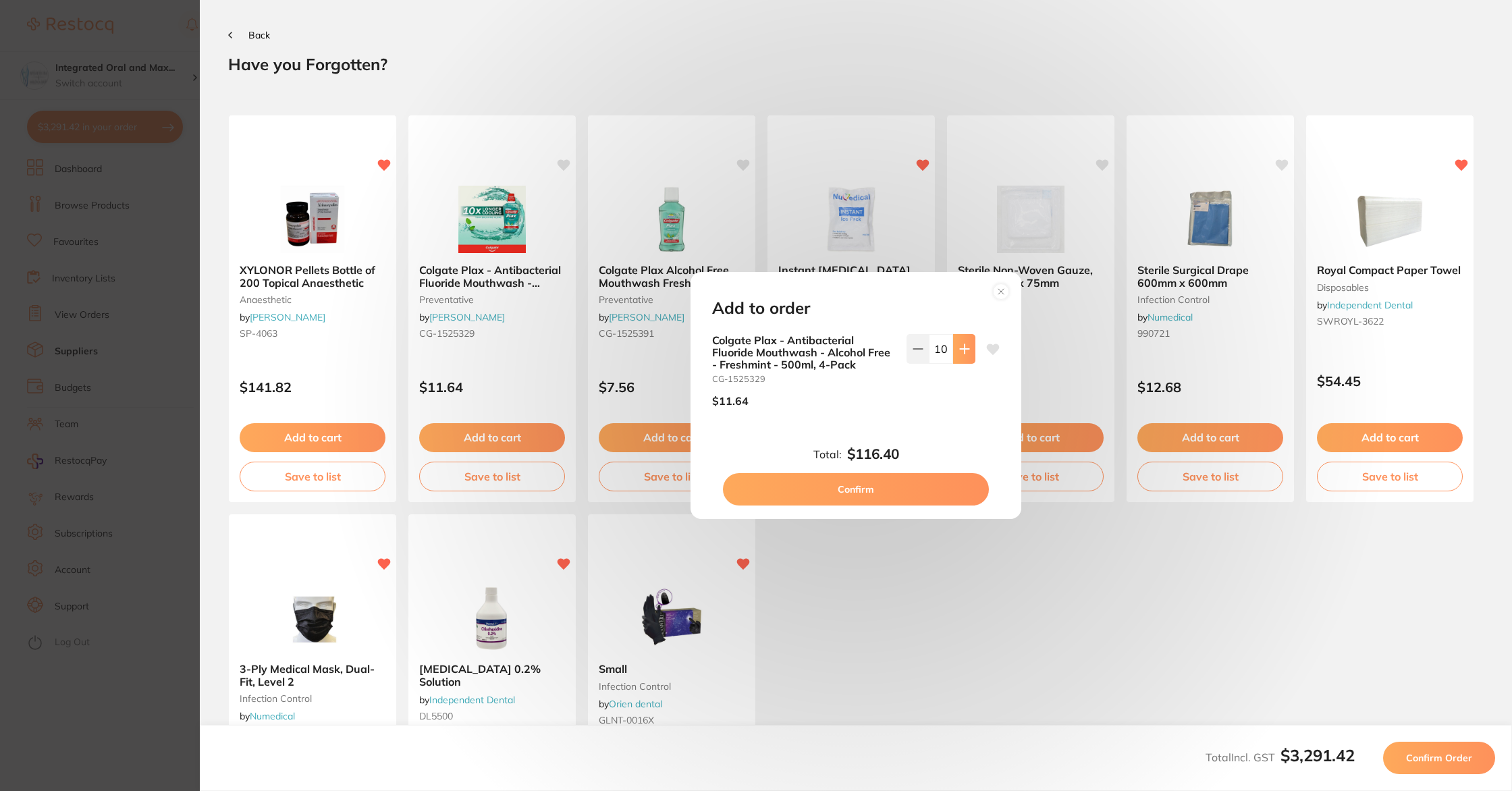
click at [959, 353] on icon at bounding box center [964, 349] width 11 height 11
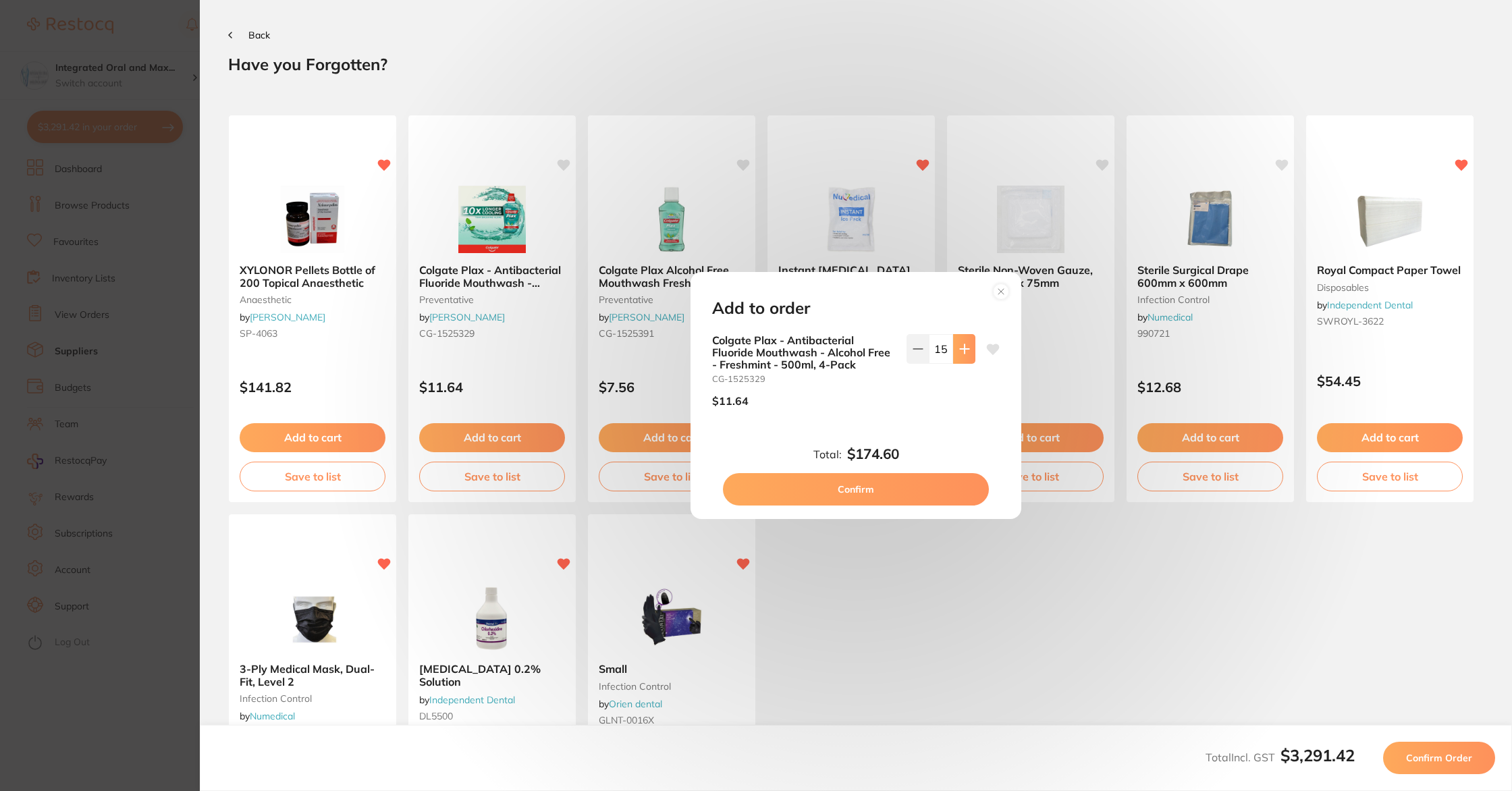
click at [959, 353] on icon at bounding box center [964, 349] width 11 height 11
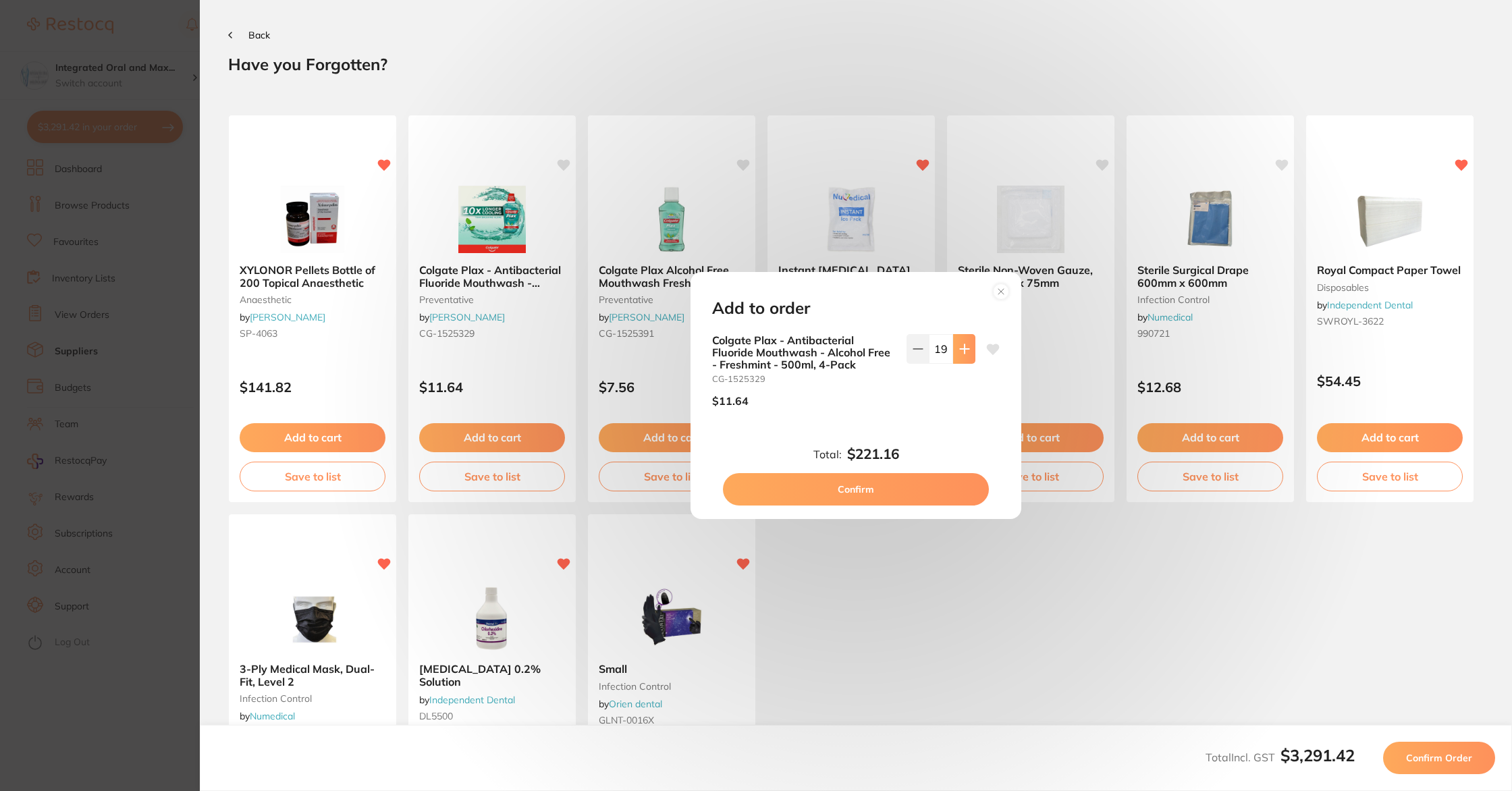
type input "20"
click at [930, 483] on button "Confirm" at bounding box center [856, 489] width 266 height 32
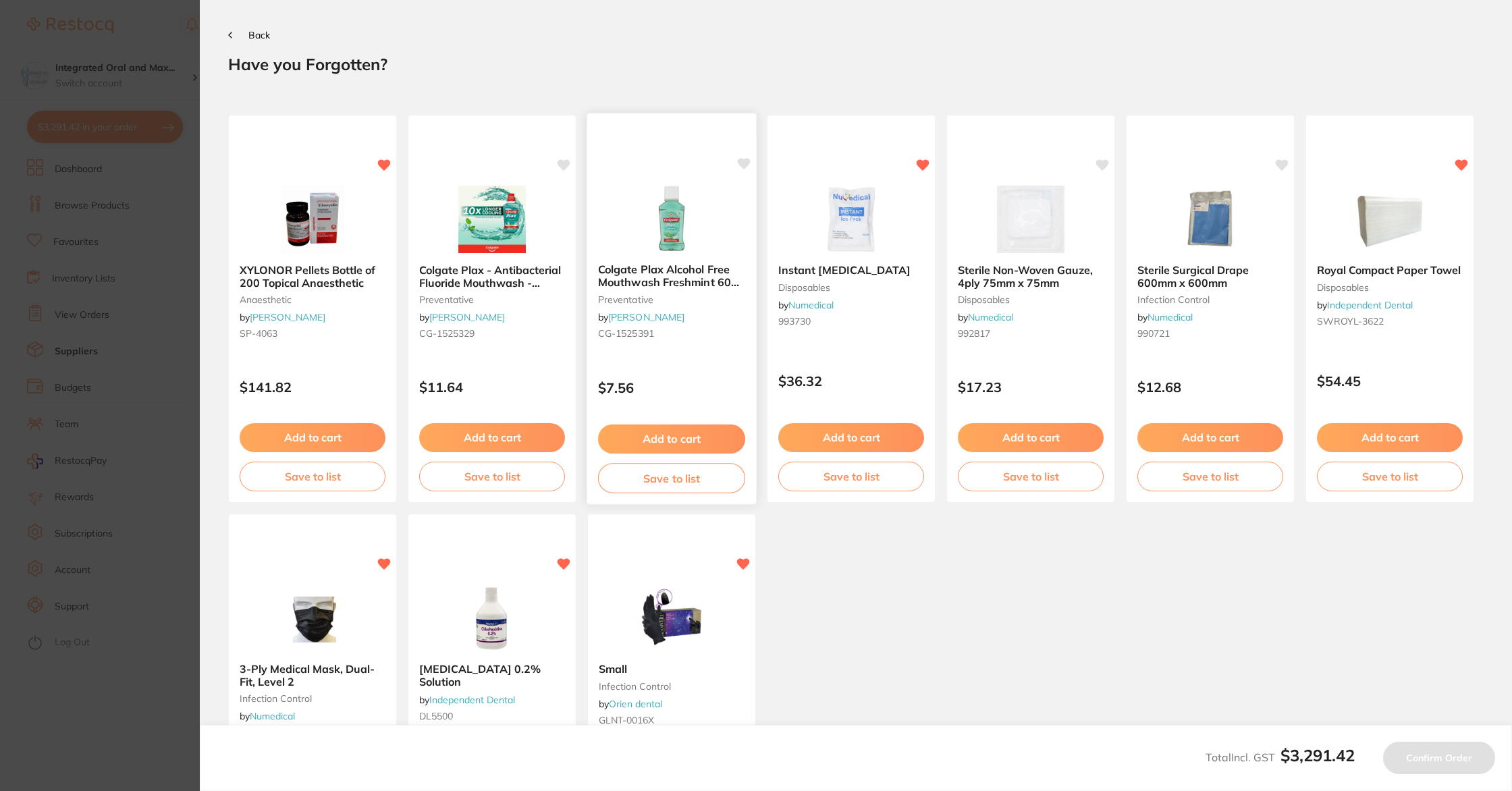
click at [690, 446] on button "Add to cart" at bounding box center [672, 439] width 147 height 29
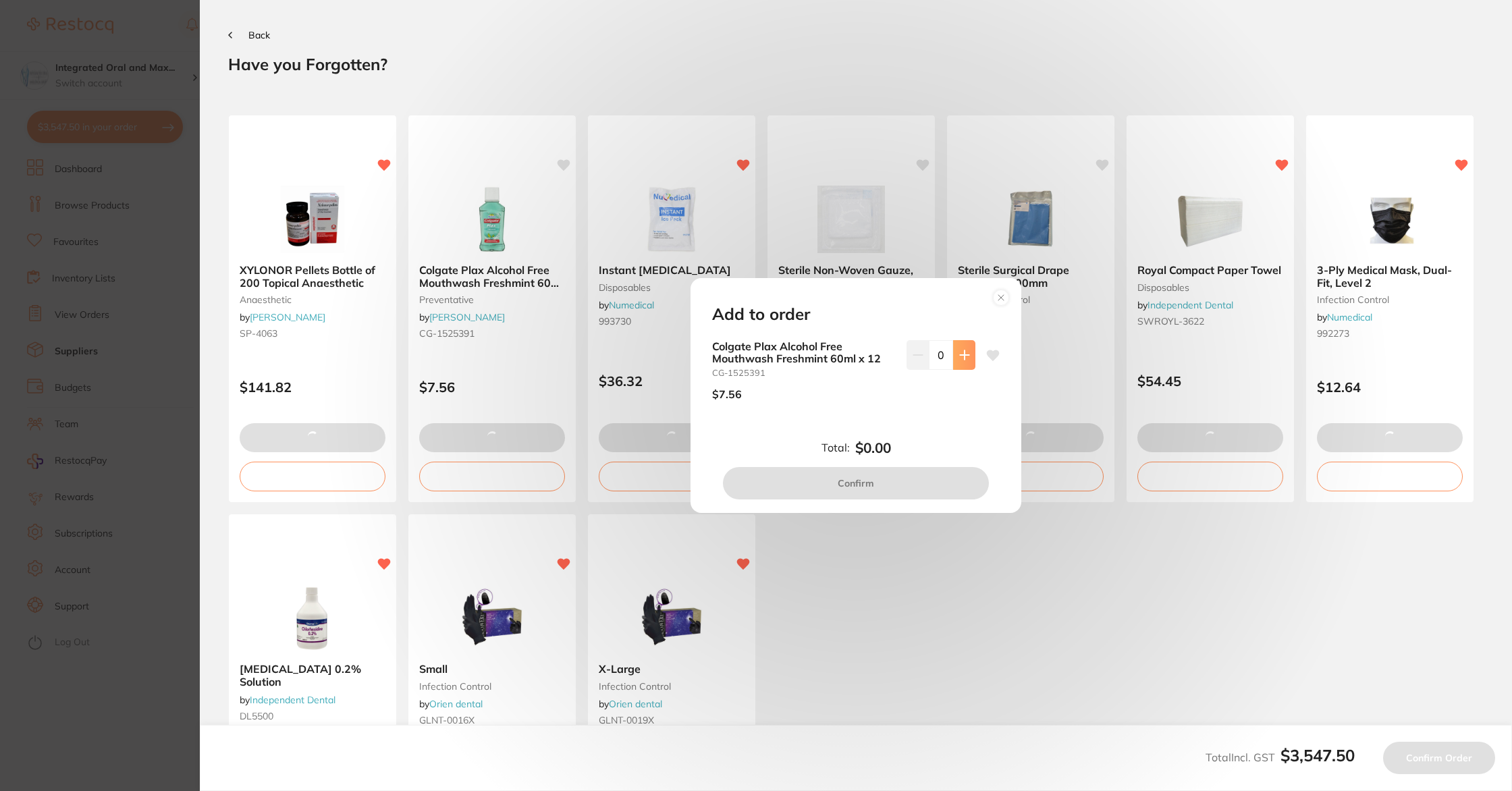
click at [959, 356] on icon at bounding box center [964, 355] width 11 height 11
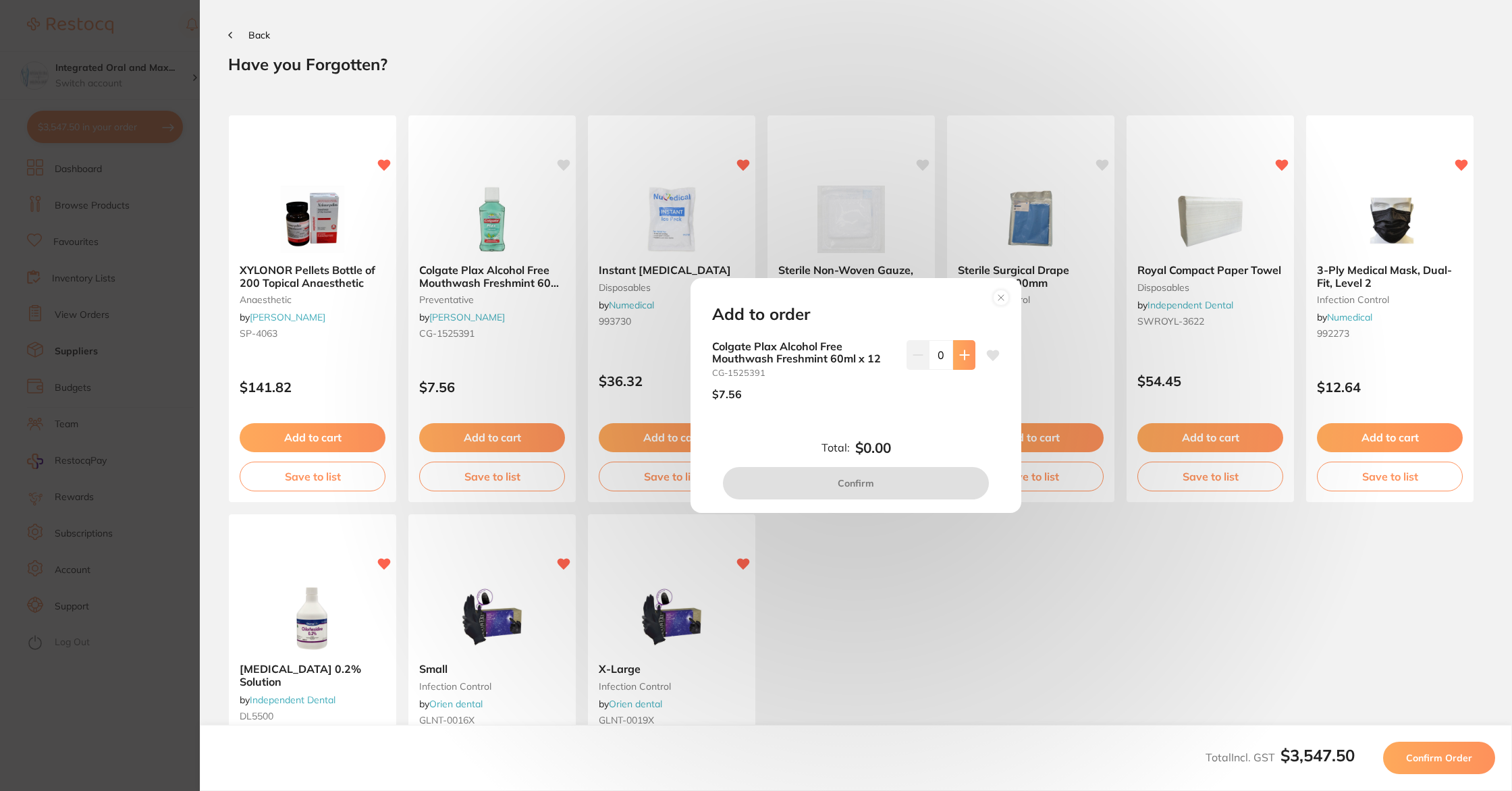
click at [959, 356] on icon at bounding box center [964, 355] width 11 height 11
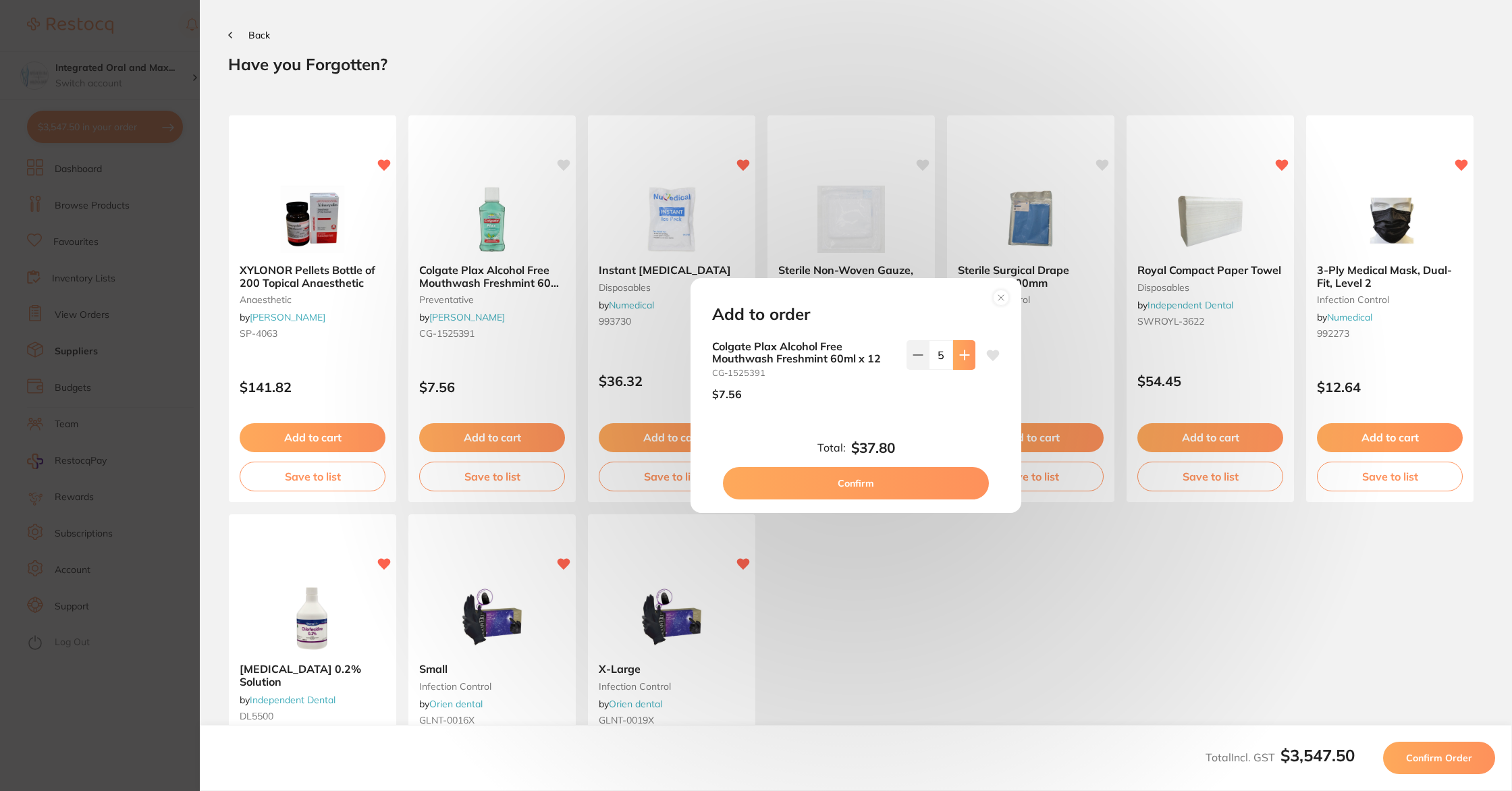
click at [959, 356] on icon at bounding box center [964, 355] width 11 height 11
type input "6"
click at [912, 488] on button "Confirm" at bounding box center [856, 483] width 266 height 32
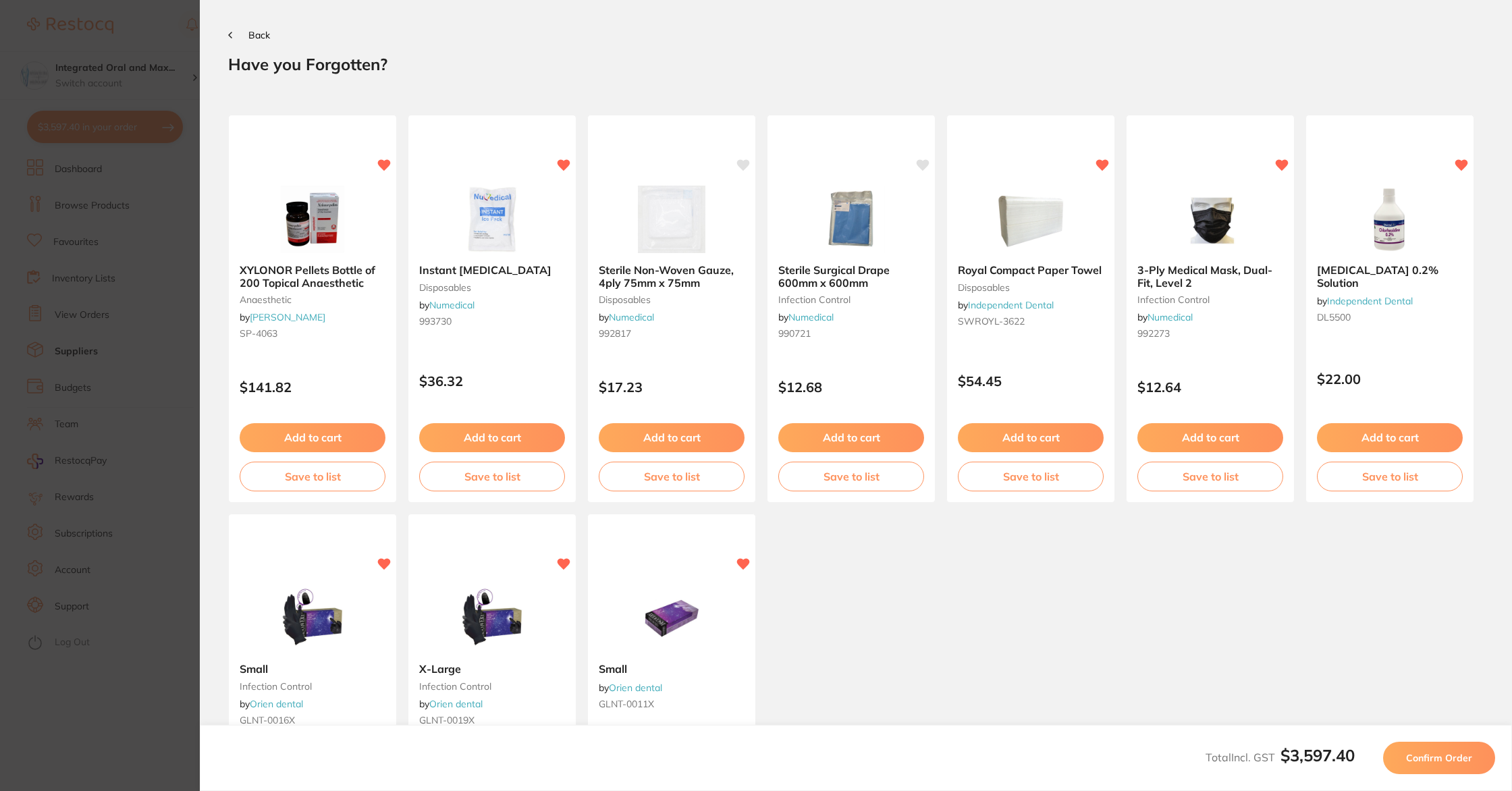
click at [260, 31] on span "Back" at bounding box center [259, 35] width 21 height 12
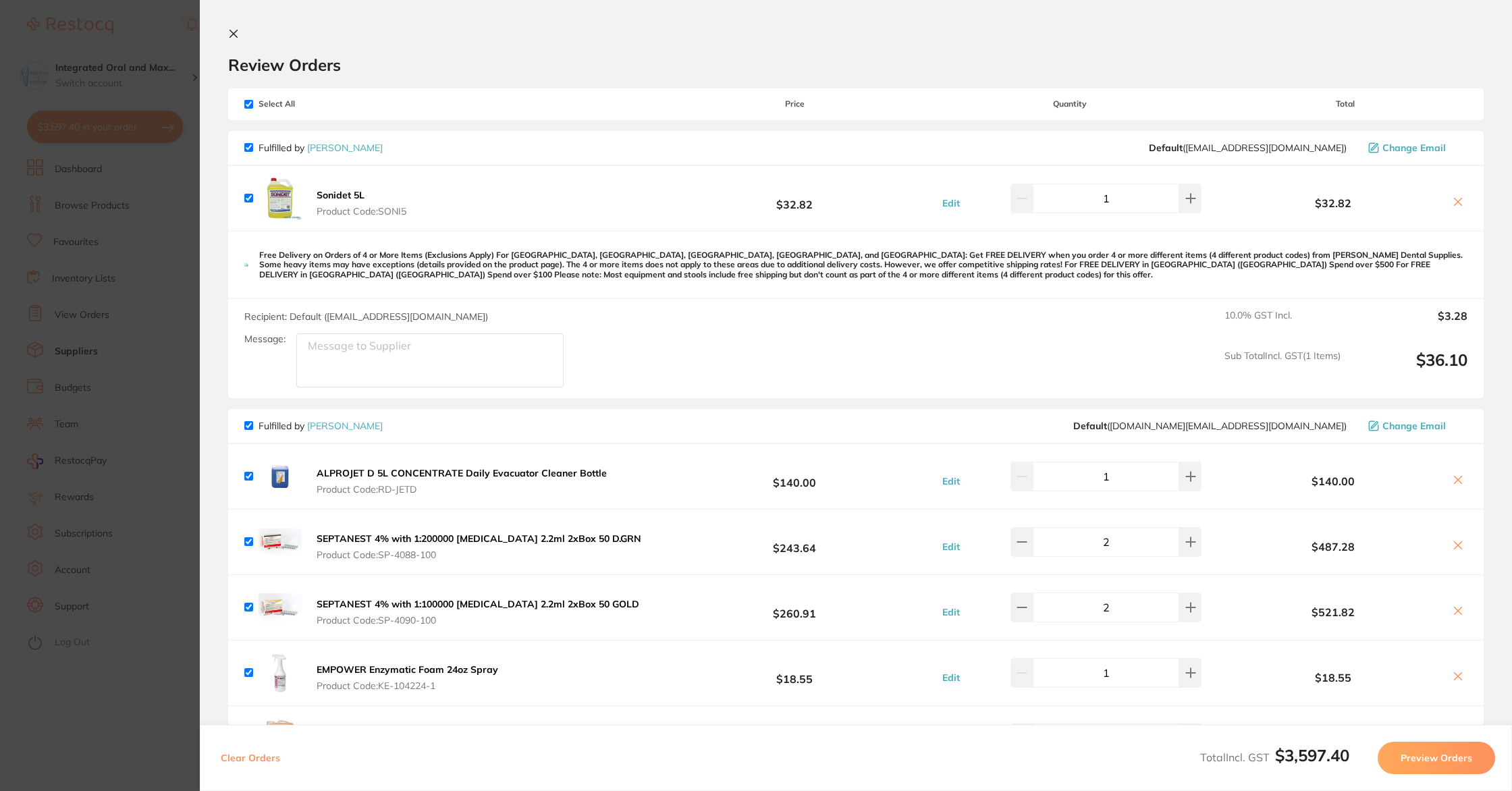
click at [229, 36] on icon at bounding box center [233, 33] width 11 height 11
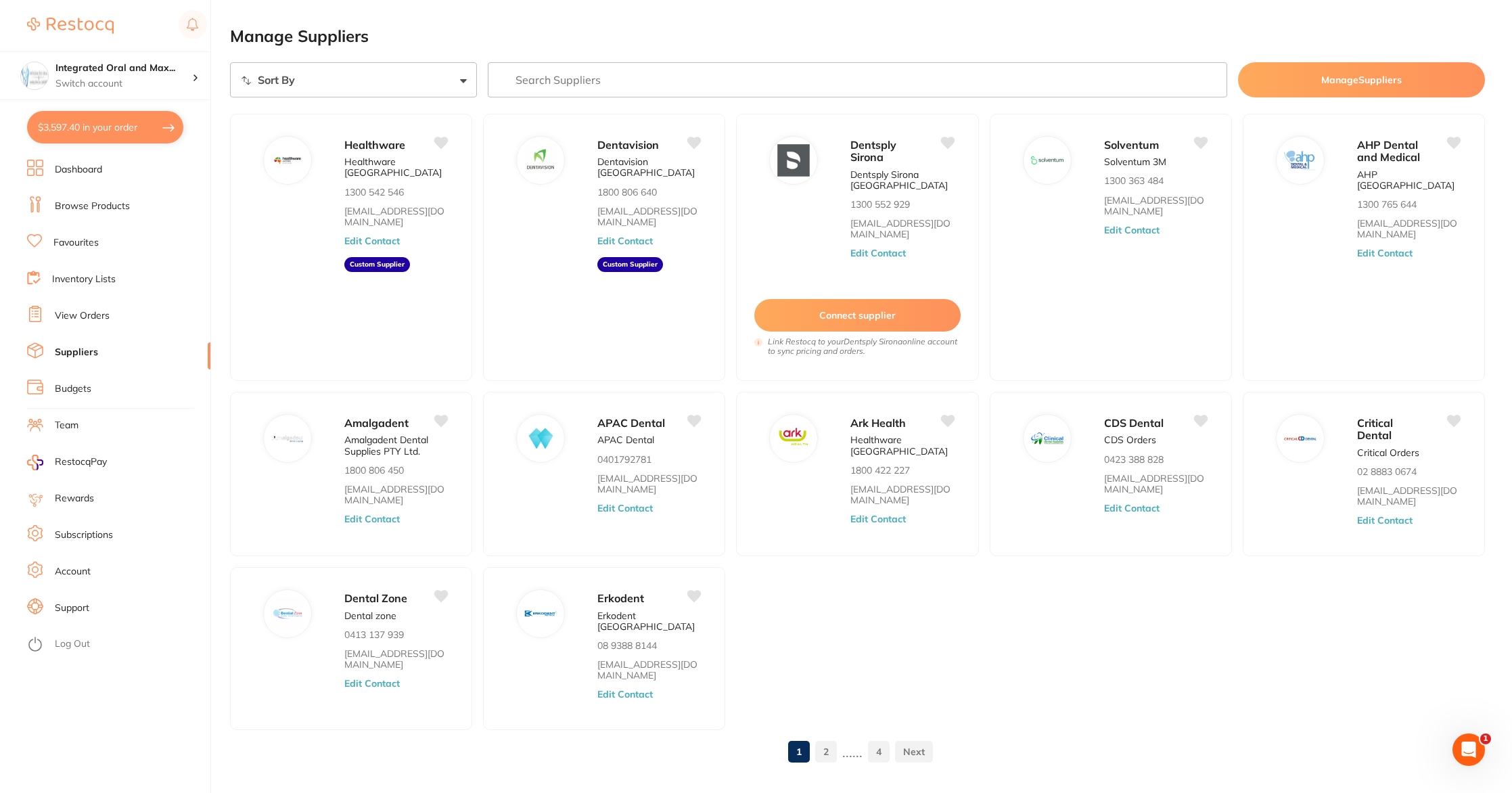
click at [583, 85] on input "search" at bounding box center [858, 79] width 740 height 35
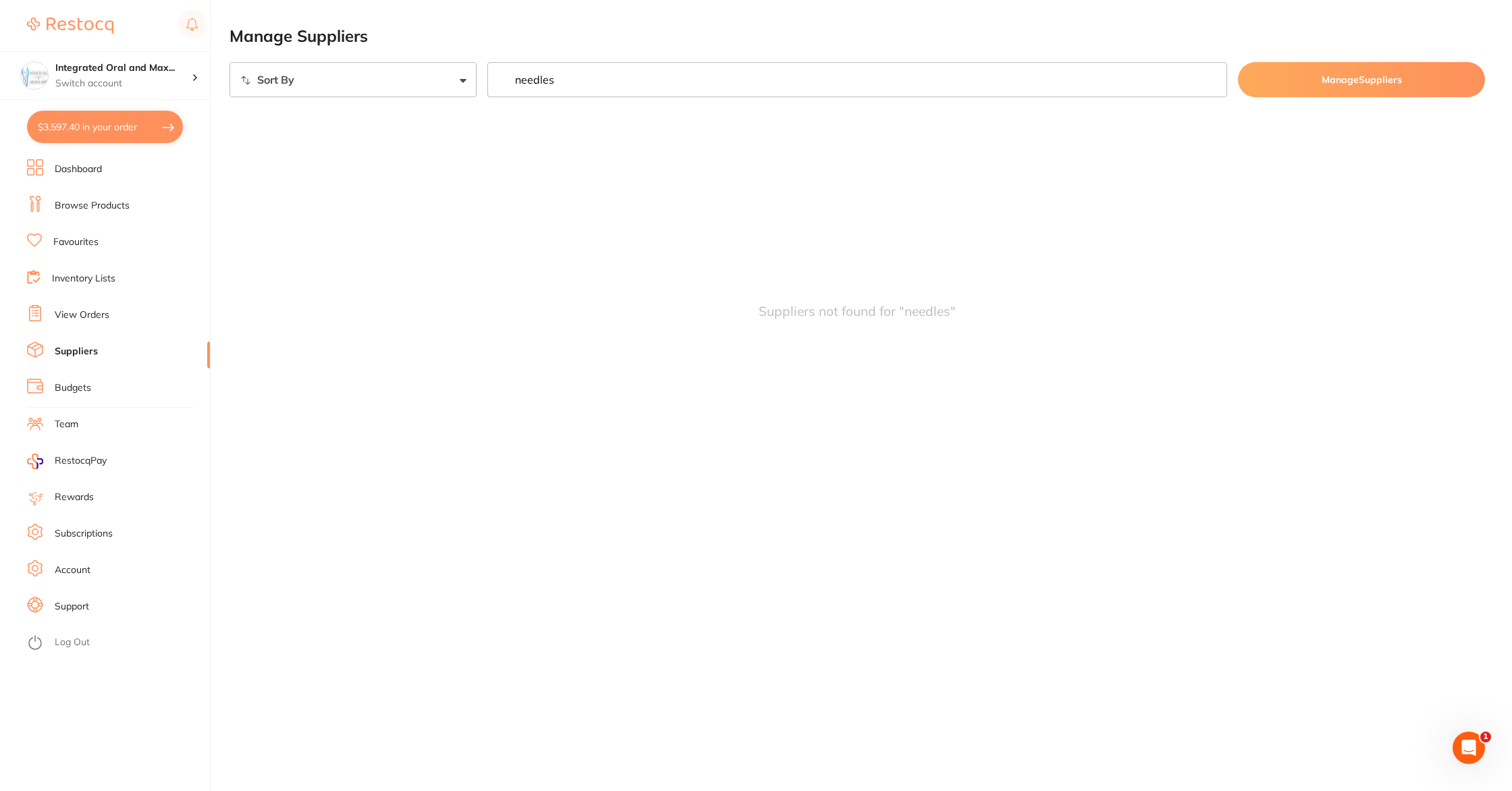
click at [95, 134] on button "$3,597.40 in your order" at bounding box center [105, 126] width 156 height 32
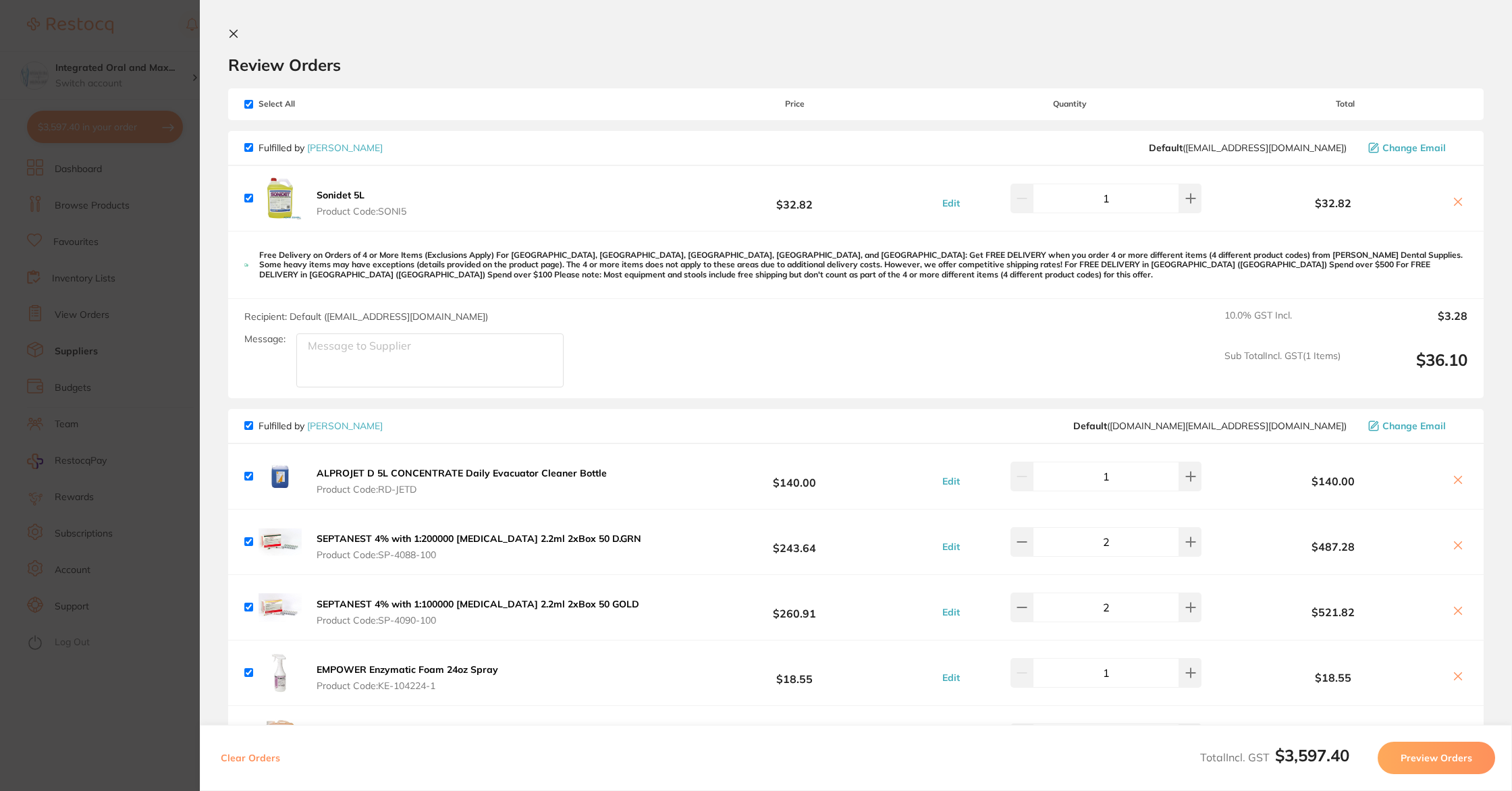
drag, startPoint x: 233, startPoint y: 31, endPoint x: 469, endPoint y: 103, distance: 246.7
click at [233, 31] on icon at bounding box center [233, 33] width 11 height 11
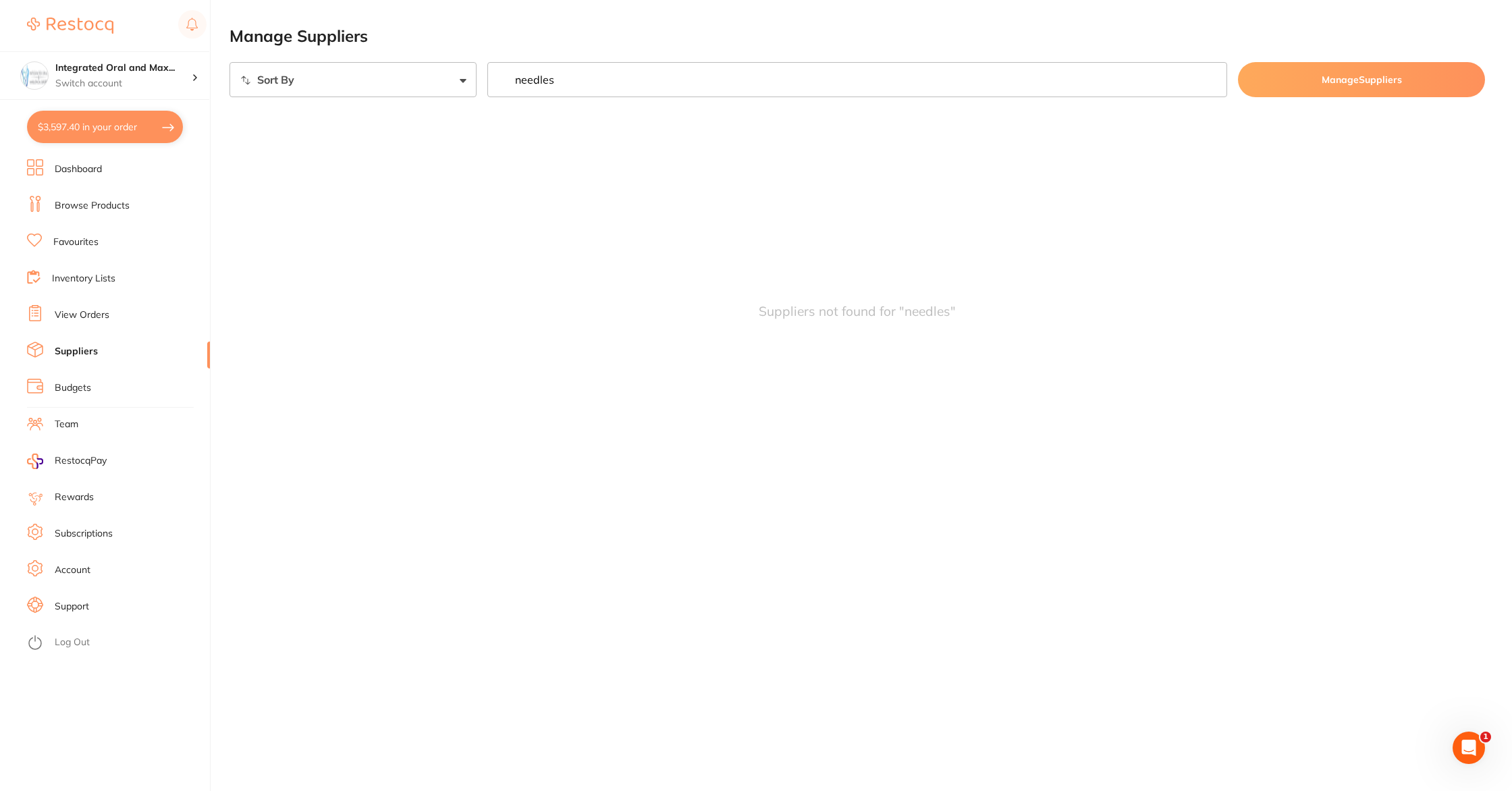
drag, startPoint x: 565, startPoint y: 84, endPoint x: 494, endPoint y: 82, distance: 71.0
click at [494, 82] on input "needles" at bounding box center [857, 79] width 740 height 35
drag, startPoint x: 588, startPoint y: 78, endPoint x: 548, endPoint y: 79, distance: 40.0
click at [548, 79] on input "scrub cap" at bounding box center [857, 79] width 740 height 35
click at [547, 79] on input "scrub cap" at bounding box center [857, 79] width 740 height 35
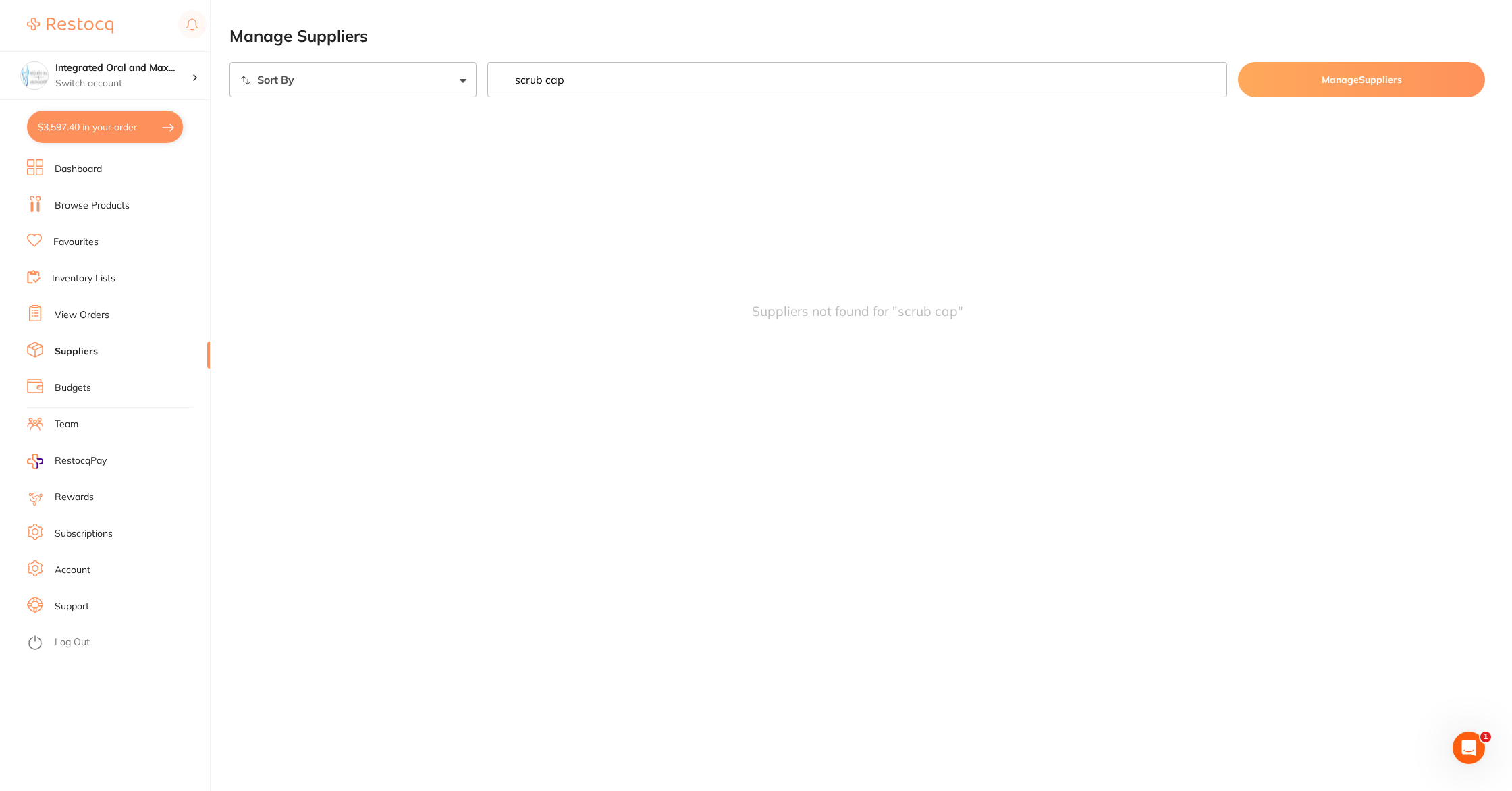
drag, startPoint x: 543, startPoint y: 80, endPoint x: 661, endPoint y: 95, distance: 118.9
click at [661, 95] on input "scrub cap" at bounding box center [857, 79] width 740 height 35
drag, startPoint x: 546, startPoint y: 87, endPoint x: 516, endPoint y: 79, distance: 31.0
click at [516, 79] on input "scrub" at bounding box center [857, 79] width 740 height 35
type input "hair net"
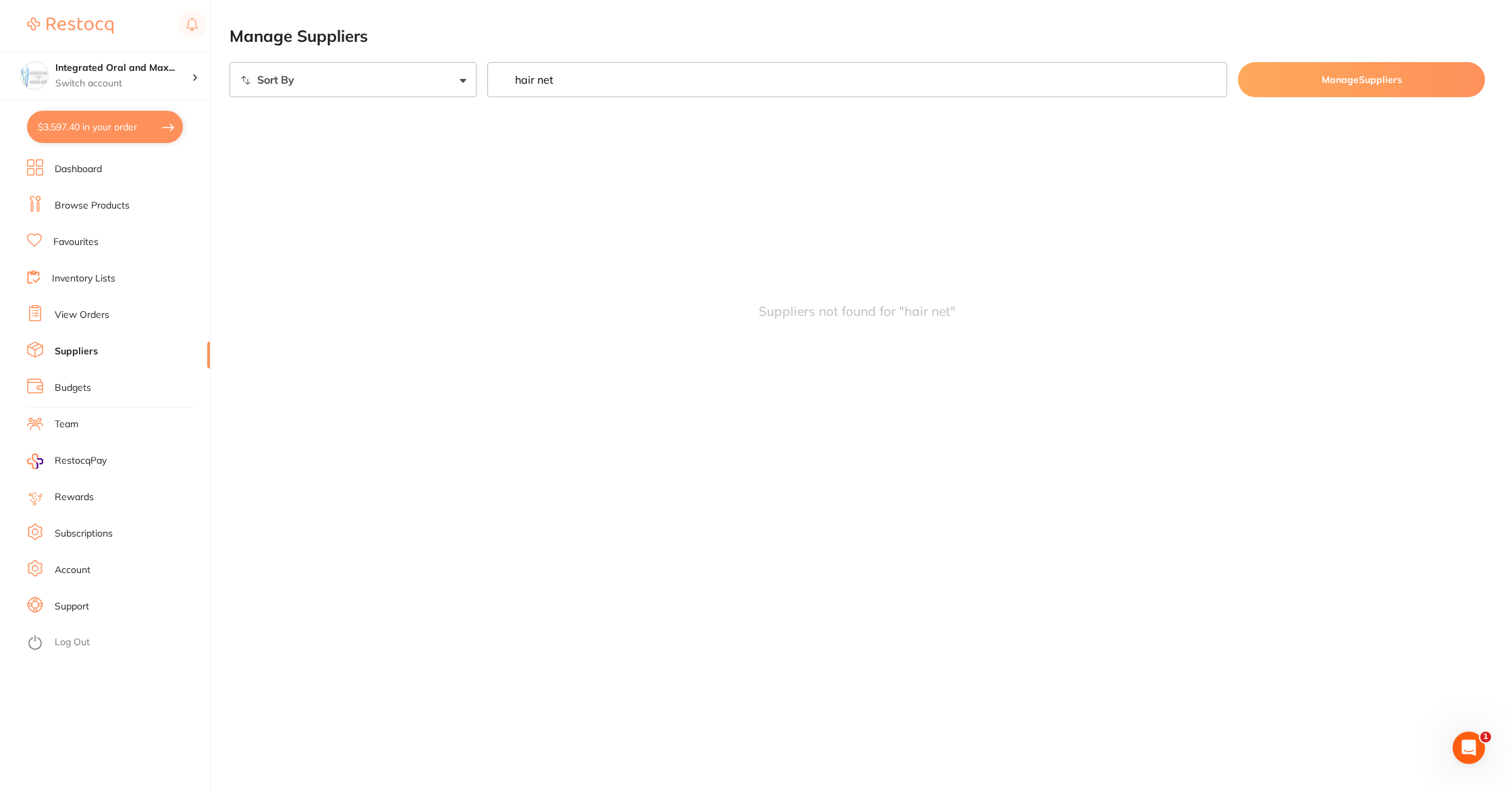
click at [126, 121] on button "$3,597.40 in your order" at bounding box center [105, 126] width 156 height 32
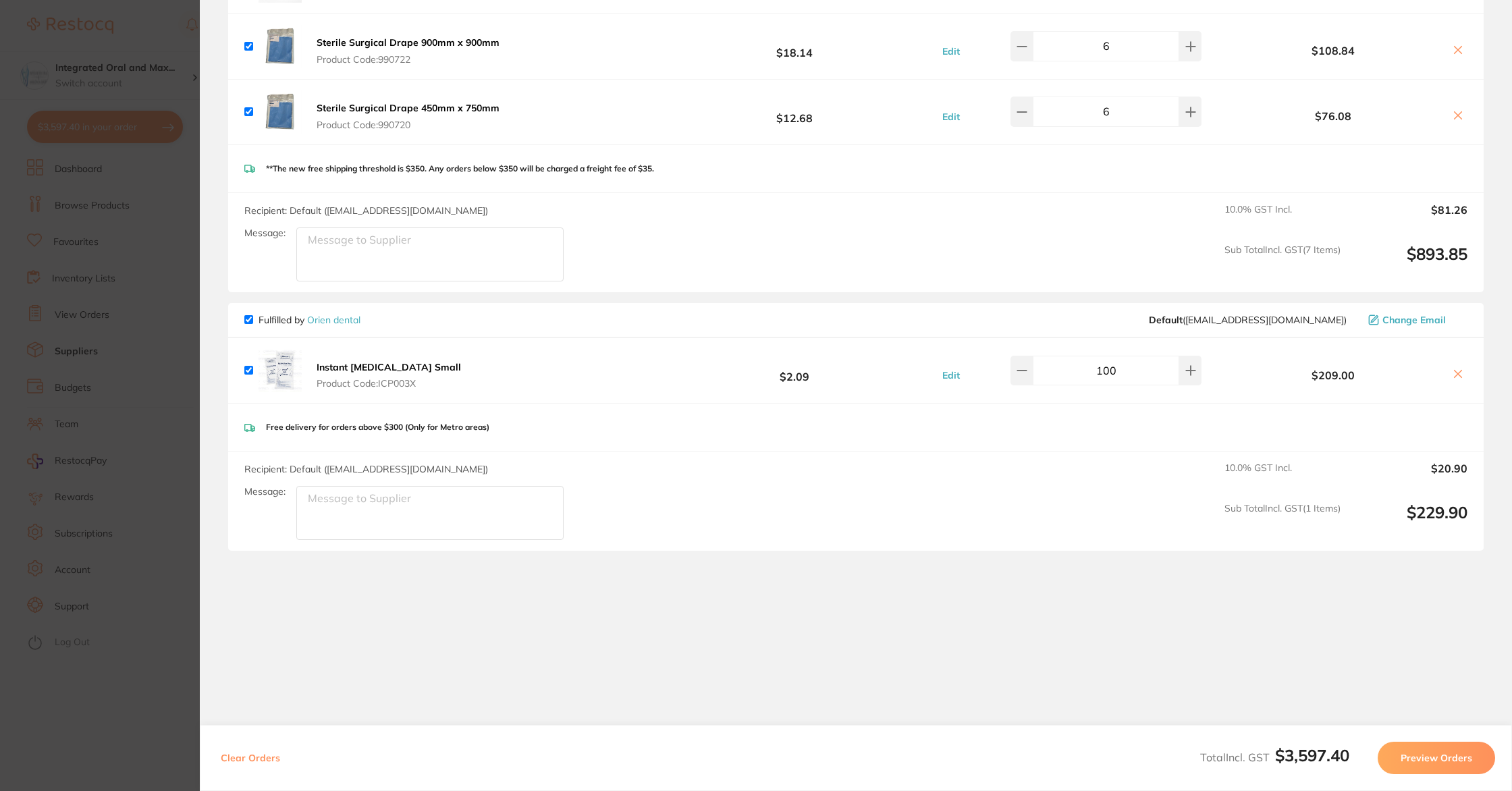
scroll to position [1907, 0]
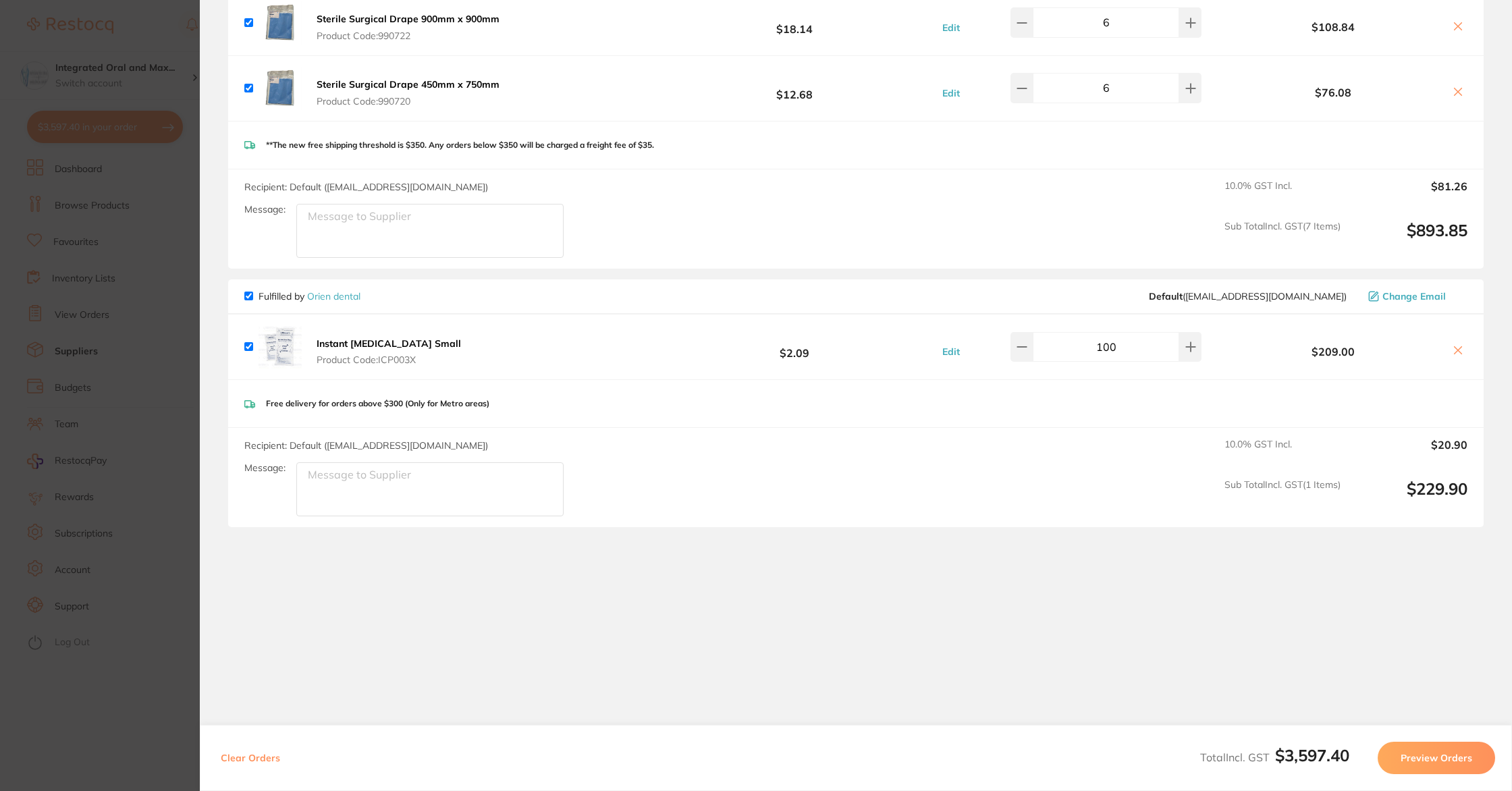
click at [1403, 752] on button "Preview Orders" at bounding box center [1436, 758] width 117 height 32
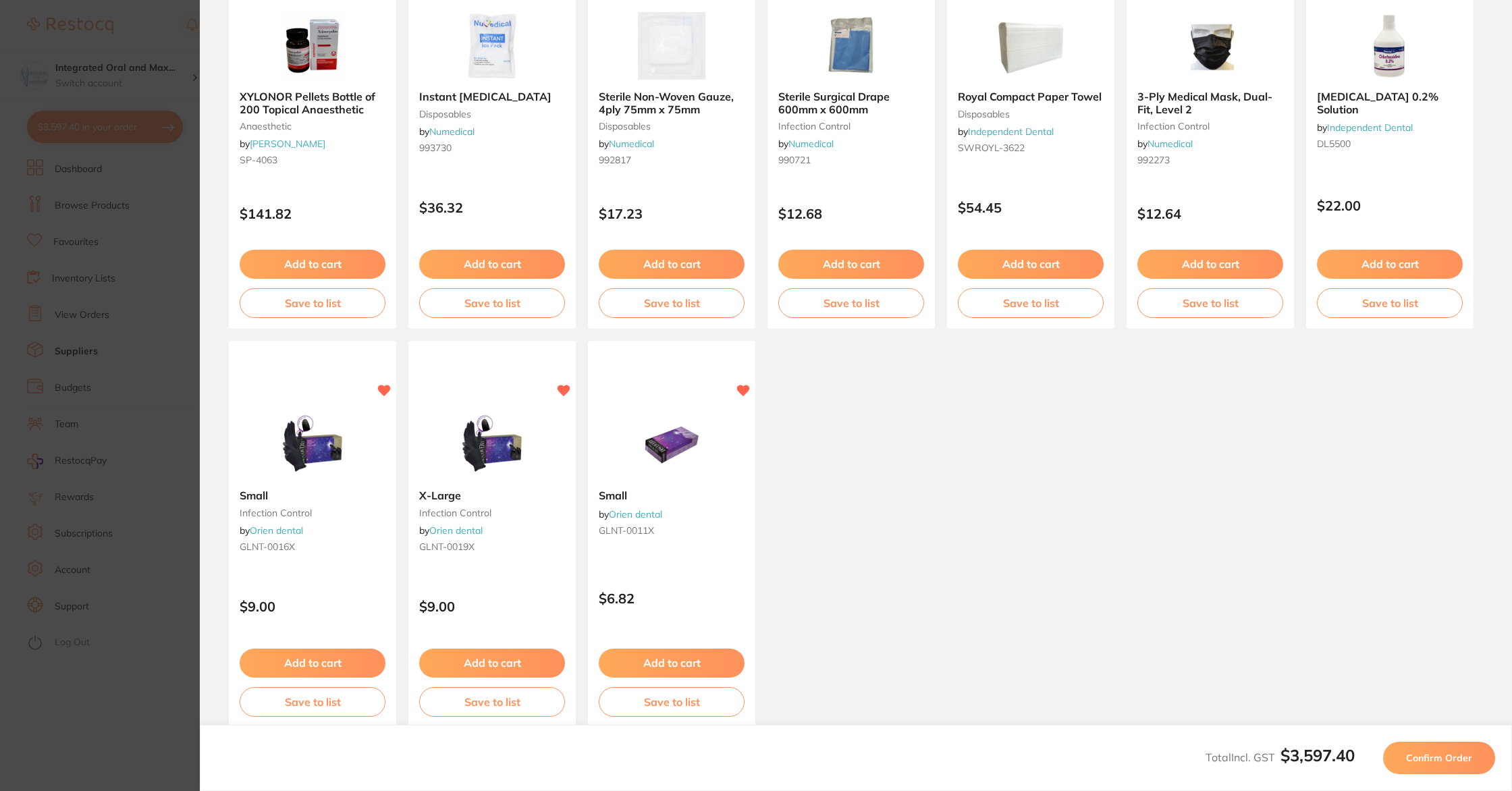
scroll to position [206, 0]
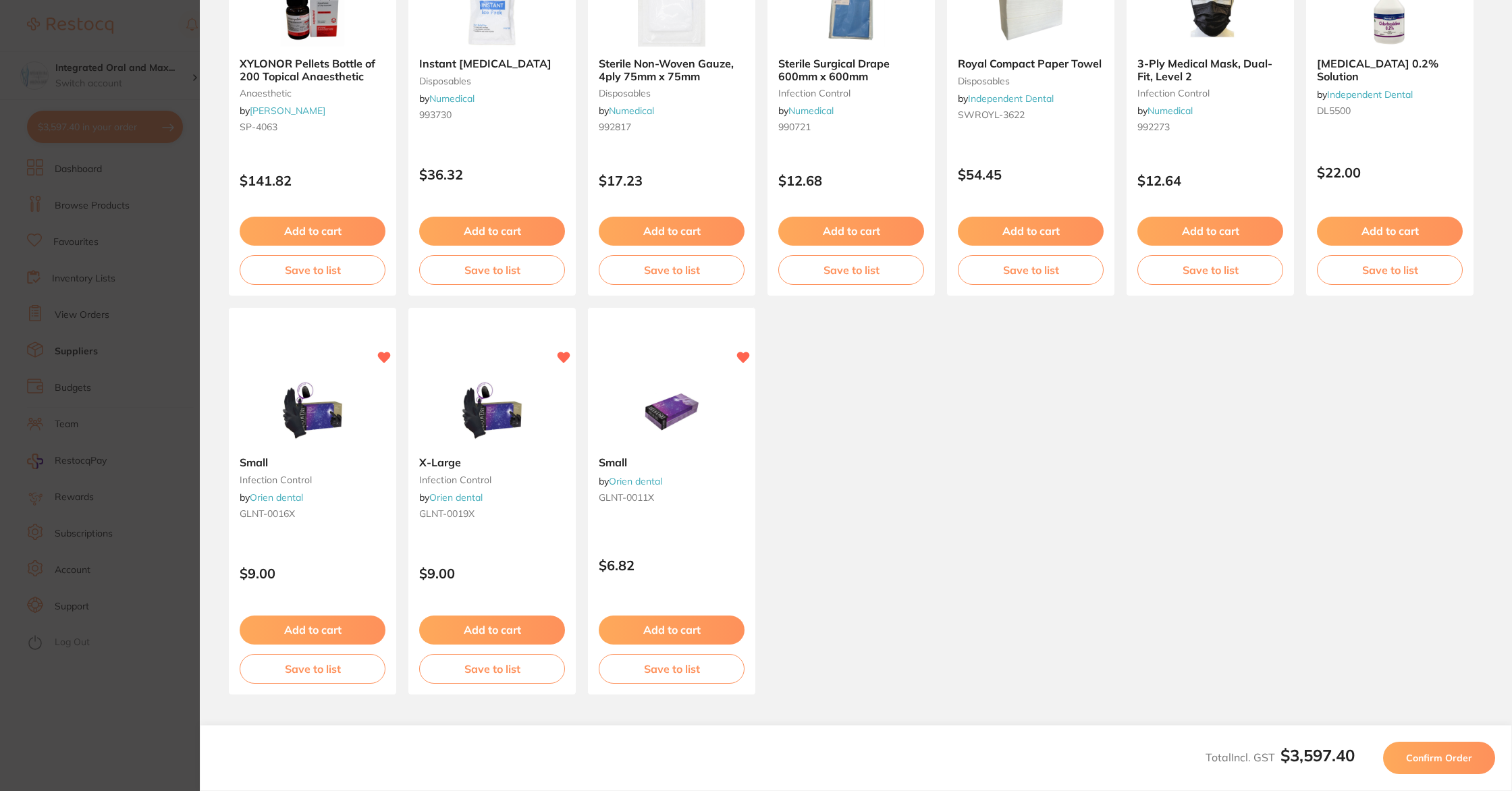
click at [1457, 760] on span "Confirm Order" at bounding box center [1439, 758] width 66 height 12
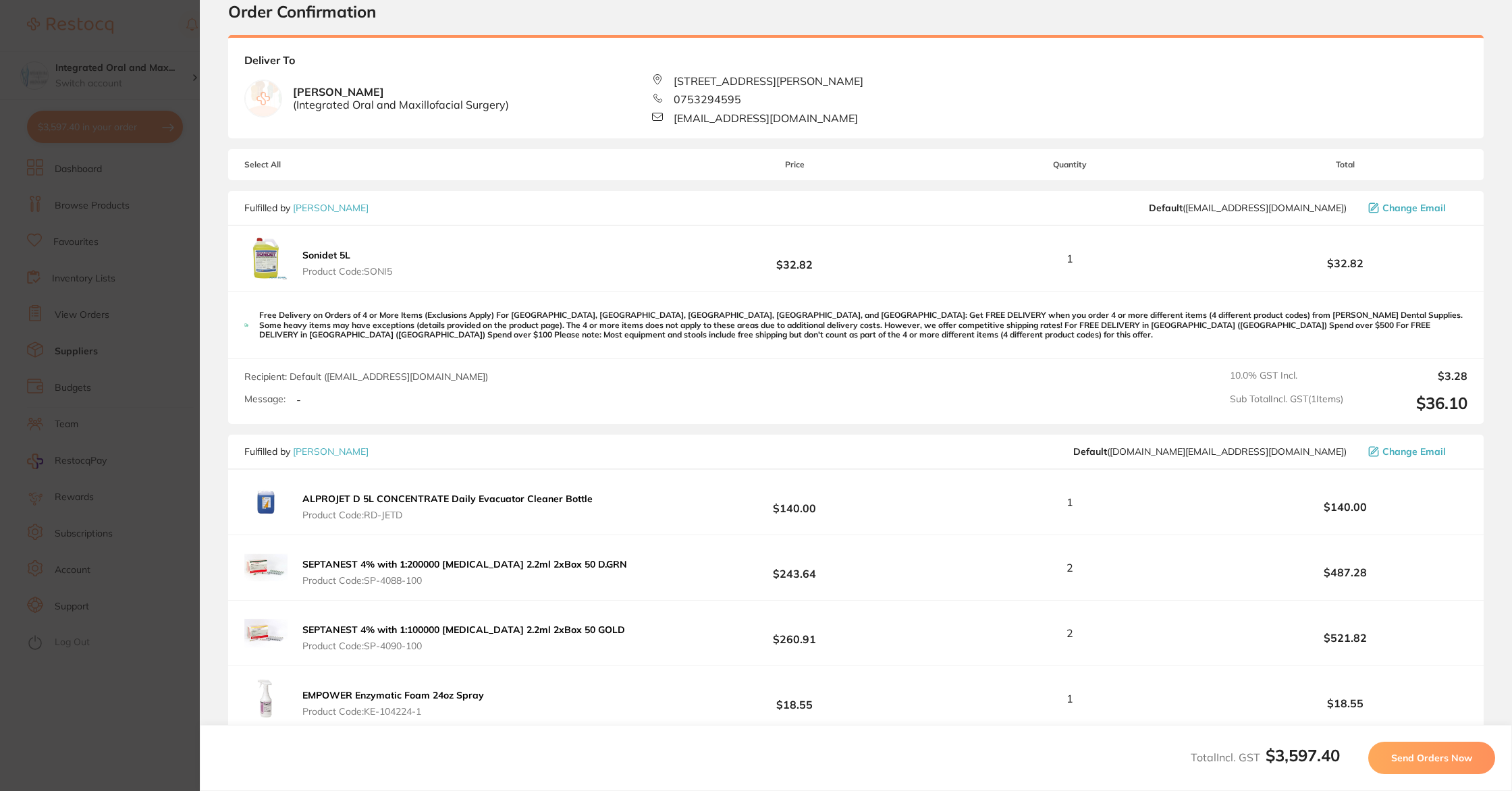
scroll to position [45, 0]
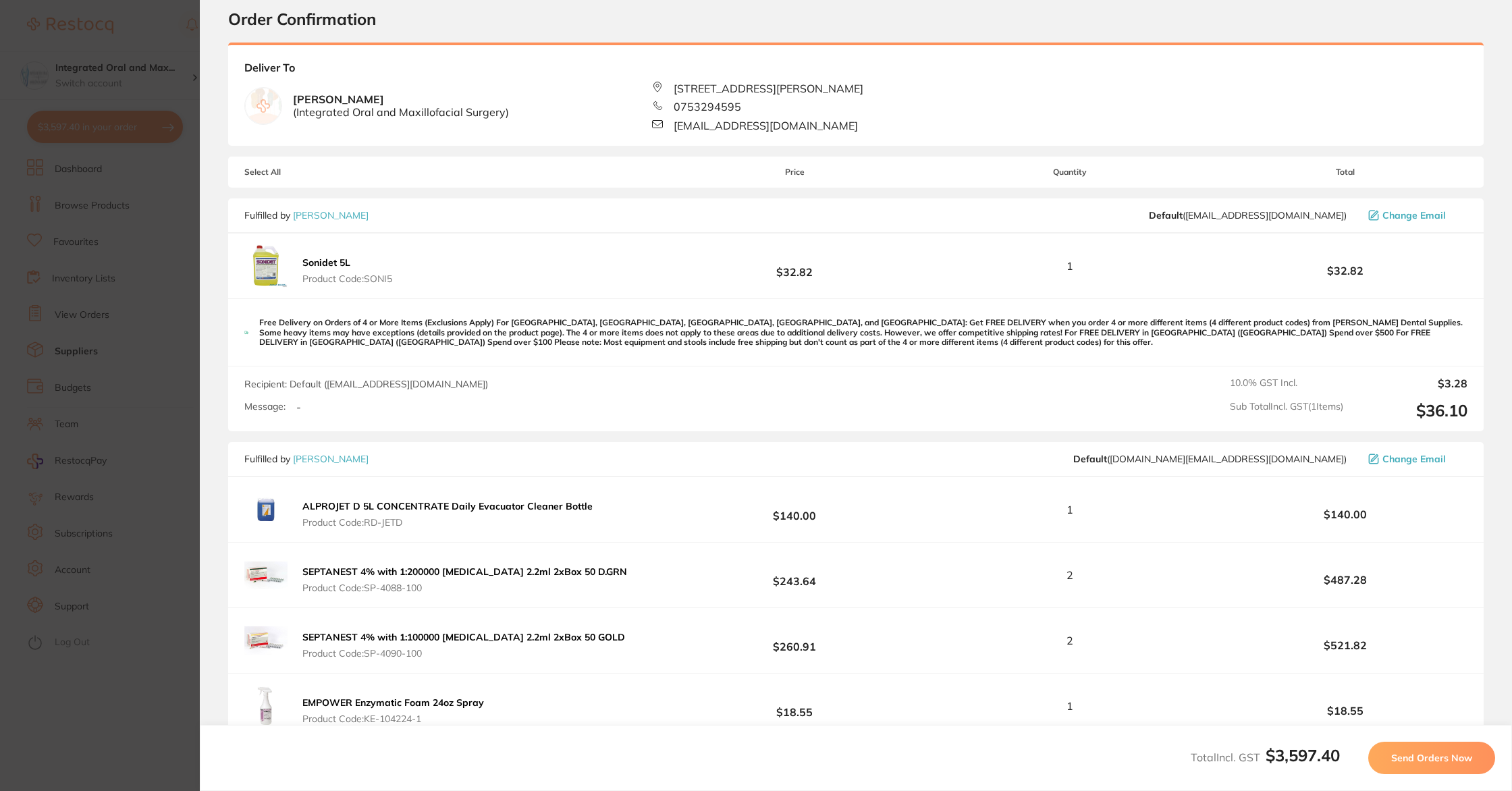
click at [1434, 756] on span "Send Orders Now" at bounding box center [1431, 758] width 81 height 12
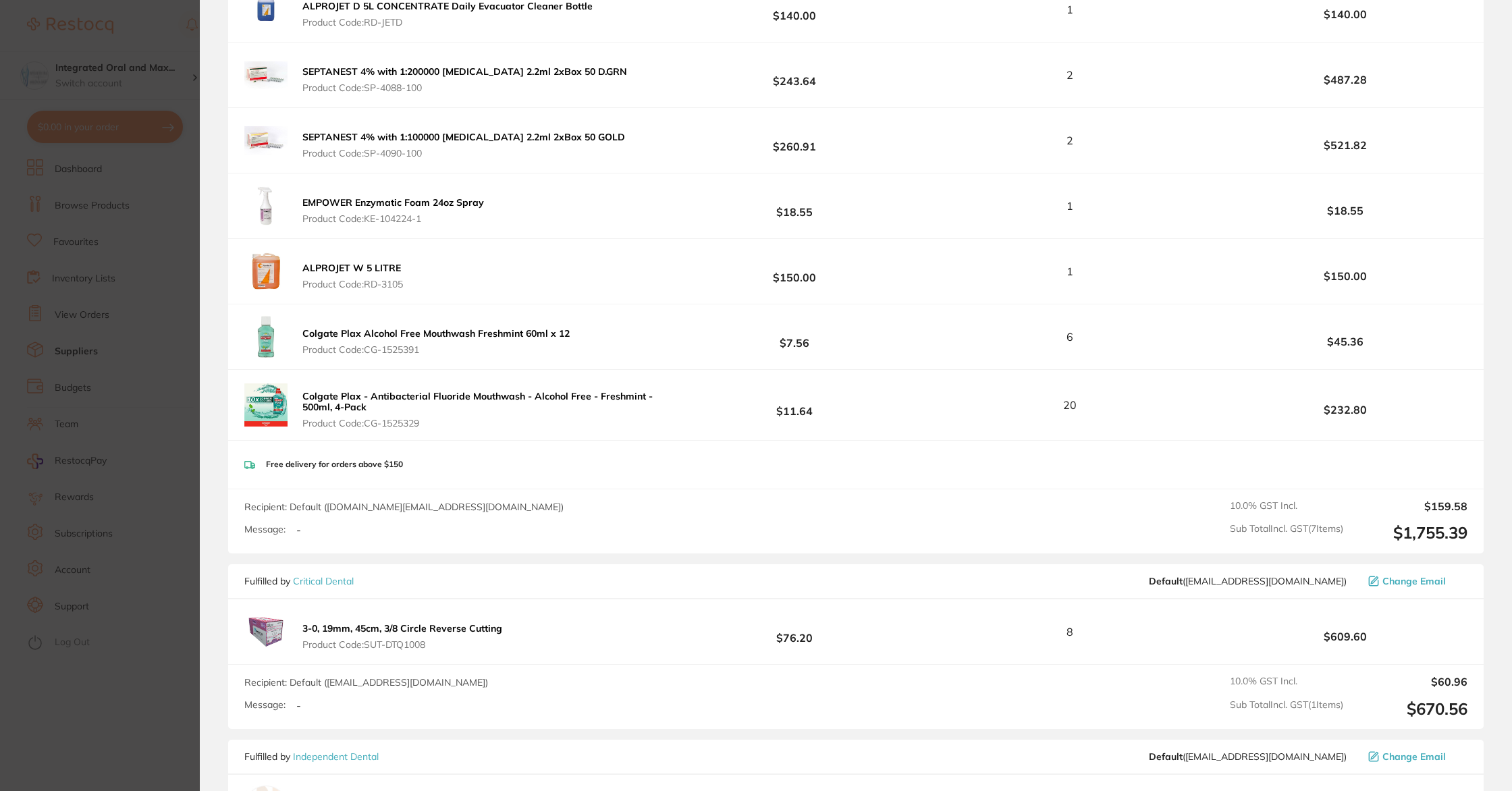
scroll to position [973, 0]
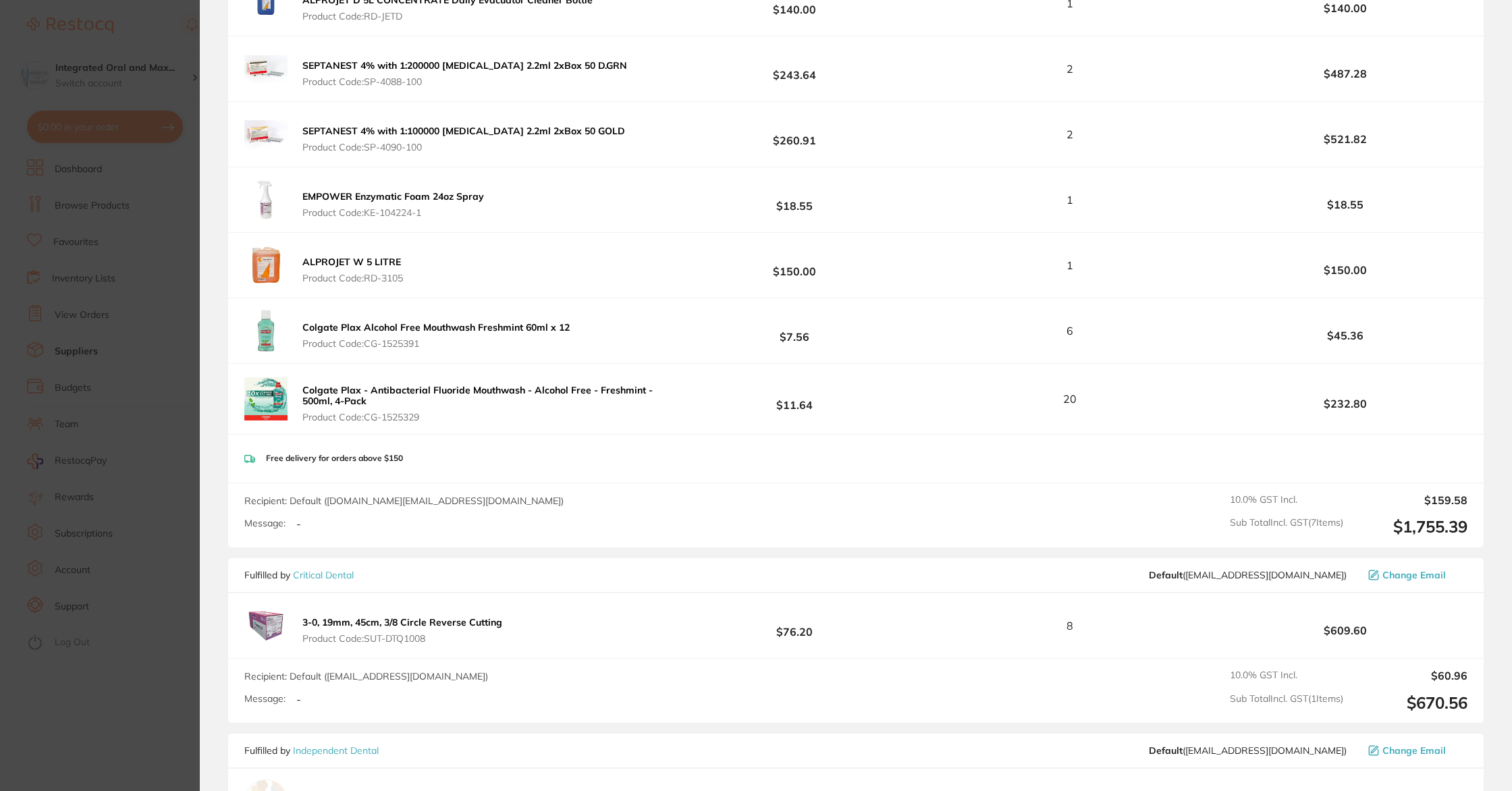
click at [272, 521] on label "Message:" at bounding box center [265, 524] width 42 height 12
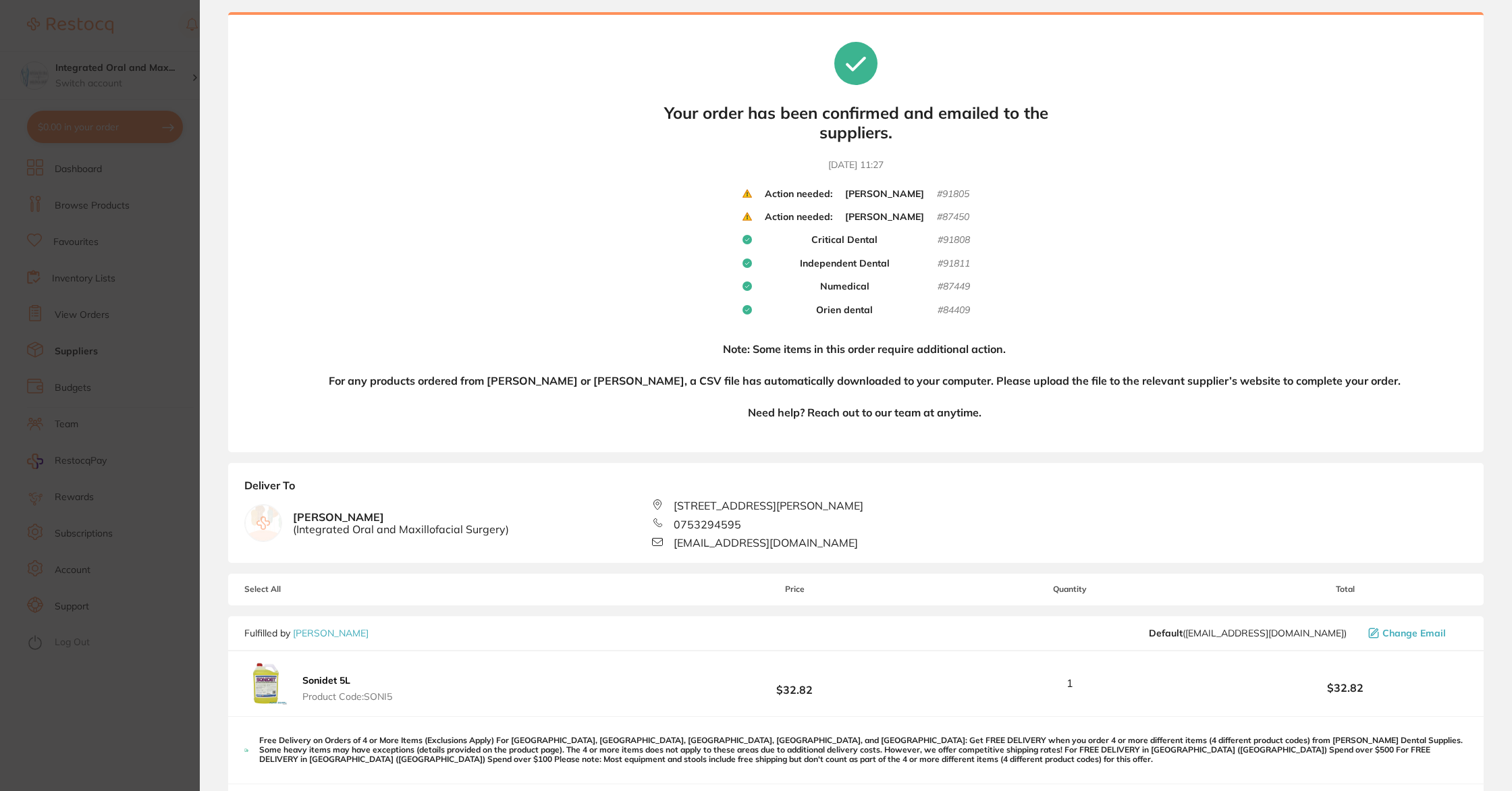
scroll to position [0, 0]
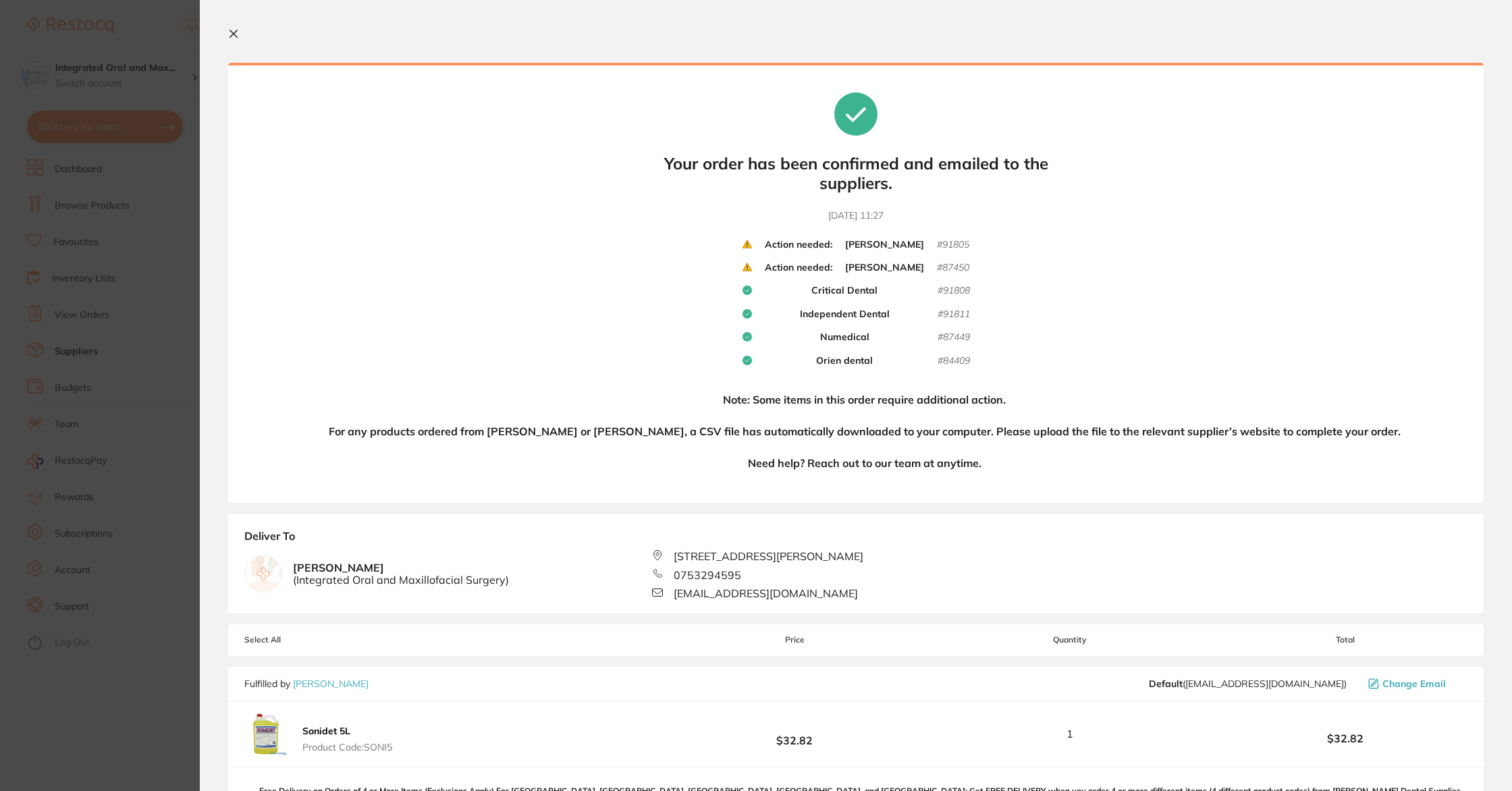
click at [793, 268] on b "Action needed:" at bounding box center [799, 268] width 68 height 12
click at [849, 268] on b "[PERSON_NAME]" at bounding box center [885, 268] width 79 height 12
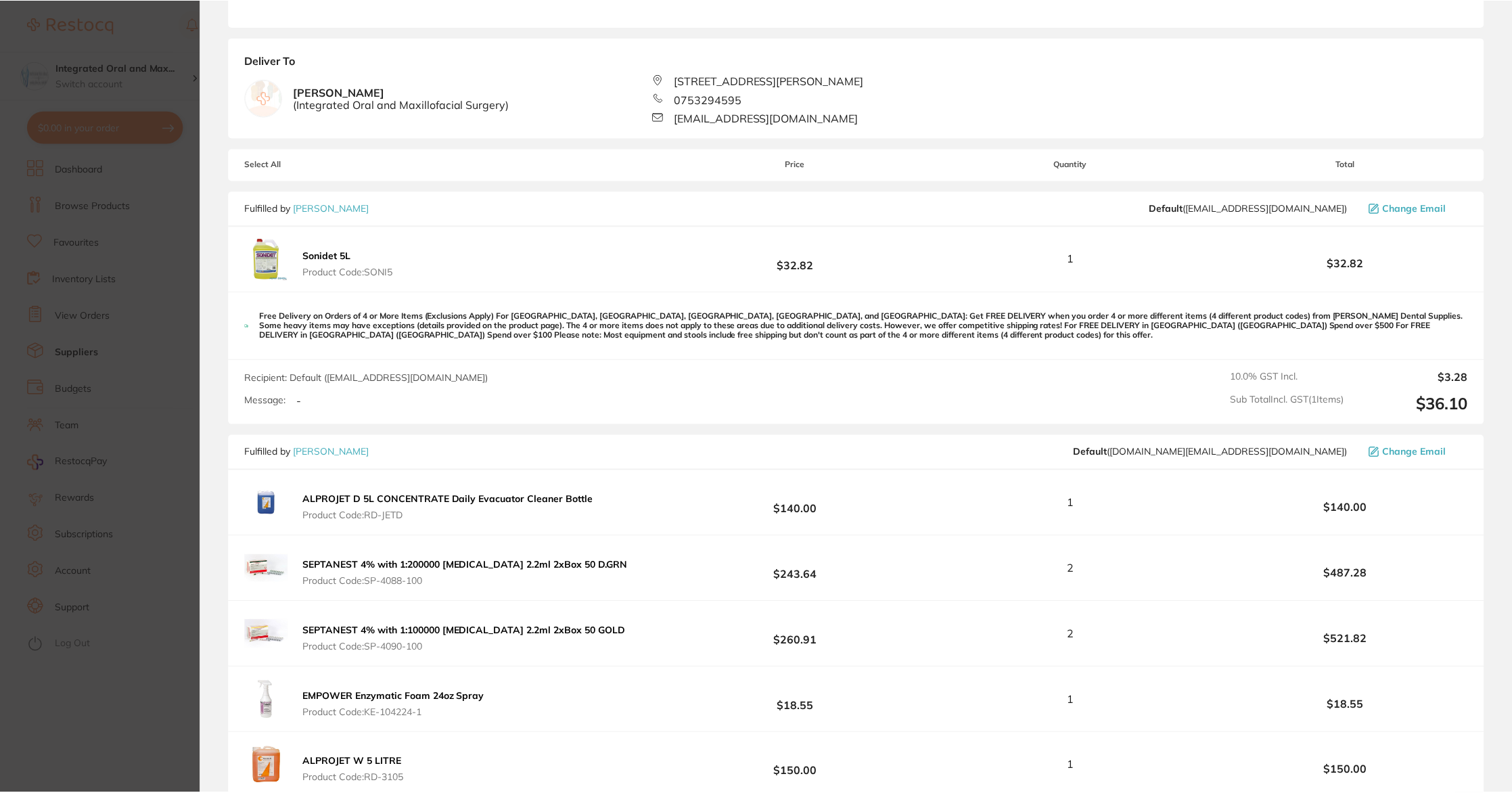
scroll to position [491, 0]
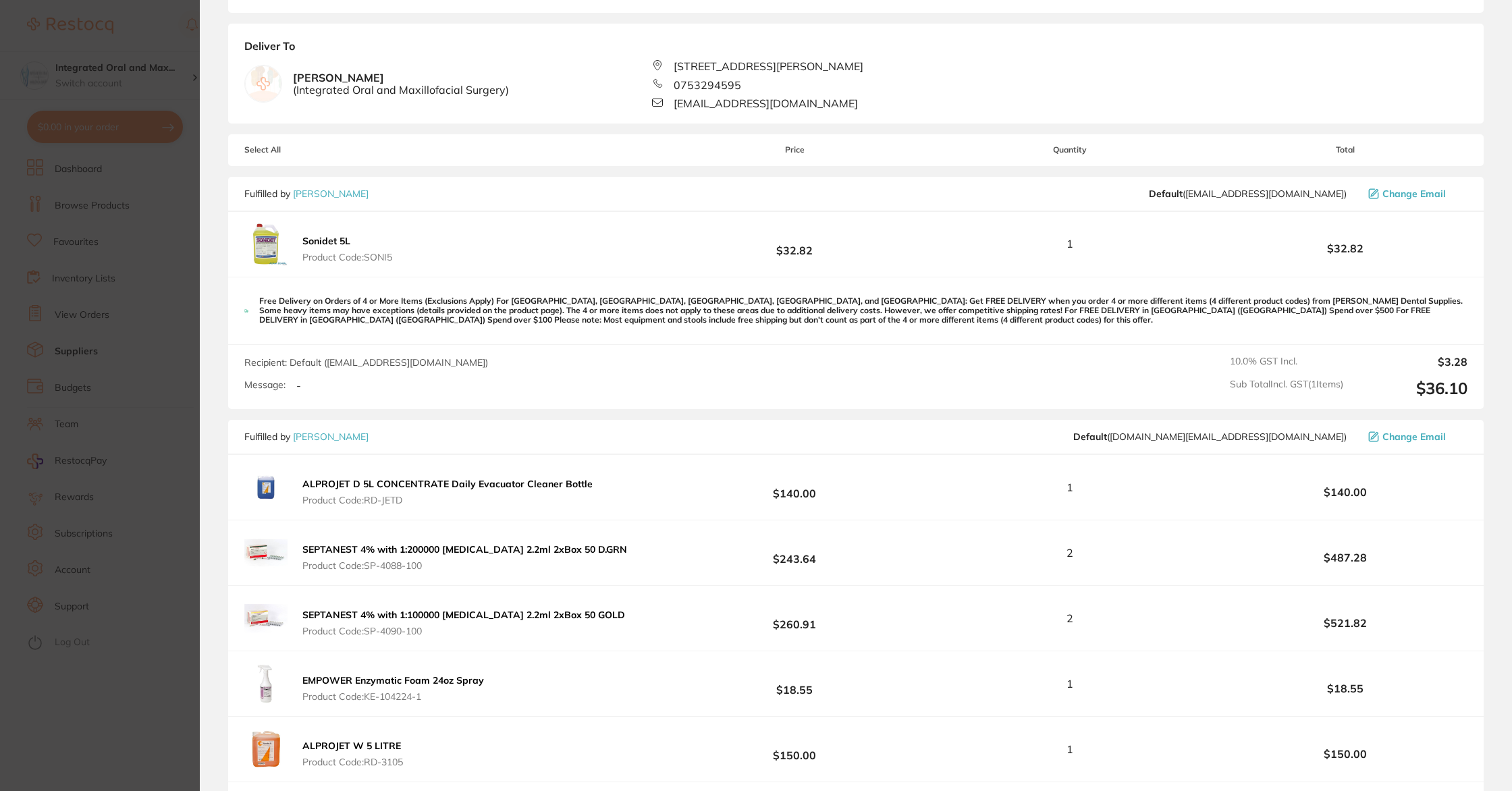
click at [351, 435] on link "[PERSON_NAME]" at bounding box center [330, 436] width 76 height 12
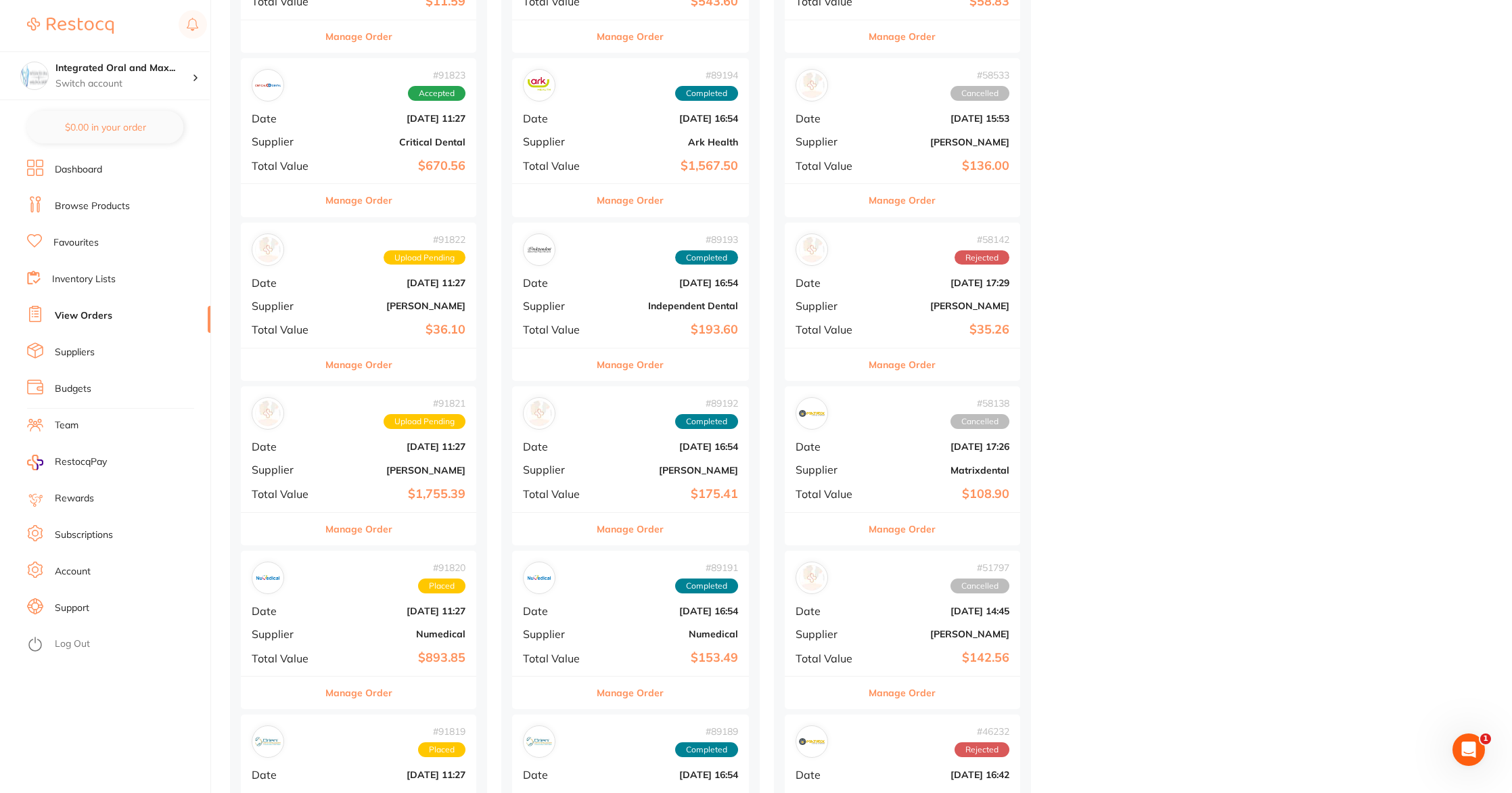
scroll to position [349, 0]
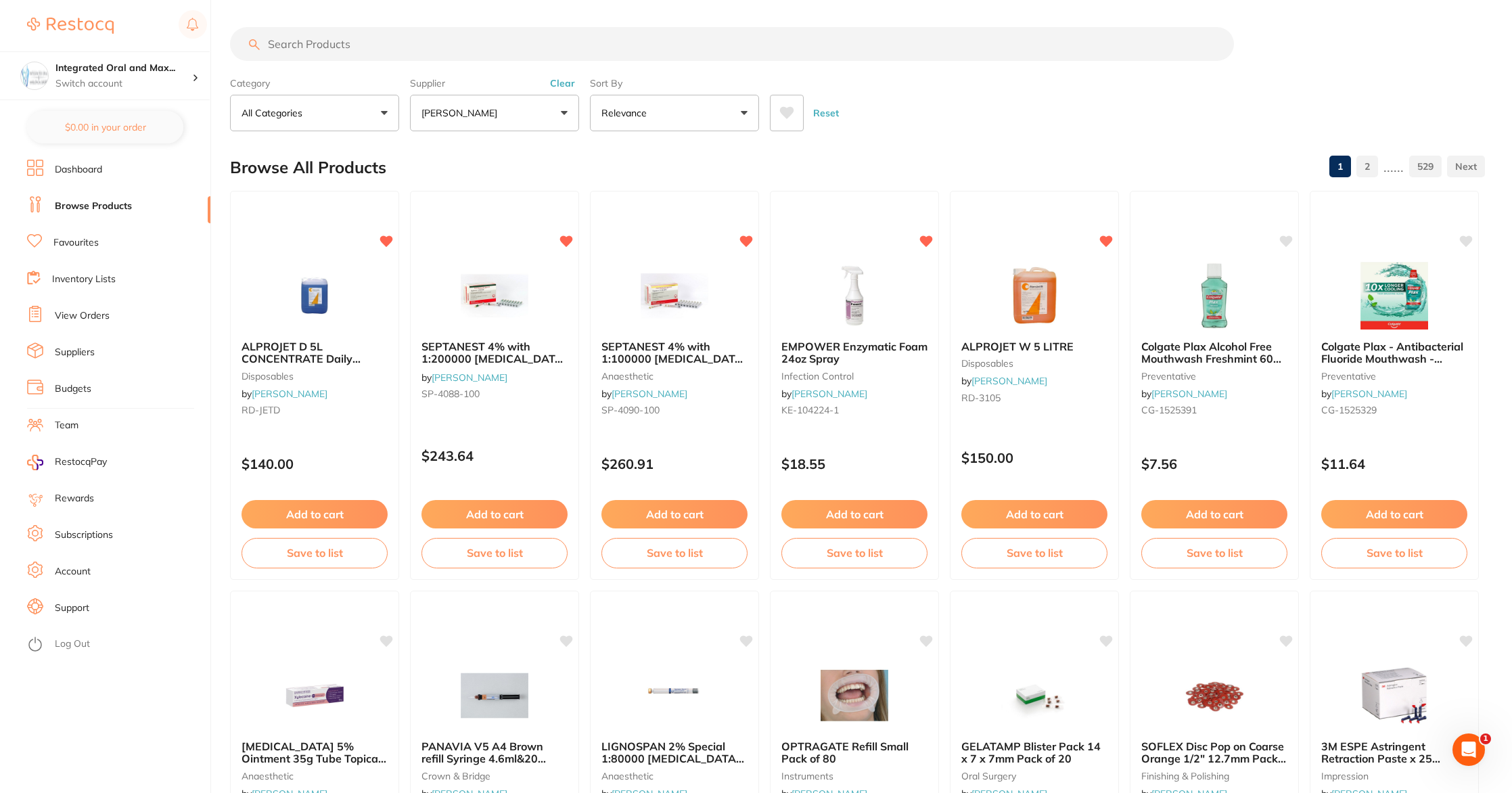
click at [84, 171] on link "Dashboard" at bounding box center [78, 170] width 48 height 14
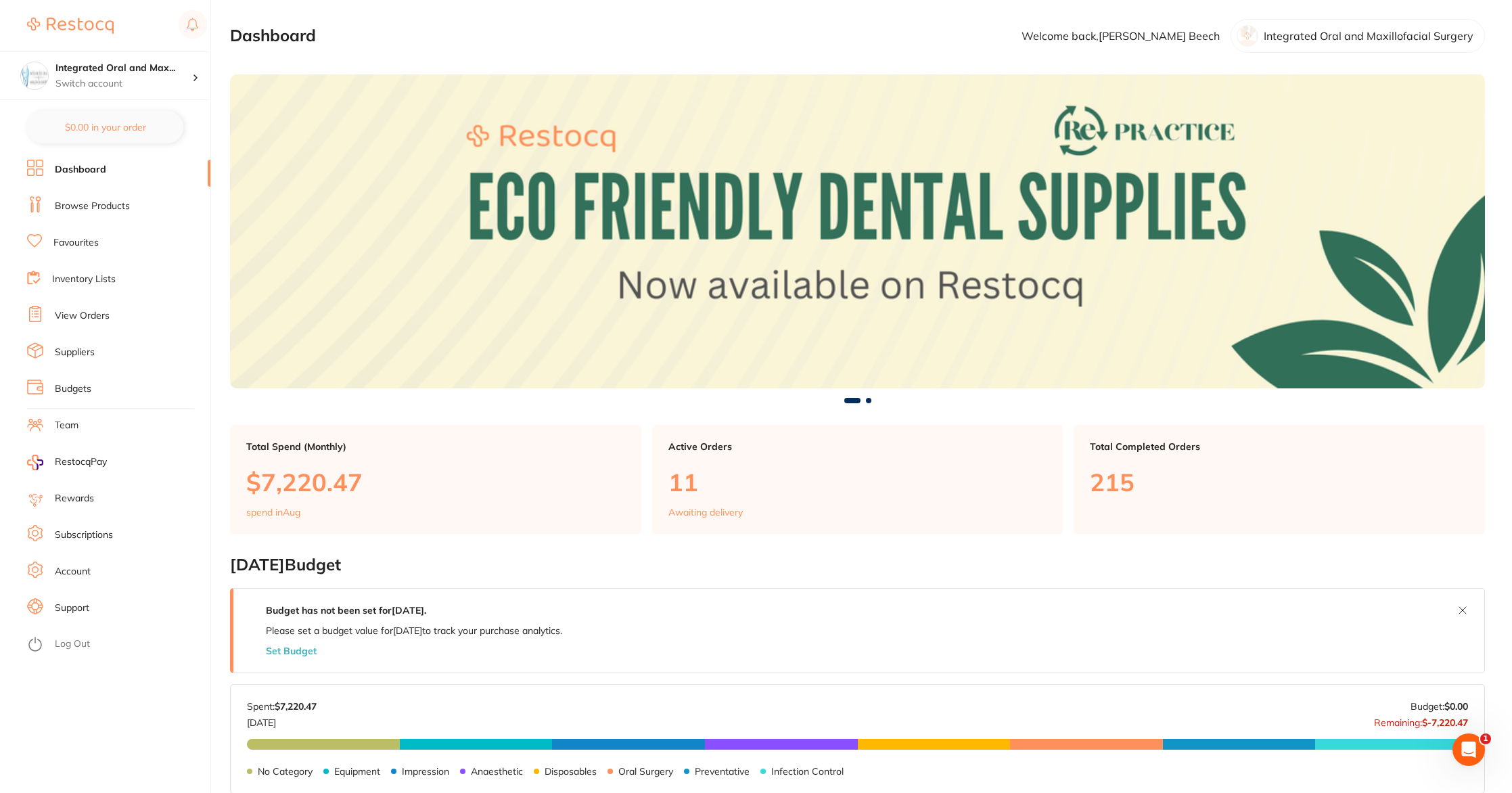
click at [67, 202] on link "Browse Products" at bounding box center [92, 207] width 75 height 14
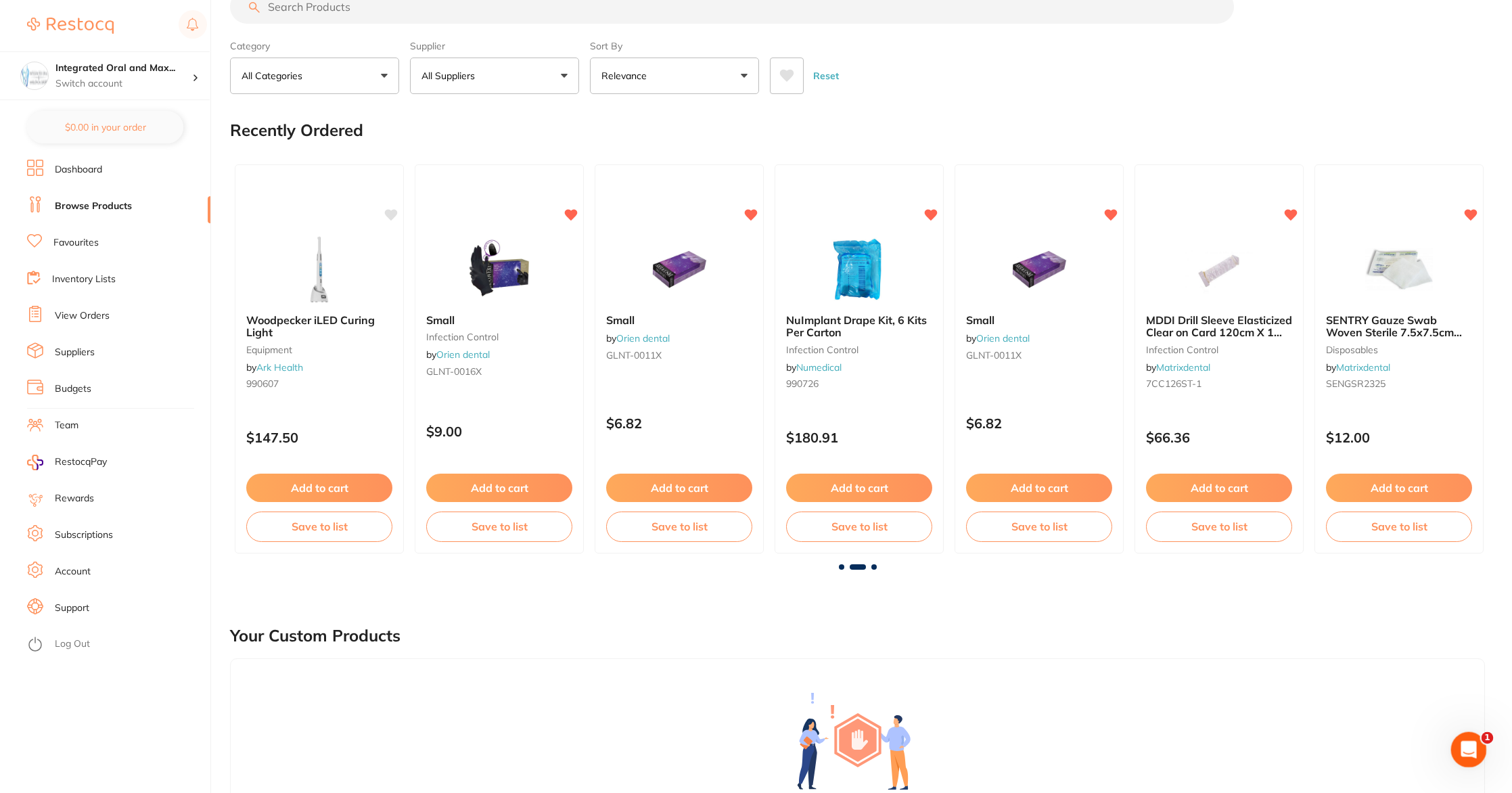
scroll to position [37, 0]
click at [1465, 740] on icon "Open Intercom Messenger" at bounding box center [1467, 748] width 22 height 22
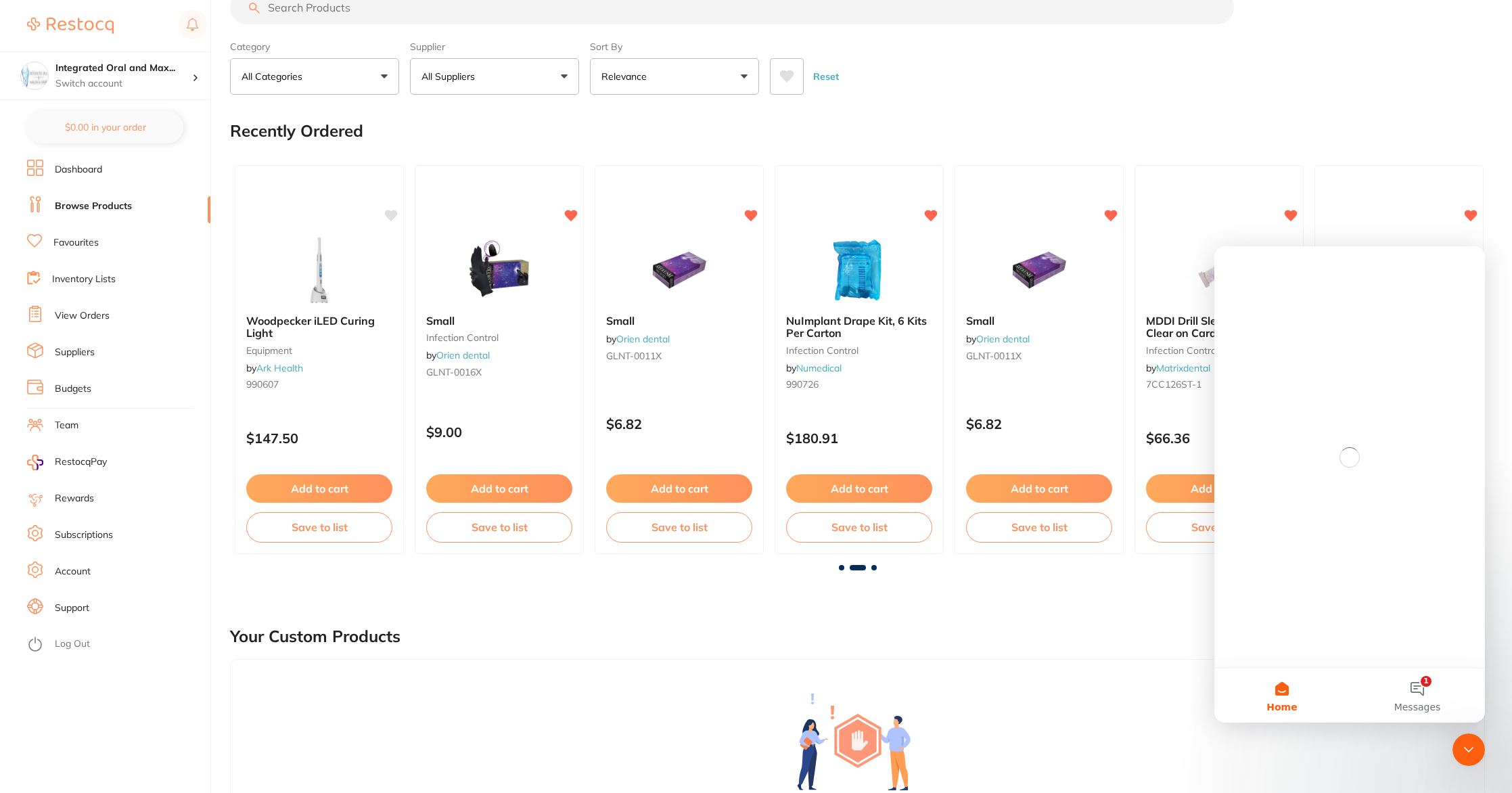
scroll to position [0, 0]
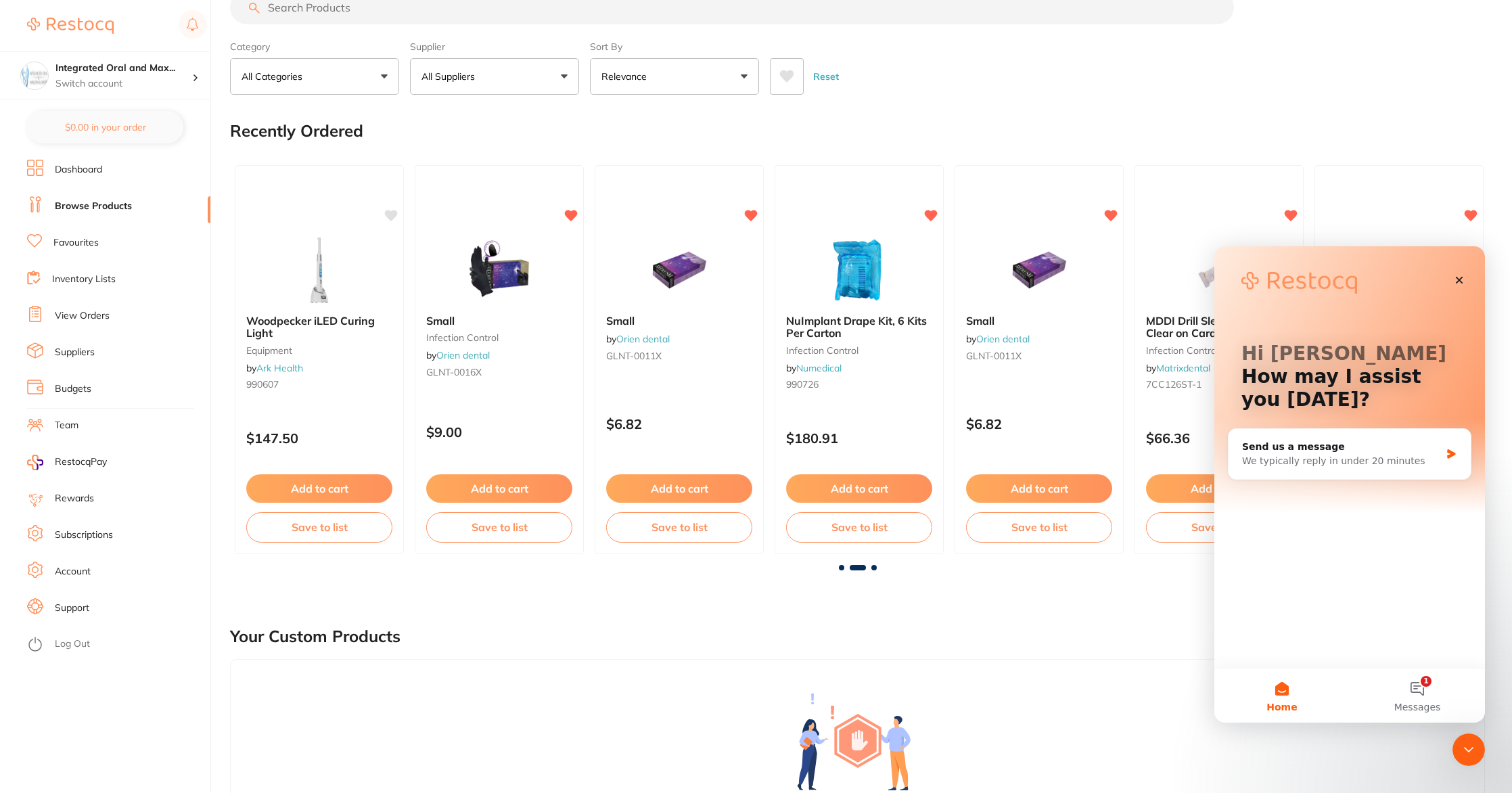
click at [1162, 638] on div "Your Custom Products" at bounding box center [857, 636] width 1255 height 45
click at [1454, 276] on icon "Close" at bounding box center [1459, 280] width 11 height 11
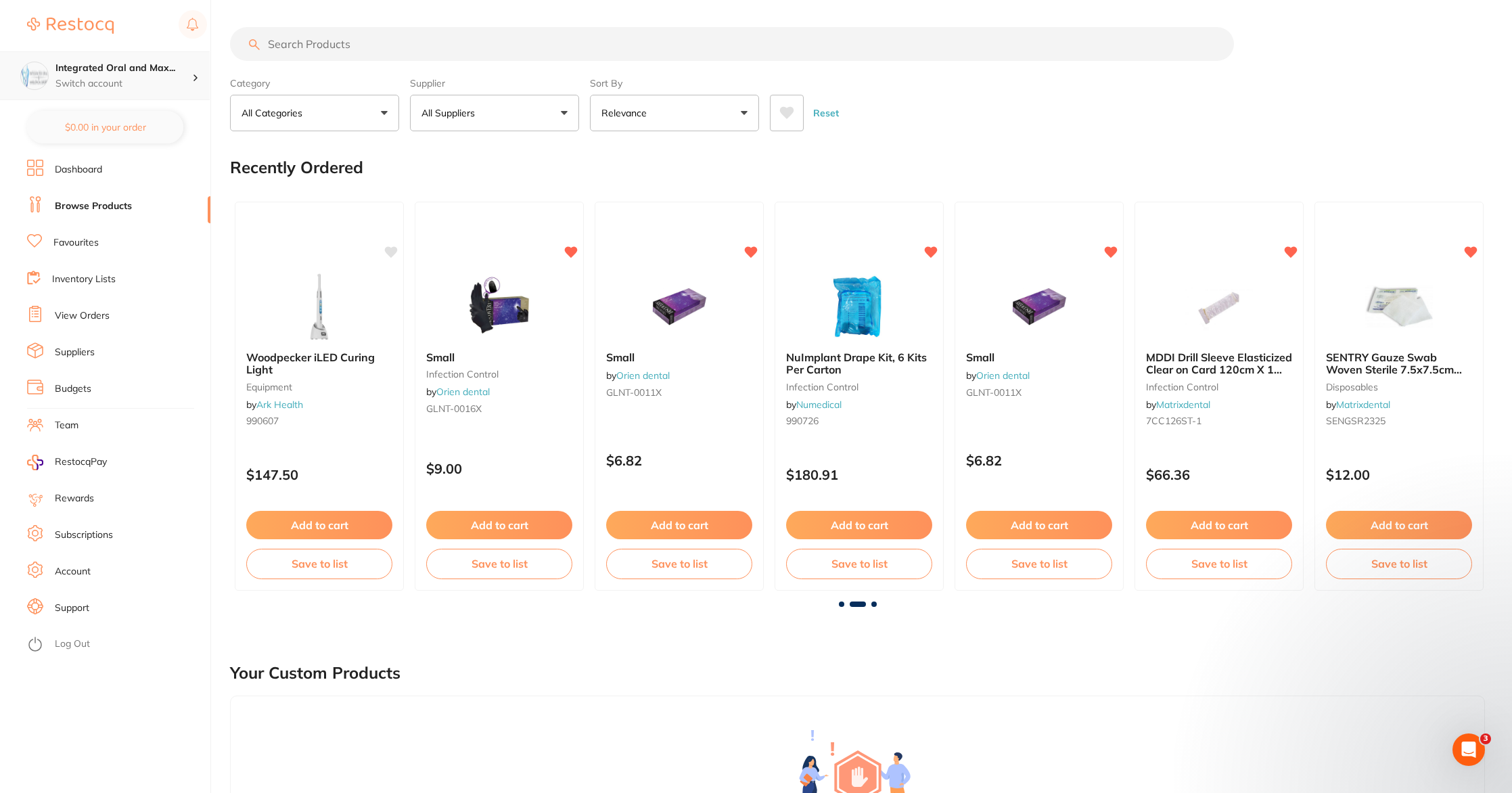
click at [106, 83] on p "Switch account" at bounding box center [123, 84] width 137 height 14
click at [151, 216] on li "Browse Products" at bounding box center [118, 207] width 183 height 20
click at [91, 174] on link "Dashboard" at bounding box center [78, 170] width 48 height 14
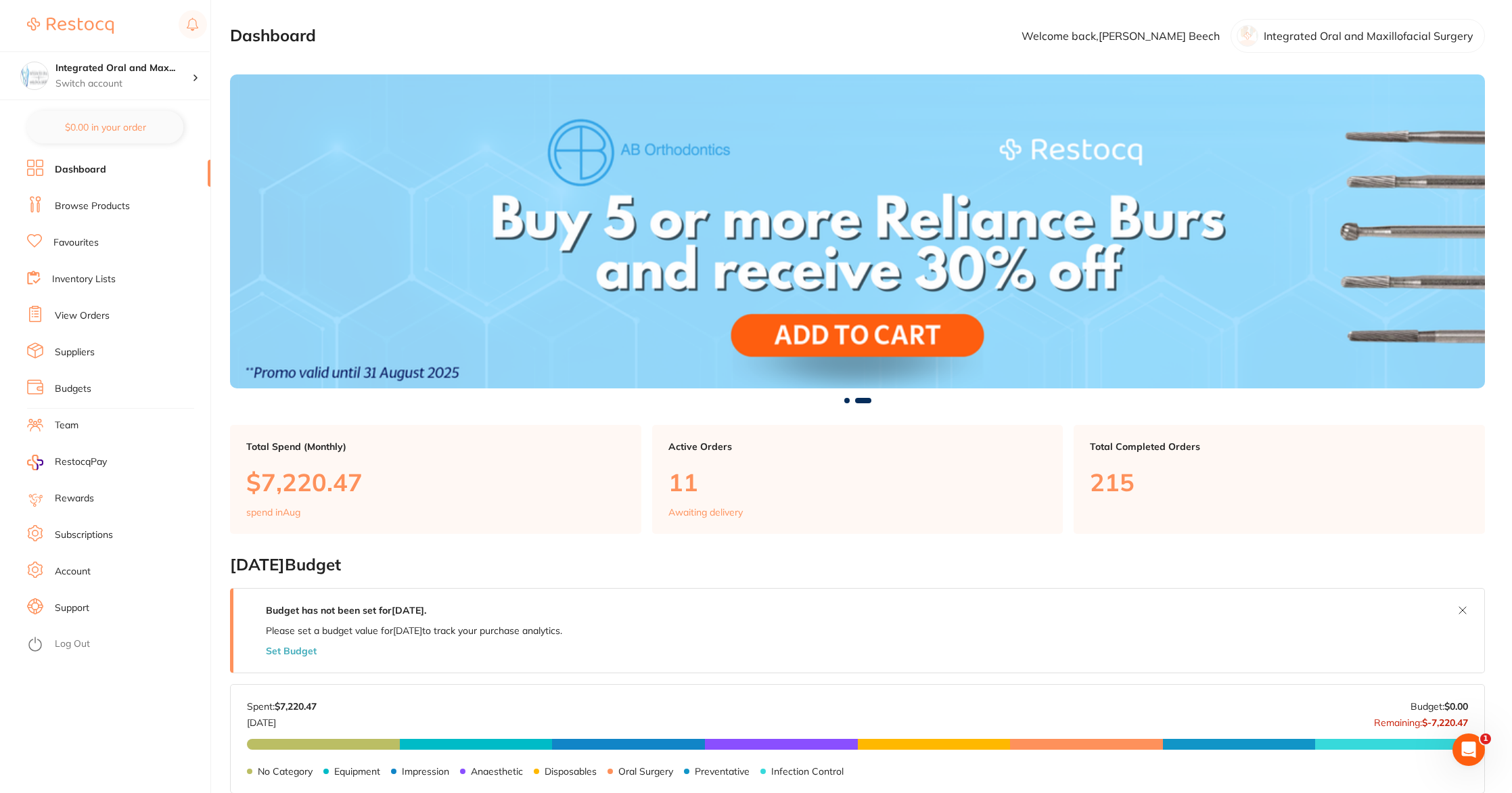
click at [307, 484] on p "$7,220.47" at bounding box center [435, 482] width 379 height 28
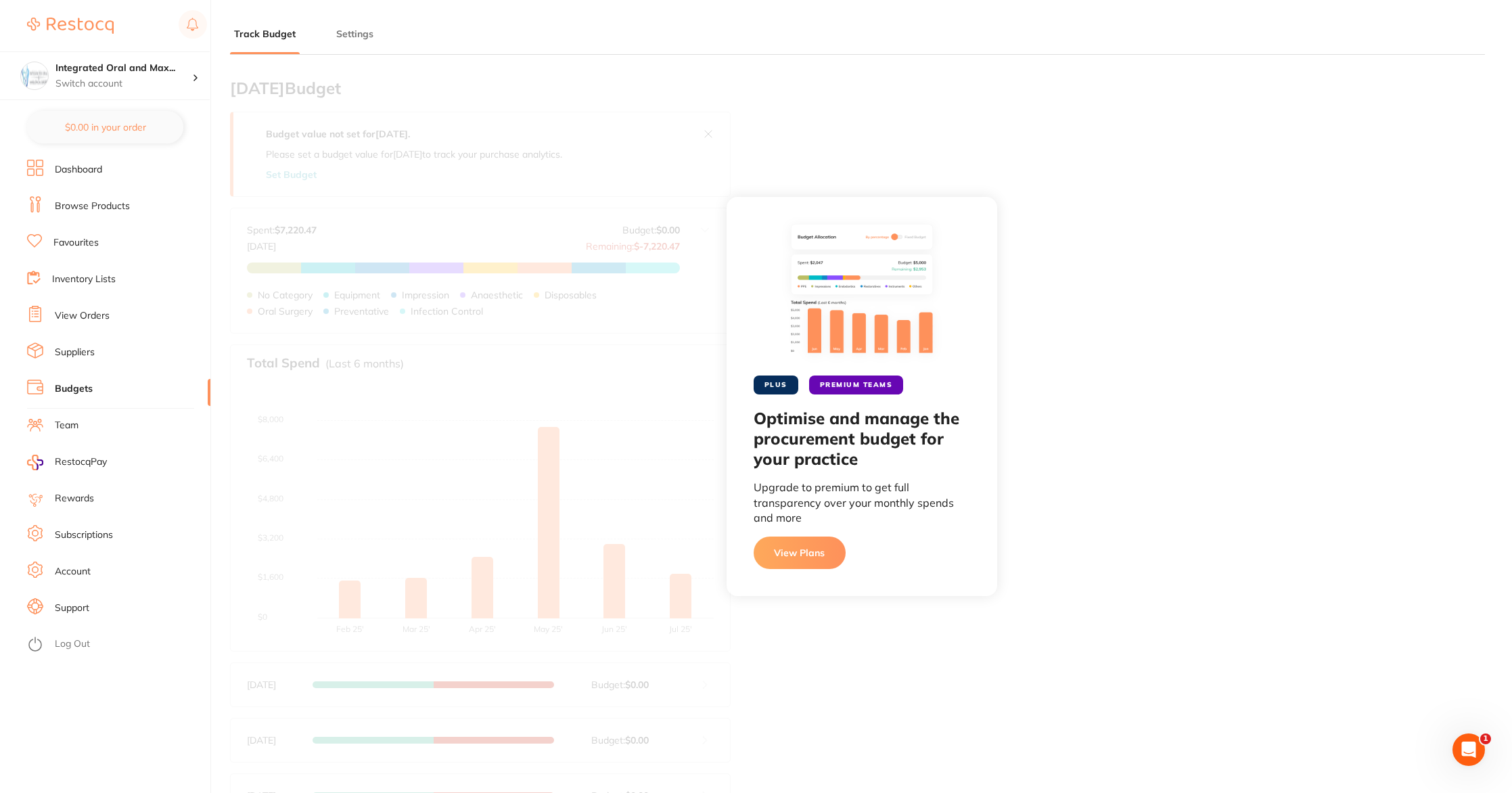
drag, startPoint x: 930, startPoint y: 653, endPoint x: 573, endPoint y: 527, distance: 378.6
click at [923, 650] on div "PLUS PREMIUM TEAMS Optimise and manage the procurement budget for your practice…" at bounding box center [861, 396] width 1301 height 793
click at [97, 318] on link "View Orders" at bounding box center [82, 316] width 54 height 14
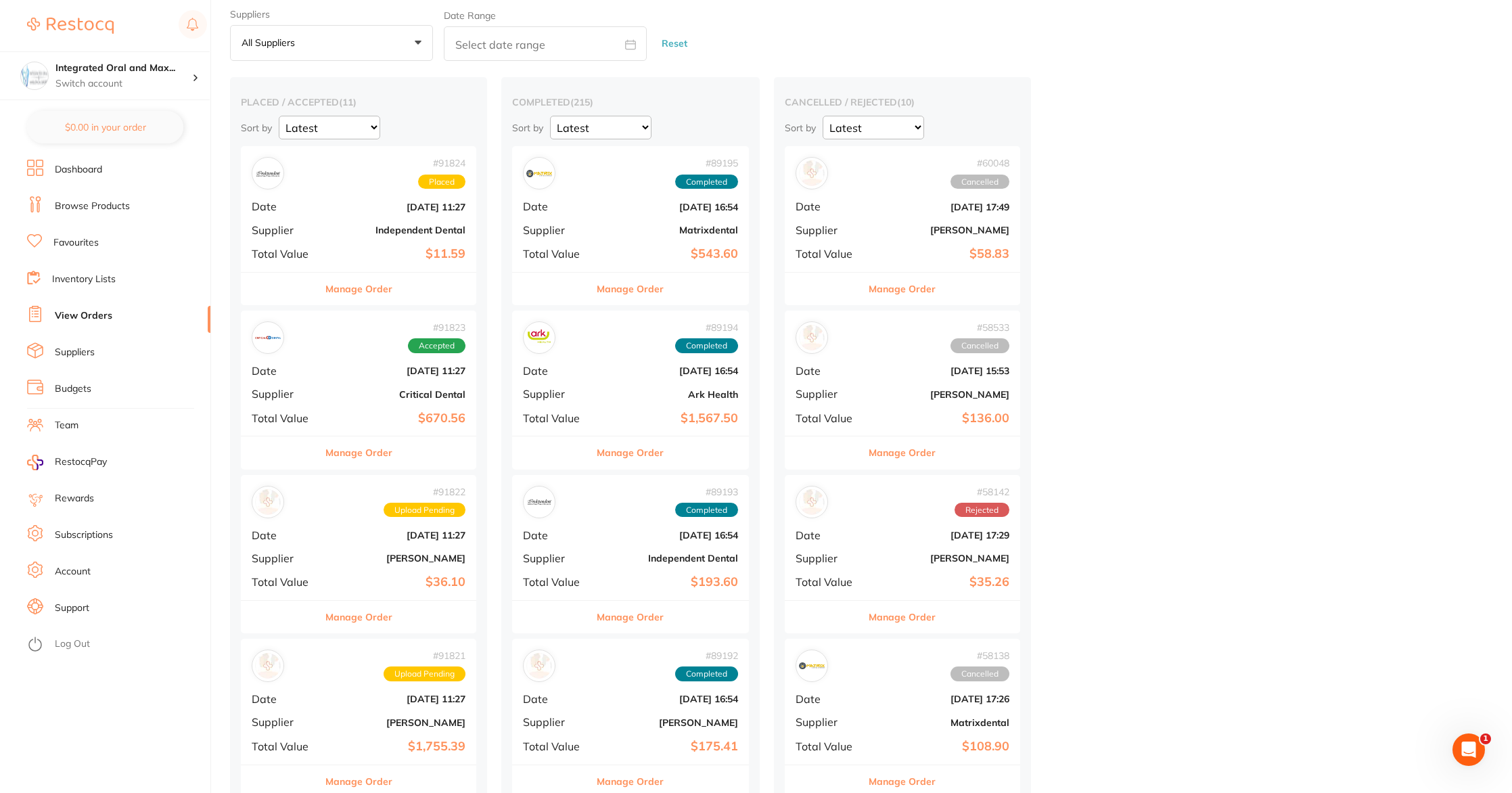
scroll to position [51, 0]
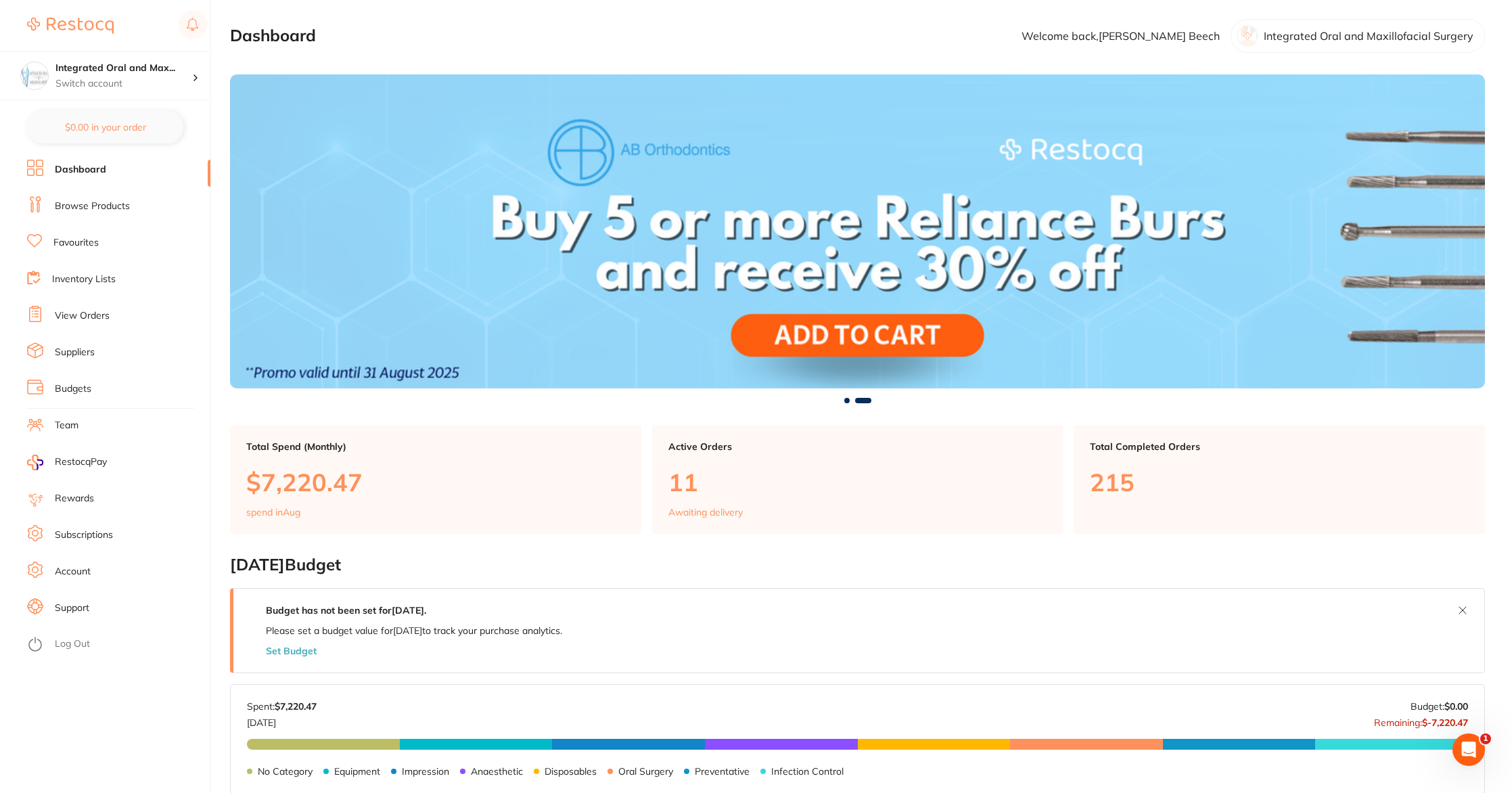
click at [699, 454] on div "Dashboard Welcome back, Nicholas Beech Integrated Oral and Maxillofacial Surger…" at bounding box center [870, 396] width 1282 height 793
click at [684, 448] on div "Dashboard Welcome back, Nicholas Beech Integrated Oral and Maxillofacial Surger…" at bounding box center [870, 396] width 1282 height 793
click at [705, 481] on div "Dashboard Welcome back, Nicholas Beech Integrated Oral and Maxillofacial Surger…" at bounding box center [870, 396] width 1282 height 793
click at [270, 481] on div "Dashboard Welcome back, Nicholas Beech Integrated Oral and Maxillofacial Surger…" at bounding box center [870, 396] width 1282 height 793
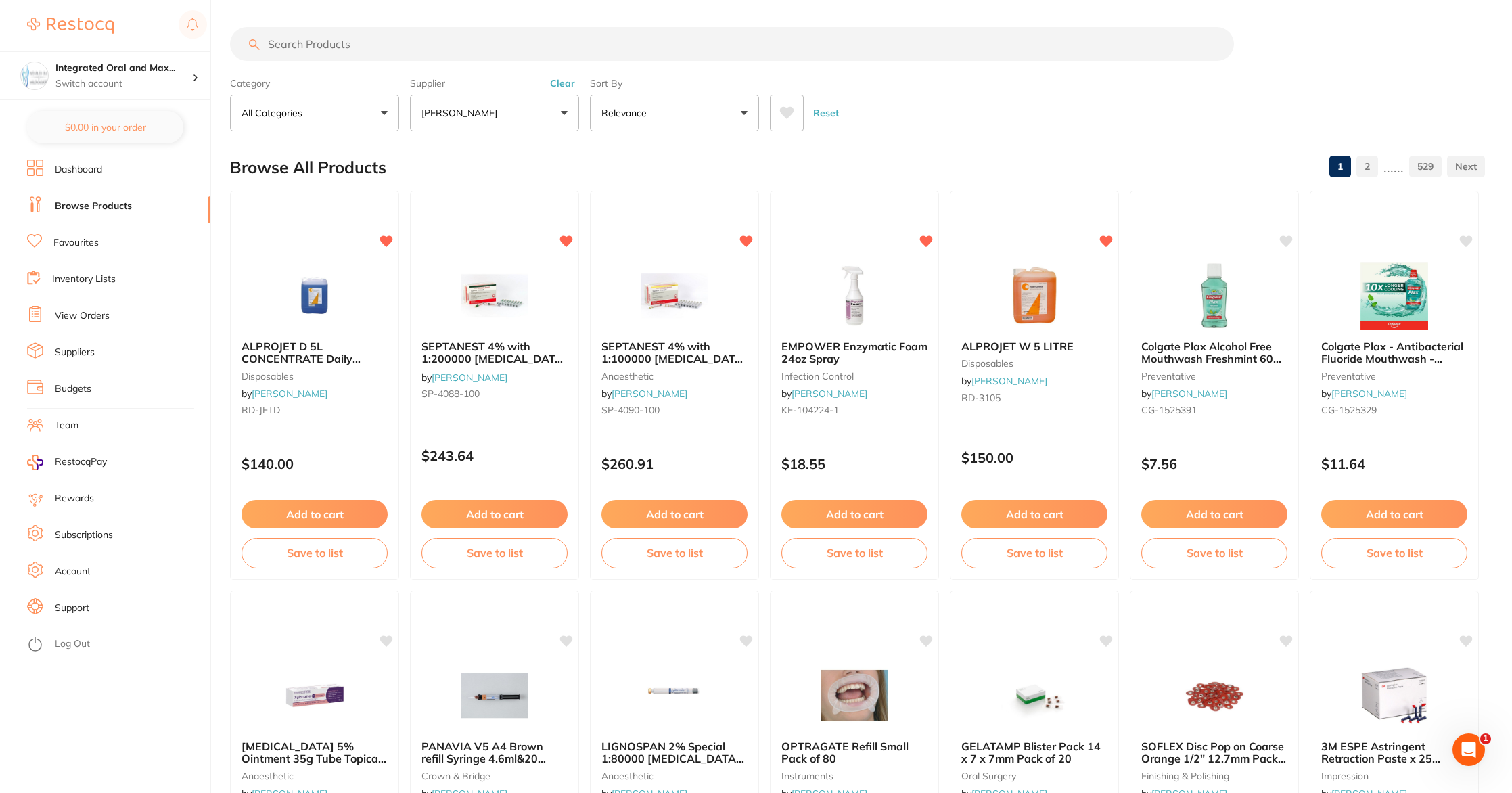
click at [73, 246] on link "Favourites" at bounding box center [76, 243] width 45 height 14
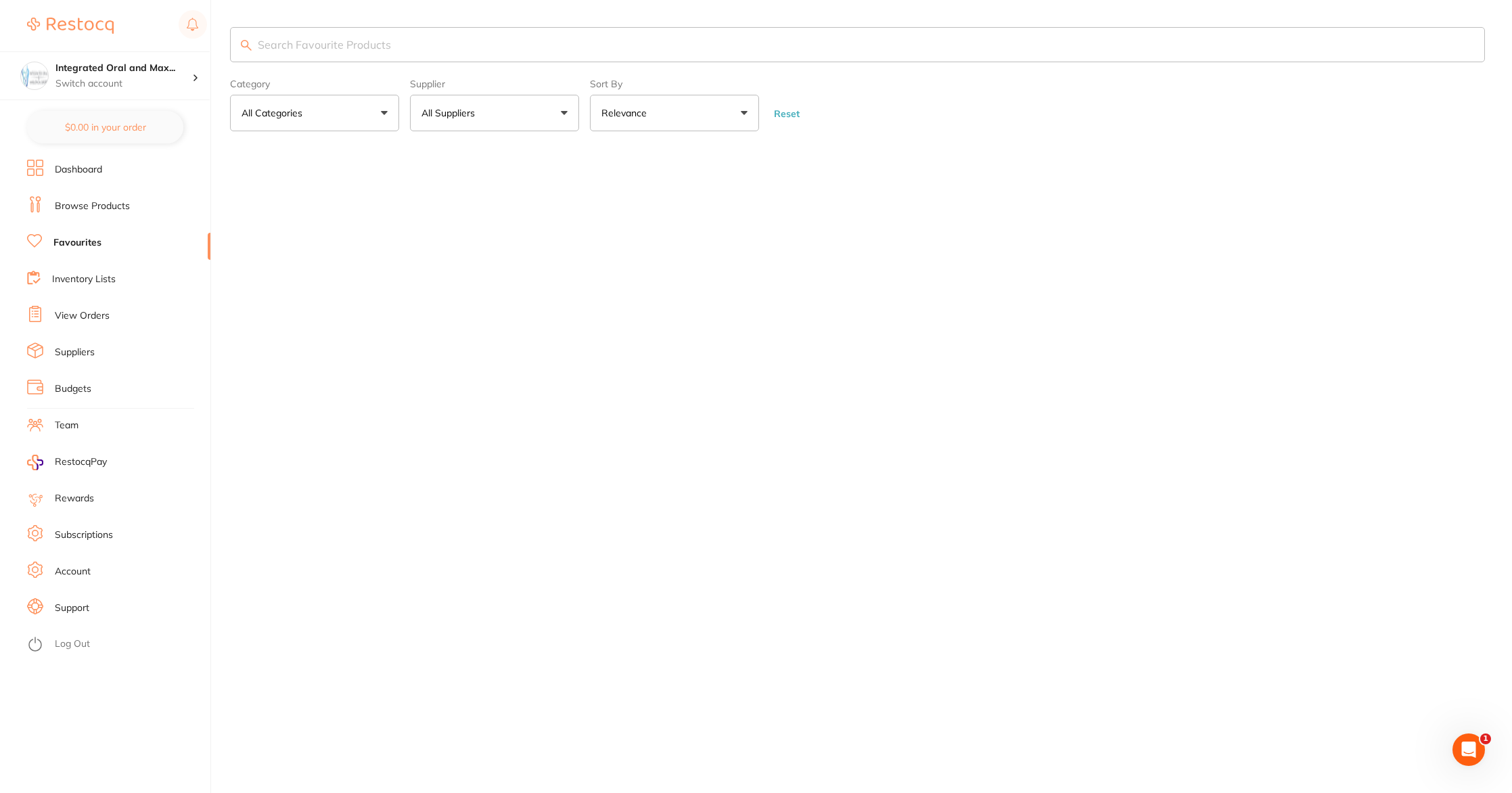
click at [86, 281] on link "Inventory Lists" at bounding box center [83, 279] width 64 height 14
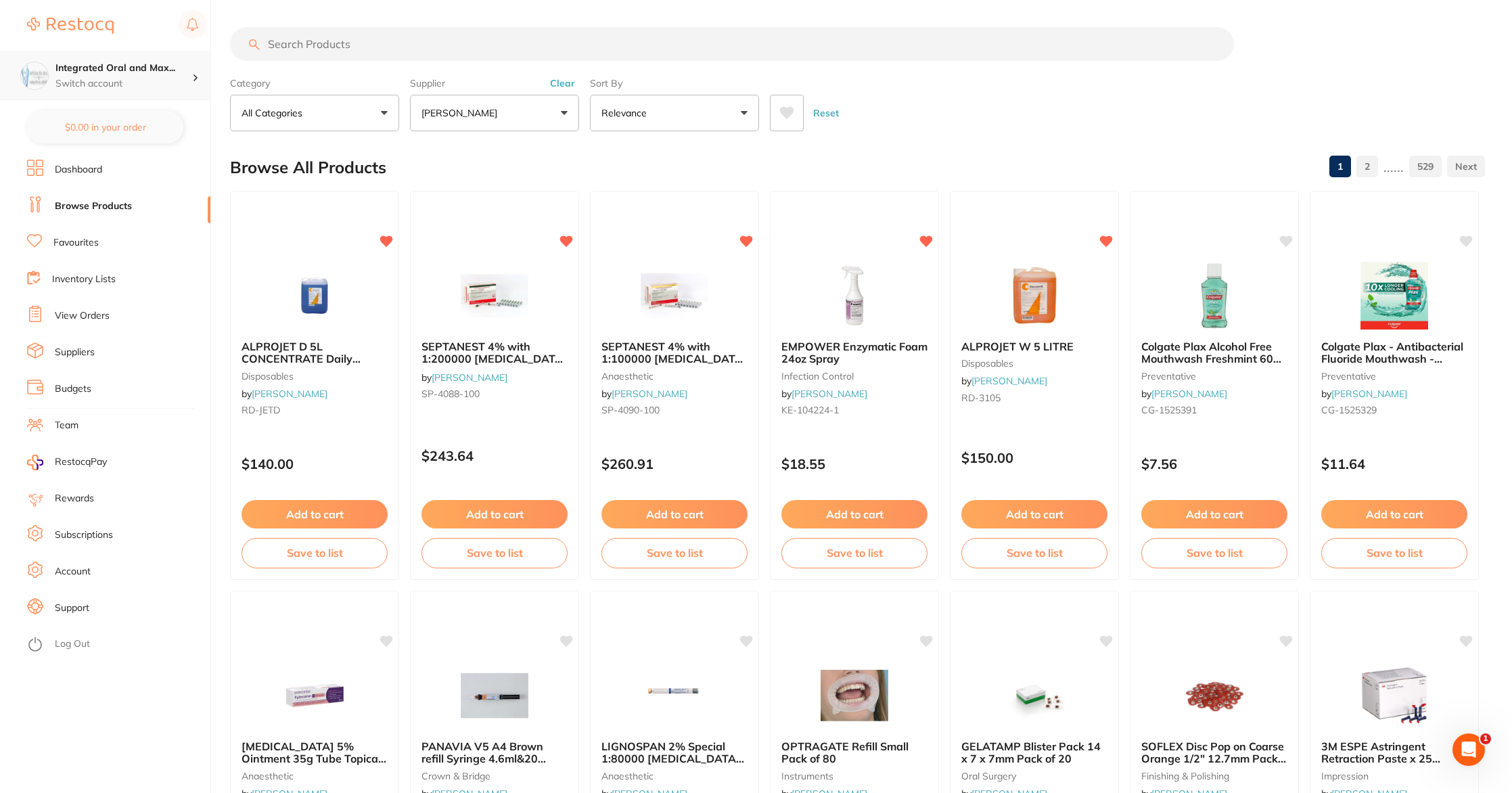
click at [171, 71] on h4 "Integrated Oral and Max..." at bounding box center [123, 68] width 137 height 14
click at [406, 77] on div "Category All Categories All Categories 3D Printing anaesthetic articulating bur…" at bounding box center [857, 101] width 1255 height 60
click at [407, 54] on input "search" at bounding box center [732, 44] width 1004 height 34
click at [79, 172] on link "Dashboard" at bounding box center [78, 170] width 48 height 14
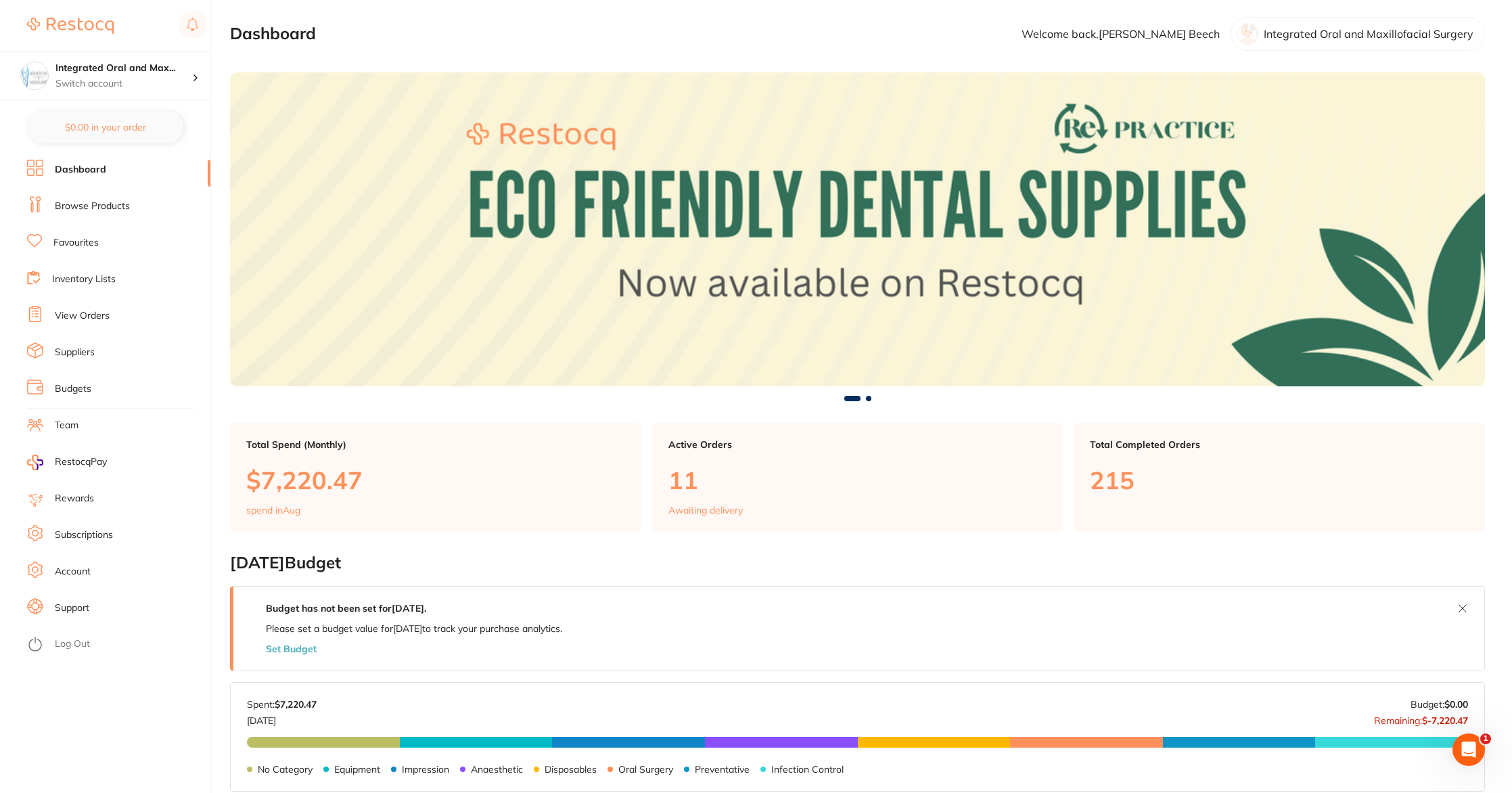
scroll to position [3, 0]
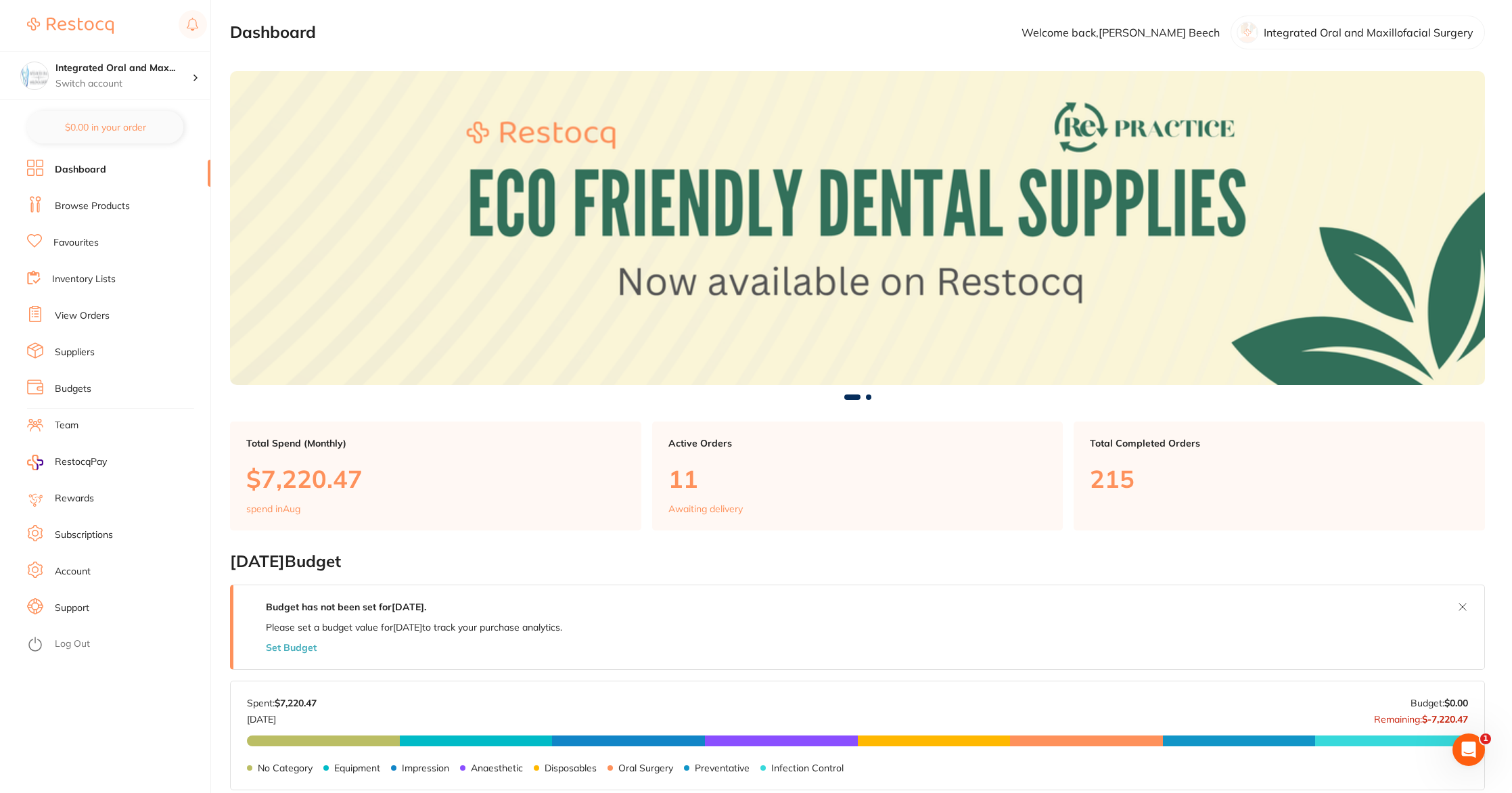
click at [83, 279] on link "Inventory Lists" at bounding box center [83, 279] width 64 height 14
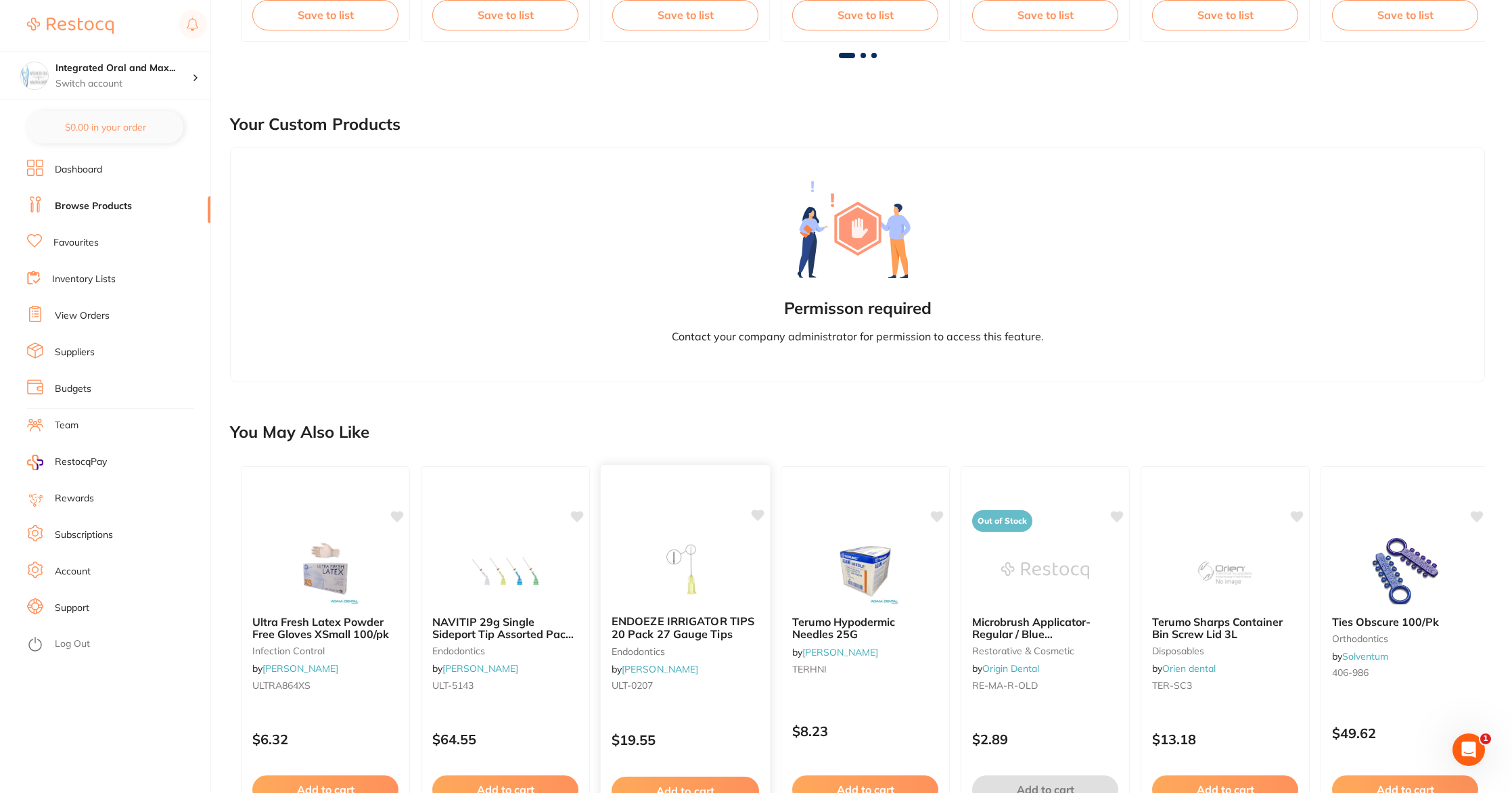
scroll to position [533, 0]
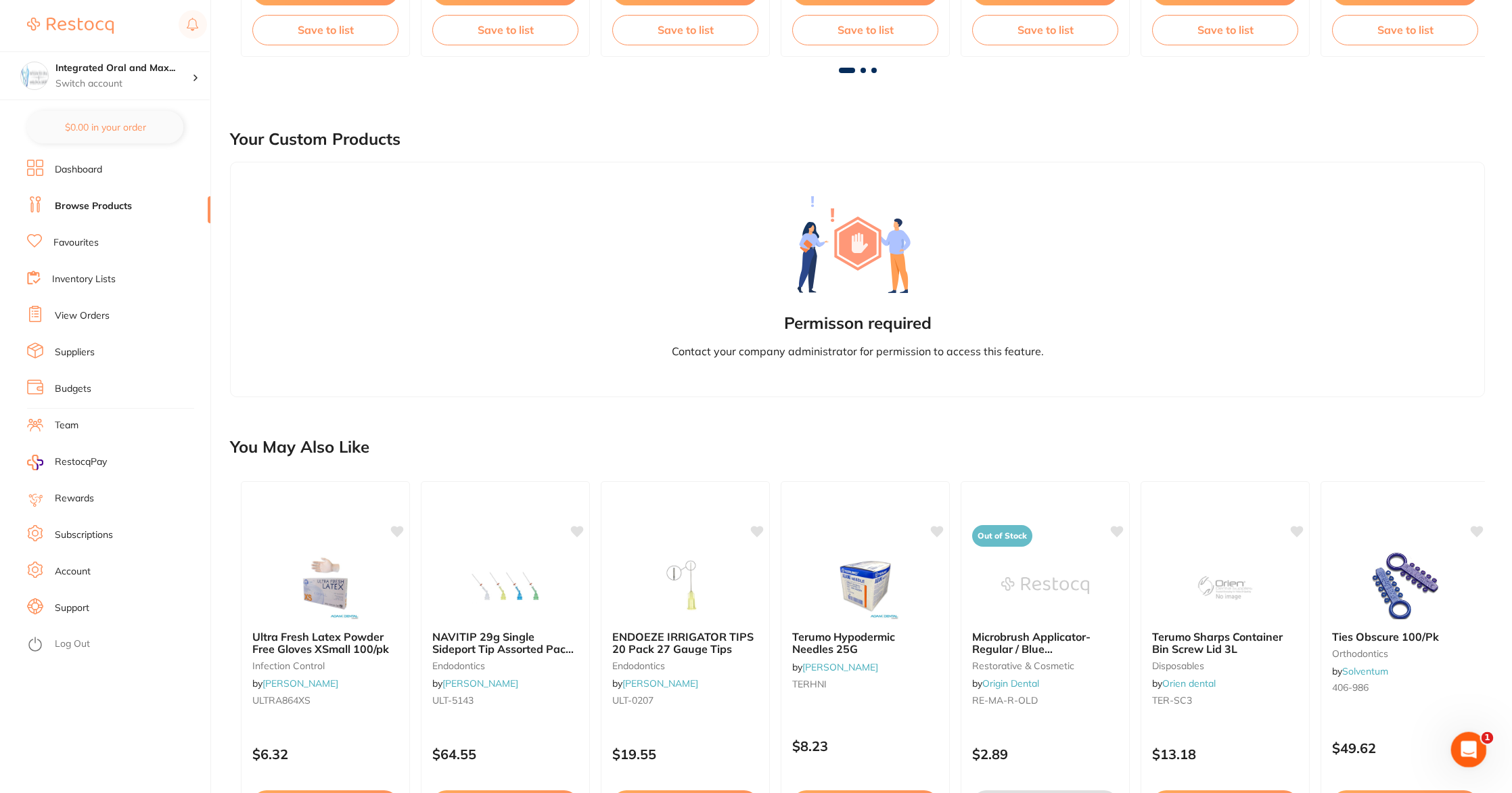
click at [1472, 751] on icon "Open Intercom Messenger" at bounding box center [1467, 748] width 22 height 22
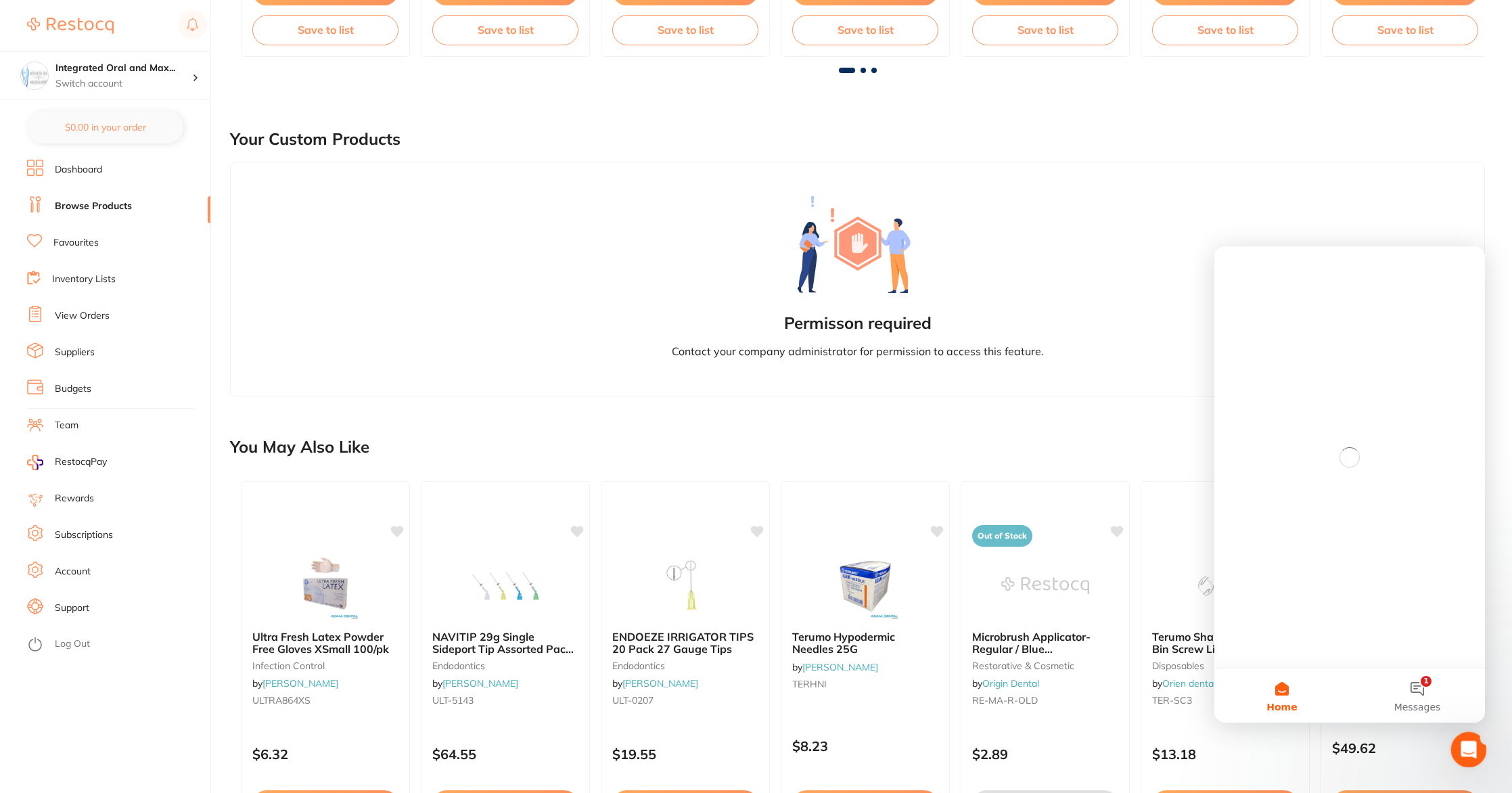
scroll to position [0, 0]
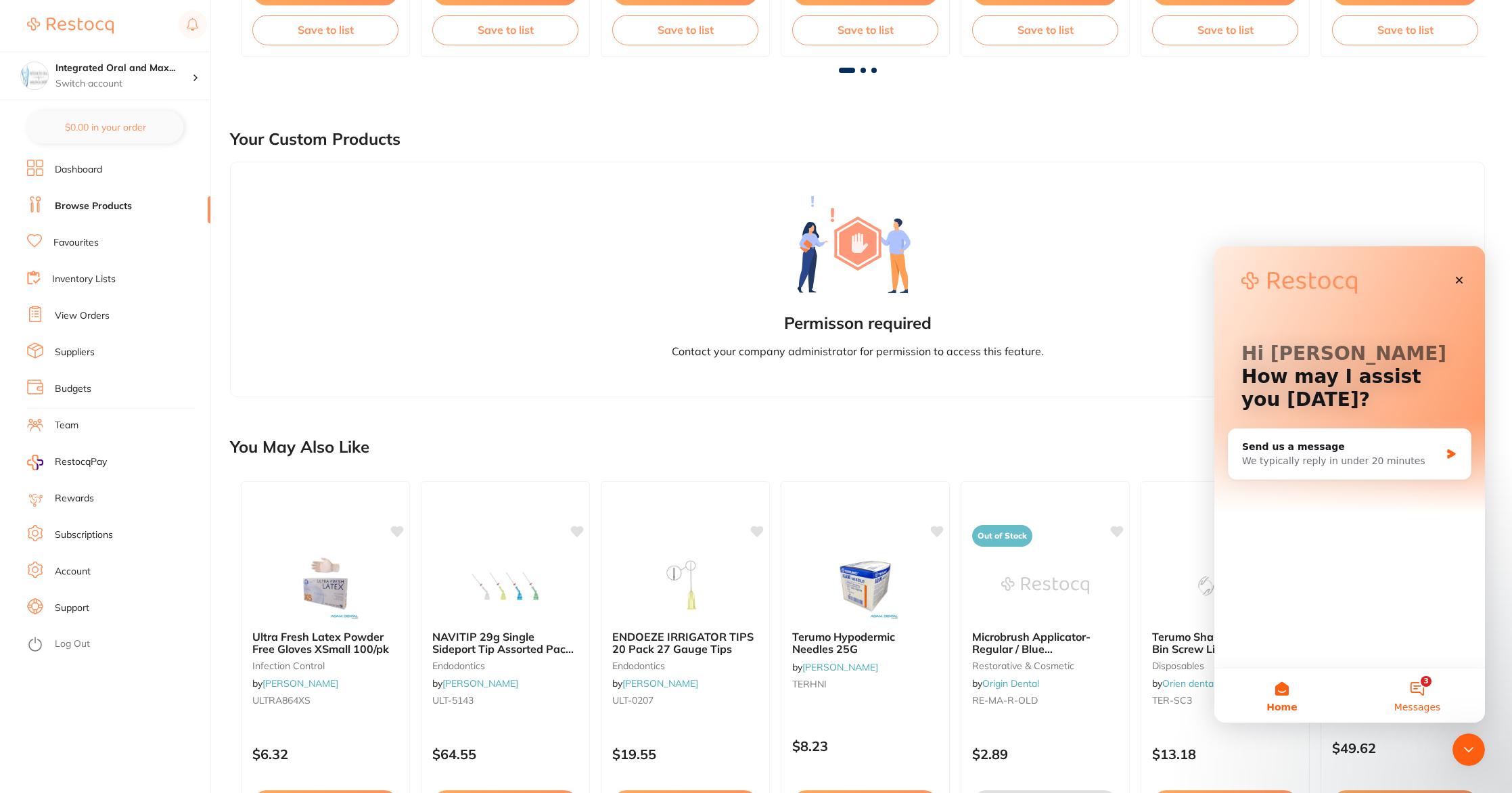
click at [1414, 686] on button "3 Messages" at bounding box center [1417, 696] width 135 height 54
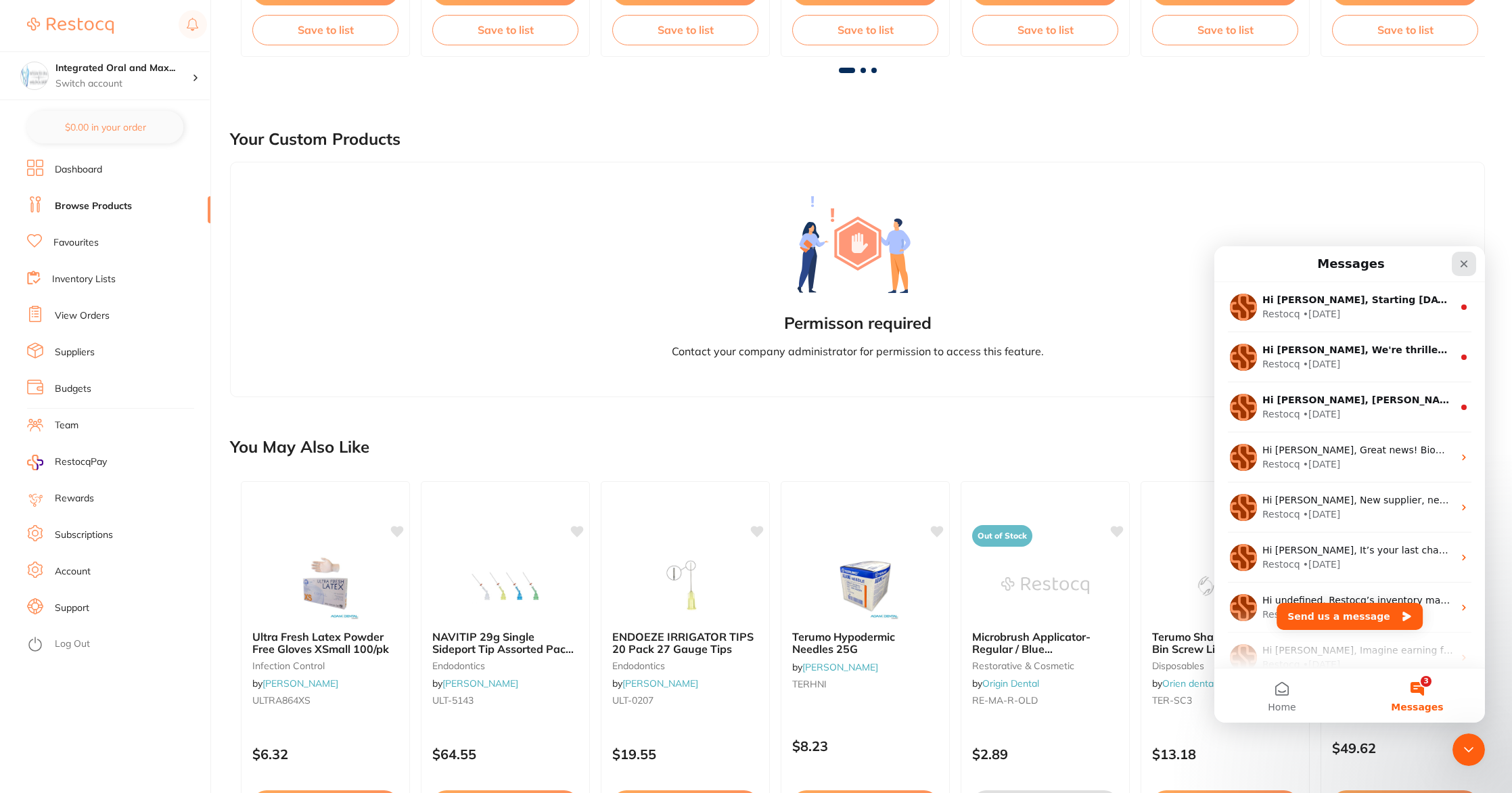
click at [1465, 269] on icon "Close" at bounding box center [1464, 264] width 11 height 11
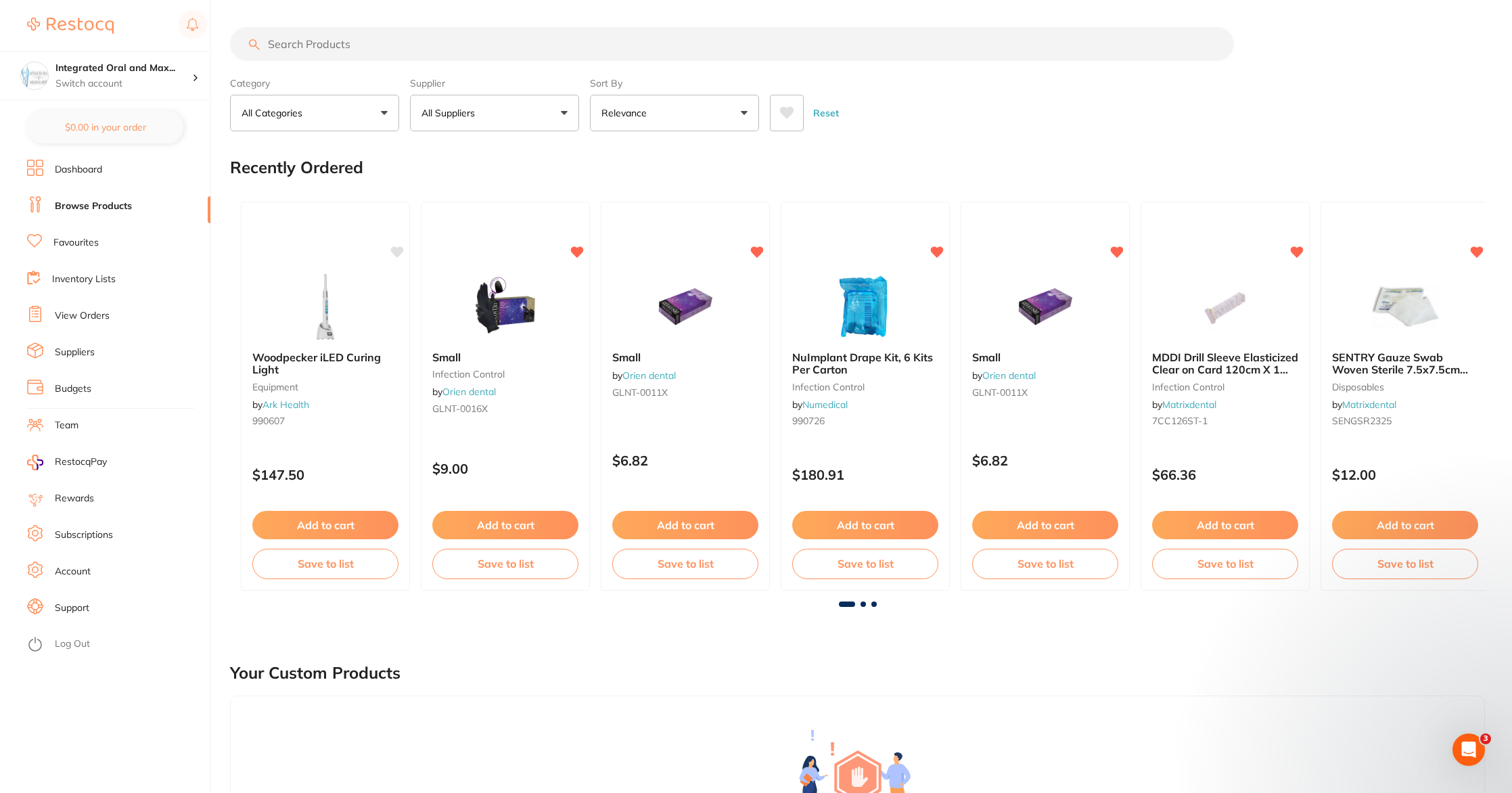
click at [90, 174] on link "Dashboard" at bounding box center [78, 170] width 48 height 14
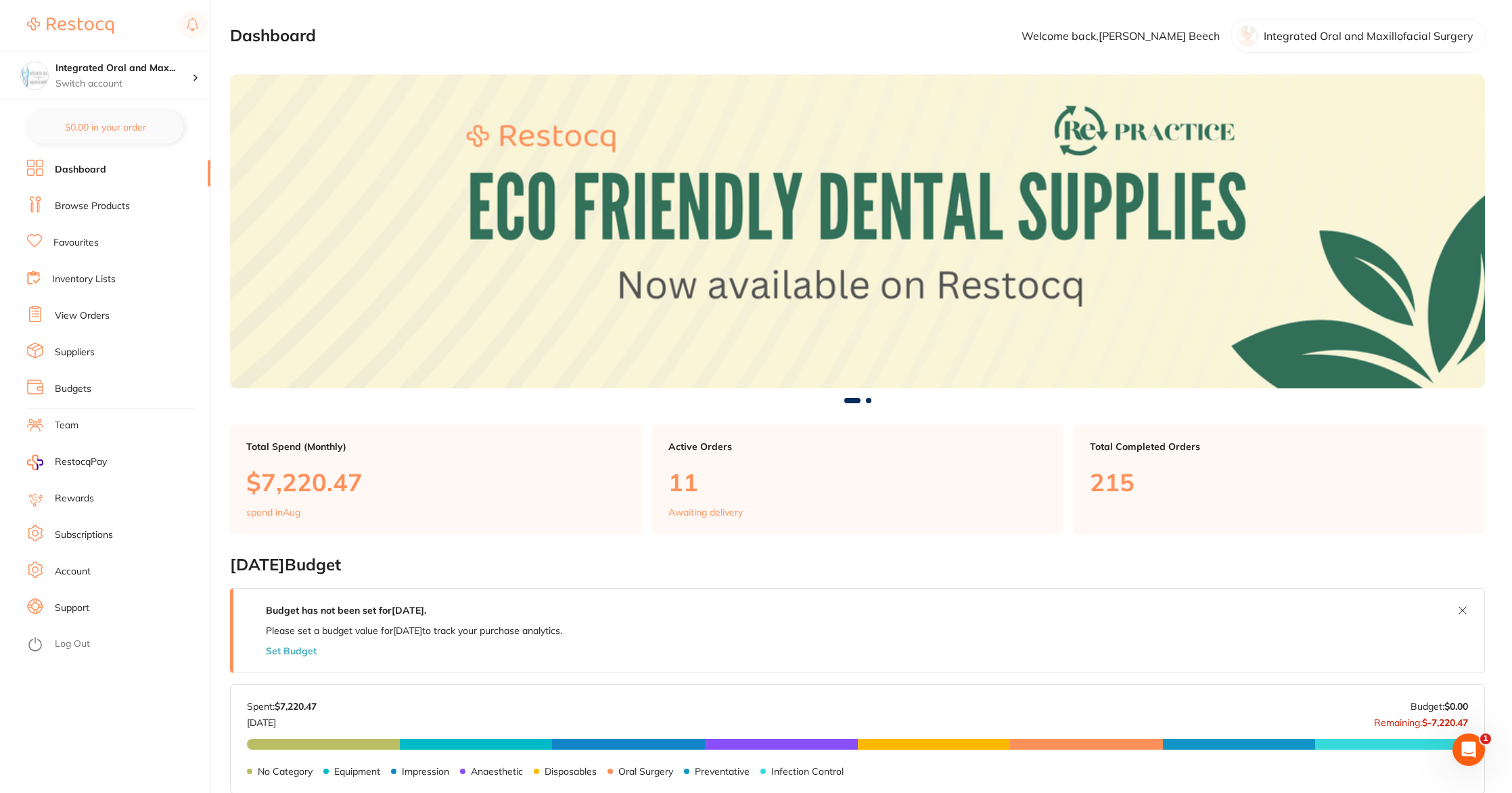
scroll to position [1, 0]
click at [109, 88] on p "Switch account" at bounding box center [123, 84] width 137 height 14
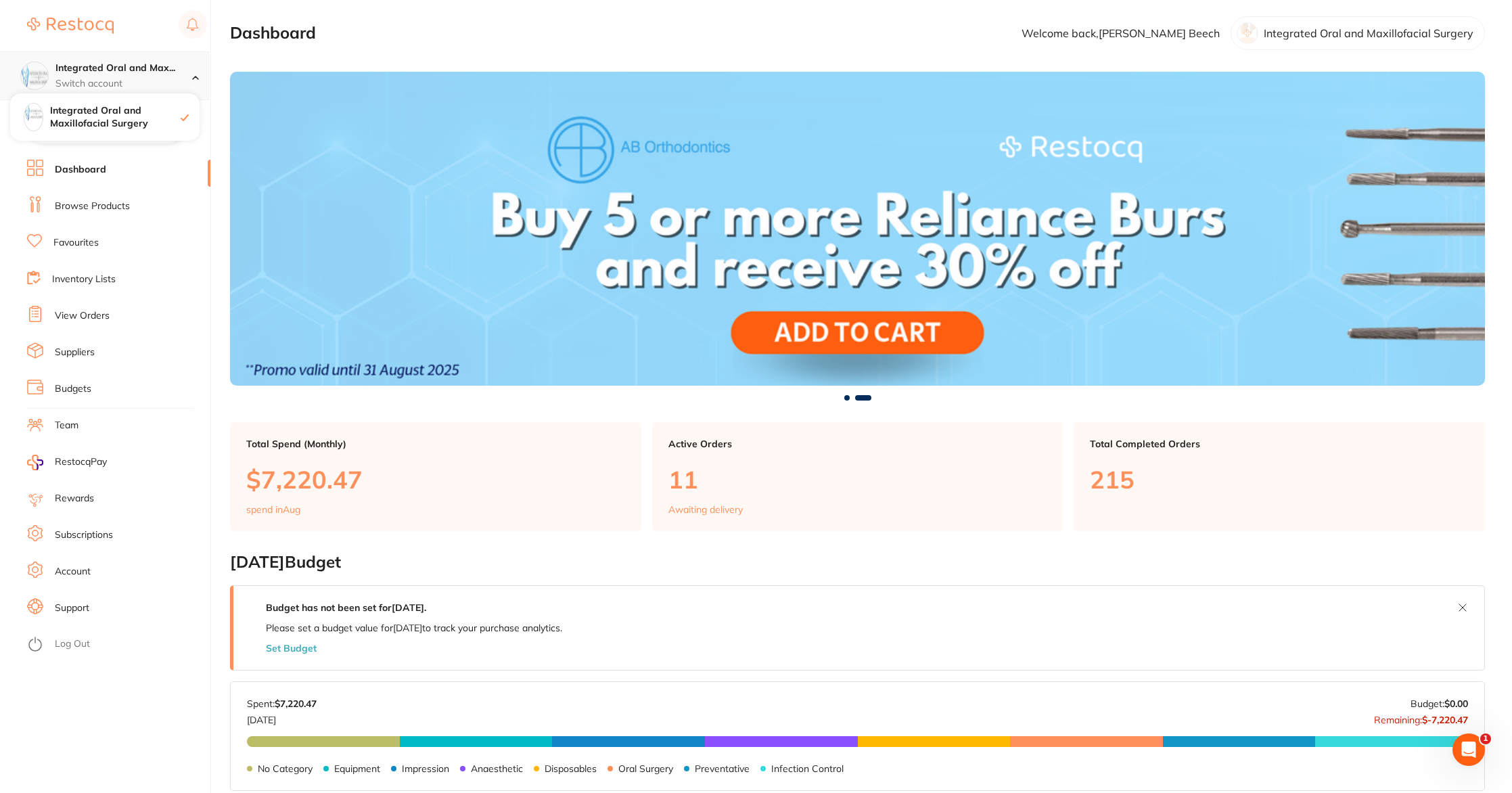
scroll to position [4, 0]
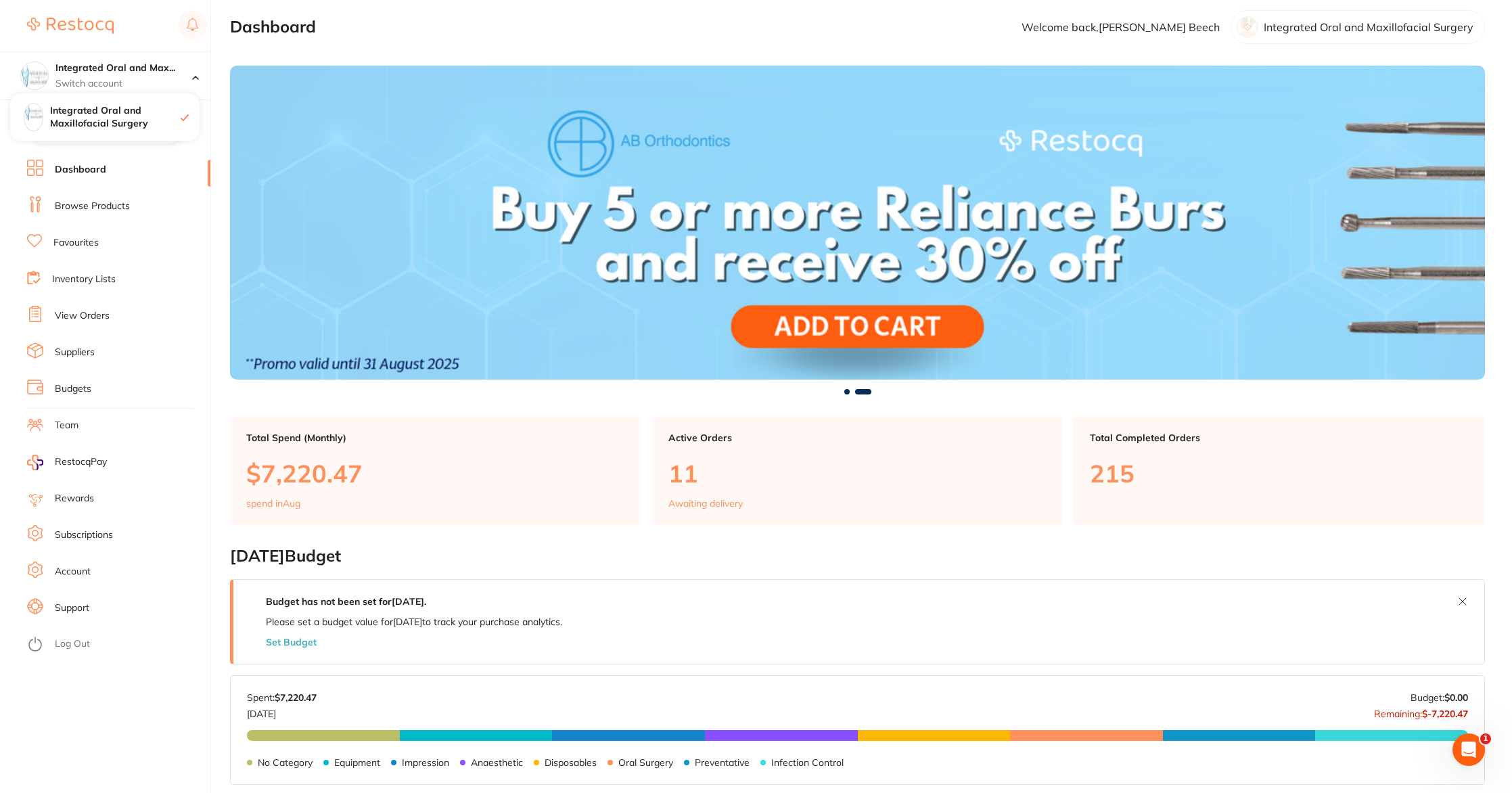
click at [1308, 37] on div "Integrated Oral and Maxillofacial Surgery" at bounding box center [1357, 27] width 254 height 34
click at [1117, 26] on p "Welcome back, Nicholas Beech" at bounding box center [1121, 27] width 198 height 12
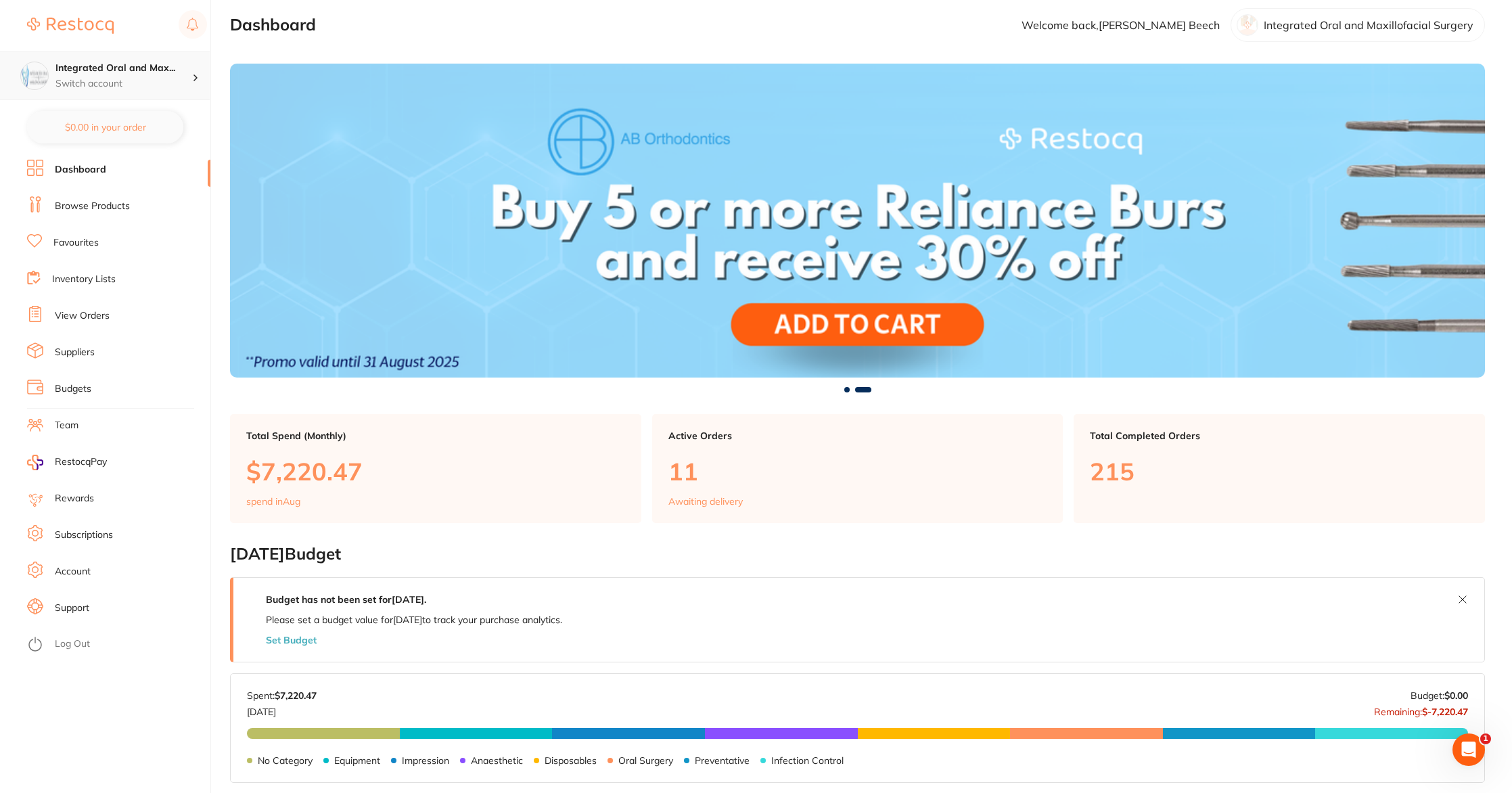
click at [200, 75] on div at bounding box center [201, 76] width 18 height 12
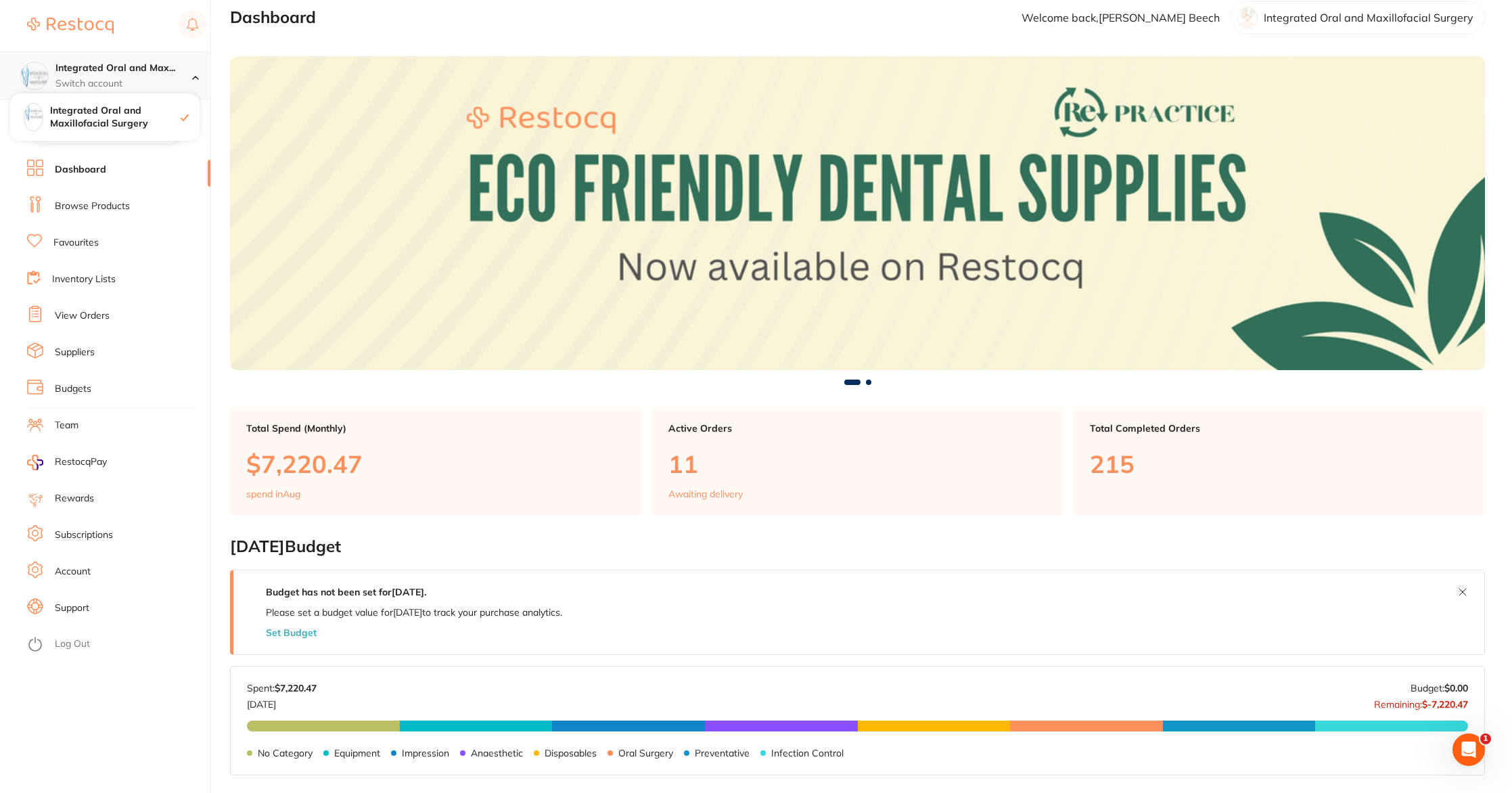
scroll to position [20, 0]
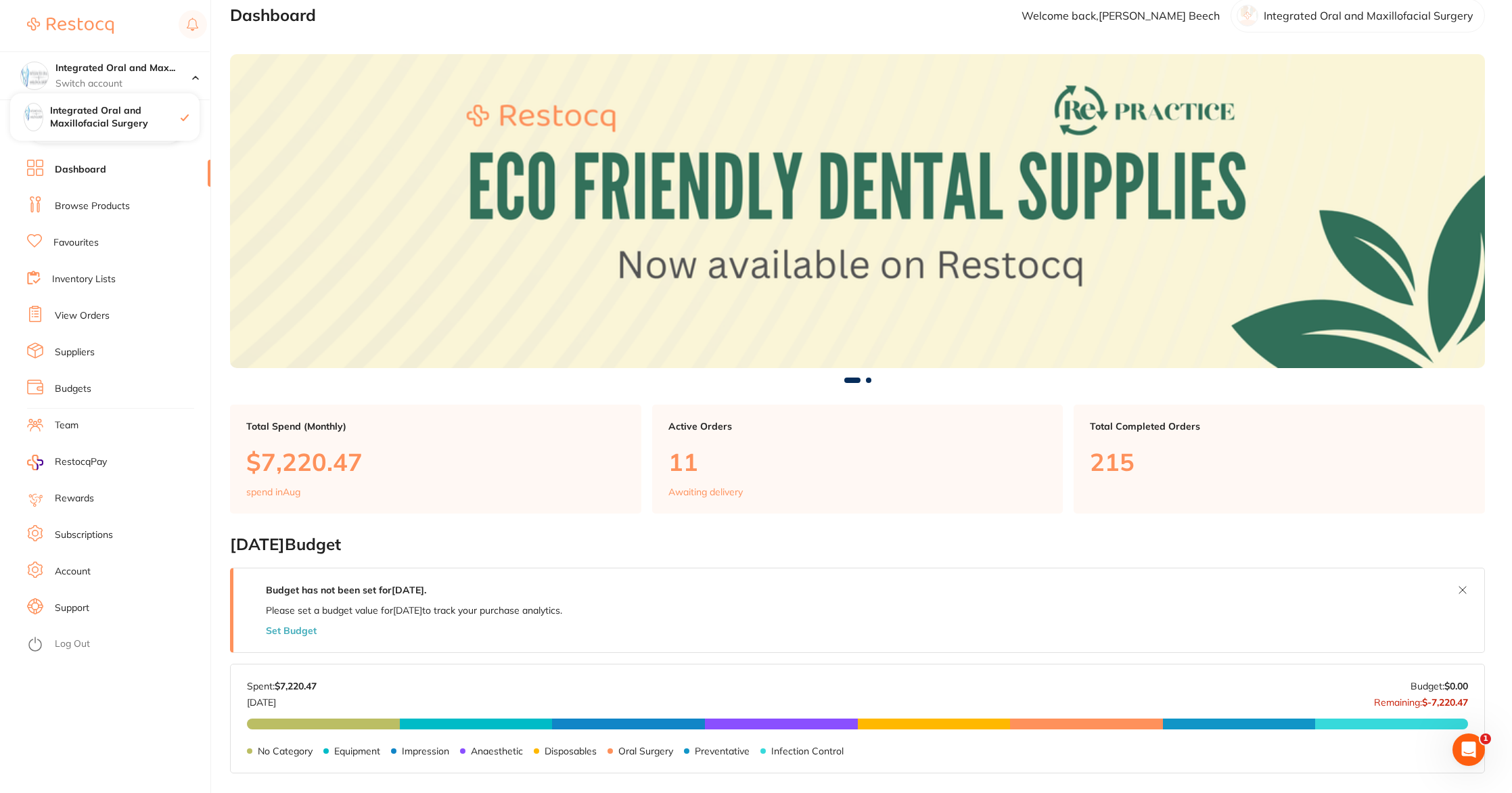
click at [65, 174] on link "Dashboard" at bounding box center [80, 170] width 51 height 14
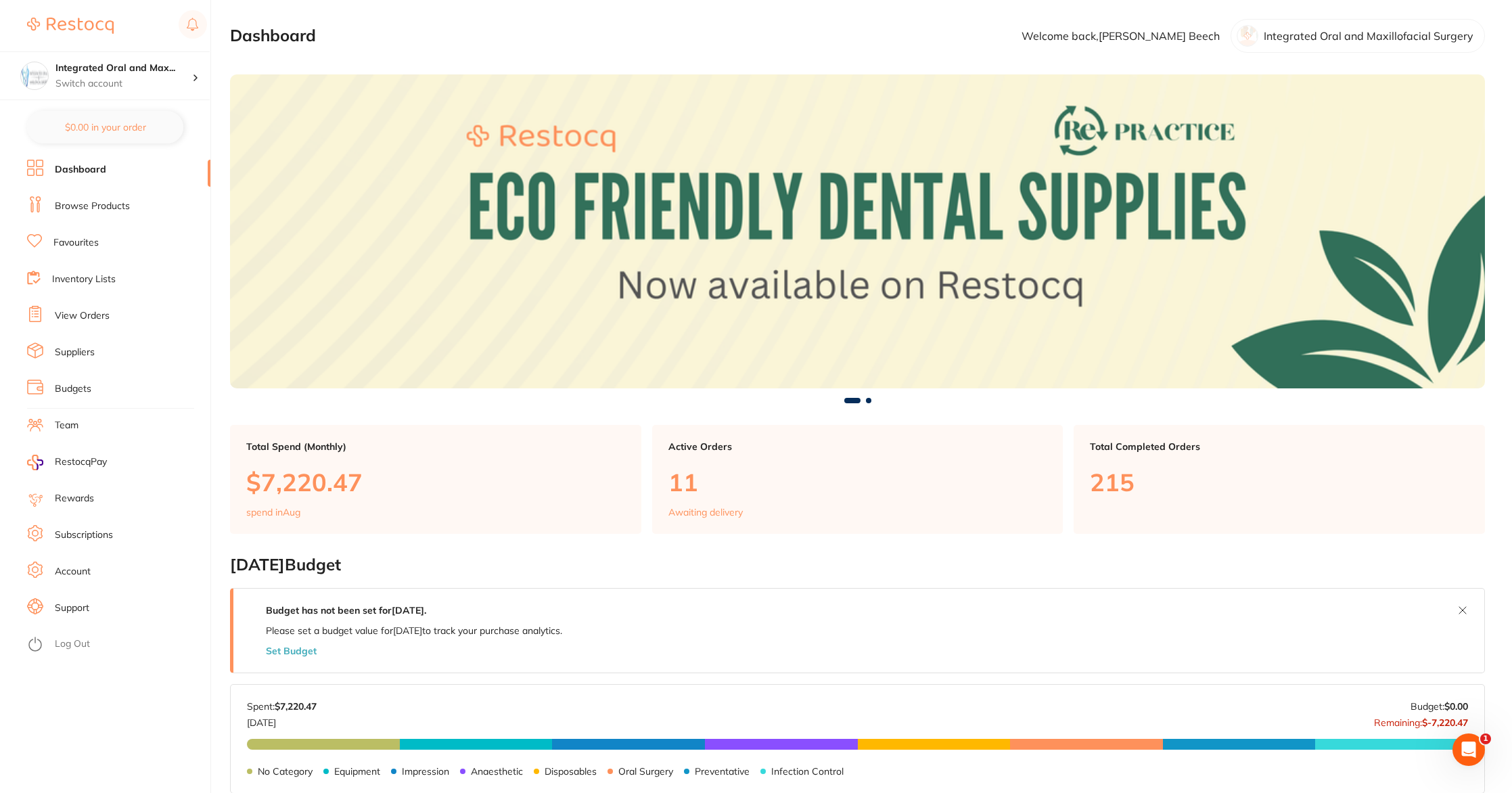
click at [83, 210] on link "Browse Products" at bounding box center [92, 207] width 75 height 14
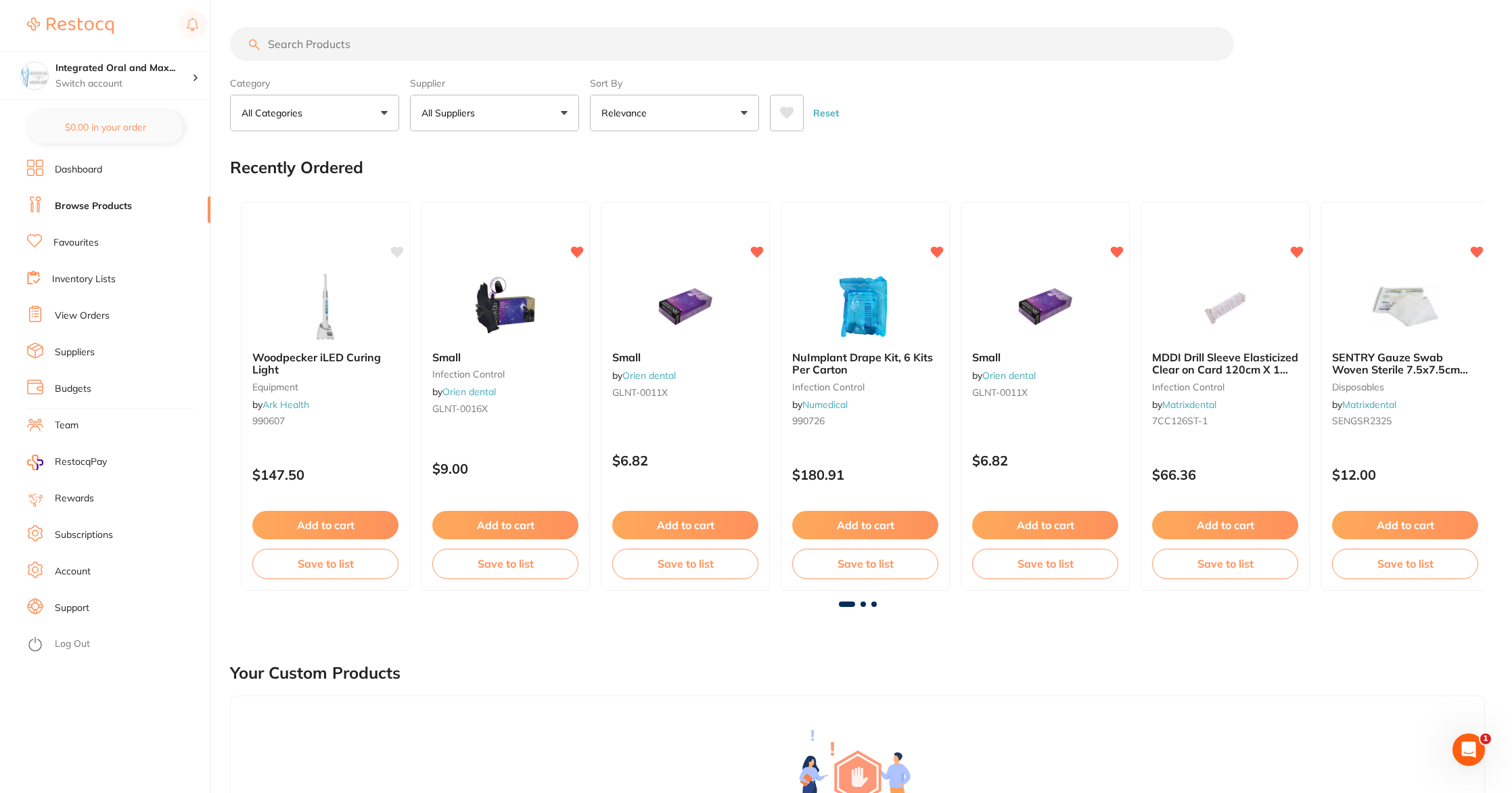
click at [97, 316] on link "View Orders" at bounding box center [82, 316] width 54 height 14
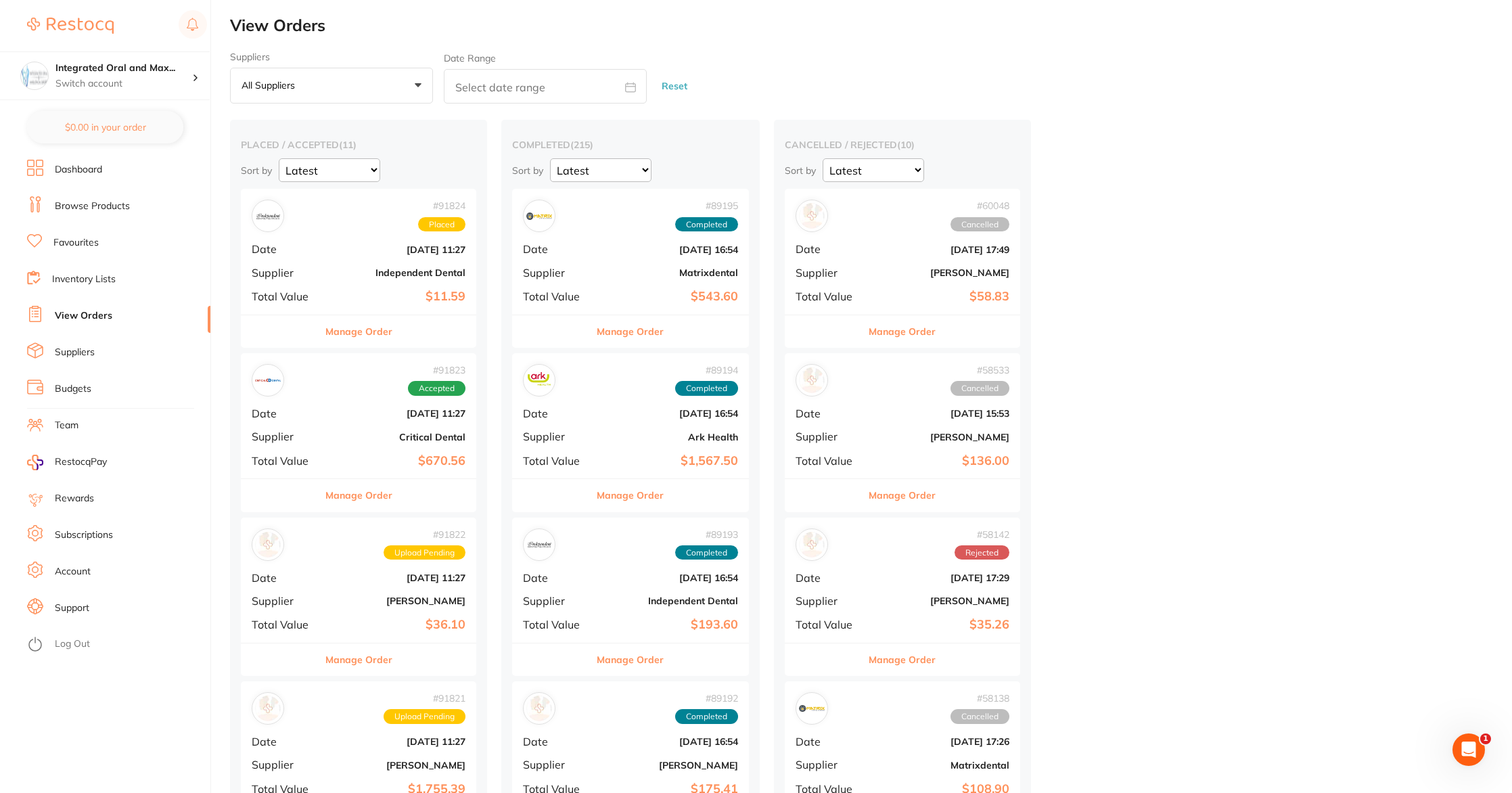
click at [665, 83] on button "Reset" at bounding box center [675, 86] width 34 height 36
click at [626, 84] on icon at bounding box center [631, 87] width 10 height 9
select select "7"
select select "2025"
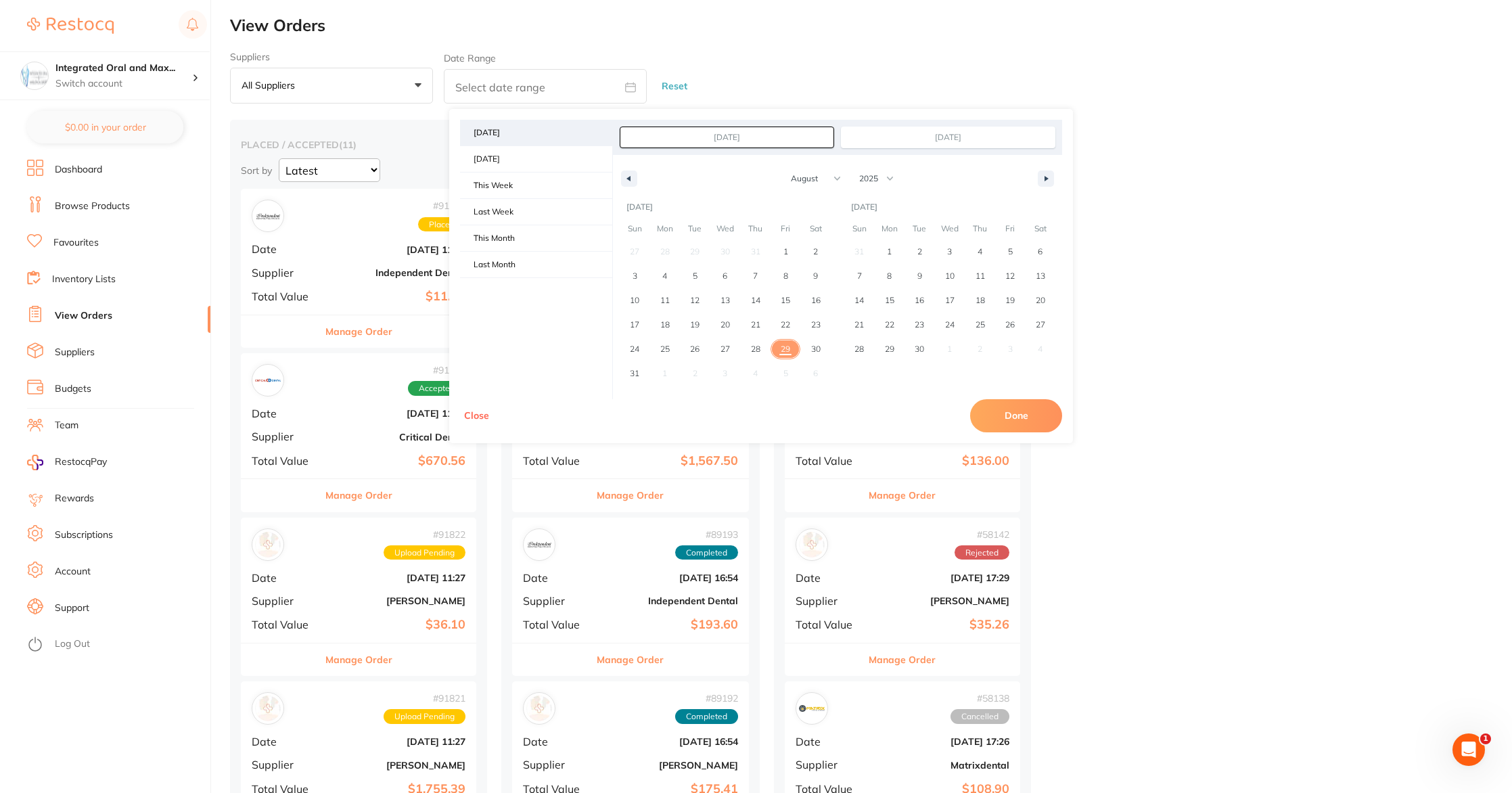
click at [511, 137] on span "Today" at bounding box center [536, 133] width 152 height 26
click at [1001, 410] on button "Done" at bounding box center [1016, 415] width 92 height 32
type input "[DATE] to [DATE]"
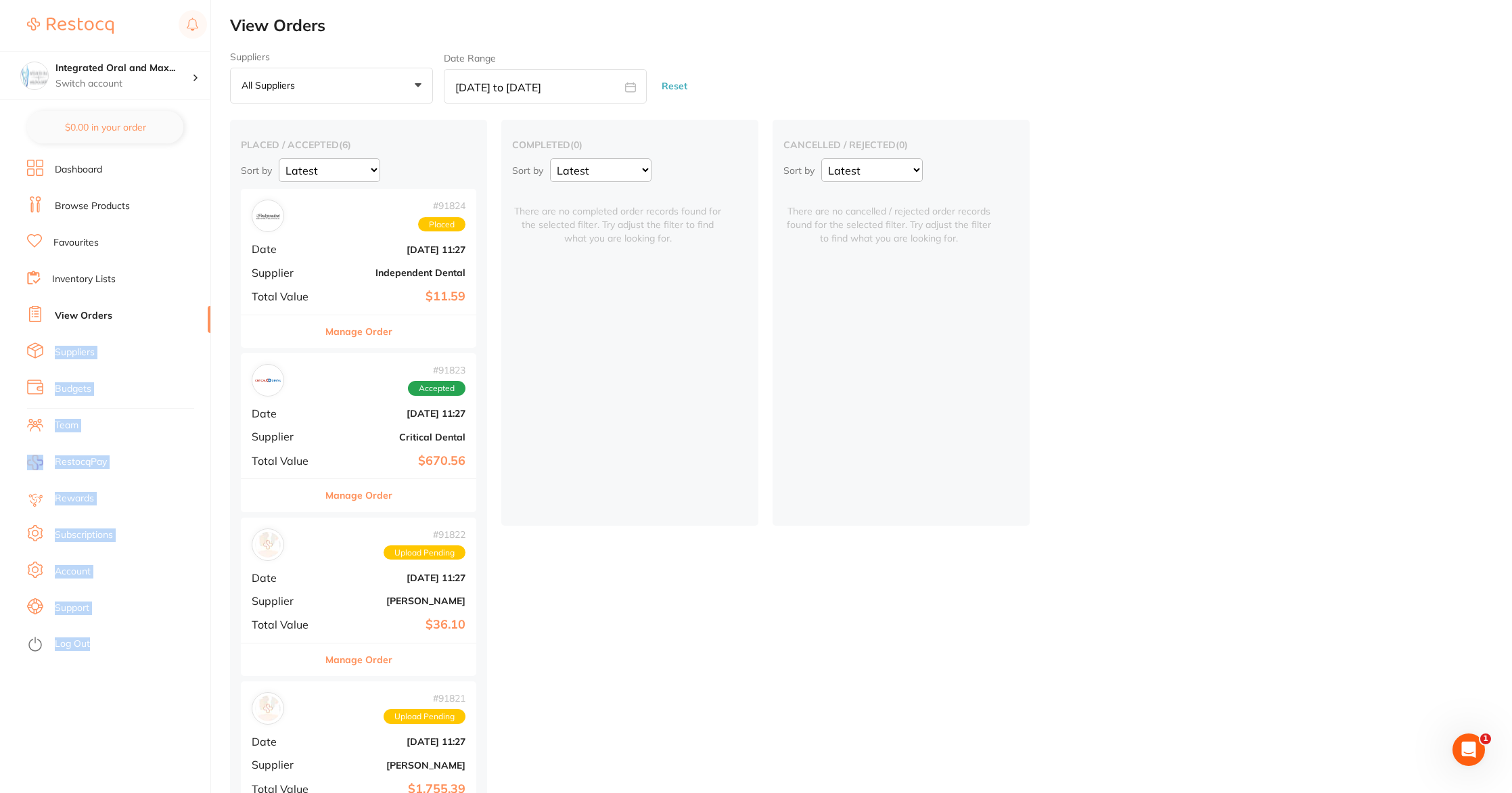
drag, startPoint x: 215, startPoint y: 309, endPoint x: 220, endPoint y: 293, distance: 16.8
click at [220, 293] on div "$0.00 Integrated Oral and Max... Switch account Integrated [MEDICAL_DATA] $0.00…" at bounding box center [756, 396] width 1512 height 793
click at [214, 309] on div "$0.00 Integrated Oral and Max... Switch account Integrated [MEDICAL_DATA] $0.00…" at bounding box center [756, 396] width 1512 height 793
click at [210, 293] on ul "Dashboard Browse Products Favourites Inventory Lists View Orders Suppliers Budg…" at bounding box center [118, 476] width 183 height 633
click at [91, 91] on div "Integrated Oral and Max... Switch account" at bounding box center [105, 75] width 210 height 48
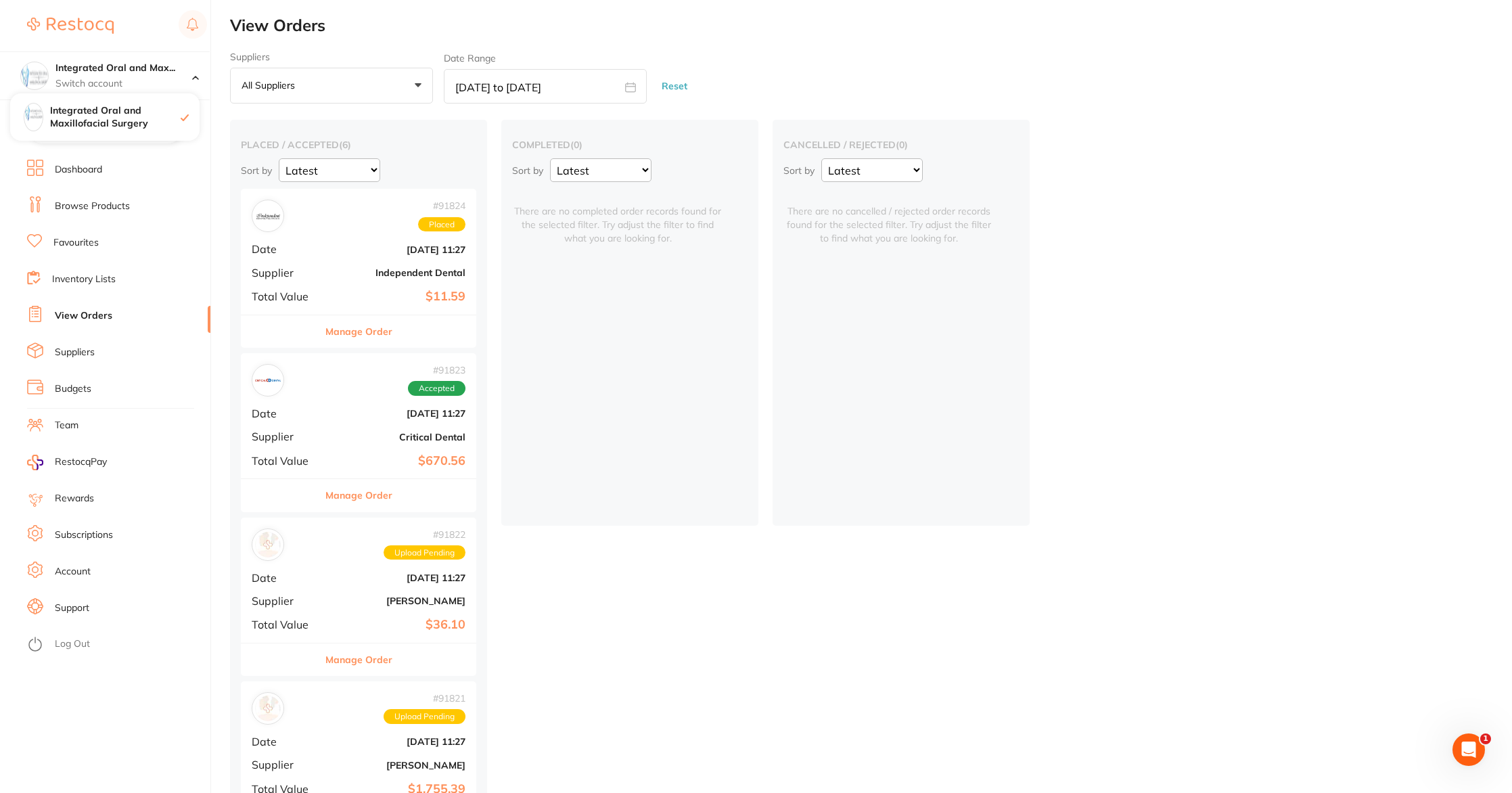
click at [320, 88] on button "All suppliers +0" at bounding box center [331, 86] width 203 height 37
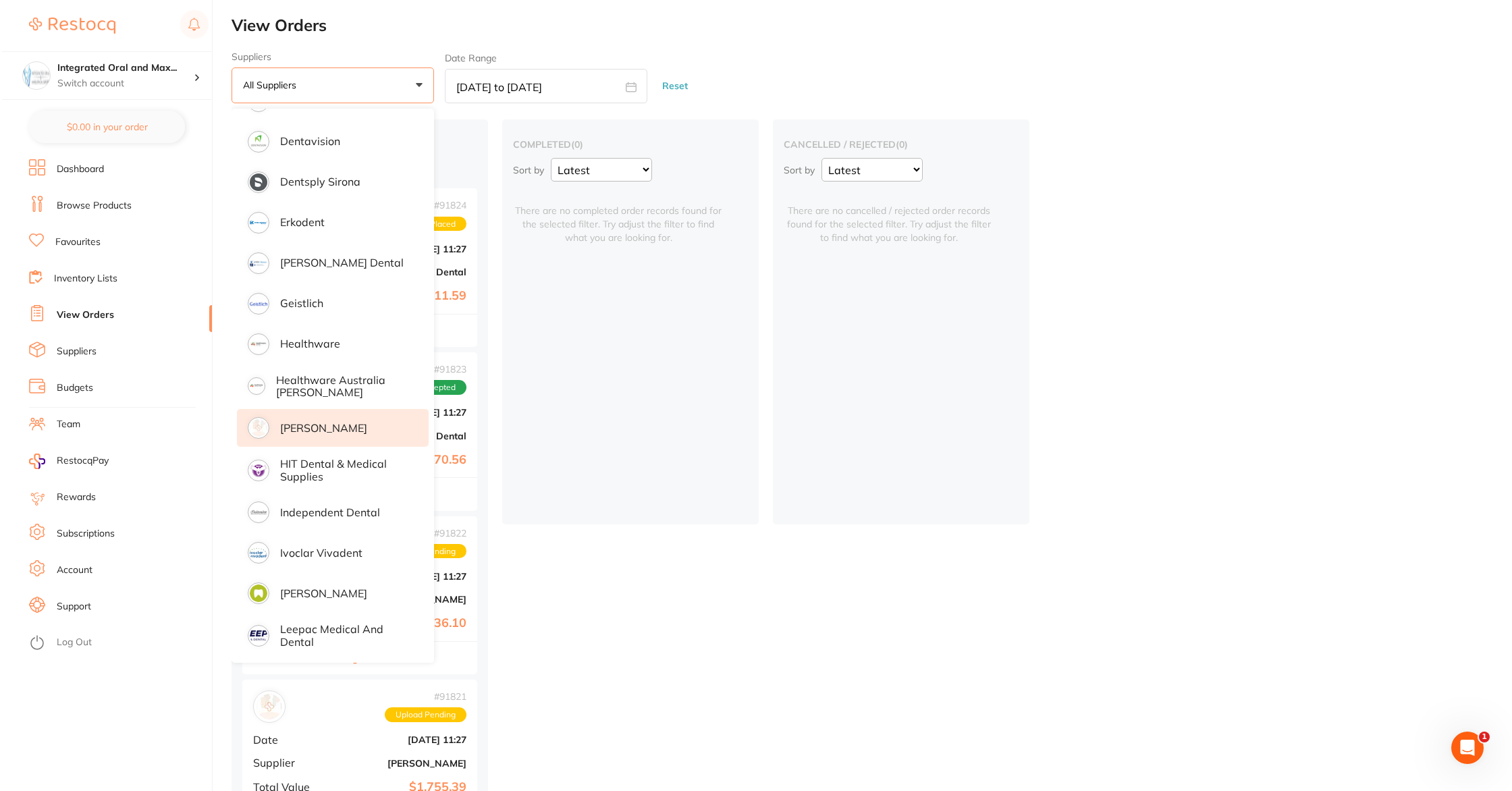
scroll to position [515, 0]
click at [337, 427] on p "[PERSON_NAME]" at bounding box center [322, 424] width 87 height 12
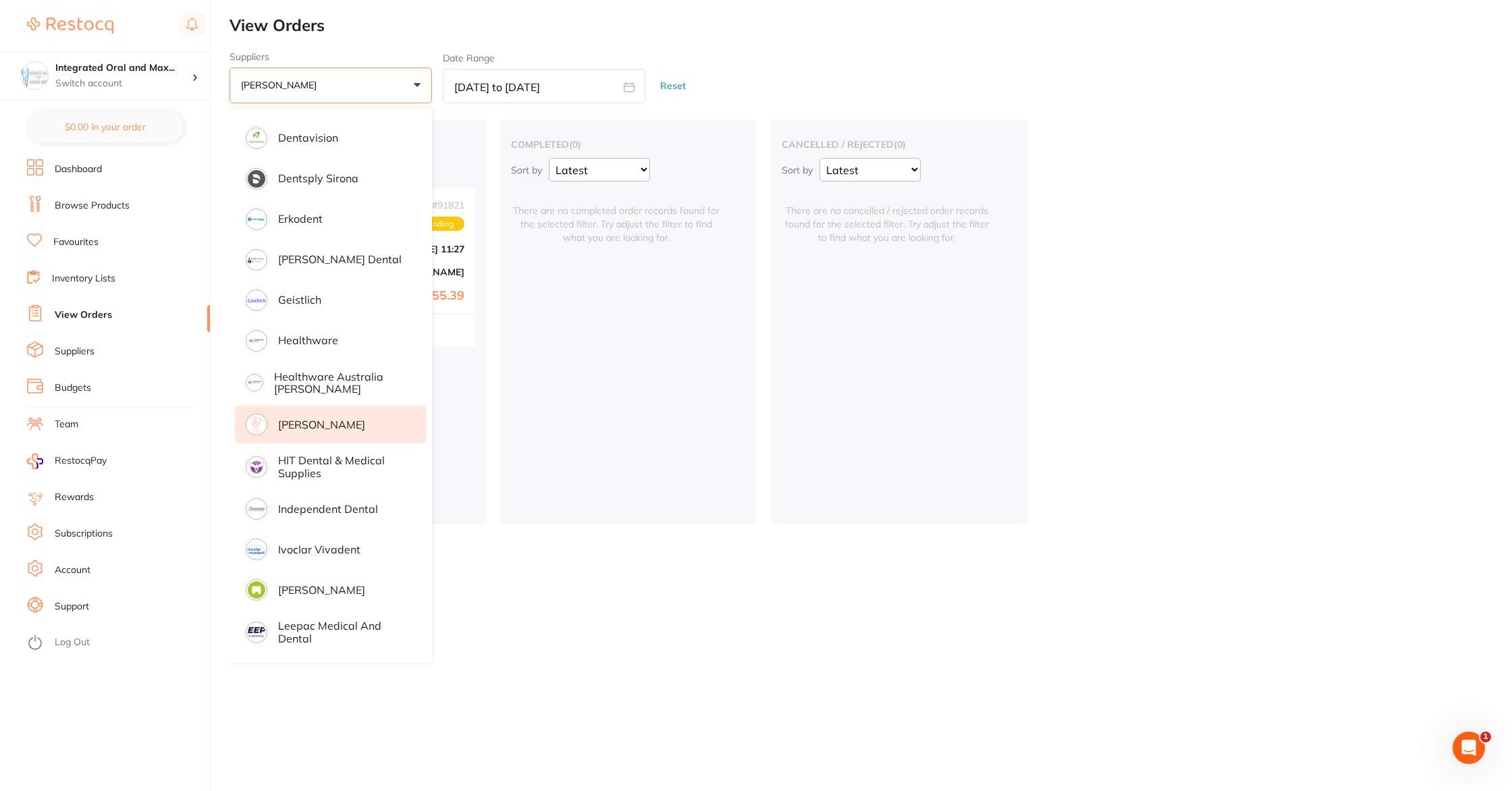
click at [475, 493] on div "placed / accepted ( 1 ) Sort by Latest Notification # 91821 Upload Pending Date…" at bounding box center [357, 322] width 256 height 405
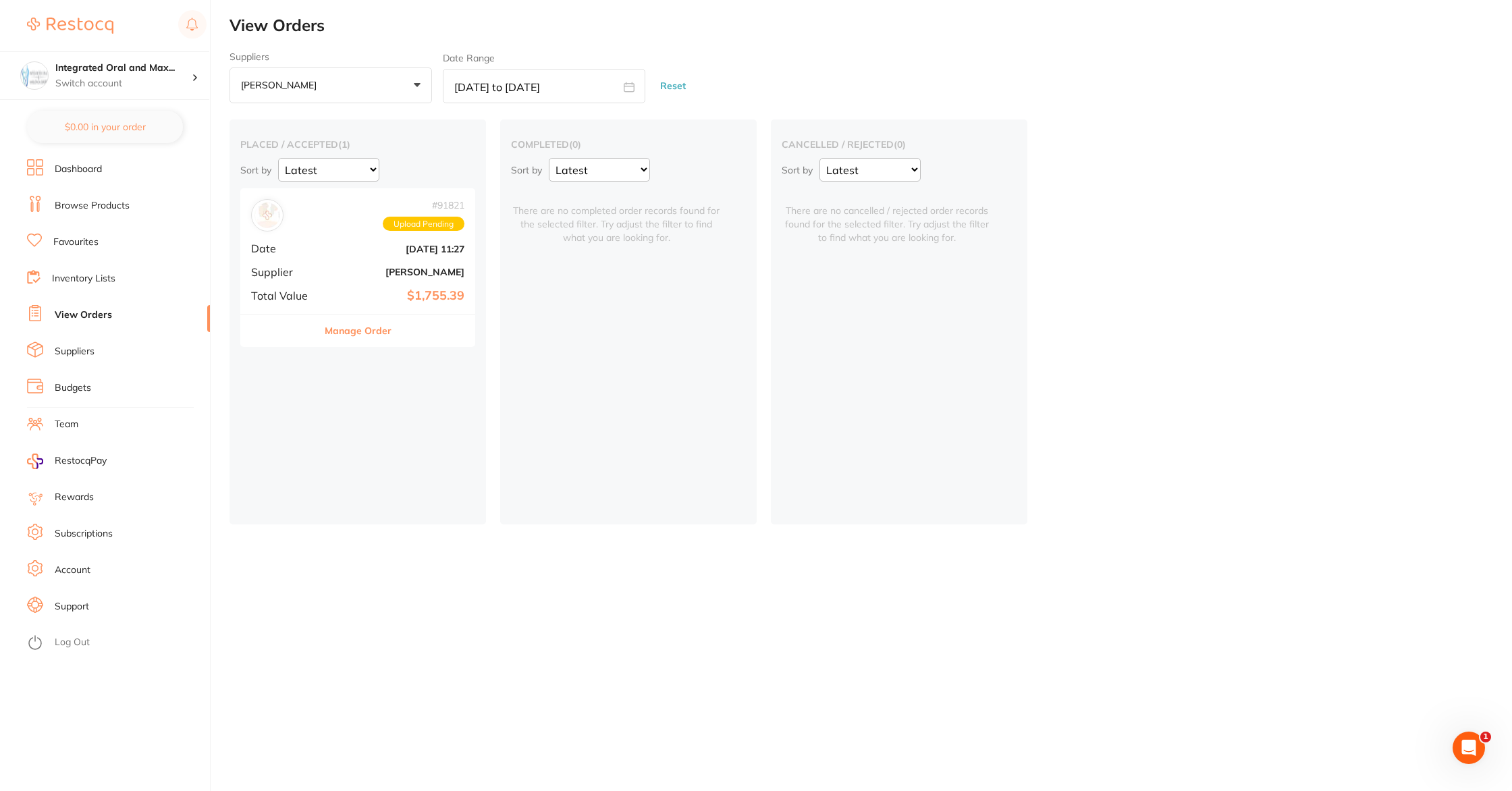
click at [352, 331] on button "Manage Order" at bounding box center [357, 331] width 67 height 32
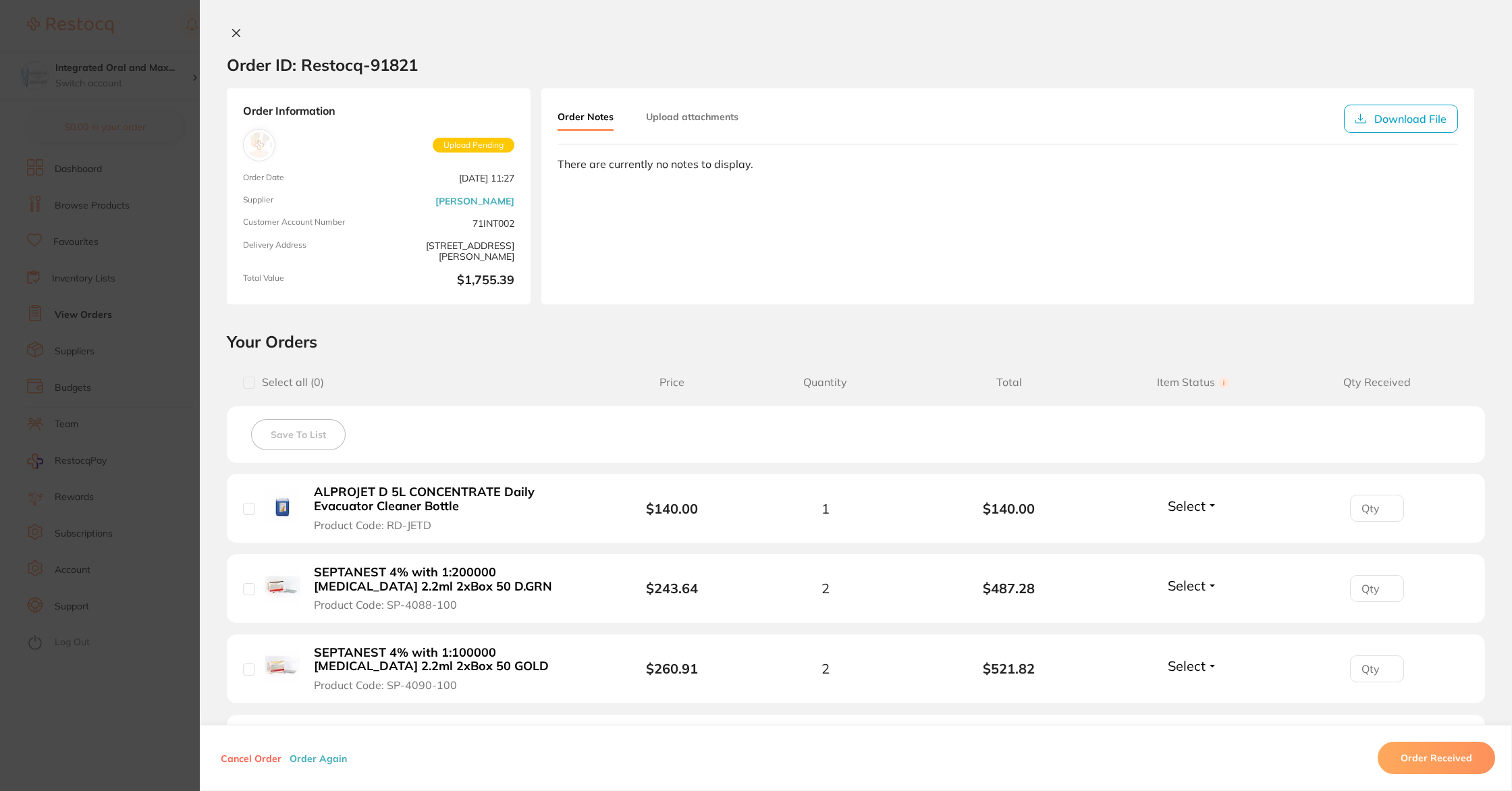
scroll to position [2, 0]
click at [472, 143] on span "Upload Pending" at bounding box center [474, 143] width 82 height 14
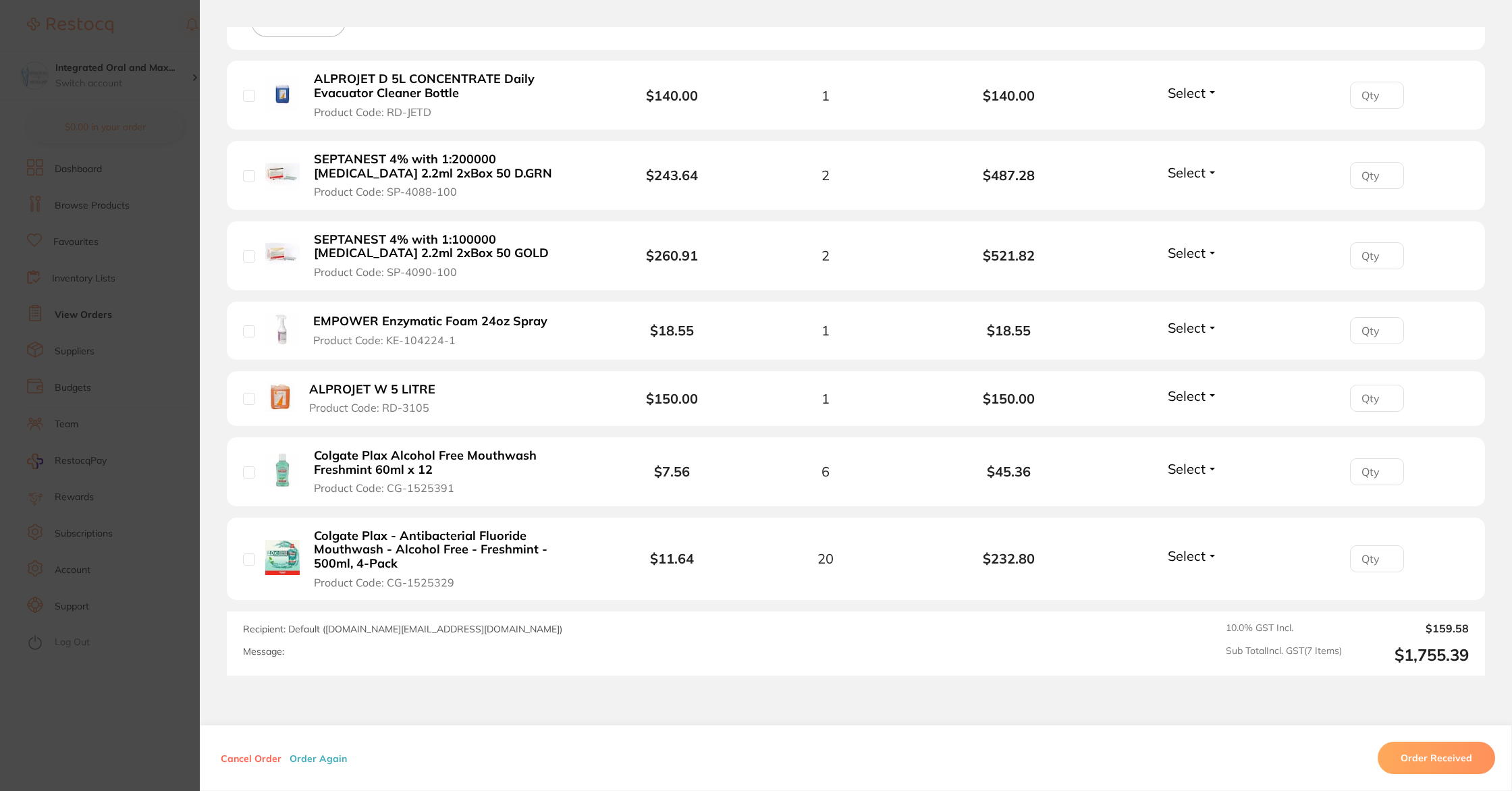
scroll to position [499, 0]
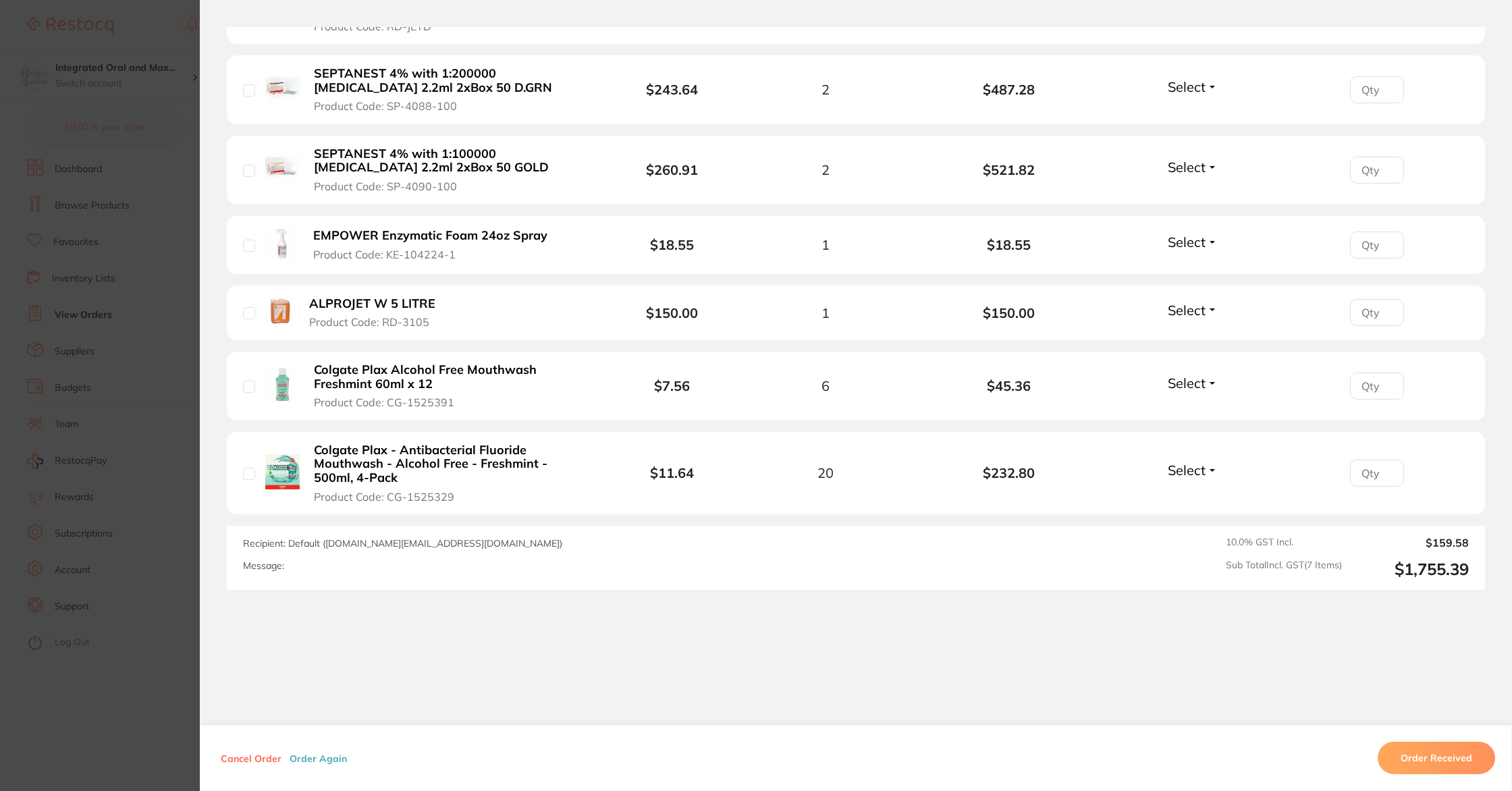
click at [191, 197] on section "Order ID: Restocq- 91821 Order Information Upload Pending Order Date [DATE] 11:…" at bounding box center [756, 396] width 1512 height 791
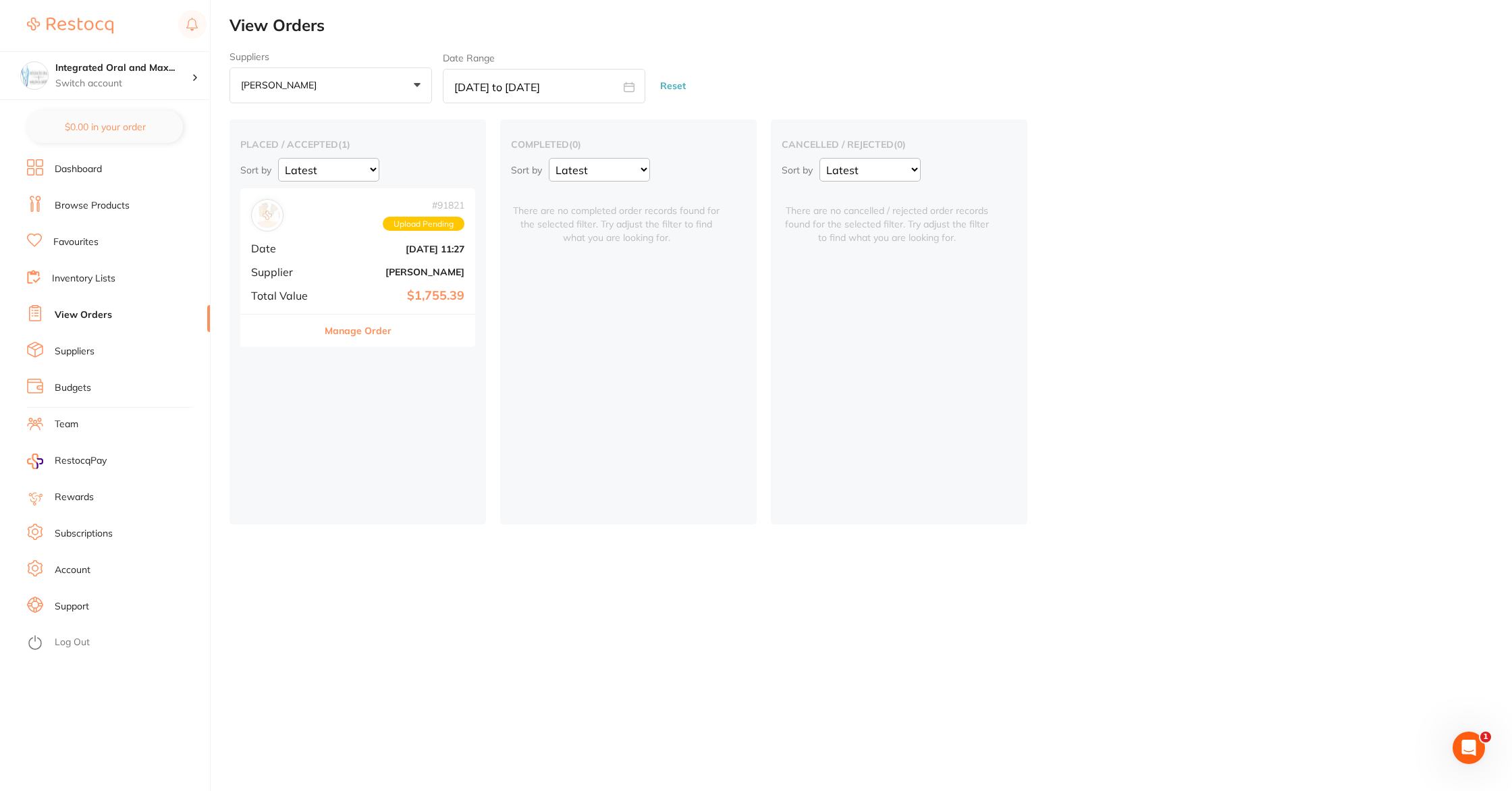
click at [351, 331] on button "Manage Order" at bounding box center [357, 331] width 67 height 32
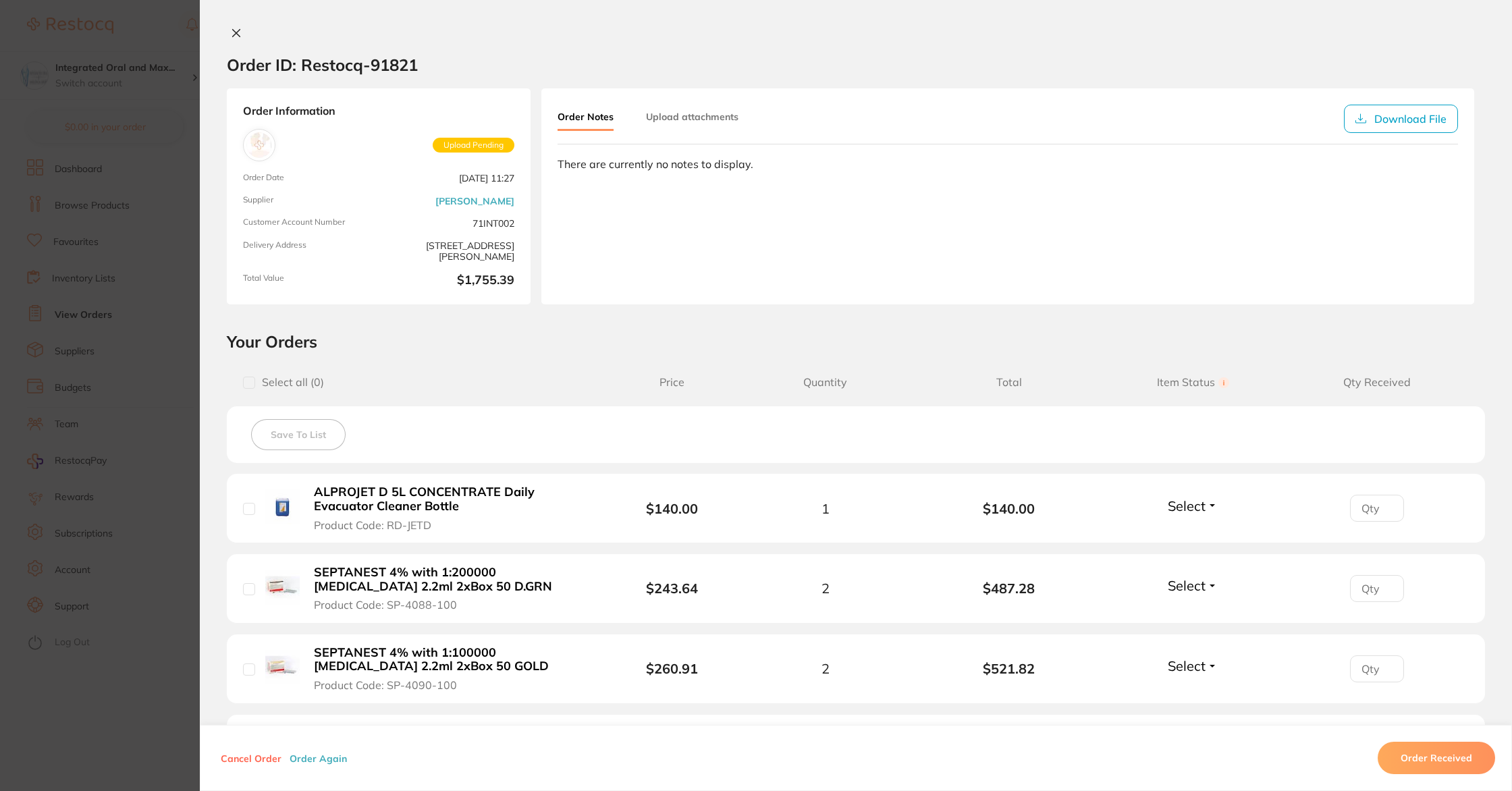
click at [240, 35] on icon at bounding box center [236, 33] width 11 height 11
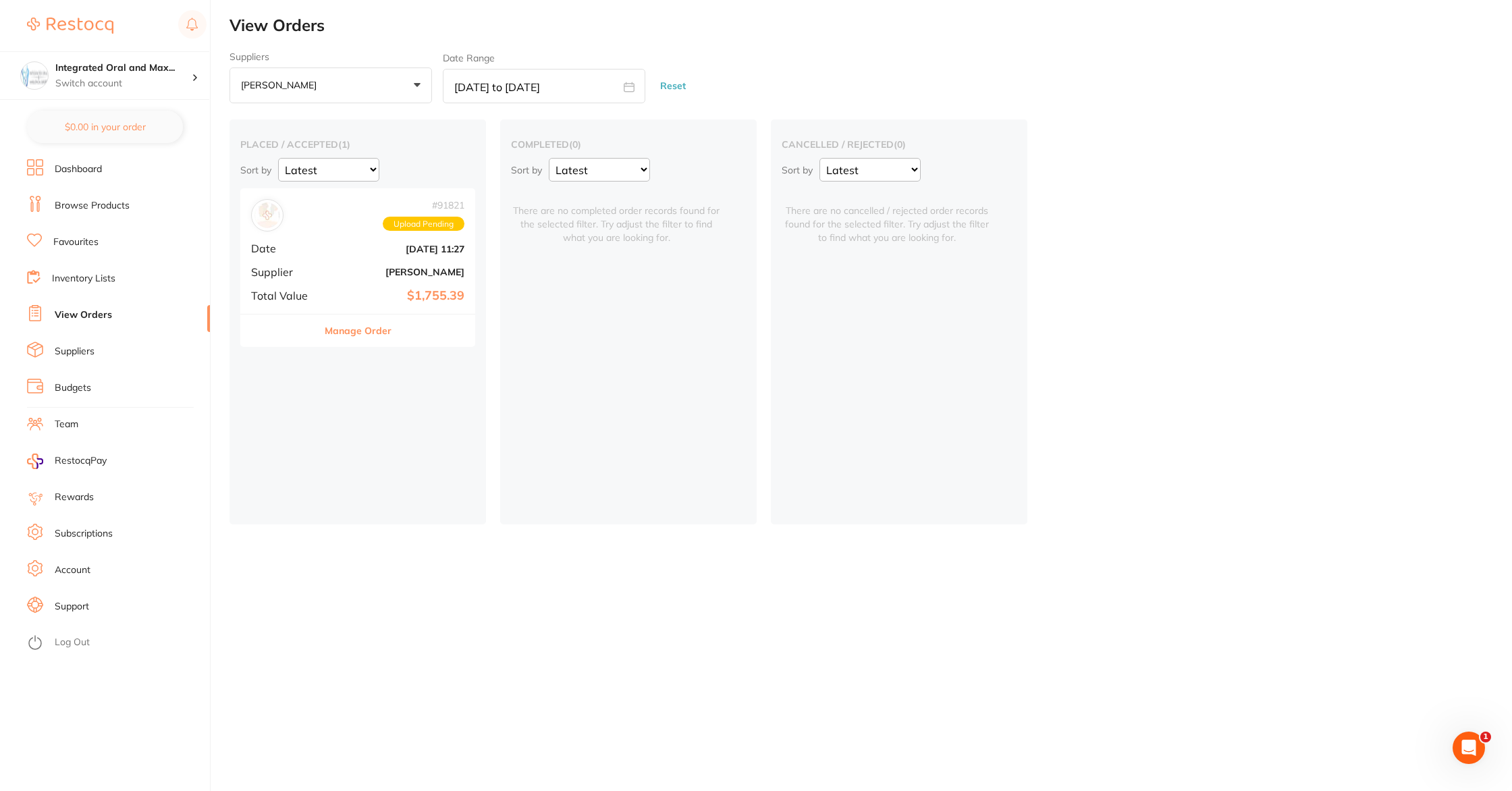
click at [77, 169] on link "Dashboard" at bounding box center [78, 170] width 48 height 14
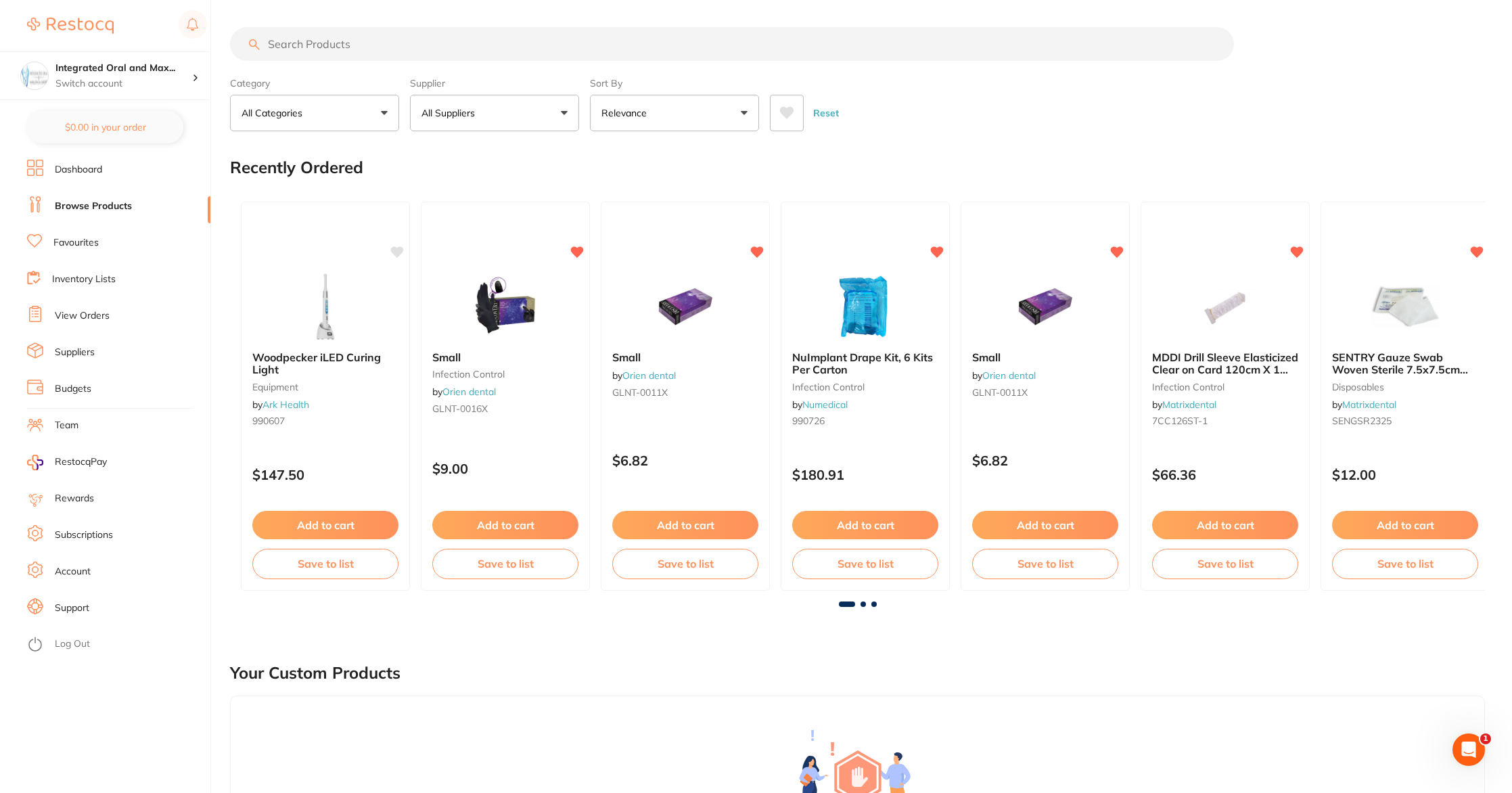
click at [661, 36] on input "search" at bounding box center [732, 44] width 1004 height 34
type input "mirrors"
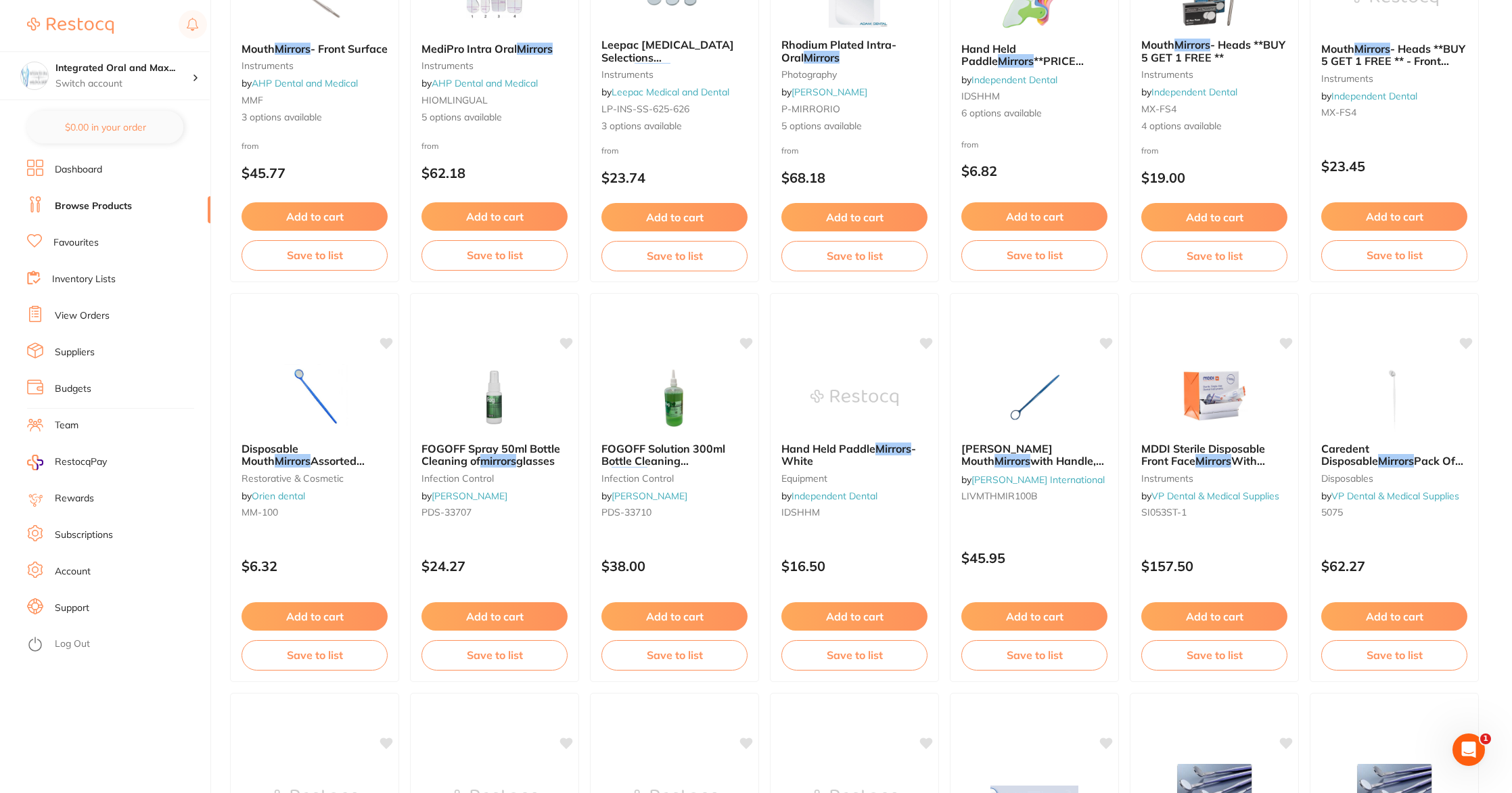
scroll to position [699, 0]
click at [298, 459] on span "Assorted Colours, Pack 10" at bounding box center [303, 466] width 124 height 26
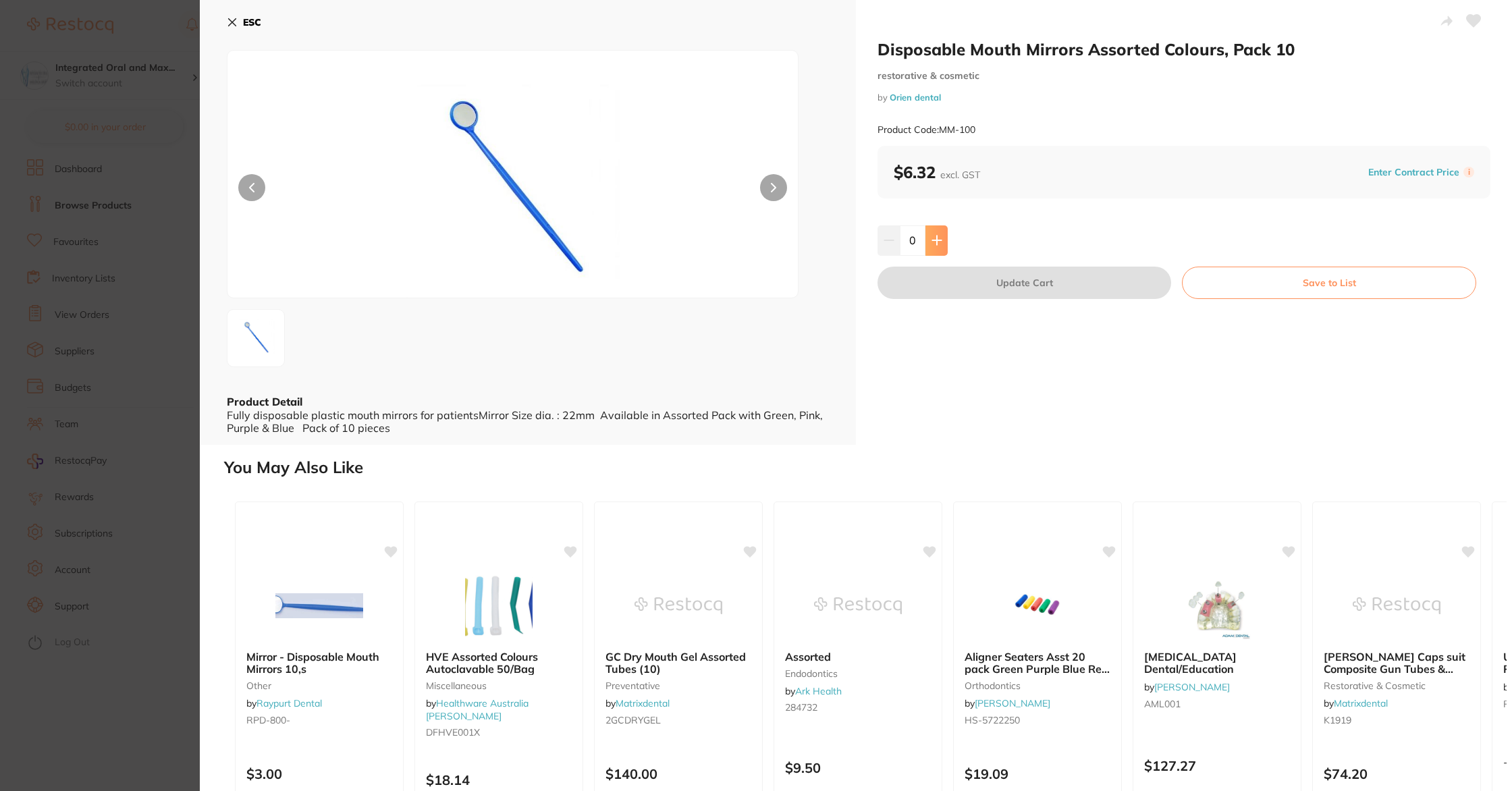
click at [933, 242] on icon at bounding box center [936, 240] width 11 height 11
type input "1"
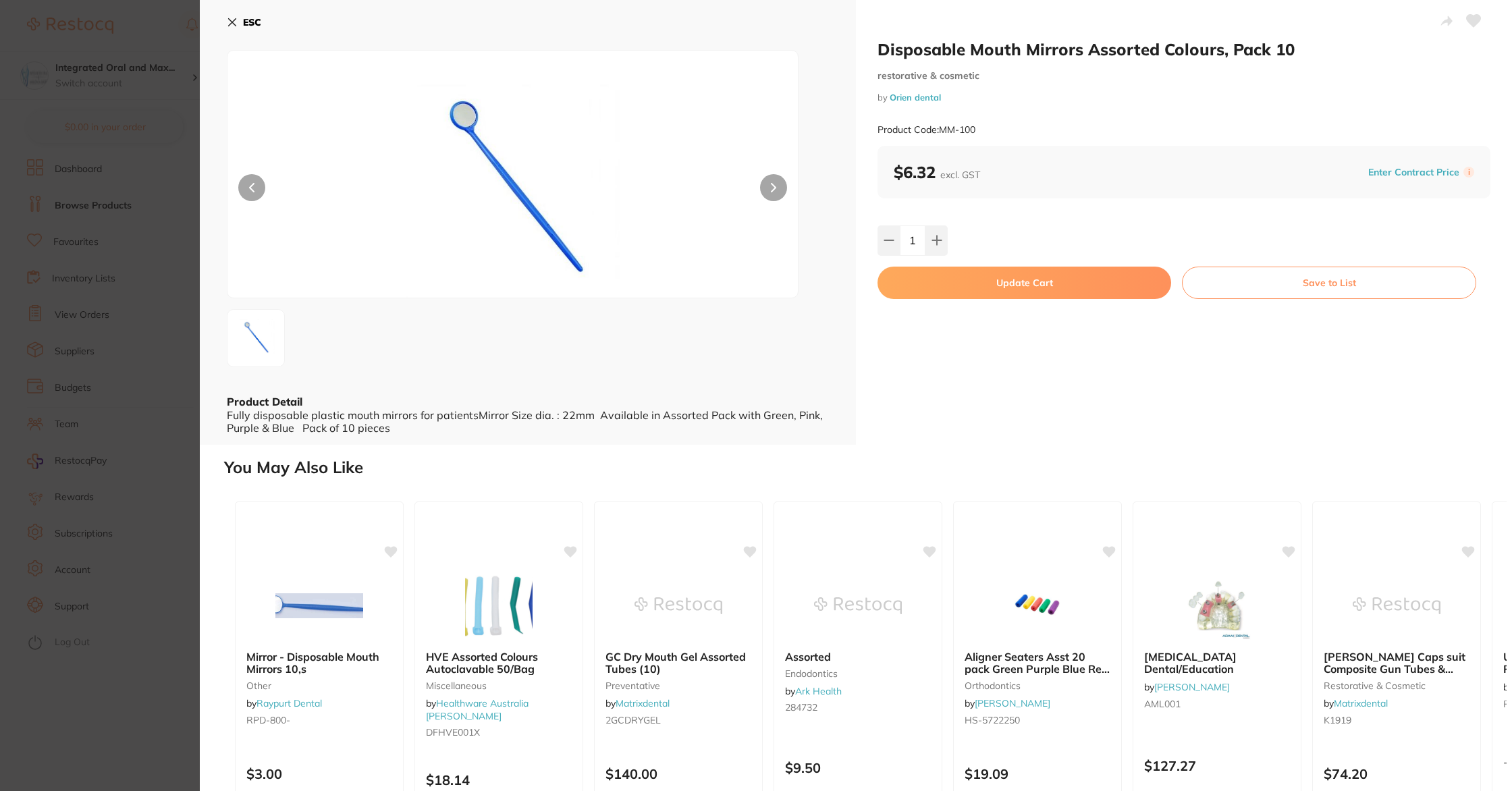
click at [926, 98] on link "Orien dental" at bounding box center [915, 97] width 51 height 11
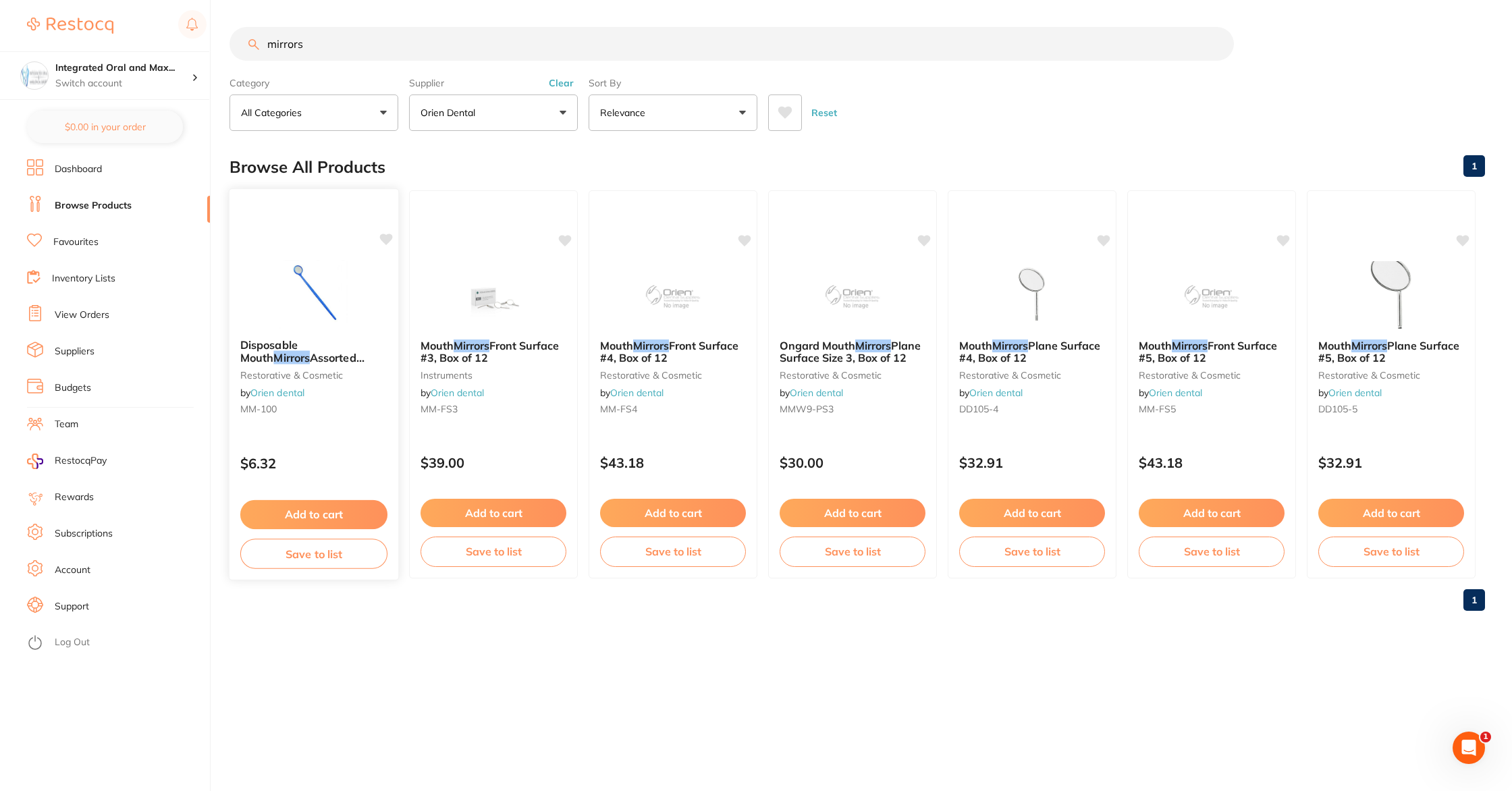
click at [315, 356] on span "Assorted Colours, Pack 10" at bounding box center [302, 363] width 124 height 26
click at [282, 346] on span "Disposable Mouth" at bounding box center [269, 351] width 58 height 26
click at [322, 501] on section at bounding box center [756, 396] width 1512 height 791
click at [1481, 160] on link "1" at bounding box center [1474, 166] width 21 height 27
click at [69, 170] on link "Dashboard" at bounding box center [78, 170] width 48 height 14
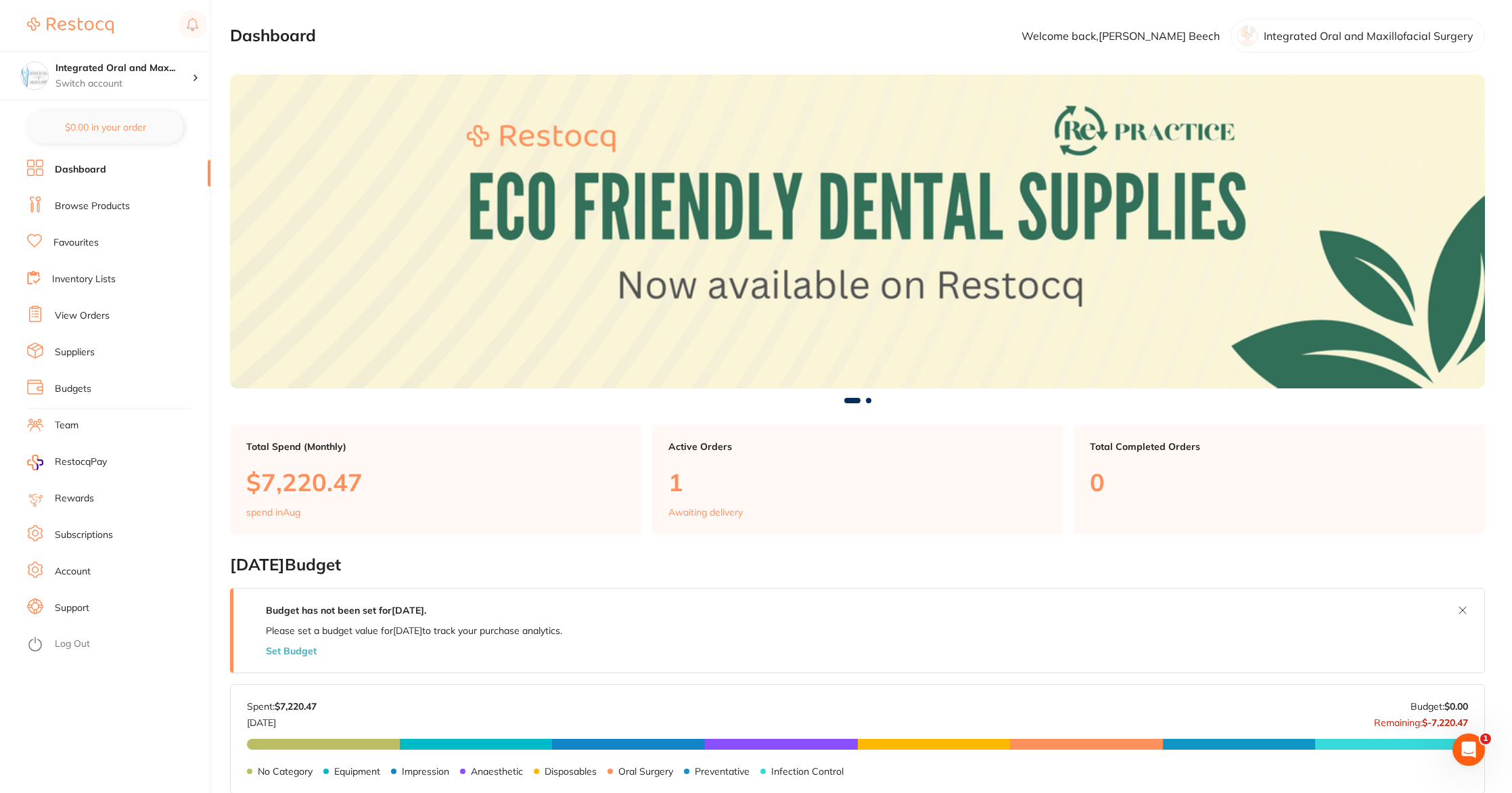
click at [71, 244] on link "Favourites" at bounding box center [76, 243] width 45 height 14
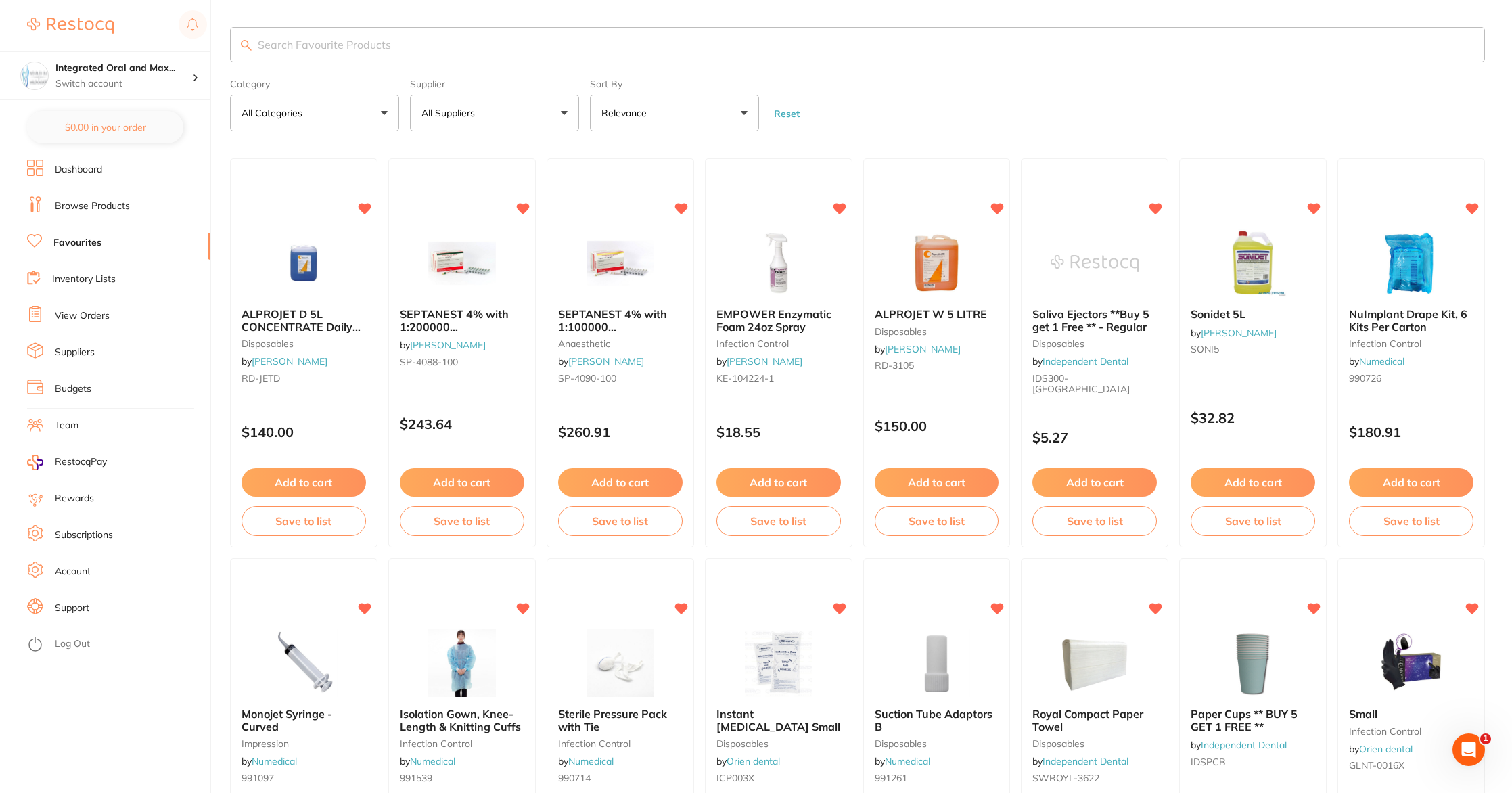
click at [393, 43] on input "search" at bounding box center [857, 44] width 1255 height 35
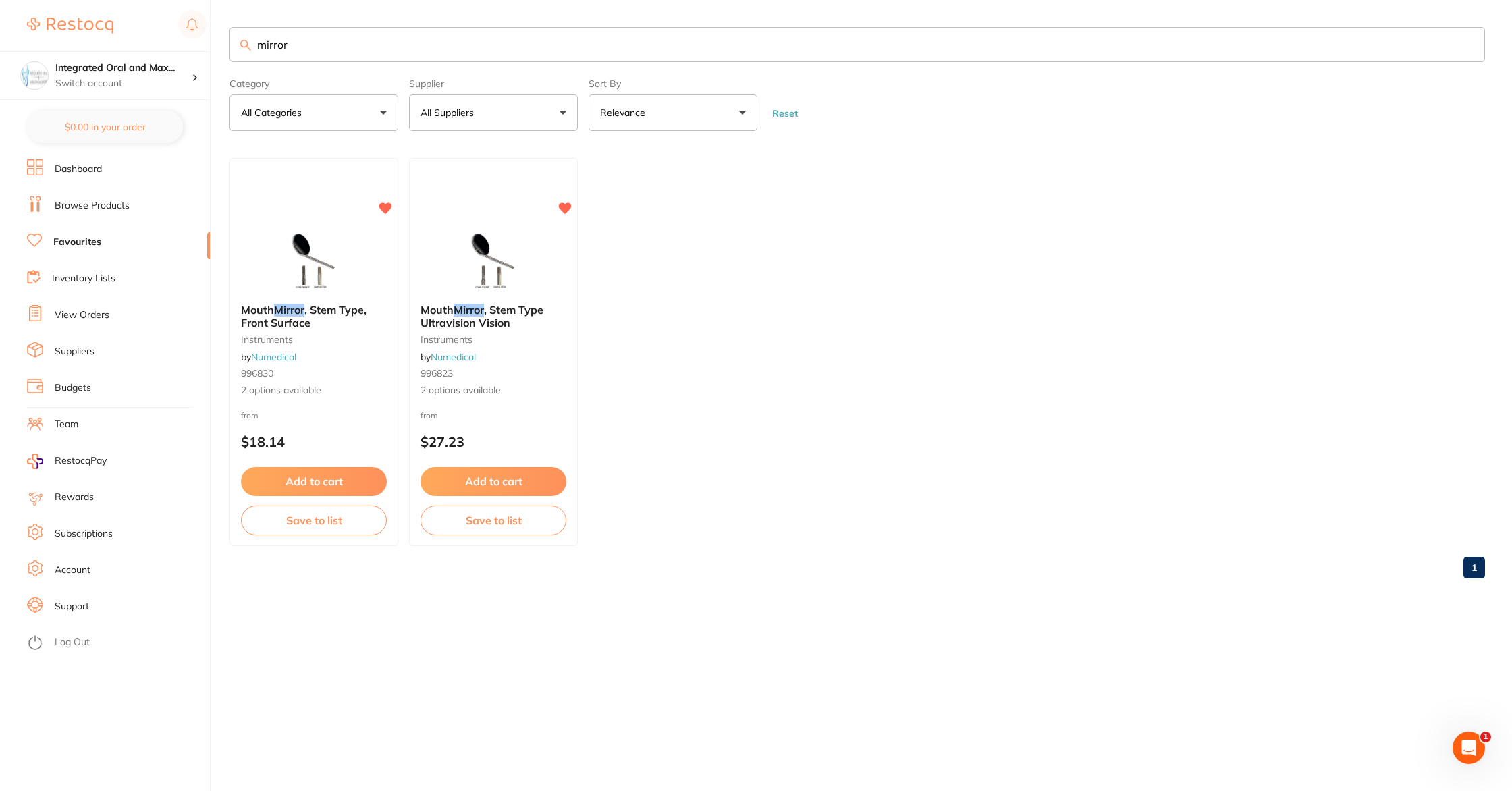
drag, startPoint x: 308, startPoint y: 51, endPoint x: 210, endPoint y: 45, distance: 98.2
click at [201, 42] on div "$0.00 Integrated Oral and Max... Switch account Integrated [MEDICAL_DATA] $0.00…" at bounding box center [756, 396] width 1512 height 791
type input "single use"
click at [67, 356] on link "Suppliers" at bounding box center [74, 351] width 40 height 14
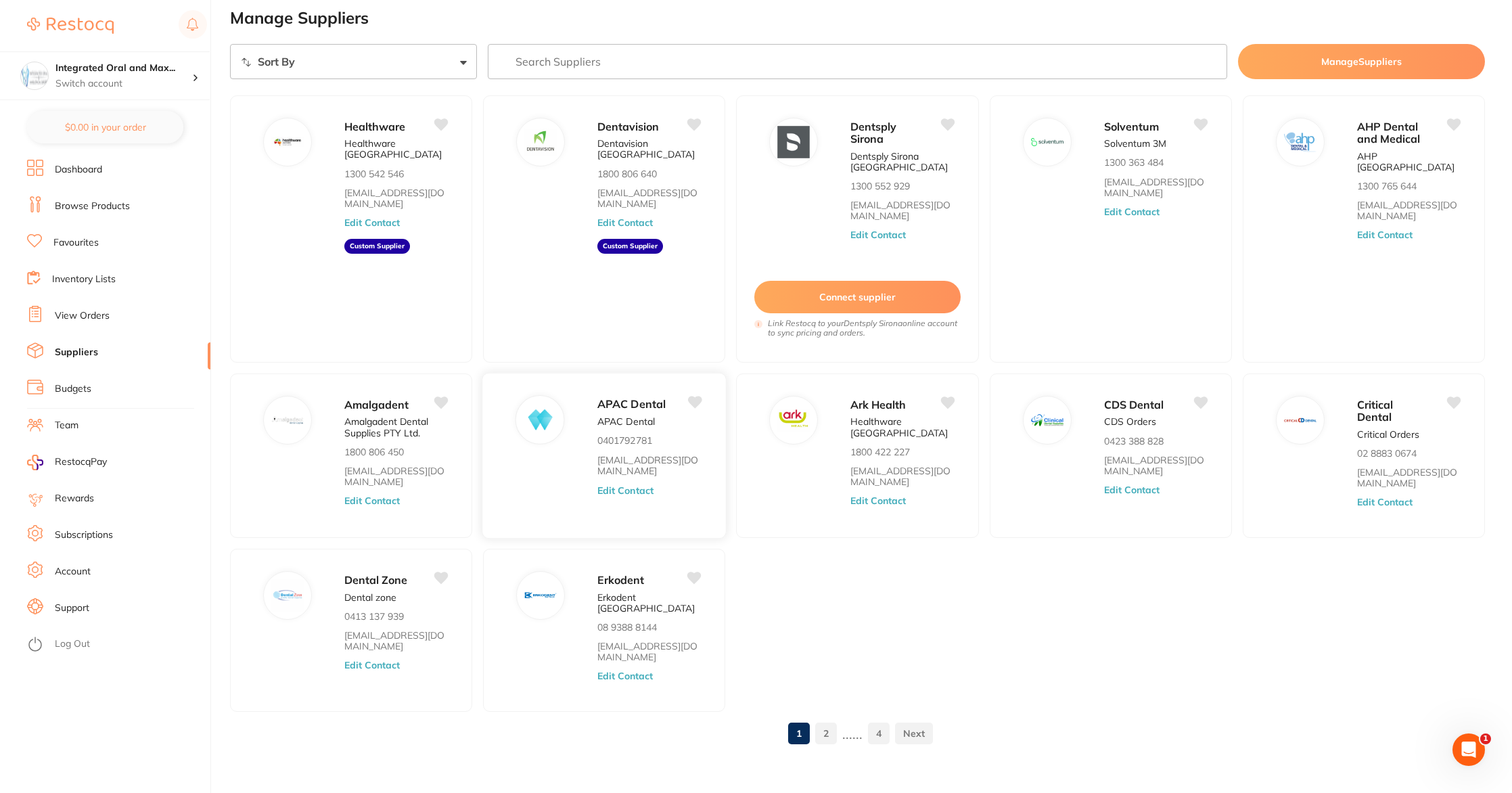
scroll to position [16, 0]
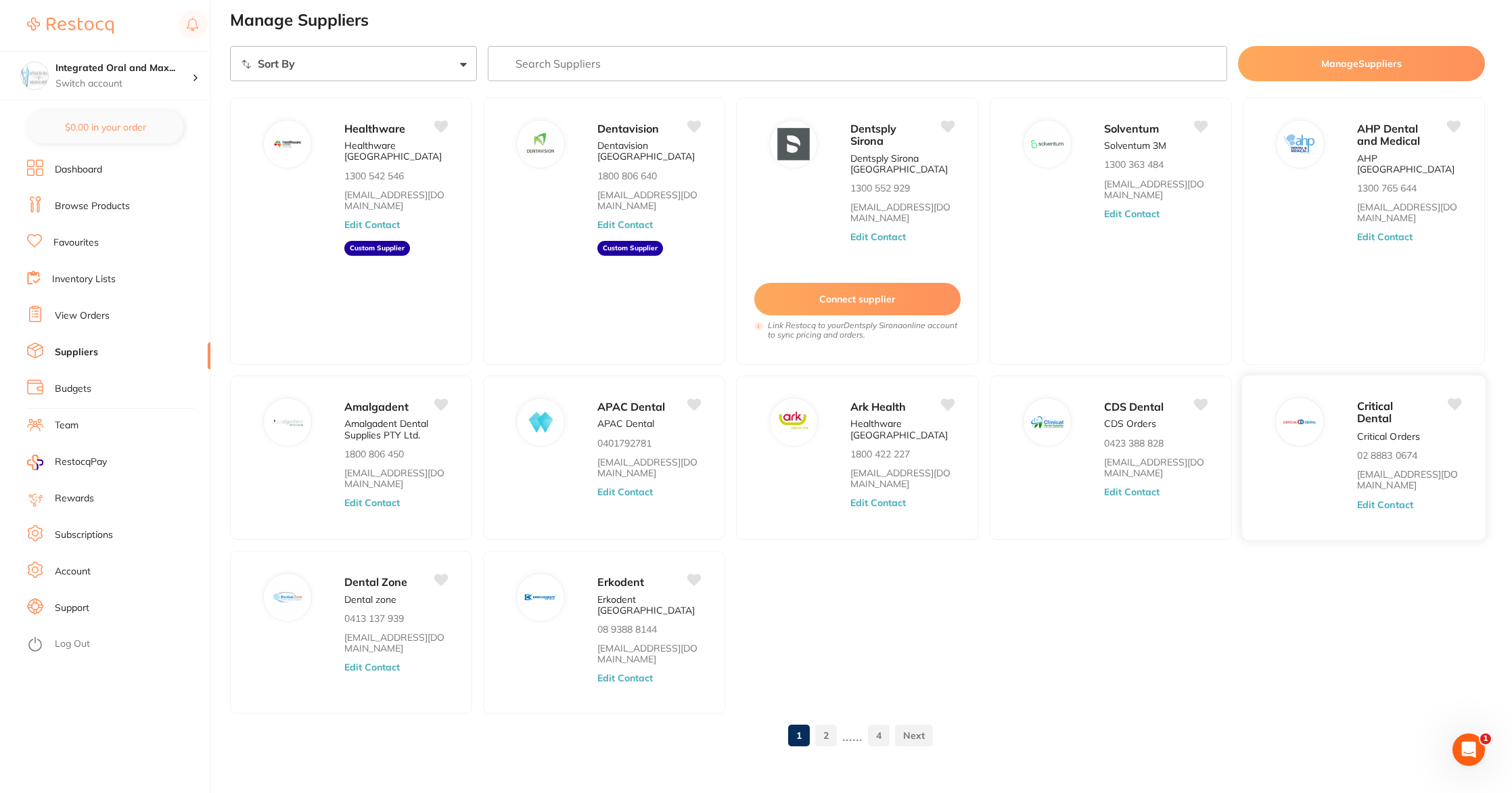
click at [1399, 407] on p "Critical Dental" at bounding box center [1391, 412] width 69 height 25
click at [1379, 416] on span "Critical Dental" at bounding box center [1375, 412] width 37 height 26
click at [1372, 415] on span "Critical Dental" at bounding box center [1375, 412] width 37 height 26
click at [566, 70] on input "search" at bounding box center [858, 63] width 740 height 35
click at [83, 319] on link "View Orders" at bounding box center [82, 316] width 54 height 14
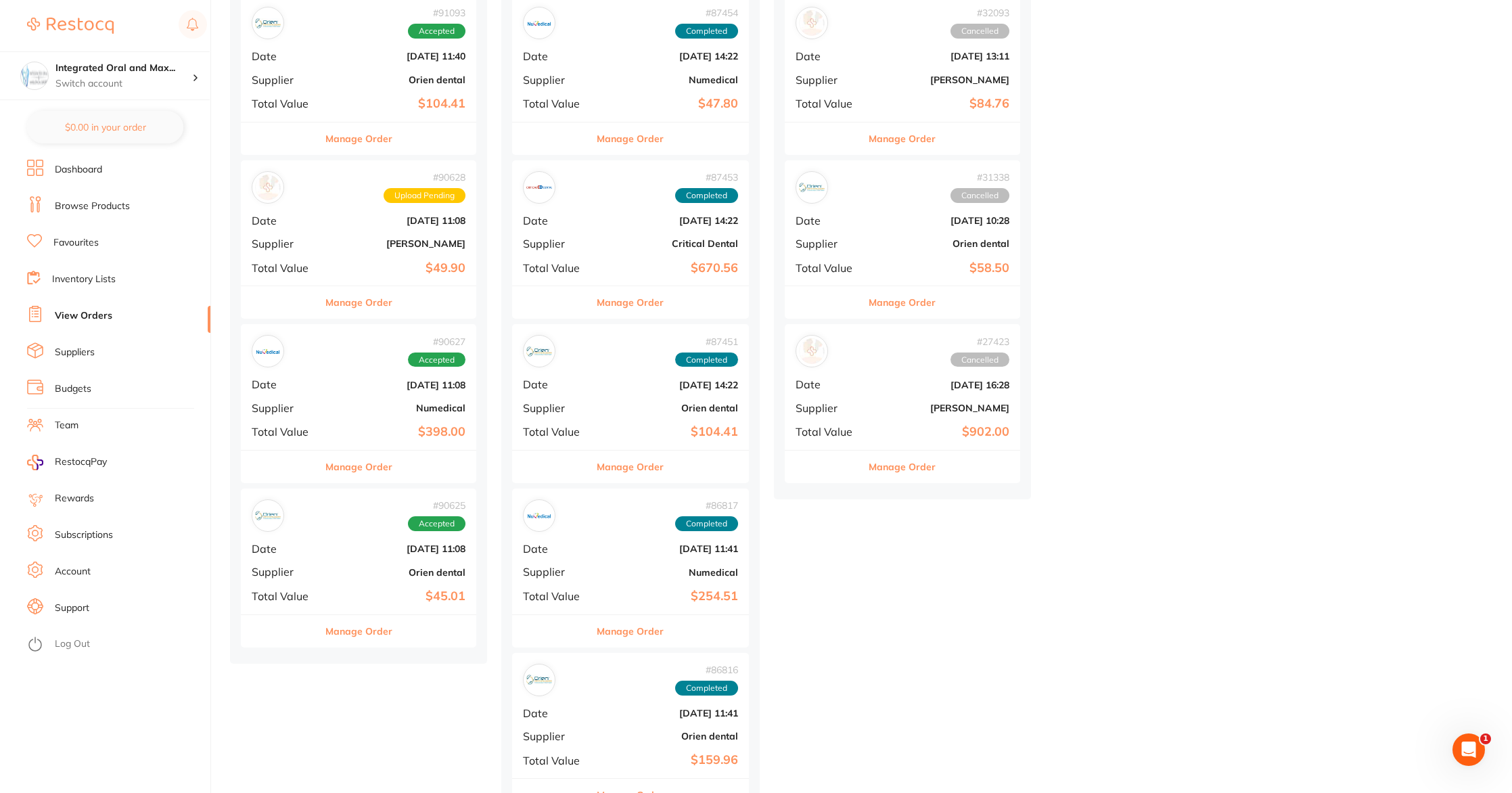
scroll to position [1325, 0]
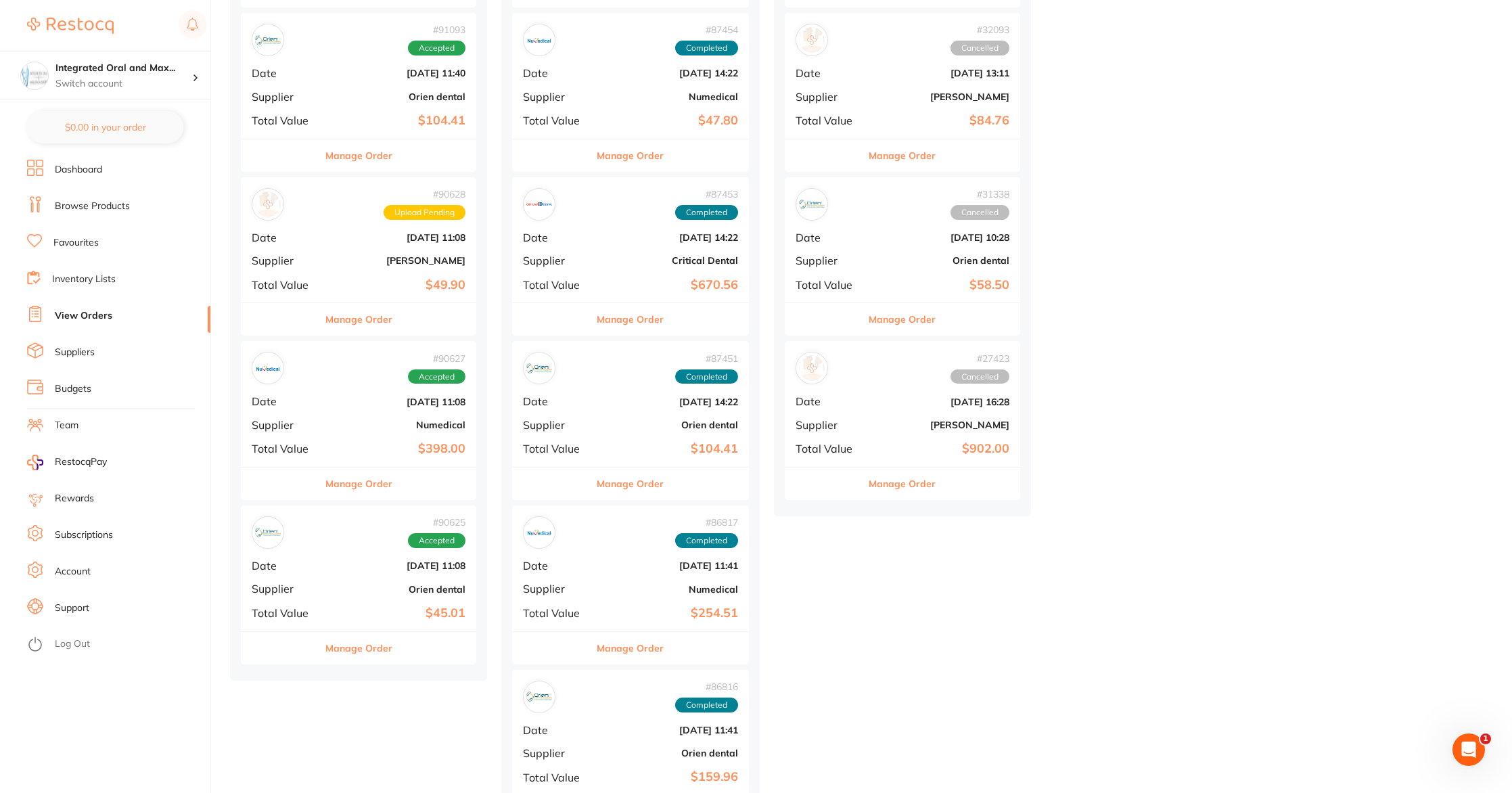
click at [360, 655] on button "Manage Order" at bounding box center [358, 648] width 67 height 32
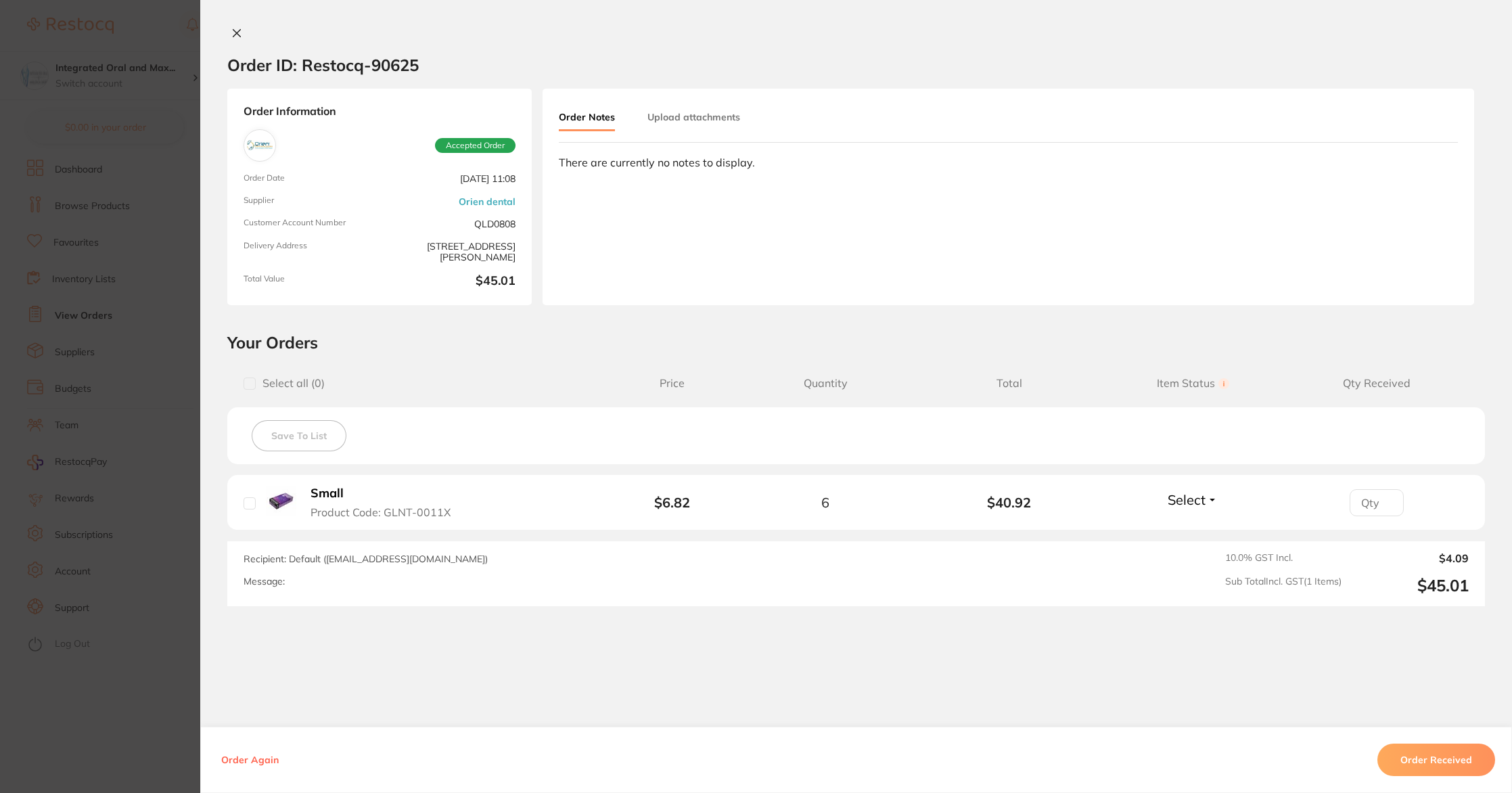
drag, startPoint x: 242, startPoint y: 501, endPoint x: 397, endPoint y: 526, distance: 157.0
click at [243, 502] on input "checkbox" at bounding box center [249, 503] width 12 height 12
checkbox input "true"
click at [1409, 756] on button "Order Received" at bounding box center [1436, 760] width 117 height 32
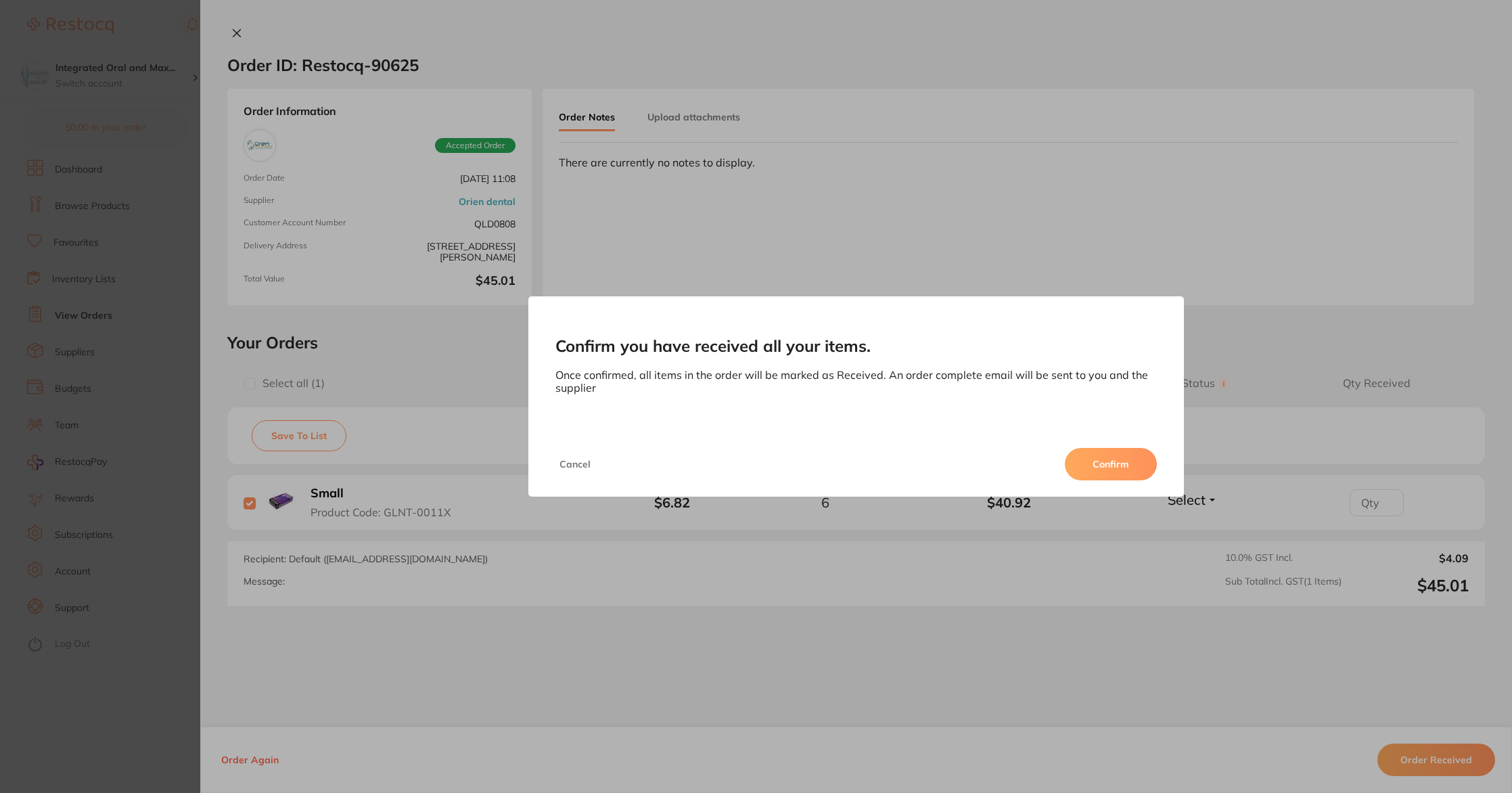
click at [1109, 454] on button "Confirm" at bounding box center [1111, 464] width 92 height 32
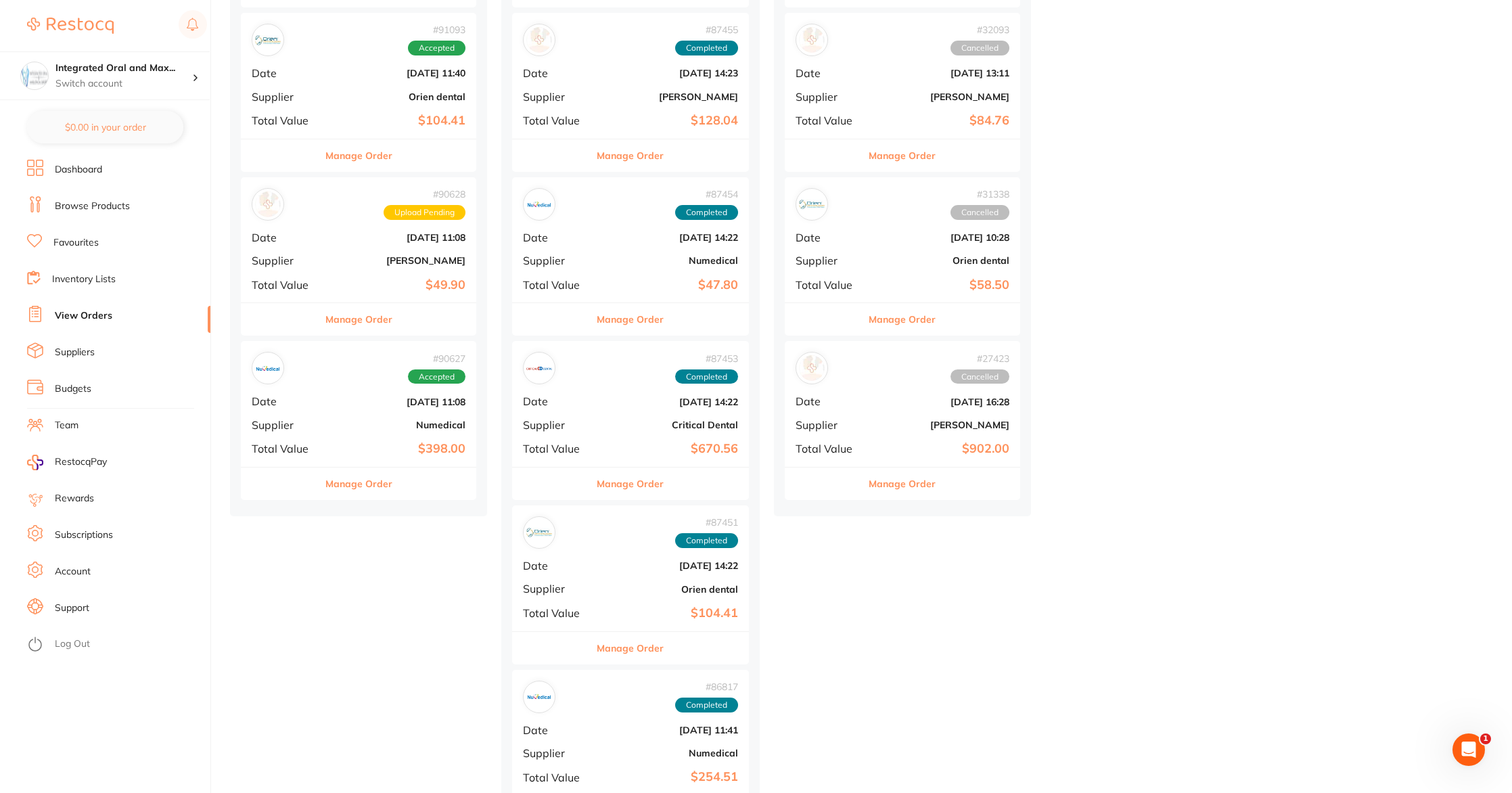
click at [353, 482] on button "Manage Order" at bounding box center [358, 483] width 67 height 32
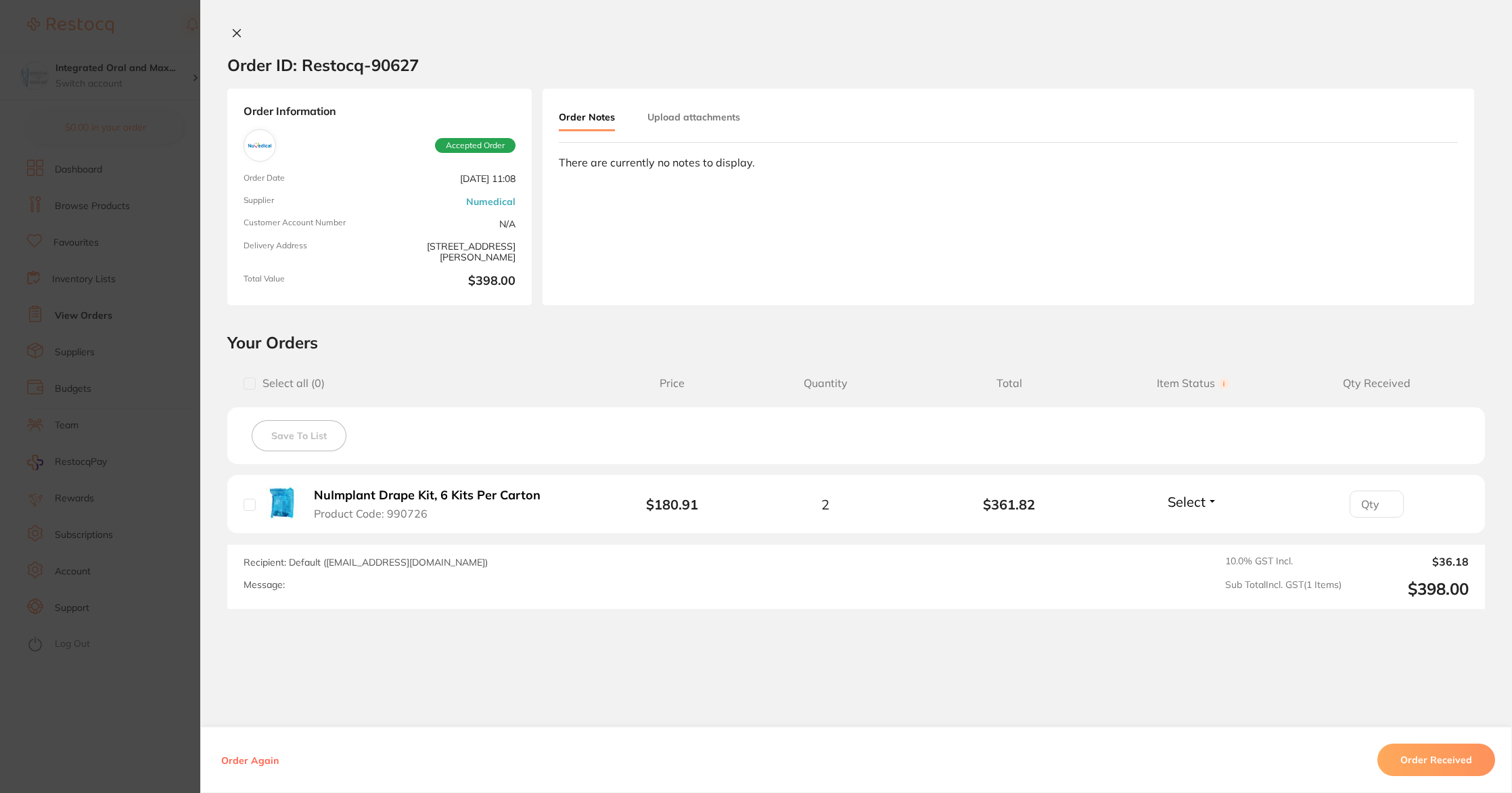
drag, startPoint x: 242, startPoint y: 507, endPoint x: 345, endPoint y: 527, distance: 104.9
click at [248, 508] on input "checkbox" at bounding box center [249, 505] width 12 height 12
checkbox input "true"
click at [1422, 761] on button "Order Received" at bounding box center [1436, 760] width 117 height 32
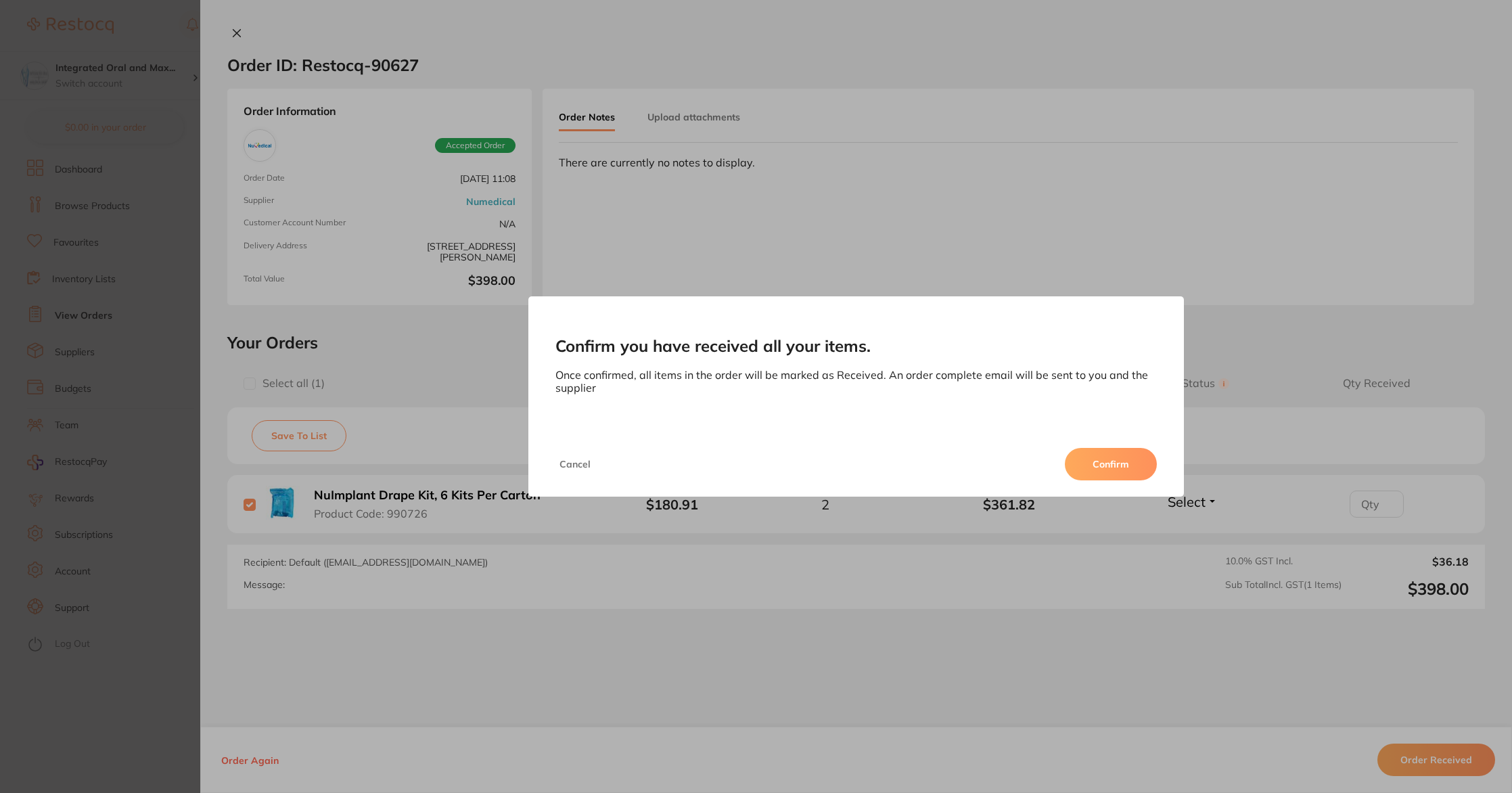
drag, startPoint x: 1146, startPoint y: 467, endPoint x: 1116, endPoint y: 459, distance: 31.0
click at [1144, 466] on button "Confirm" at bounding box center [1111, 464] width 92 height 32
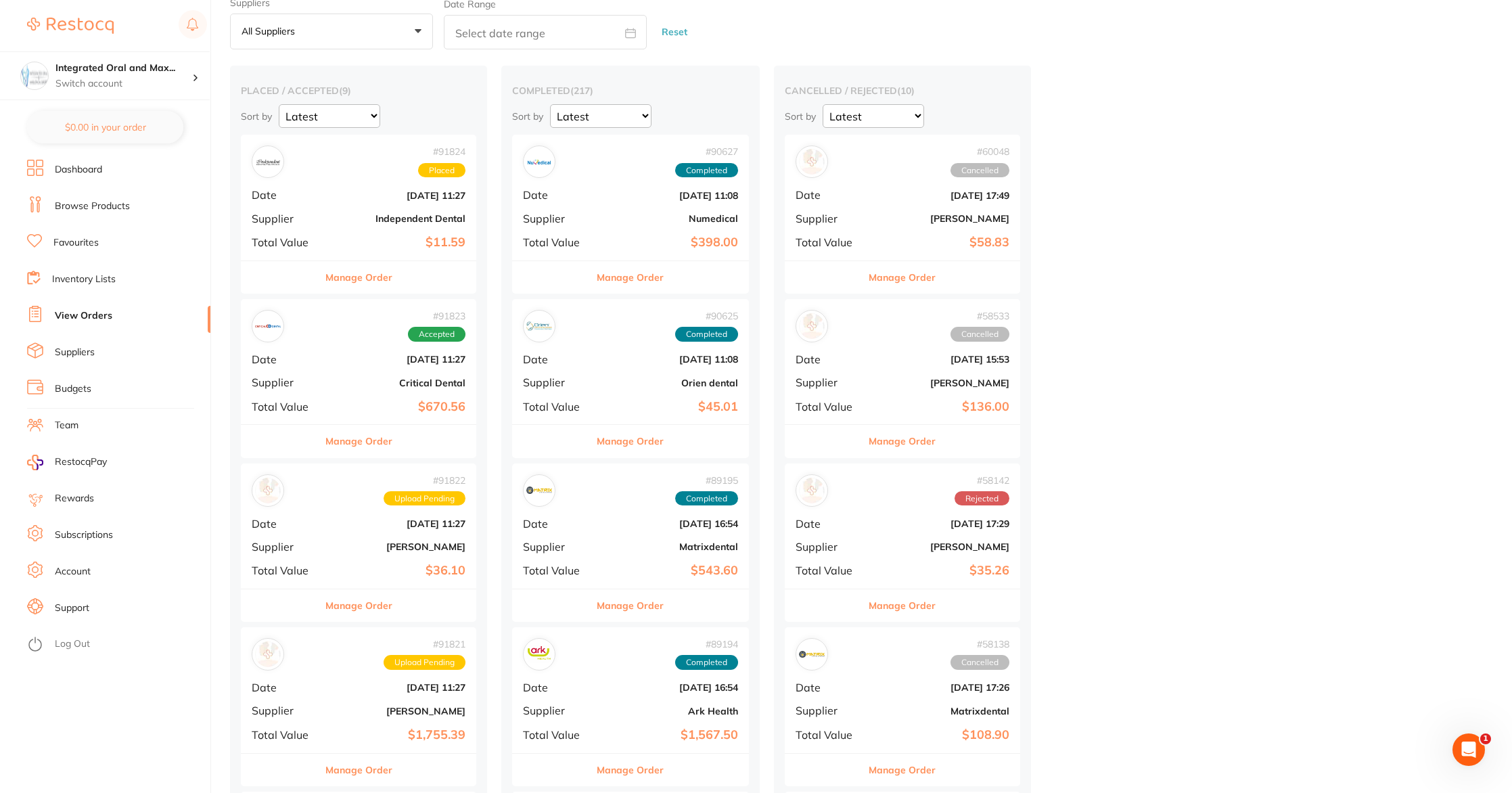
scroll to position [49, 0]
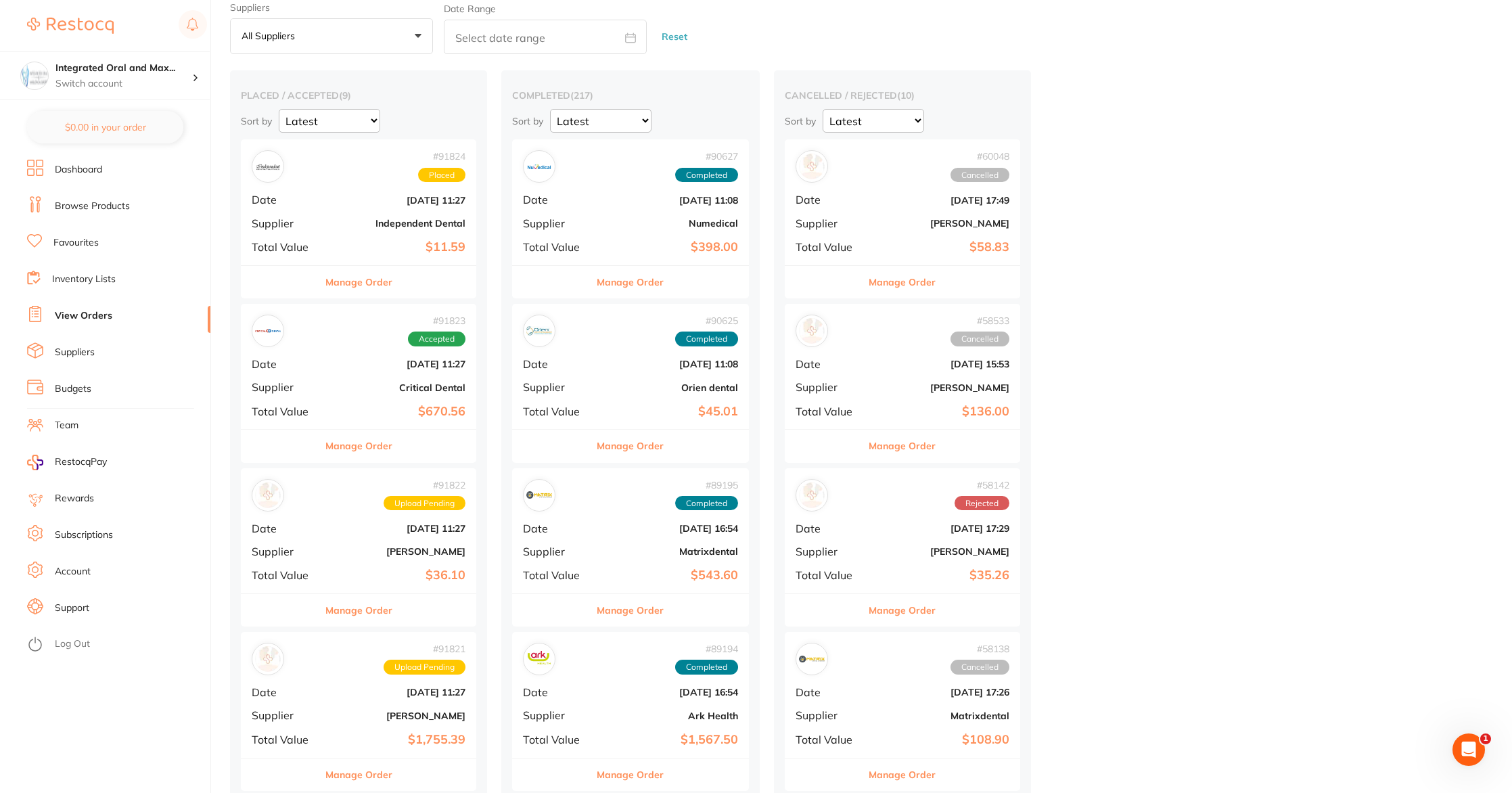
click at [98, 208] on link "Browse Products" at bounding box center [92, 207] width 75 height 14
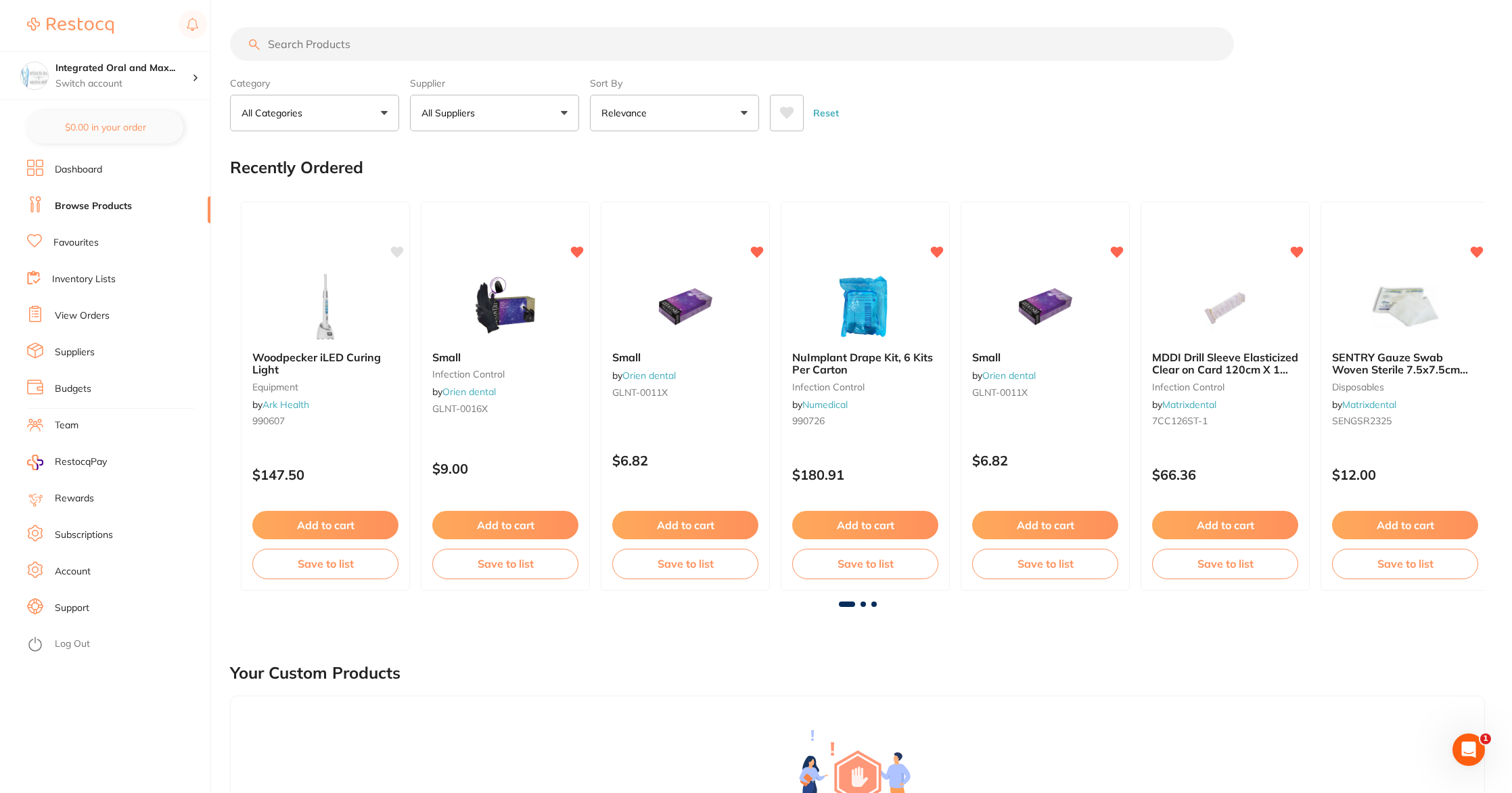
click at [300, 48] on input "search" at bounding box center [732, 44] width 1004 height 34
type input "m"
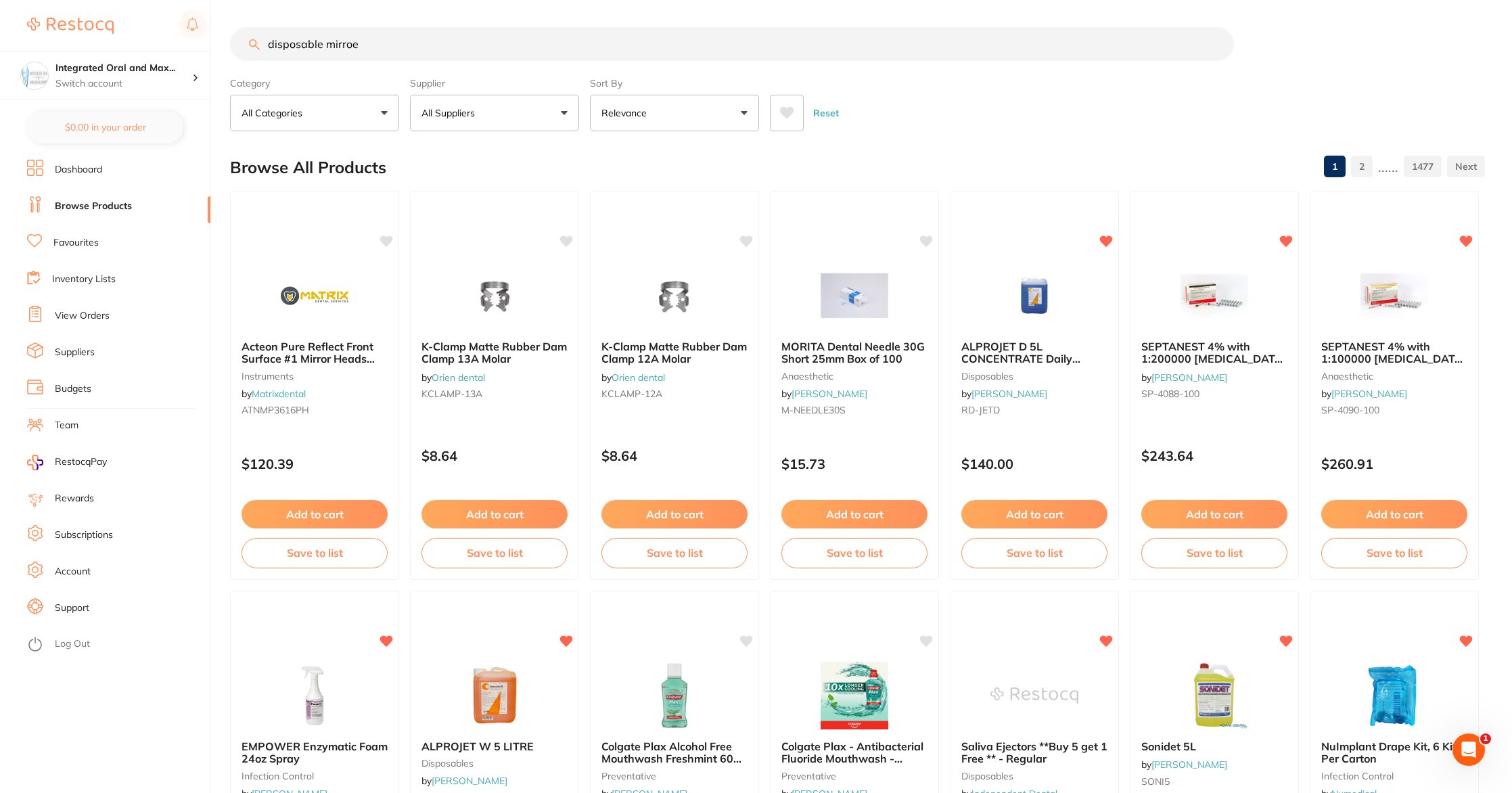
type input "disposable mirroe"
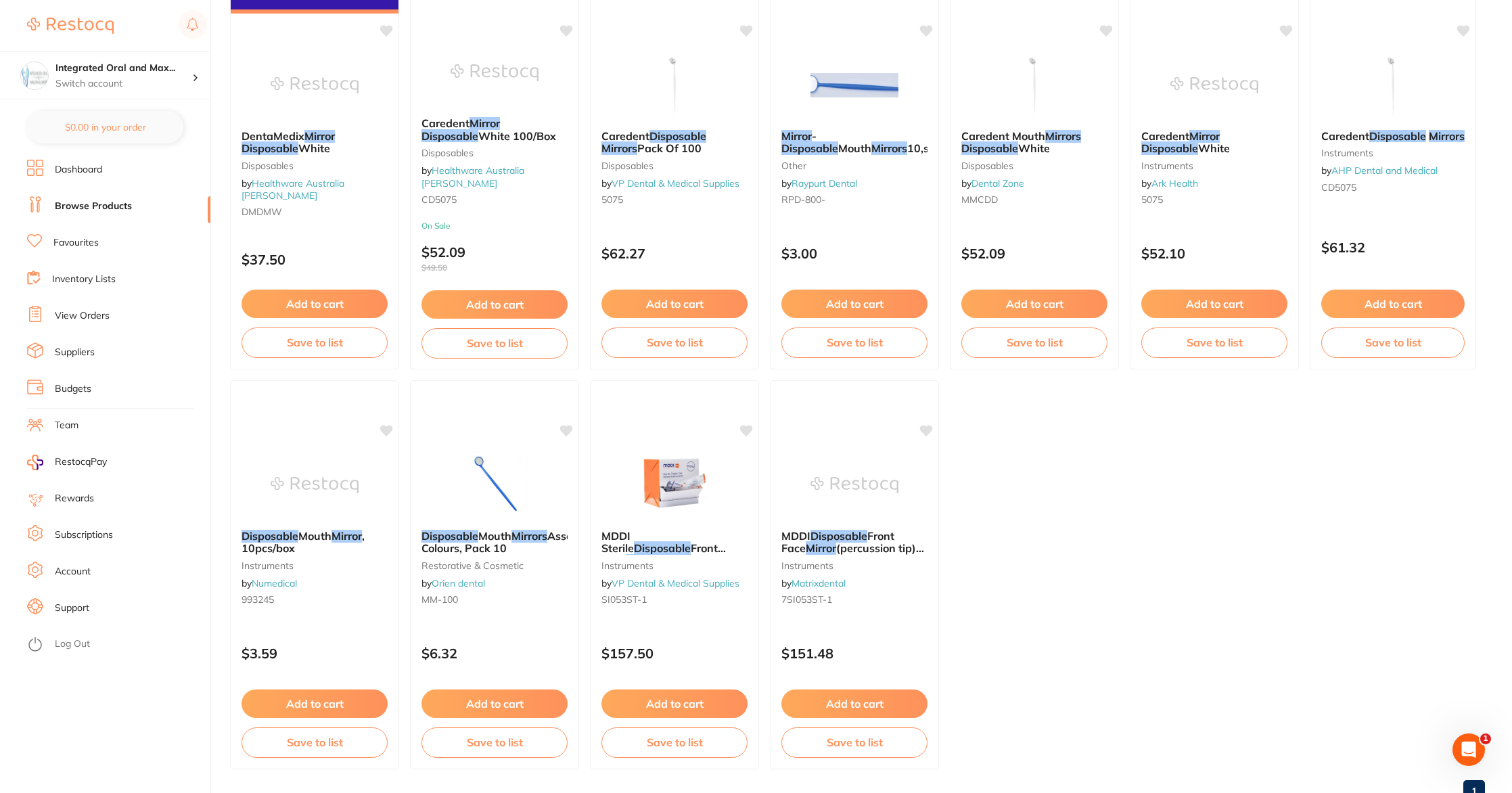
scroll to position [212, 0]
click at [356, 532] on em "Mirror" at bounding box center [347, 533] width 31 height 14
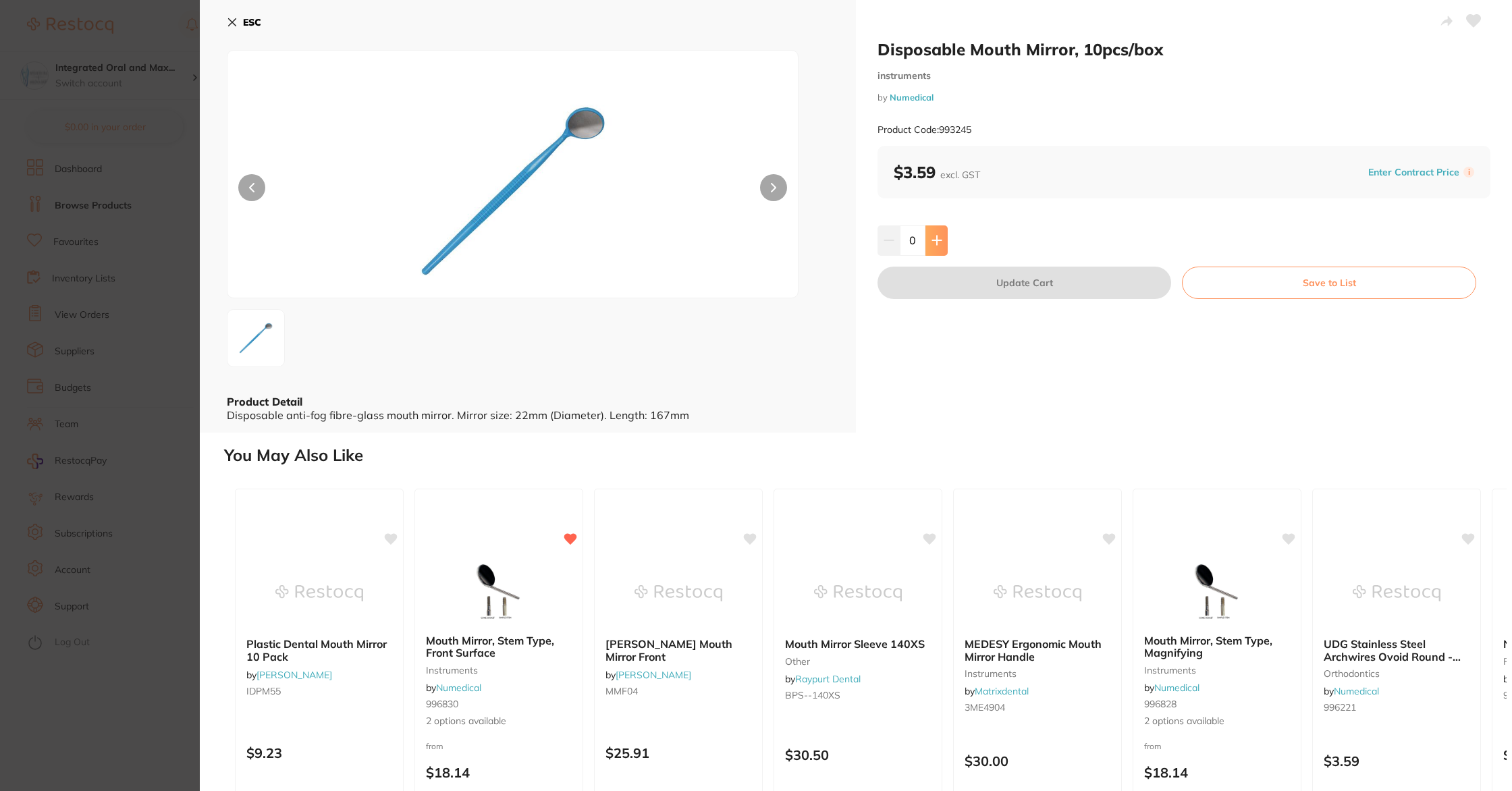
click at [941, 230] on button at bounding box center [936, 240] width 22 height 30
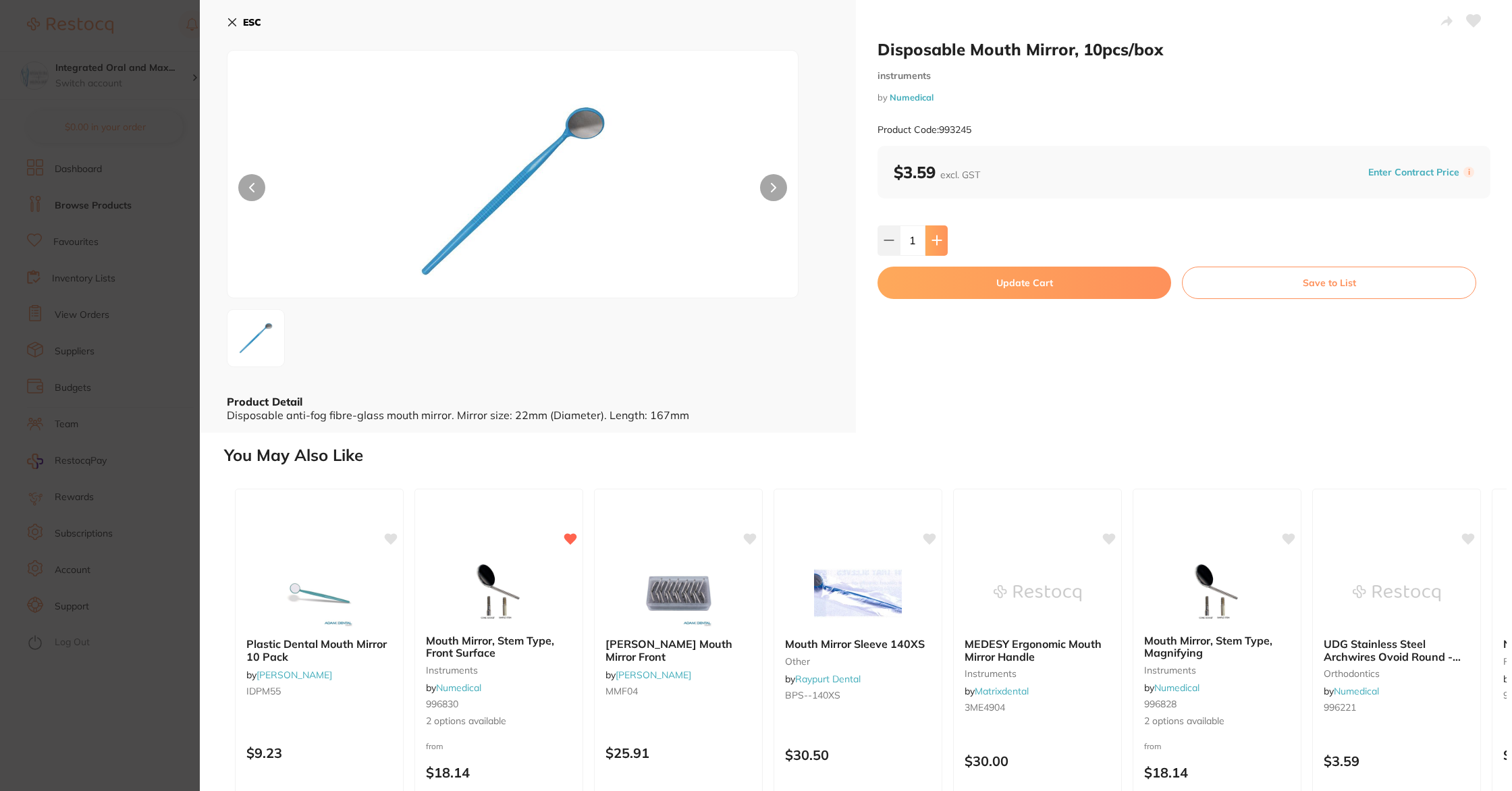
click at [941, 230] on button at bounding box center [936, 240] width 22 height 30
type input "2"
click at [261, 331] on img at bounding box center [256, 338] width 48 height 48
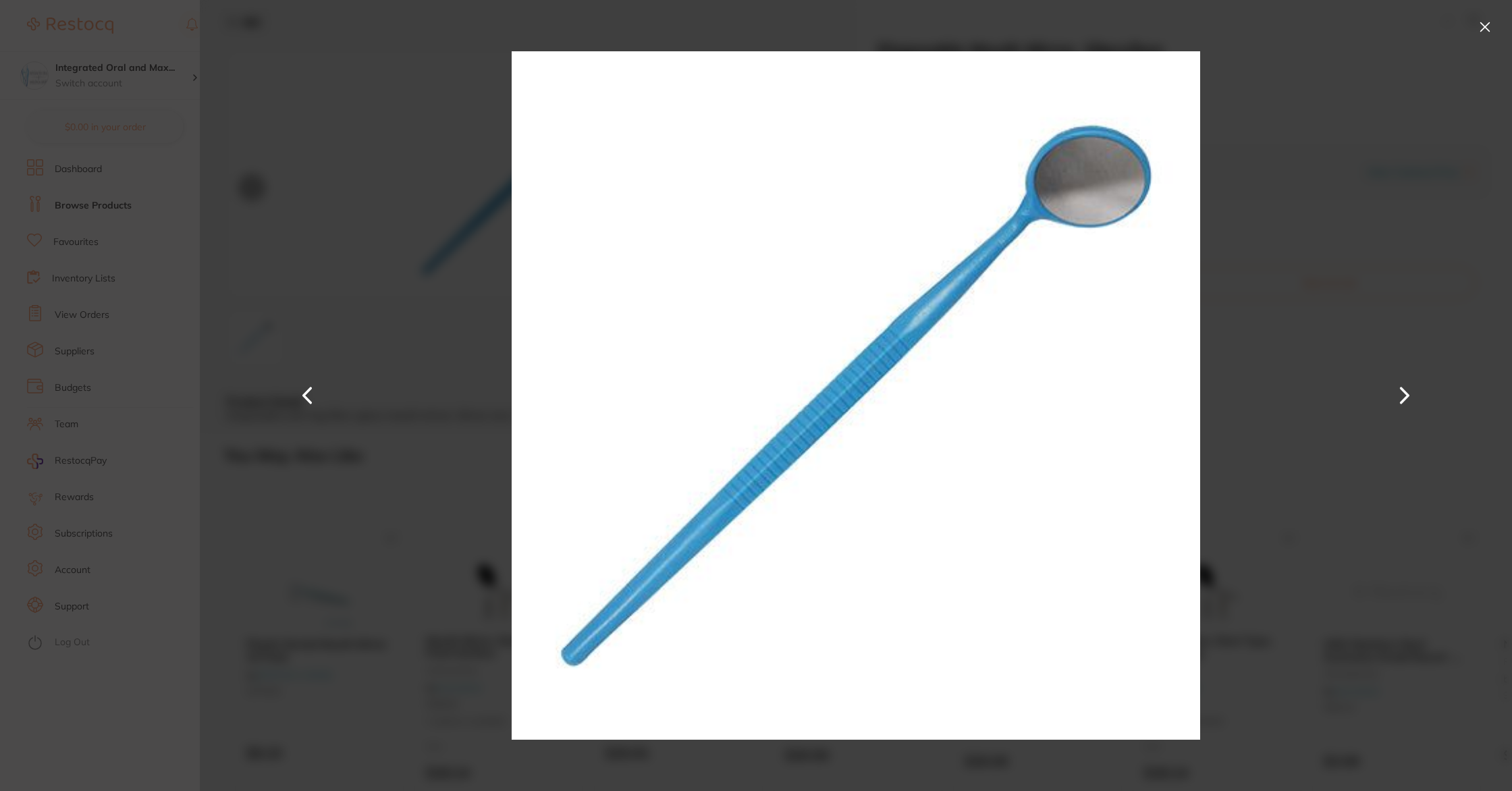
click at [1381, 387] on div at bounding box center [856, 396] width 1312 height 791
click at [1482, 23] on button at bounding box center [1485, 26] width 21 height 21
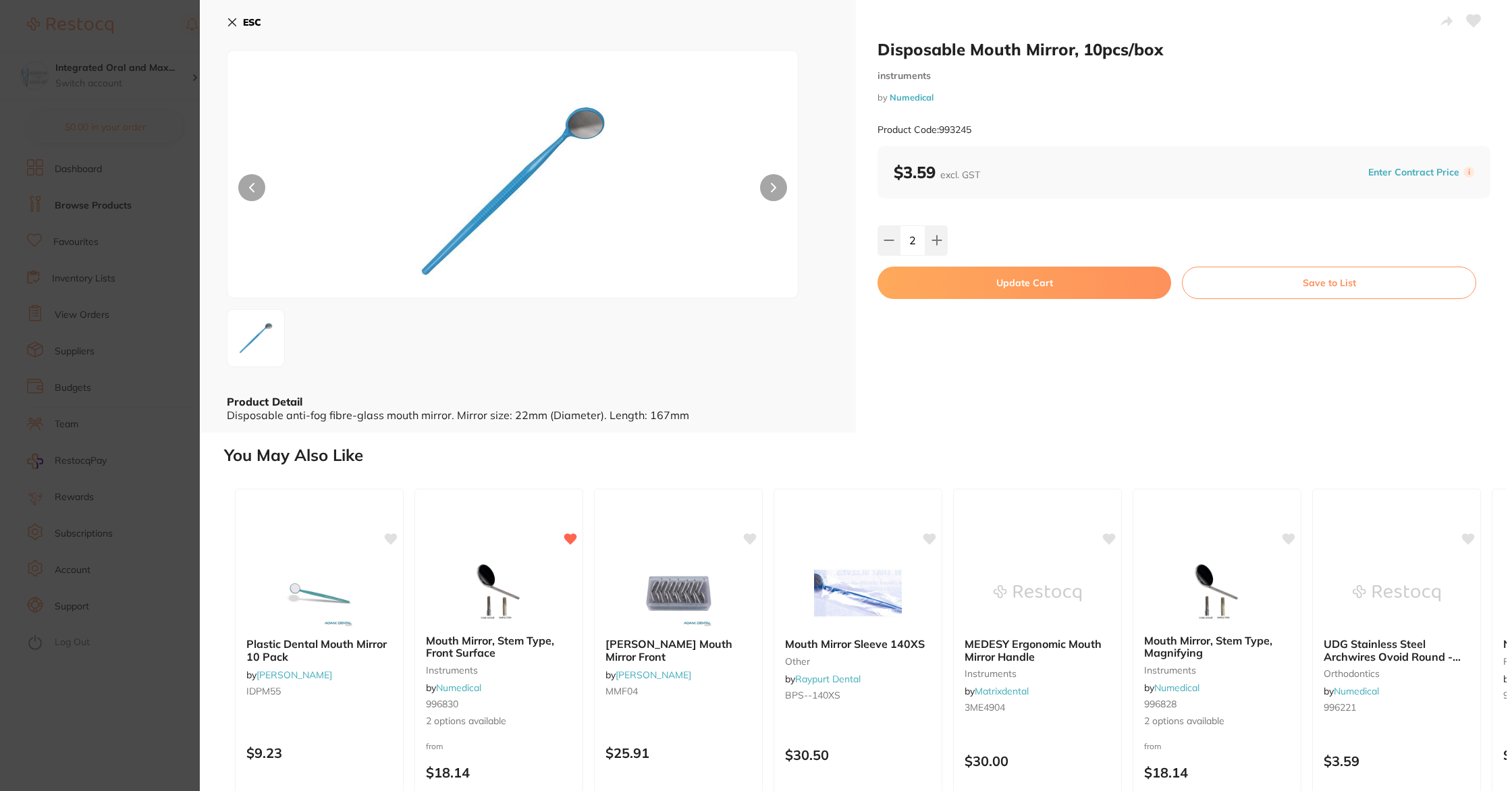
click at [1066, 283] on button "Update Cart" at bounding box center [1025, 283] width 294 height 32
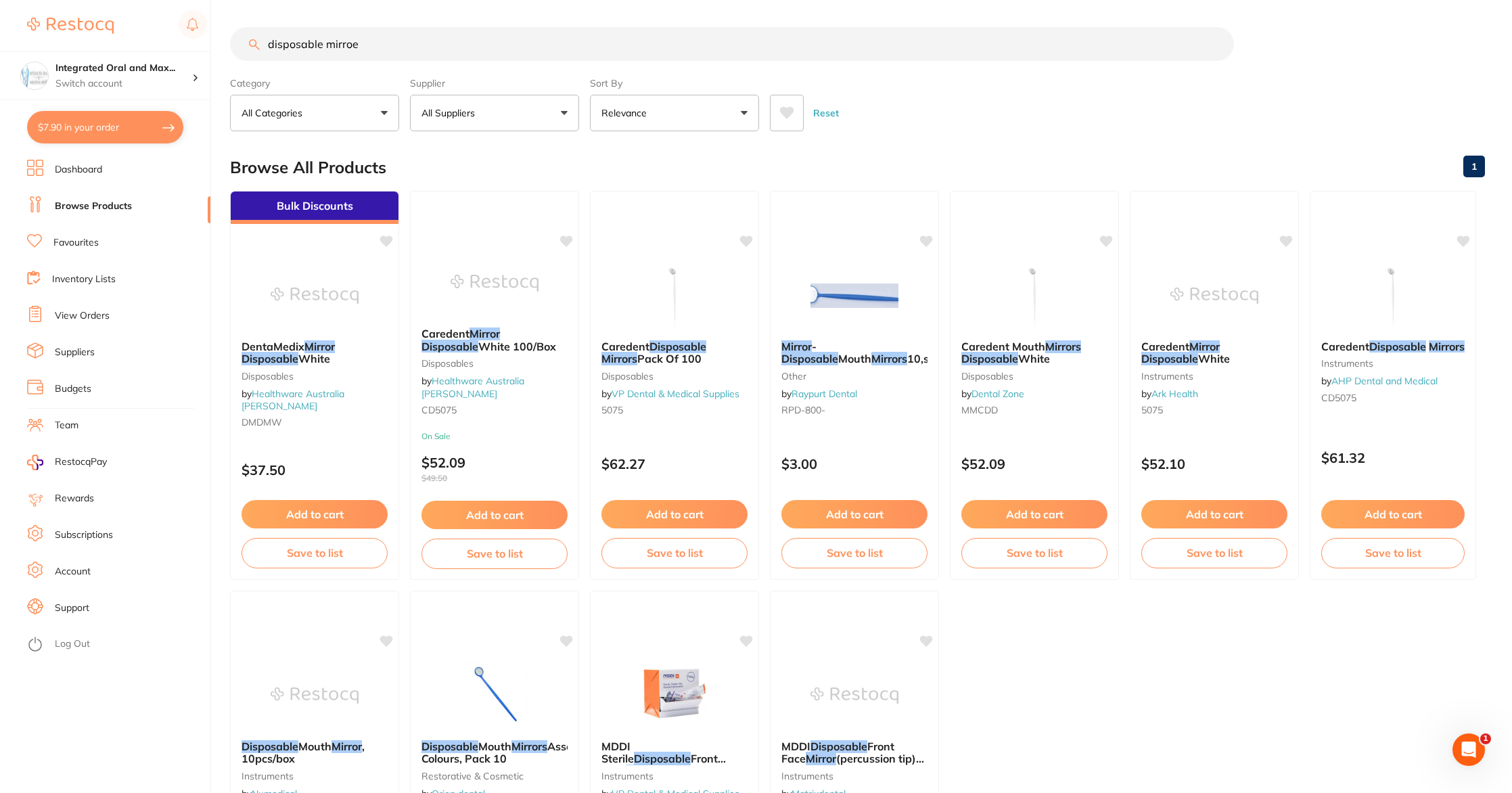
click at [119, 131] on button "$7.90 in your order" at bounding box center [106, 127] width 157 height 32
checkbox input "true"
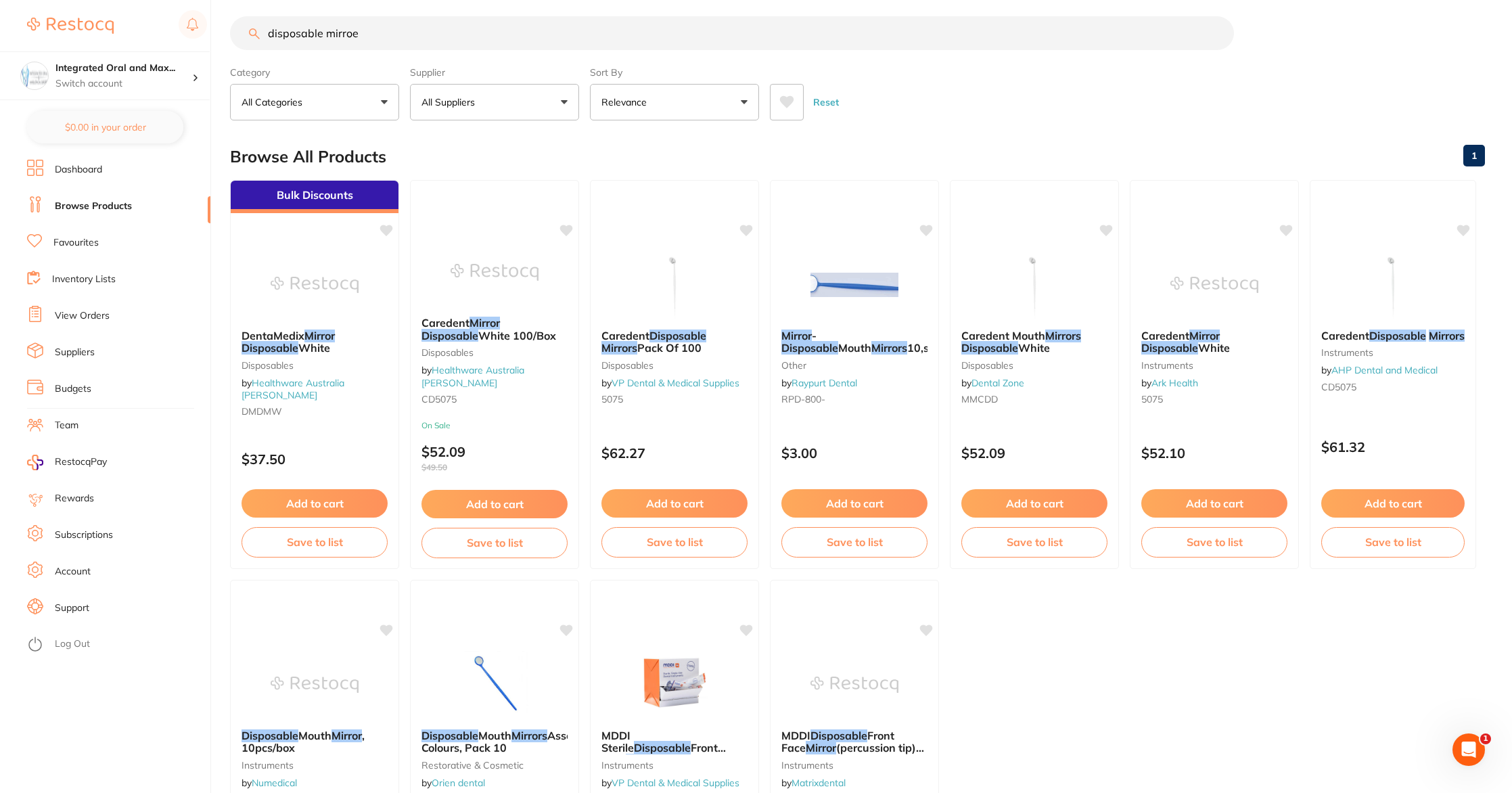
click at [1476, 162] on link "1" at bounding box center [1474, 156] width 21 height 27
checkbox input "true"
